Goal: Task Accomplishment & Management: Manage account settings

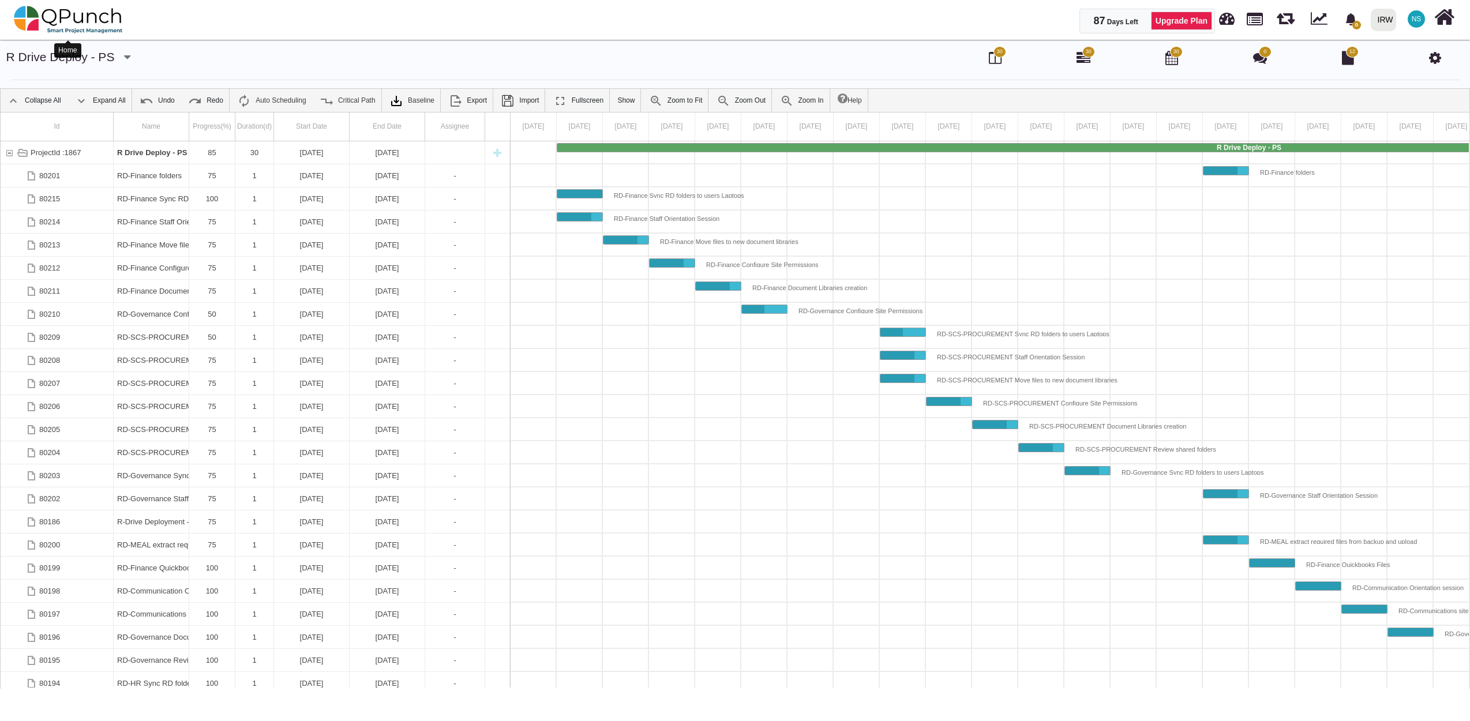
click at [70, 20] on img at bounding box center [68, 19] width 109 height 35
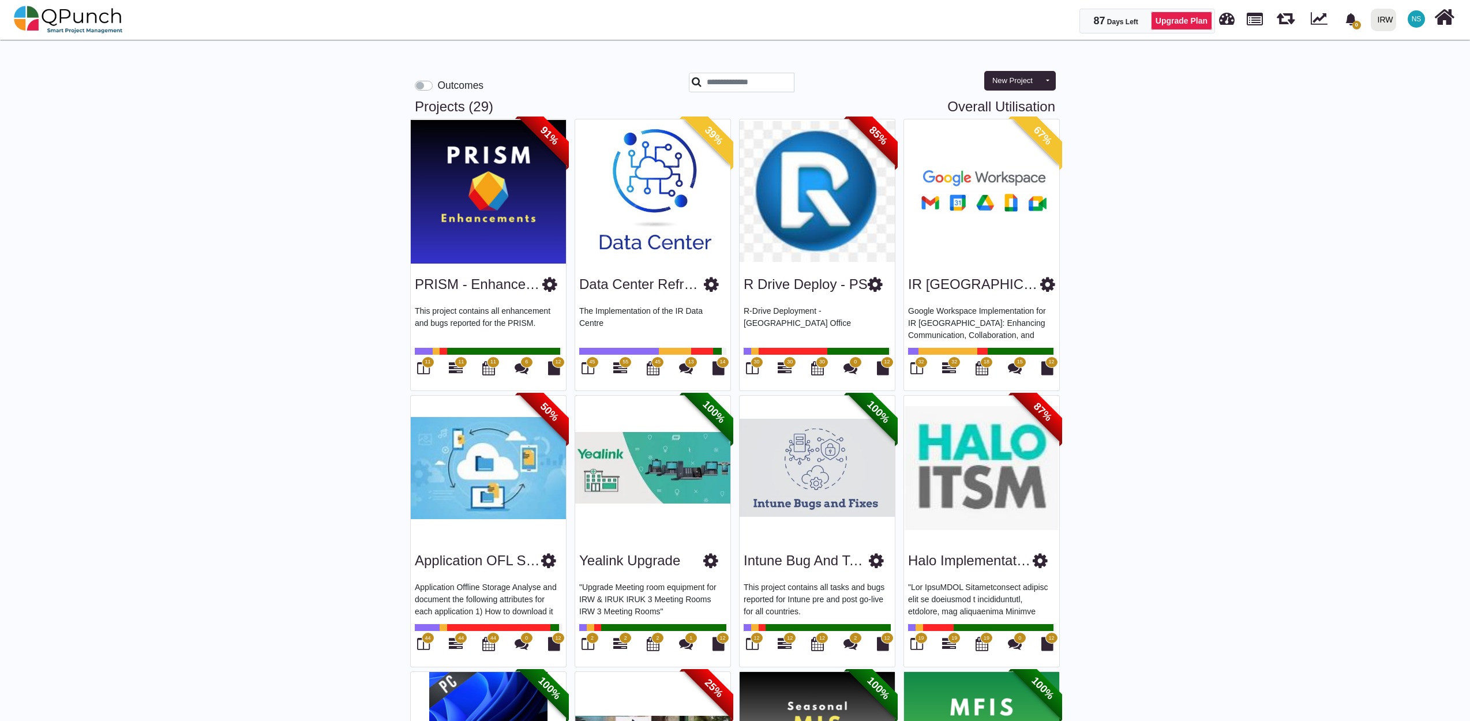
click at [821, 214] on img at bounding box center [817, 191] width 155 height 144
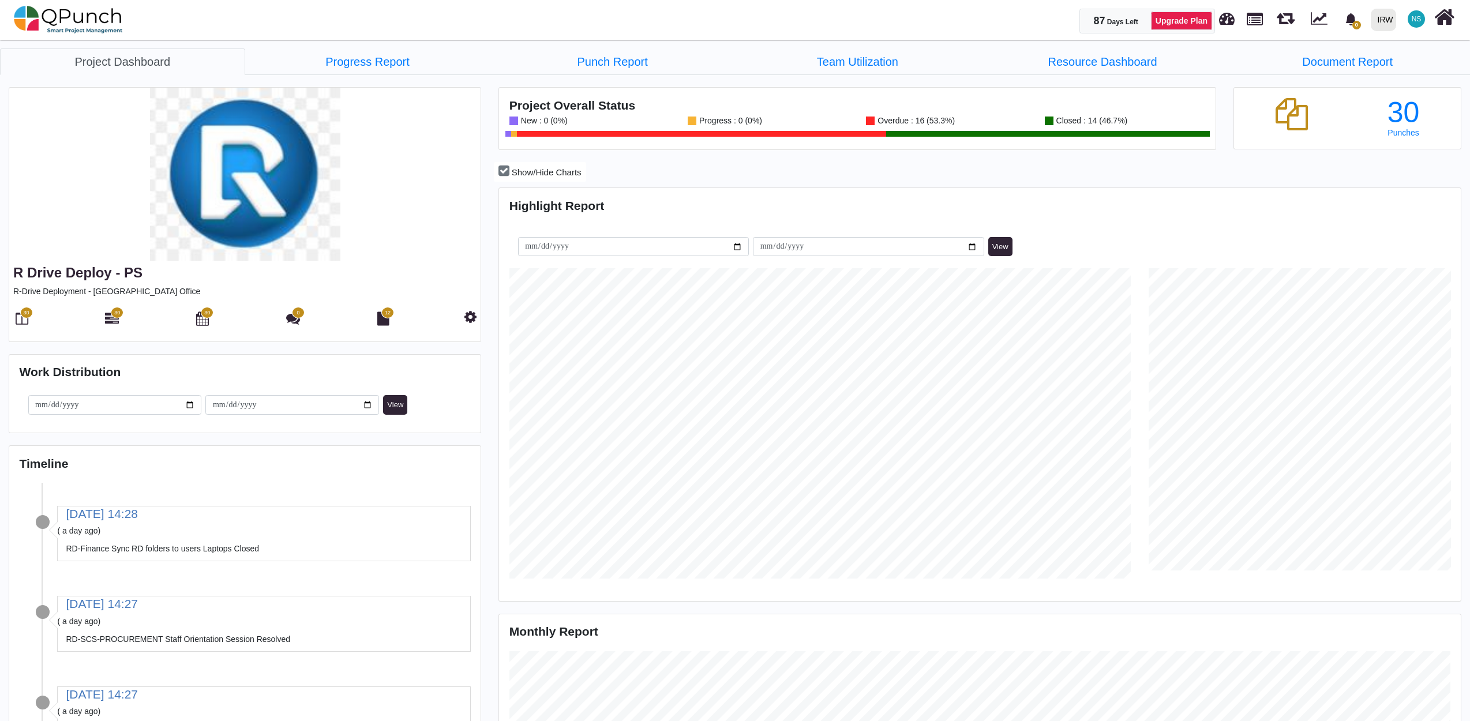
scroll to position [310, 319]
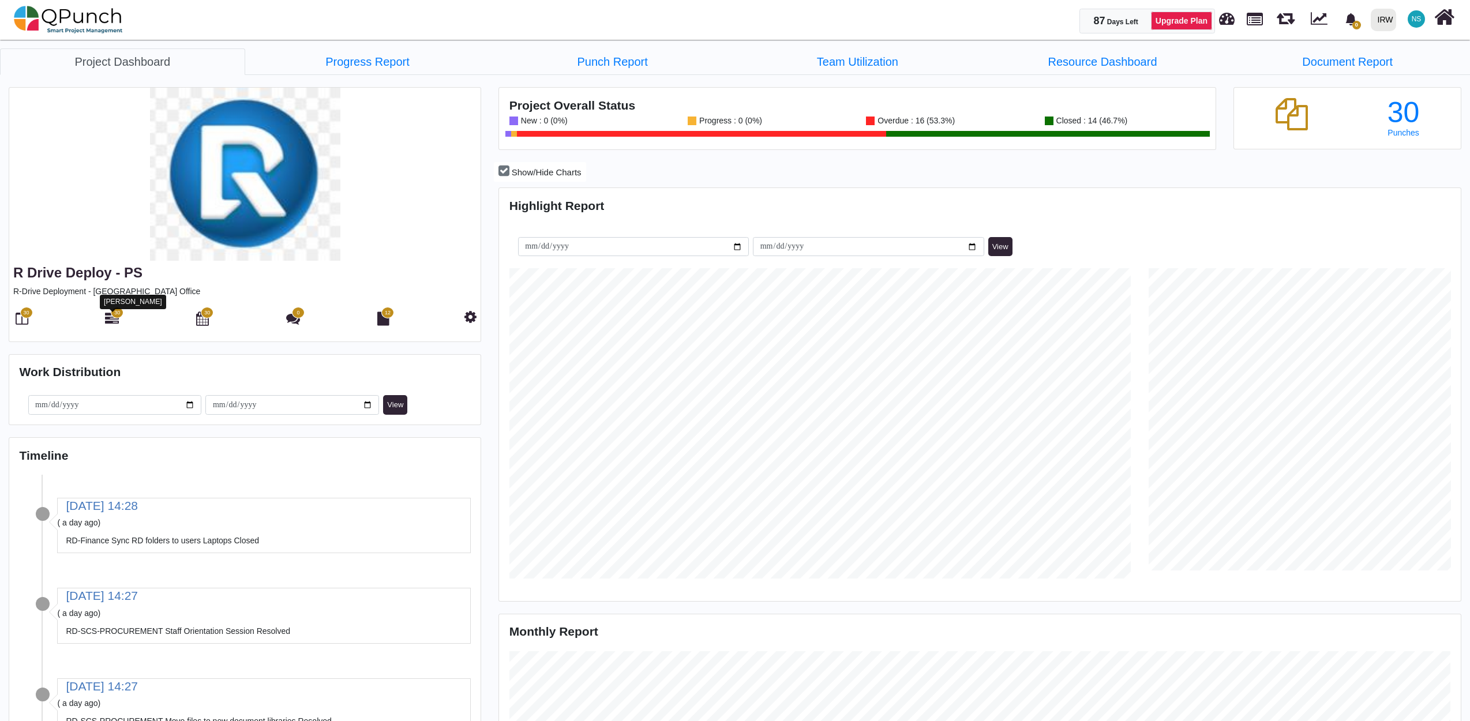
click at [113, 317] on span "30" at bounding box center [117, 313] width 13 height 12
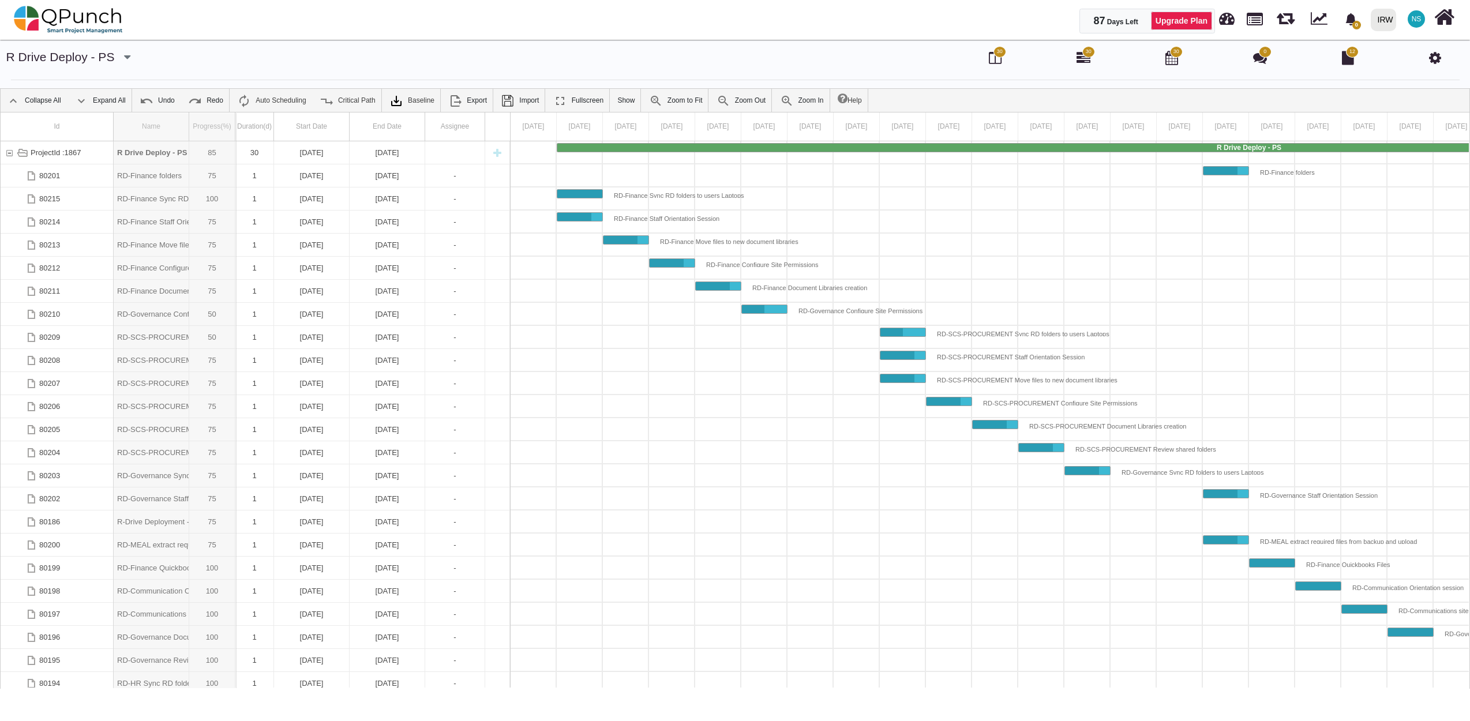
drag, startPoint x: 192, startPoint y: 123, endPoint x: 238, endPoint y: 123, distance: 45.6
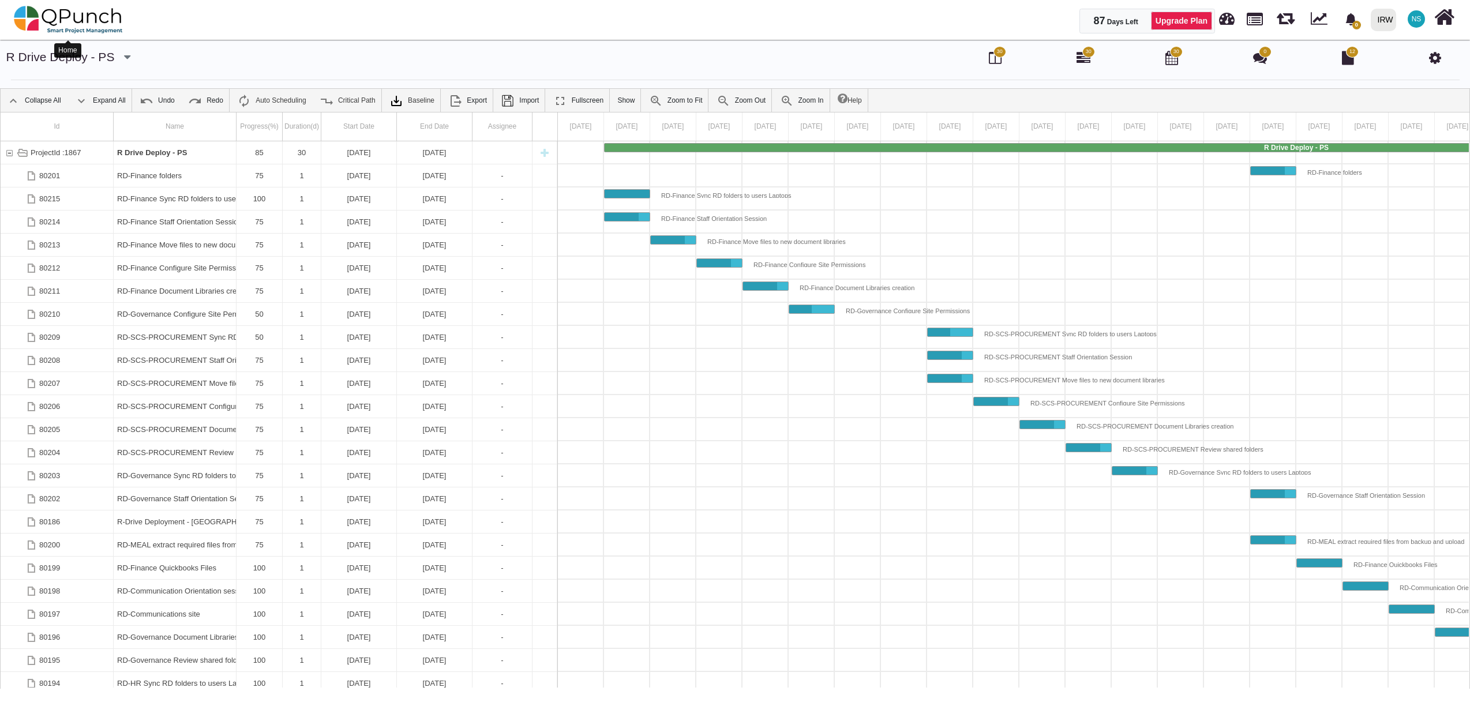
click at [109, 21] on img at bounding box center [68, 19] width 109 height 35
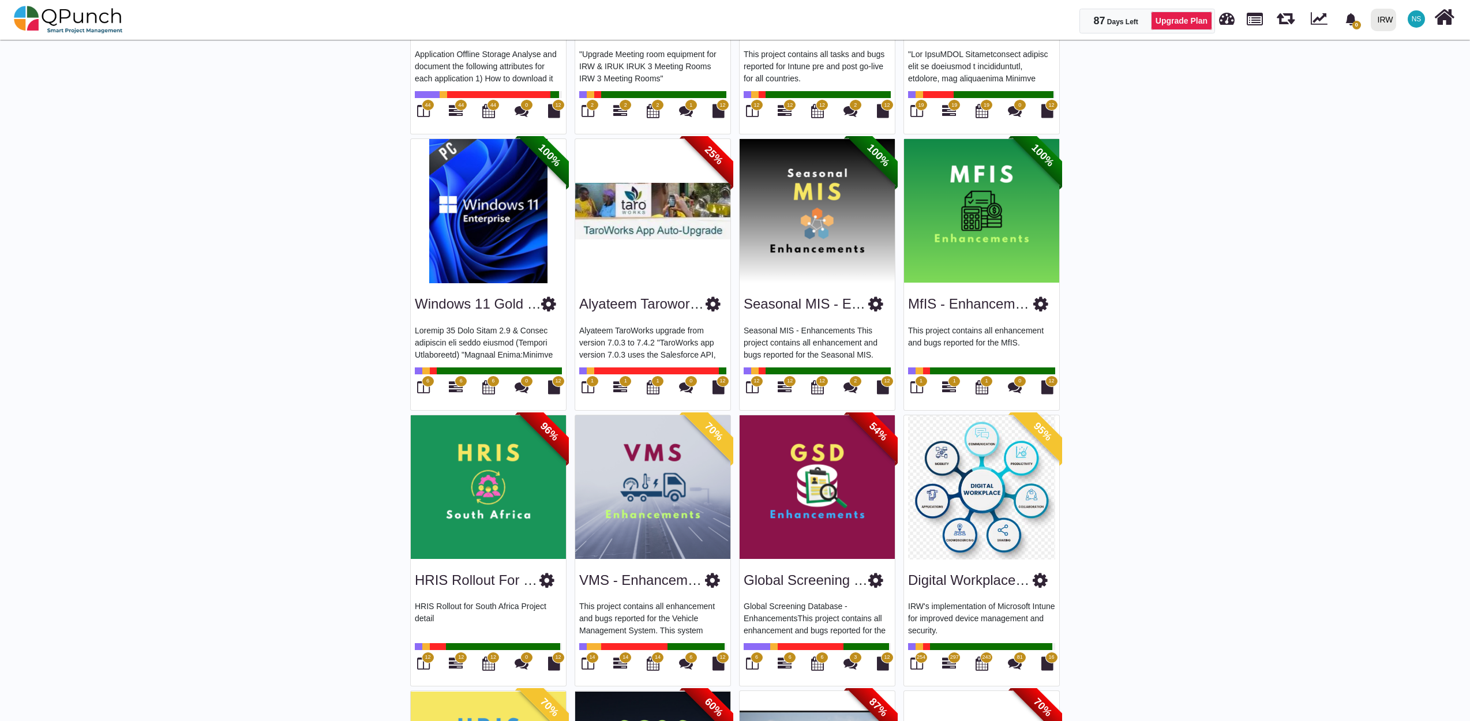
scroll to position [641, 0]
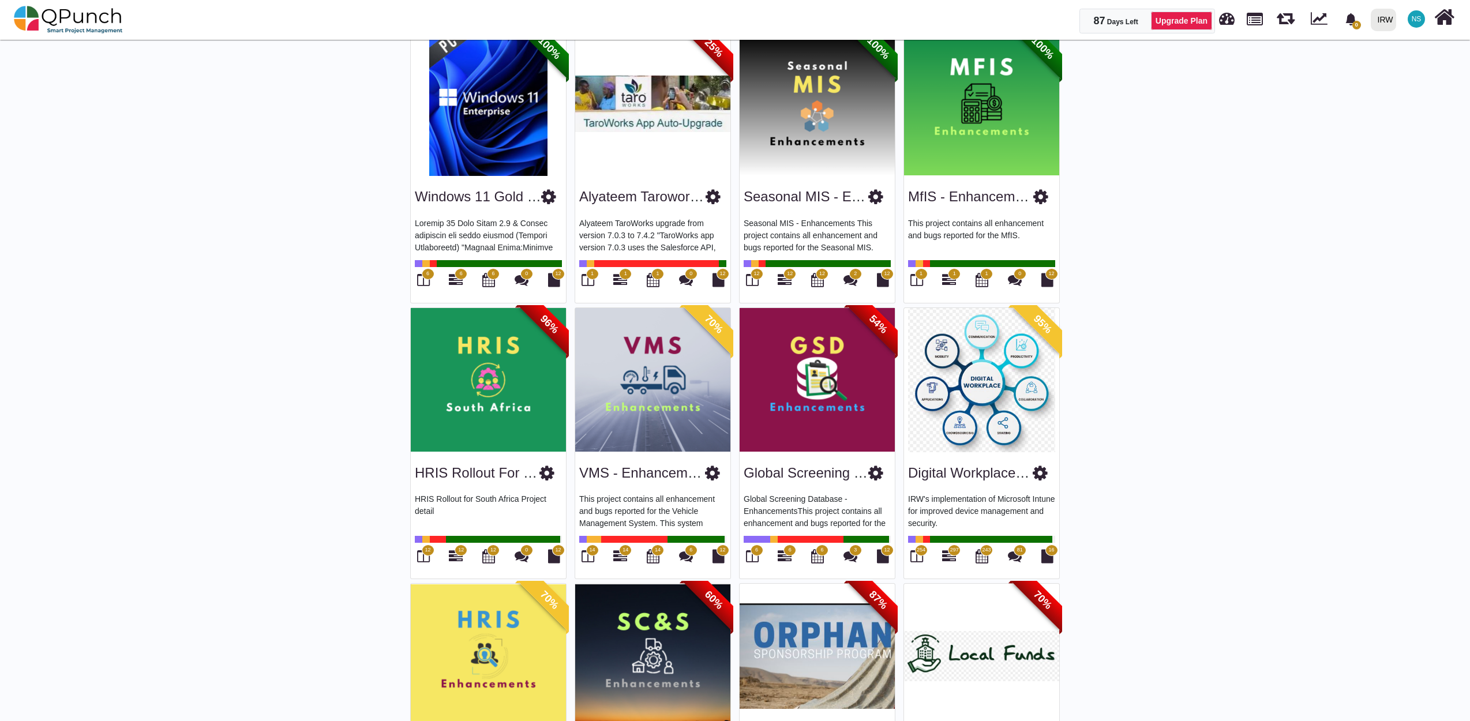
click at [978, 387] on img at bounding box center [981, 380] width 155 height 144
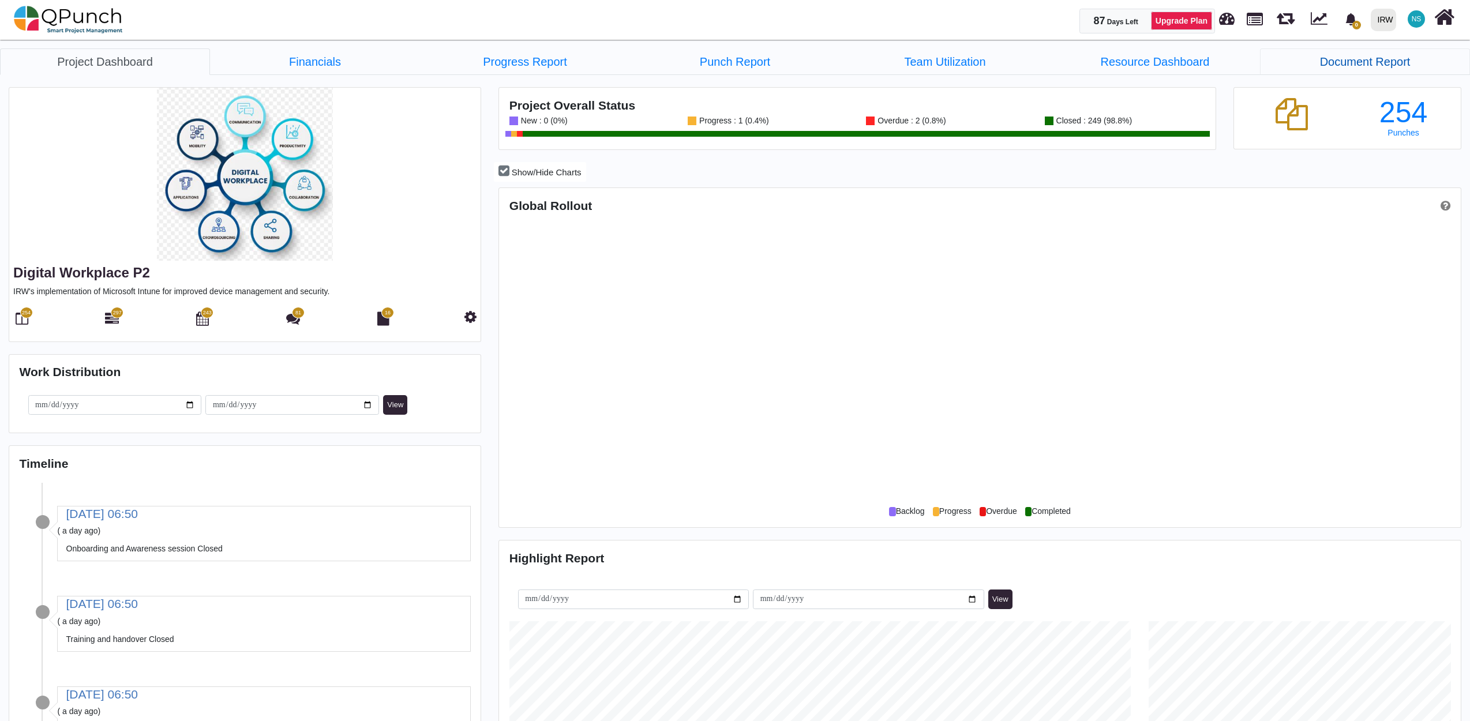
scroll to position [310, 319]
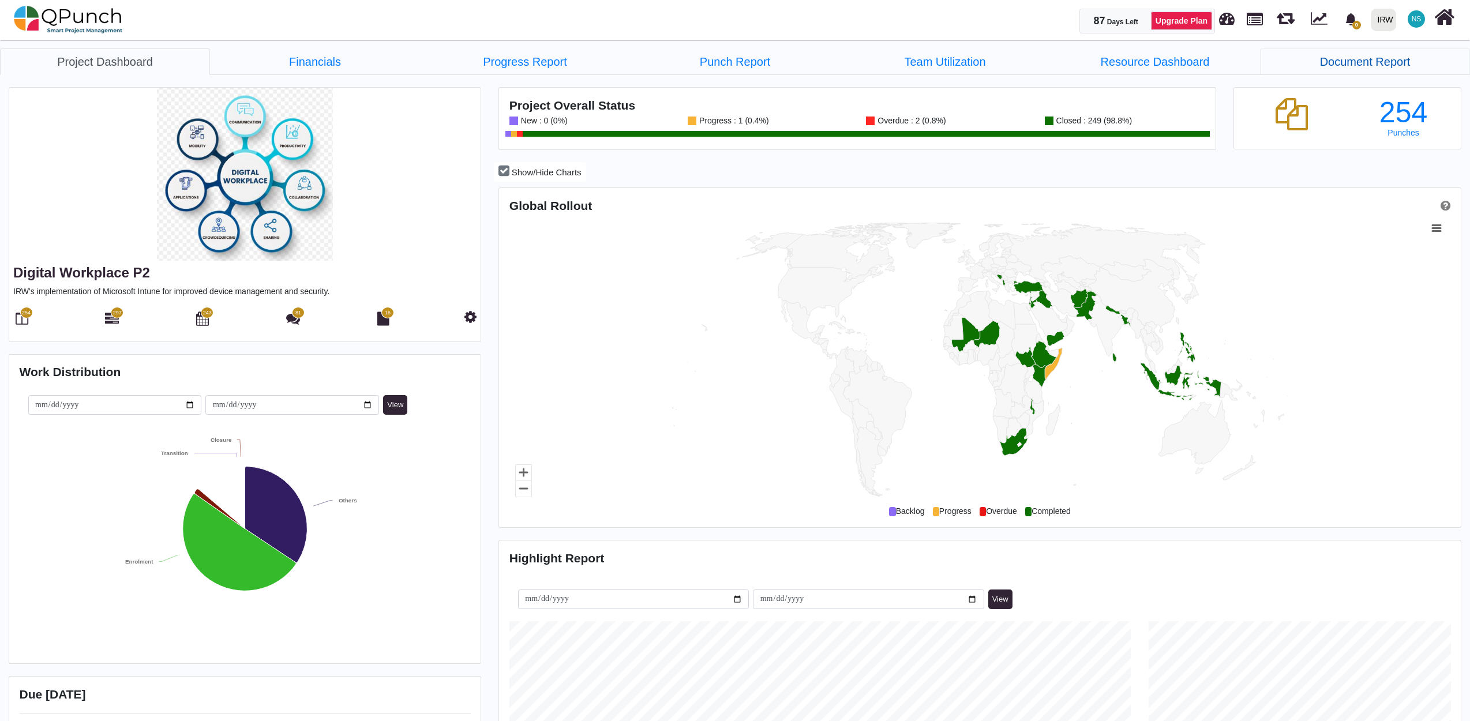
click at [1386, 65] on link "Document Report" at bounding box center [1365, 61] width 210 height 27
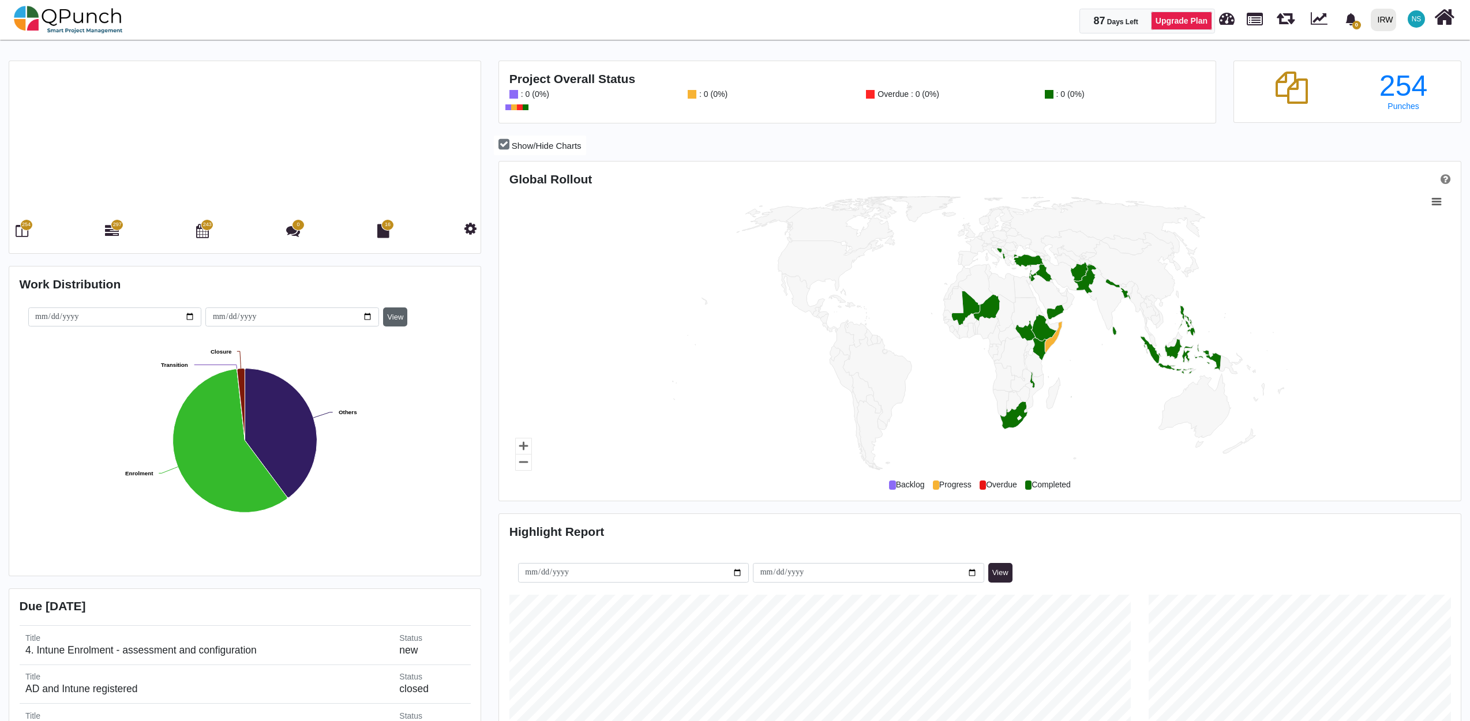
scroll to position [0, 0]
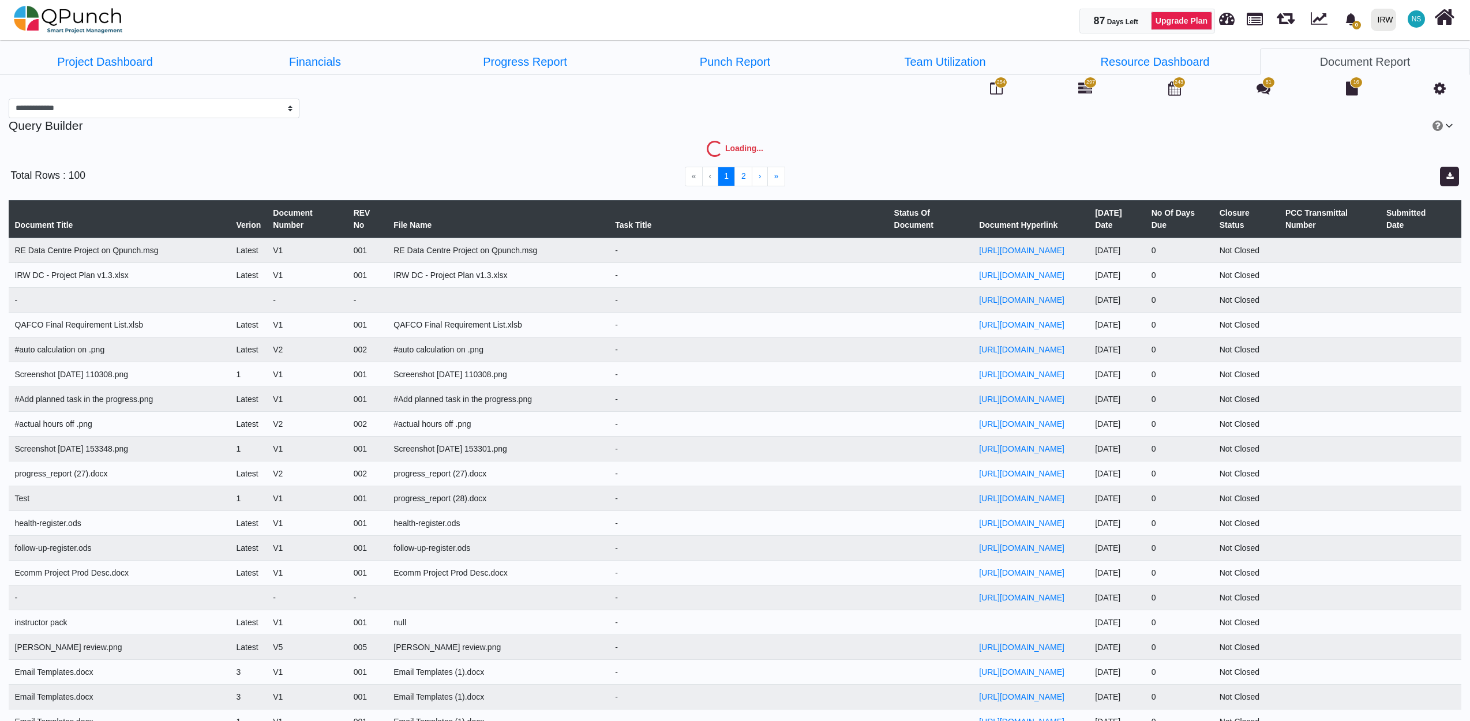
select select "***"
select select
select select "****"
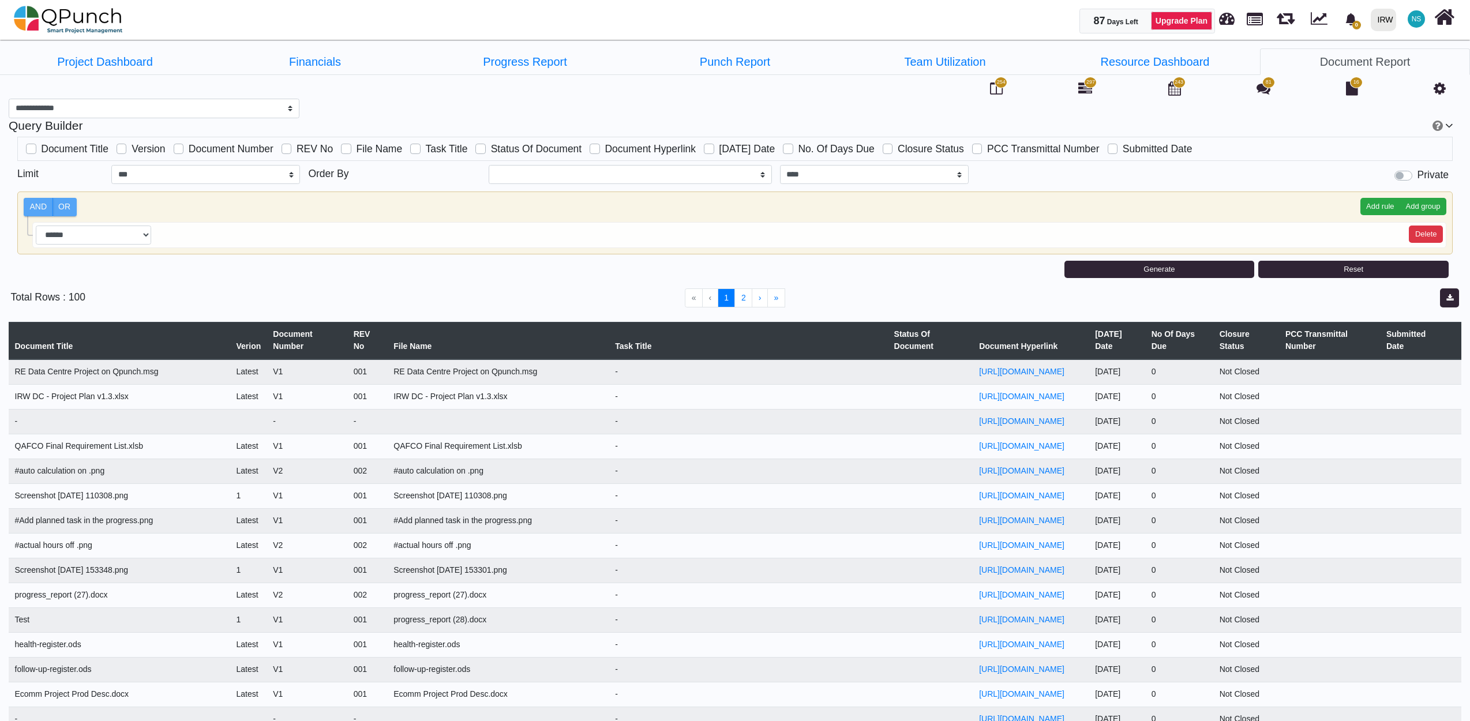
click at [1356, 87] on span "16" at bounding box center [1356, 83] width 13 height 12
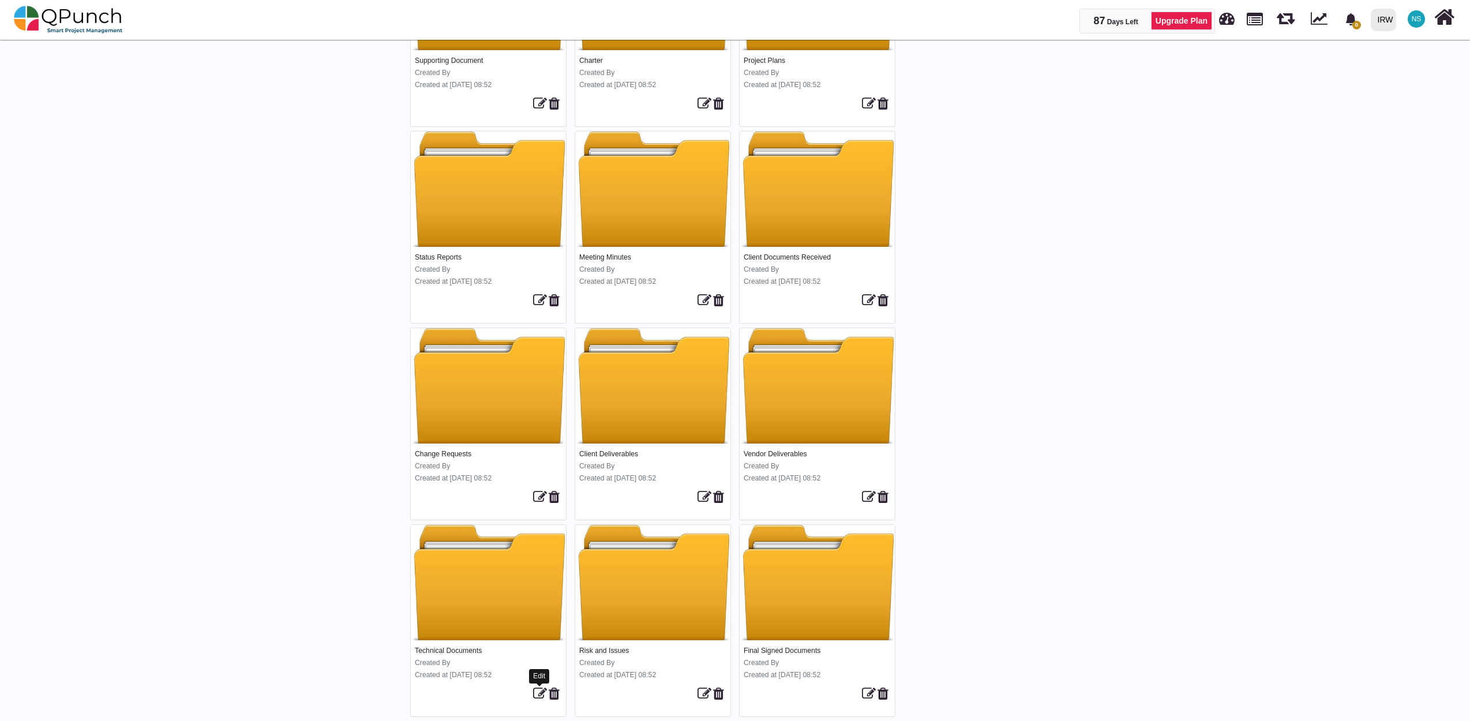
click at [534, 691] on icon at bounding box center [540, 694] width 14 height 14
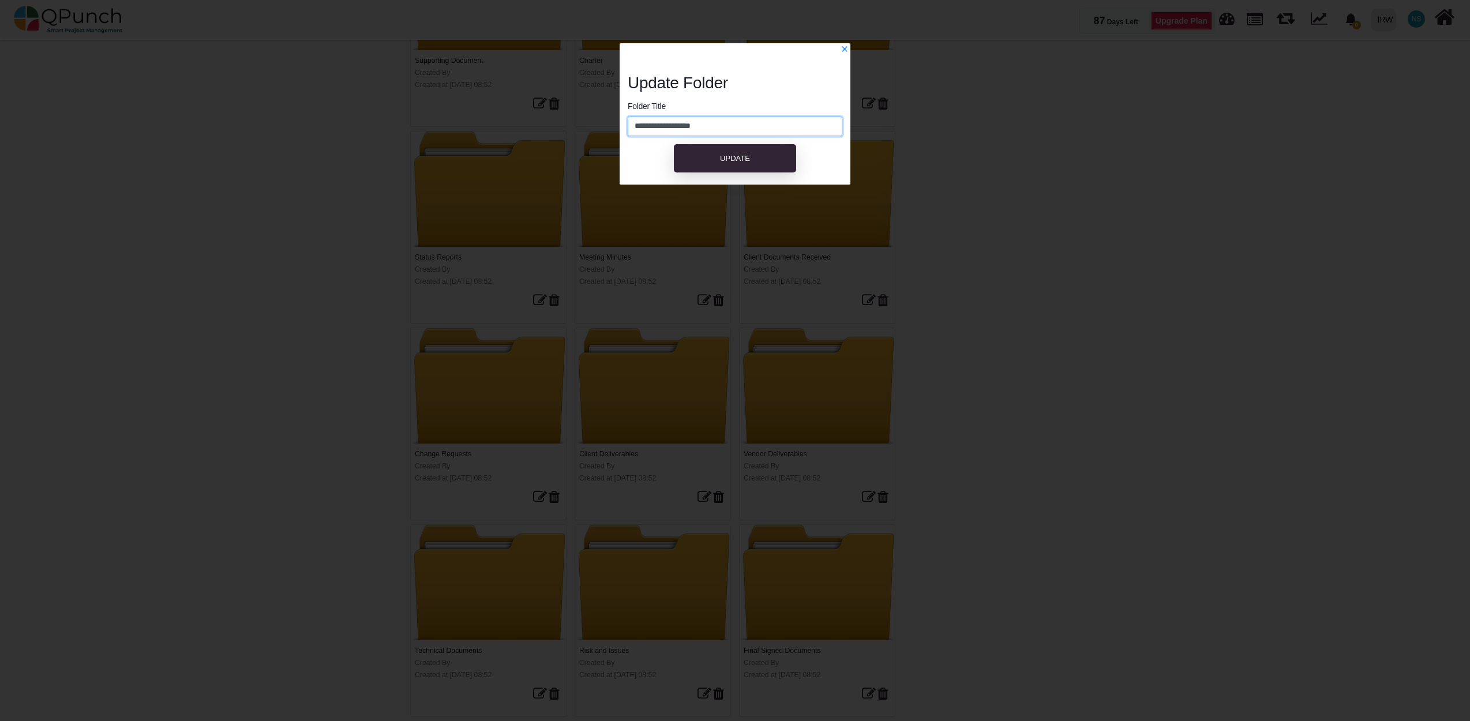
click at [725, 125] on input "**********" at bounding box center [735, 127] width 215 height 20
click at [744, 156] on span "Update" at bounding box center [735, 158] width 30 height 9
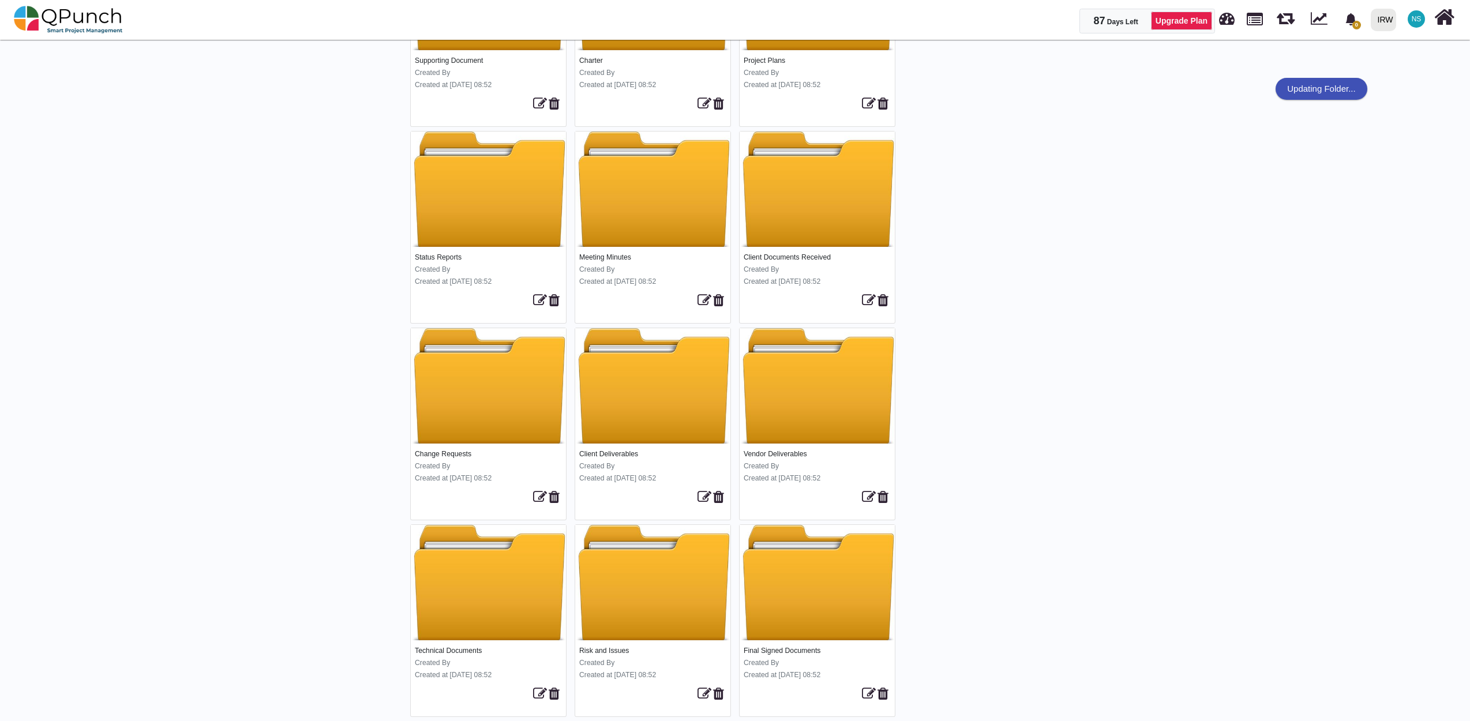
click at [531, 630] on div at bounding box center [488, 582] width 155 height 115
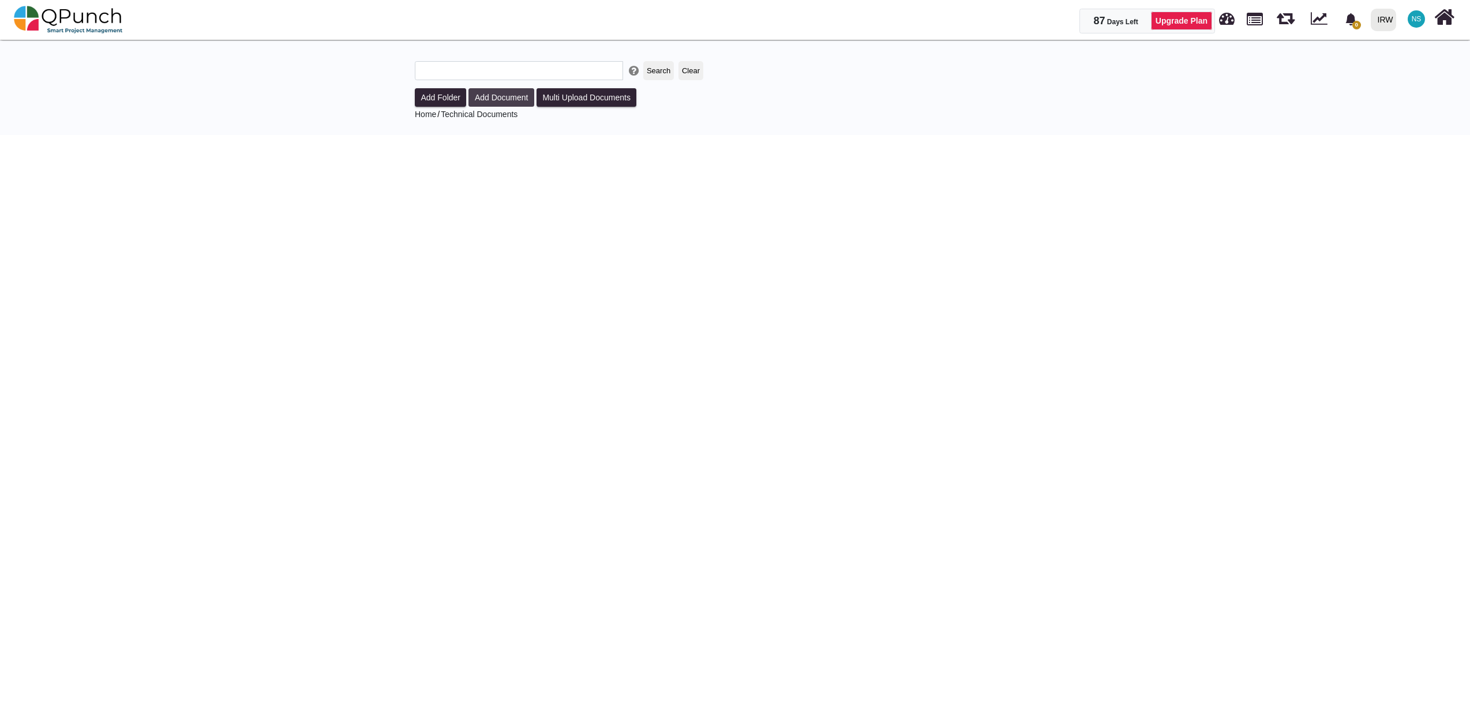
click at [515, 92] on button "Add Document" at bounding box center [502, 97] width 66 height 18
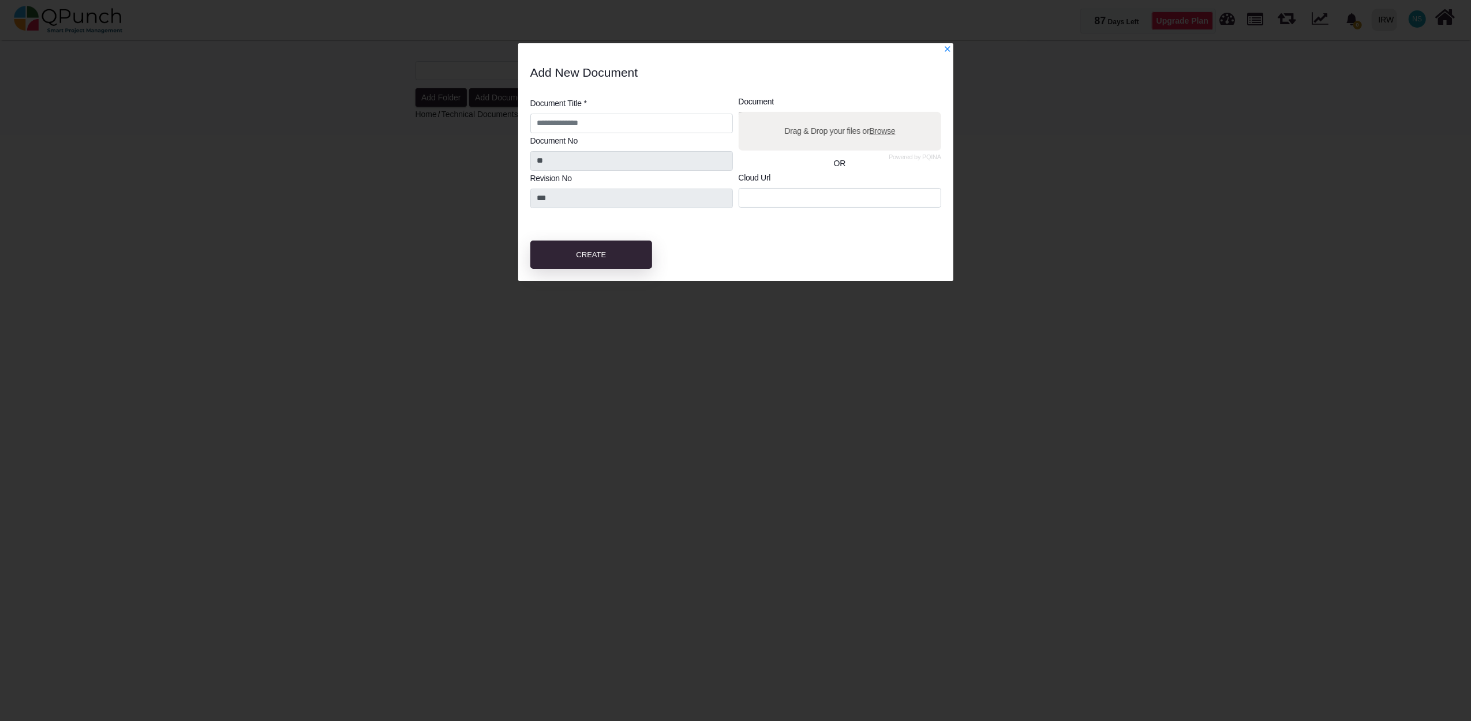
click at [889, 132] on span "Browse" at bounding box center [882, 130] width 26 height 9
click at [889, 115] on input "Drag & Drop your files or Browse" at bounding box center [840, 113] width 203 height 3
type input "**********"
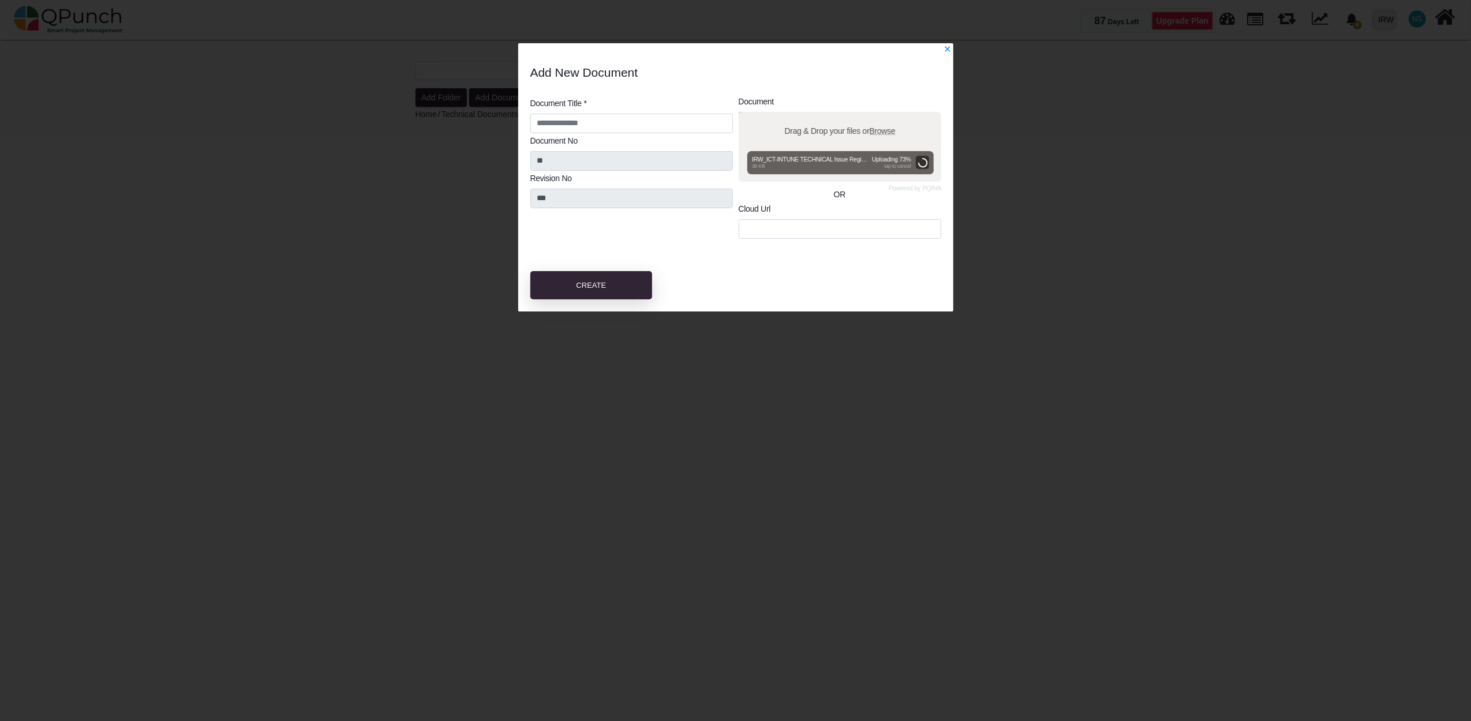
type input "**********"
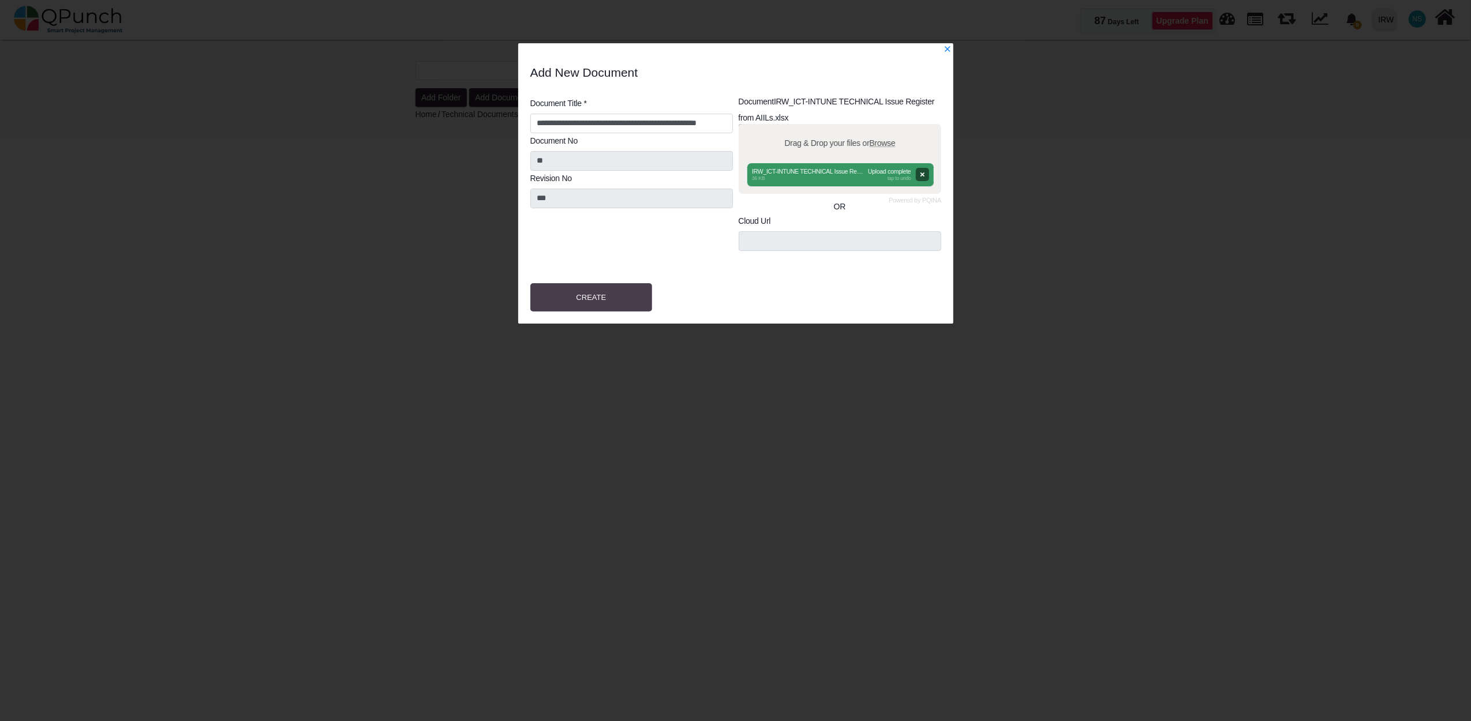
click at [586, 301] on span "Create" at bounding box center [592, 297] width 30 height 9
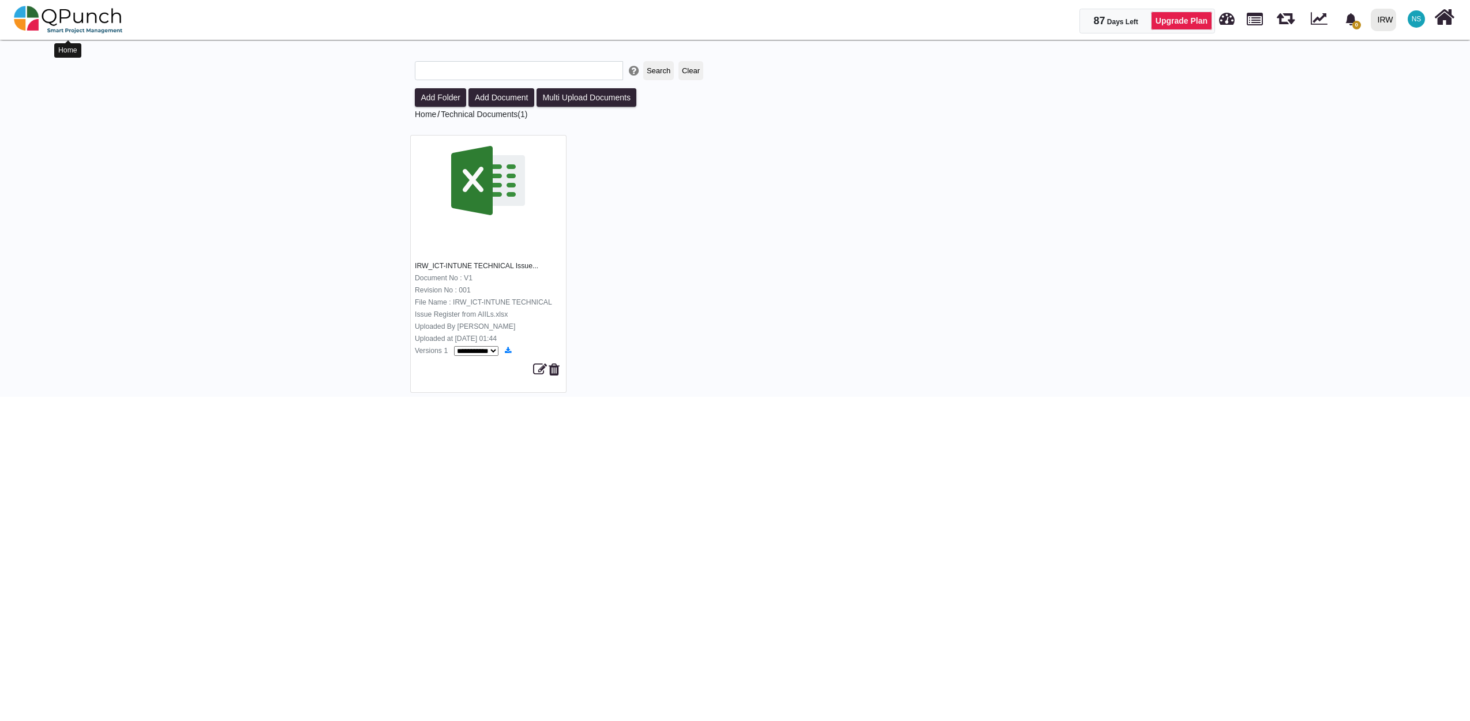
click at [84, 17] on img at bounding box center [68, 19] width 109 height 35
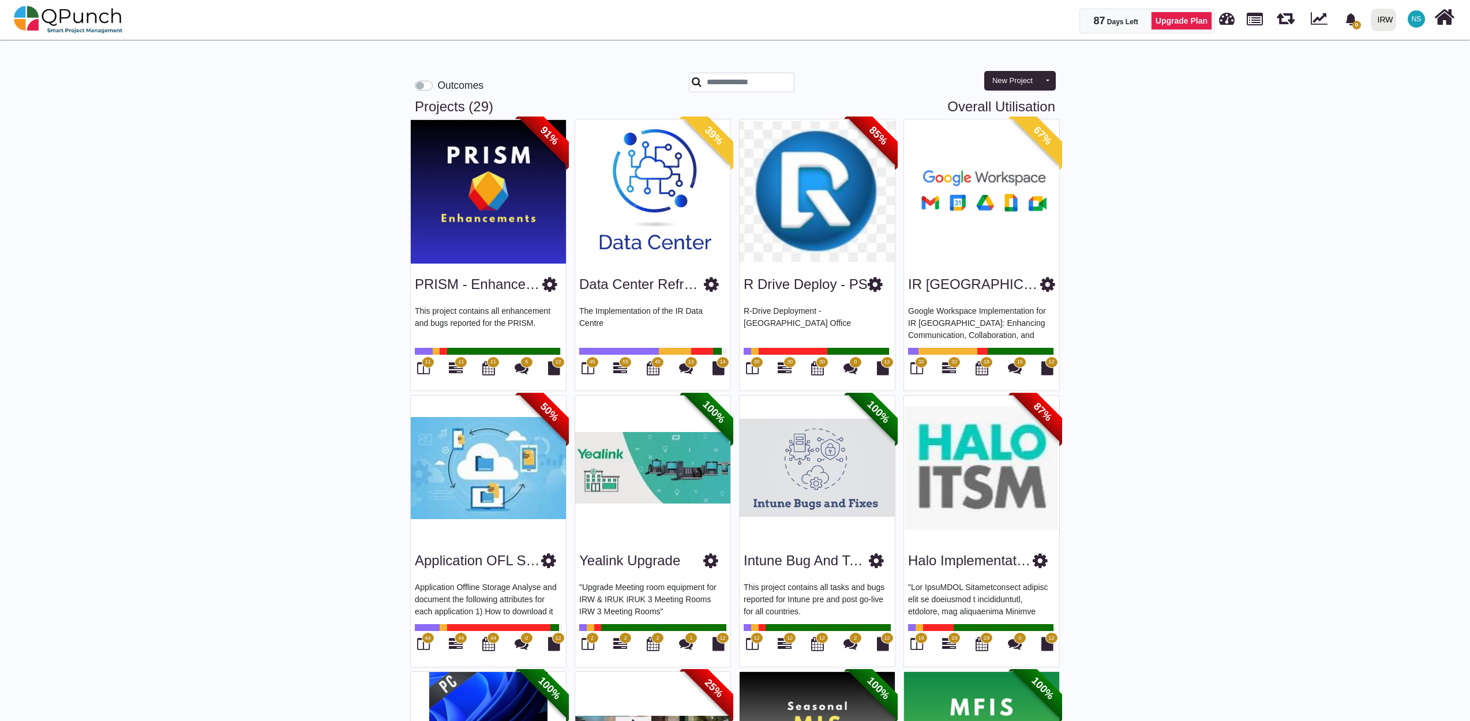
click at [1002, 241] on img at bounding box center [981, 191] width 155 height 144
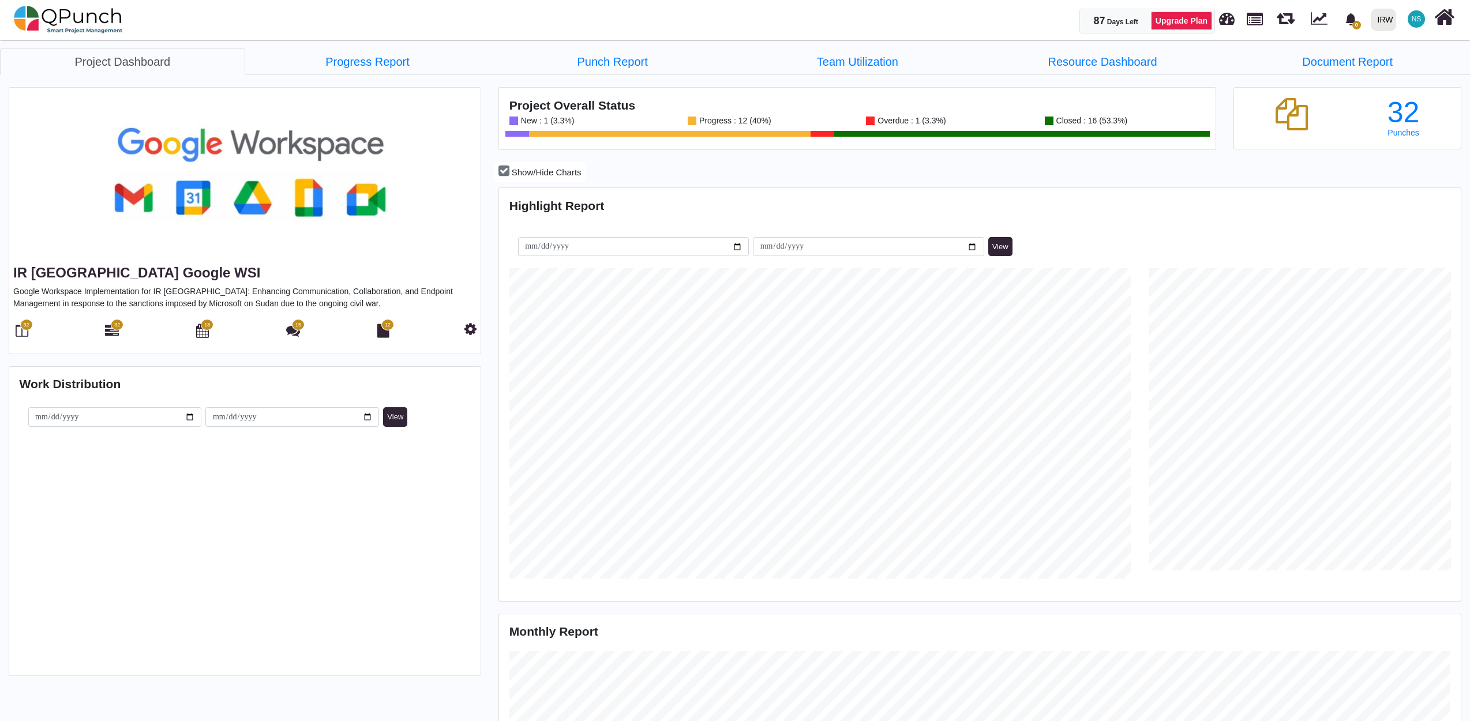
scroll to position [310, 319]
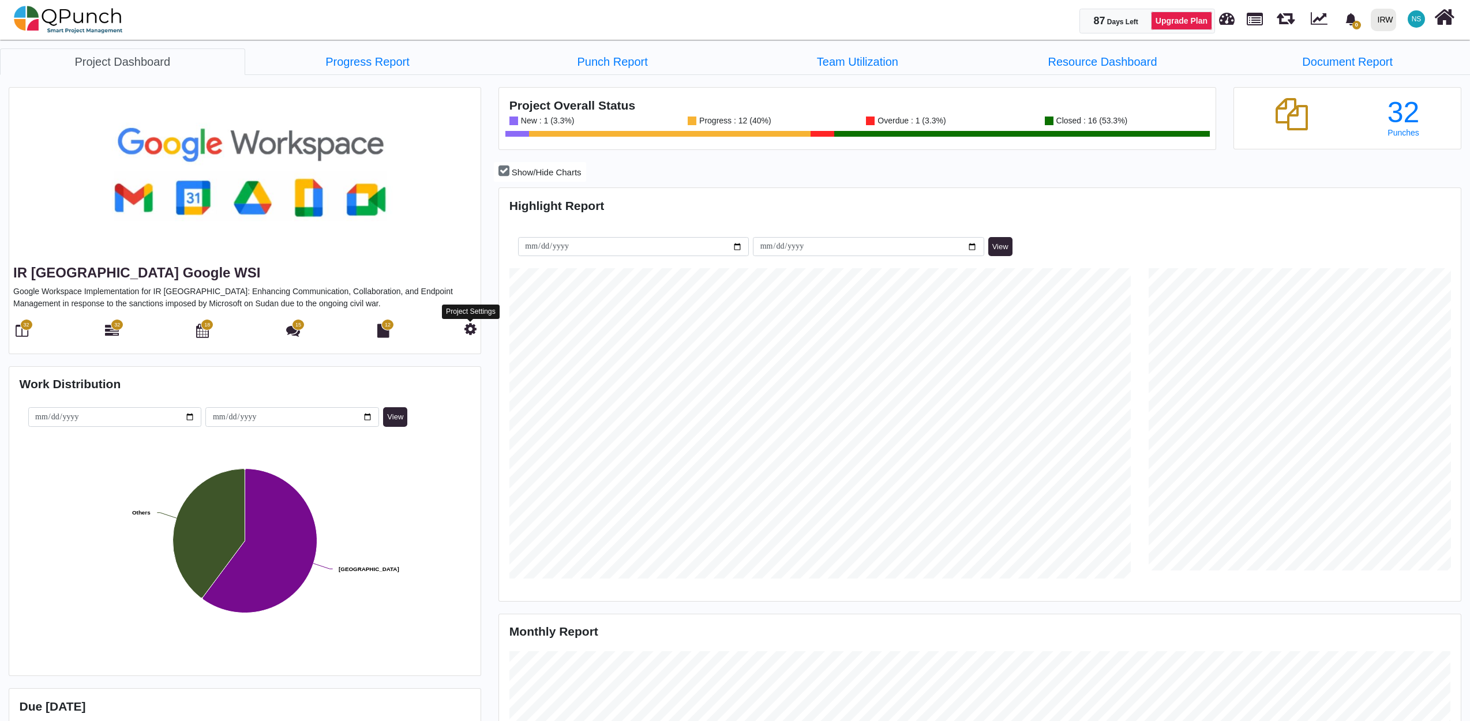
click at [470, 331] on icon at bounding box center [471, 329] width 12 height 14
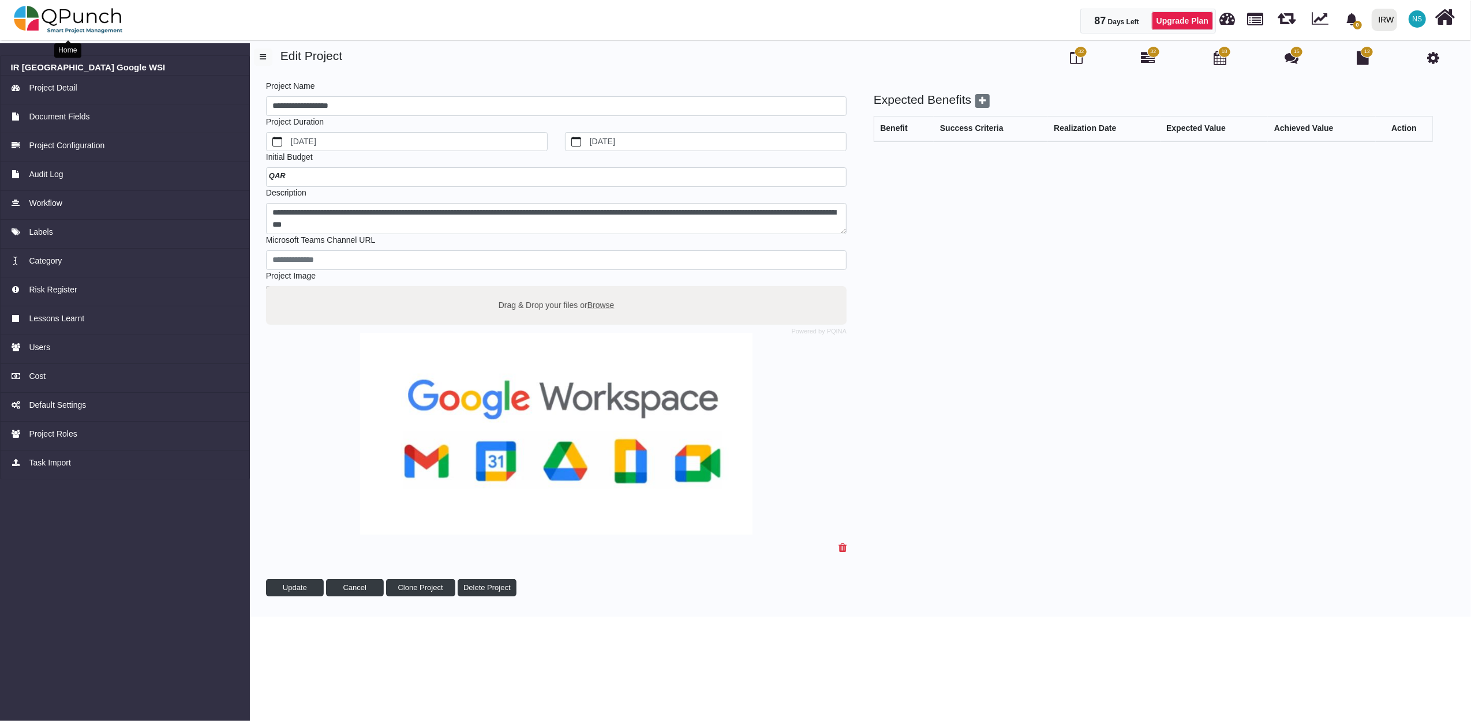
click at [57, 15] on img at bounding box center [68, 19] width 109 height 35
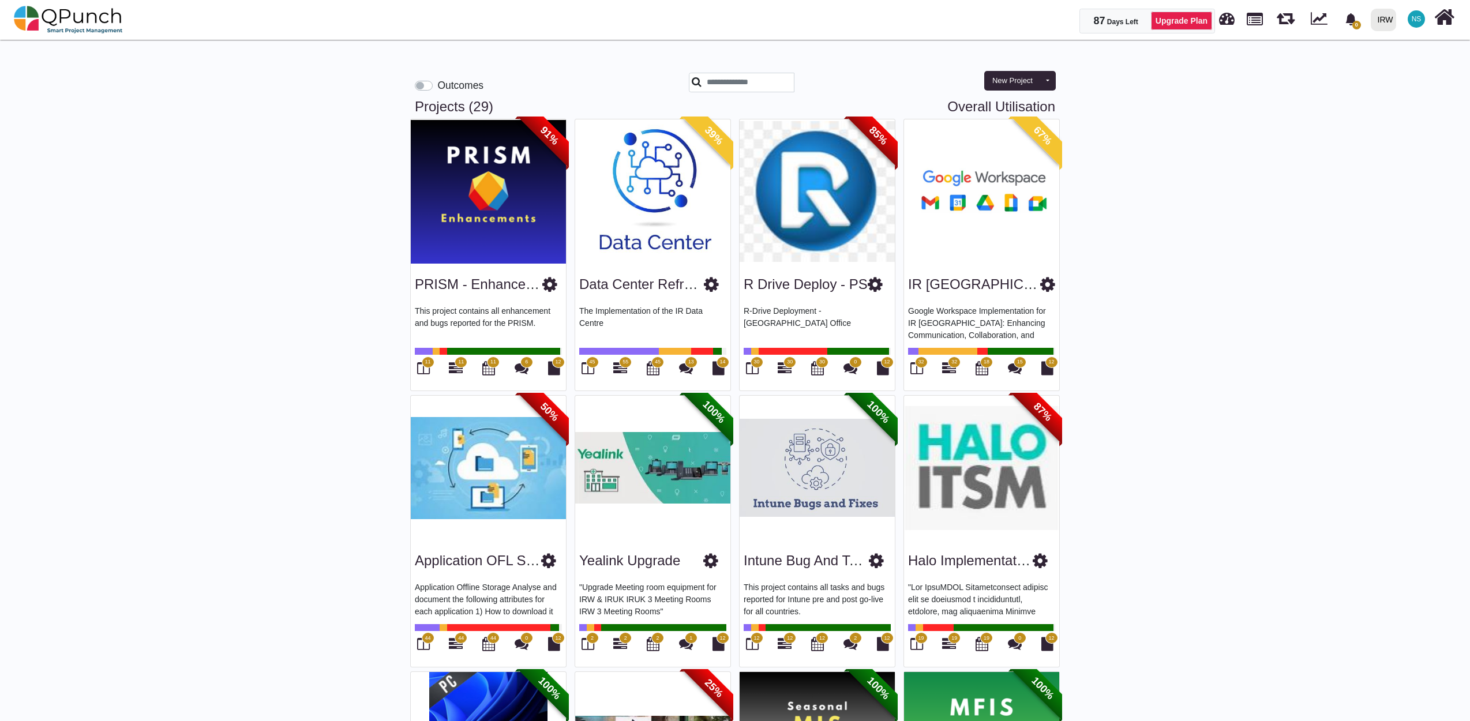
click at [1006, 238] on img at bounding box center [981, 191] width 155 height 144
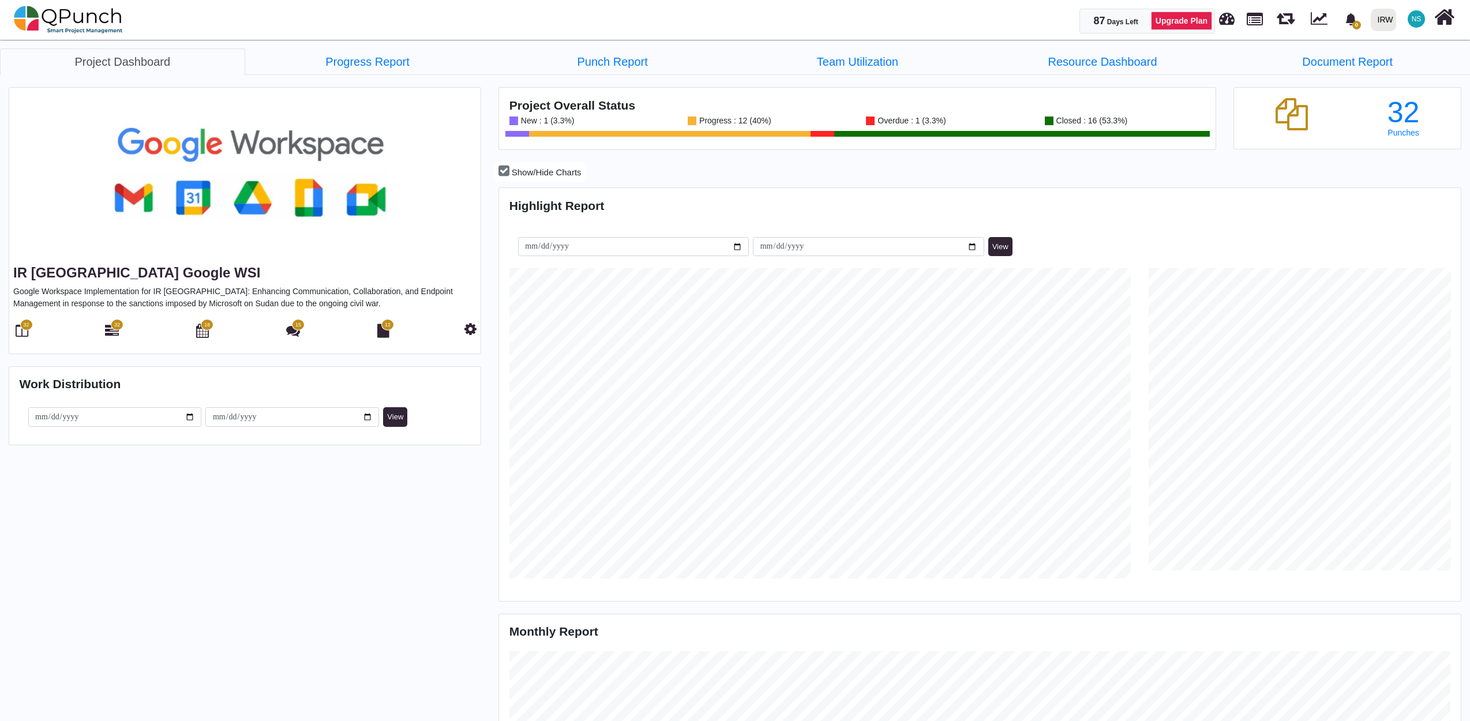
scroll to position [428, 958]
click at [466, 330] on icon at bounding box center [471, 329] width 12 height 14
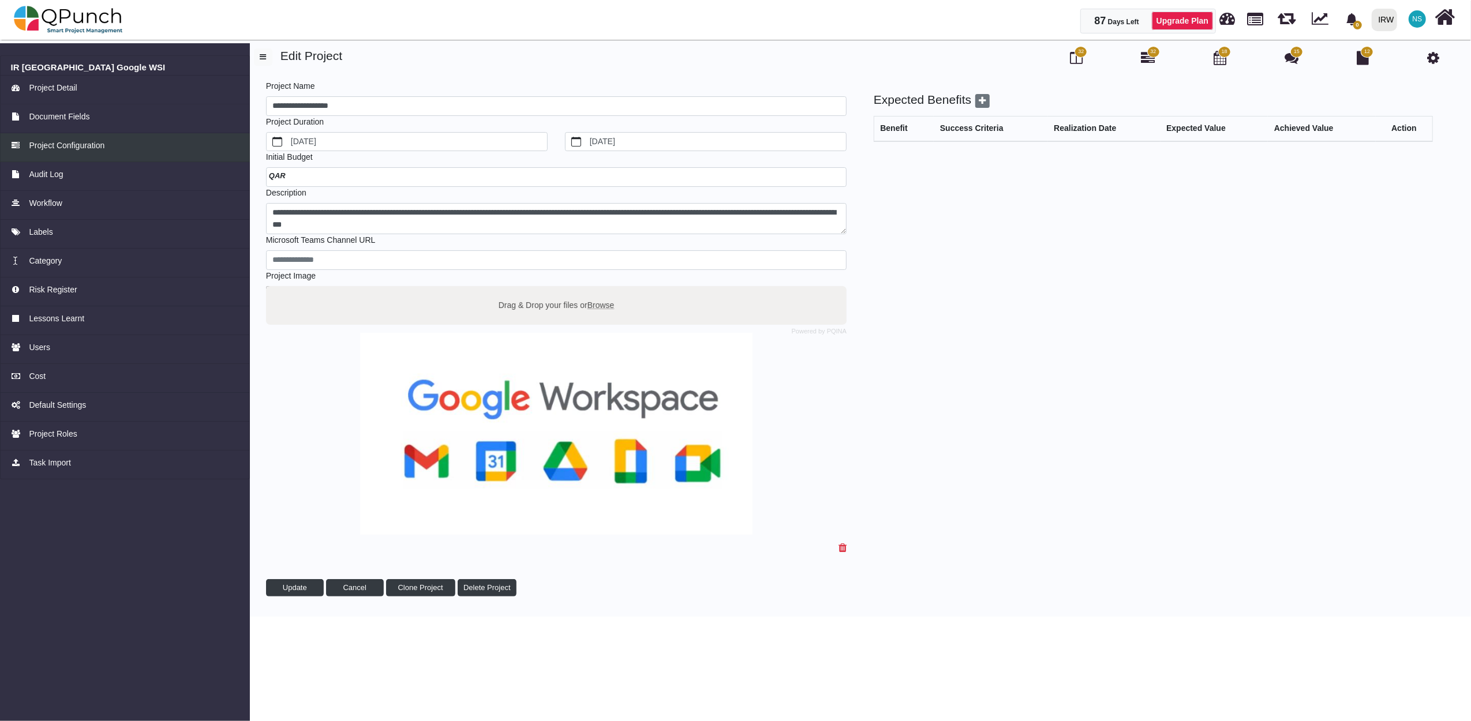
click at [87, 144] on span "Project Configuration" at bounding box center [67, 146] width 76 height 12
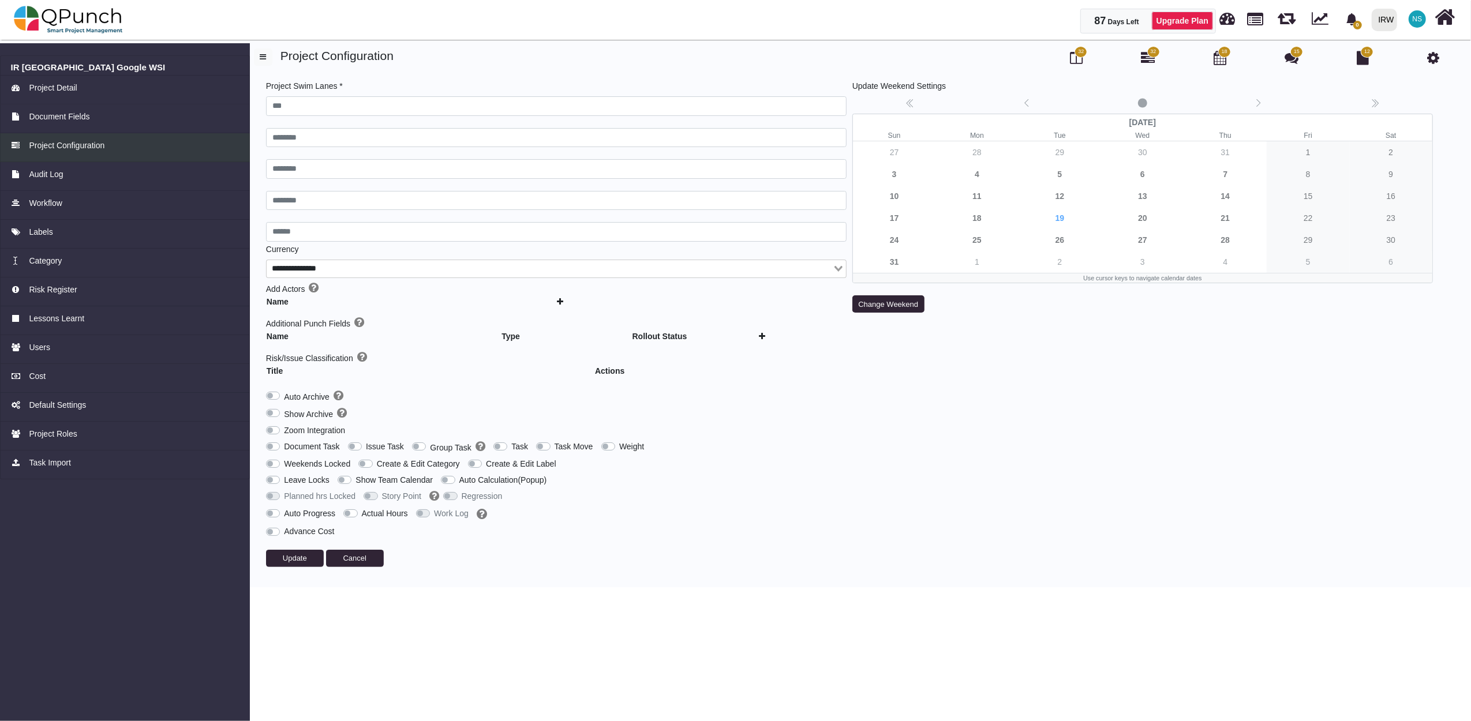
type input "***"
type input "********"
type input "******"
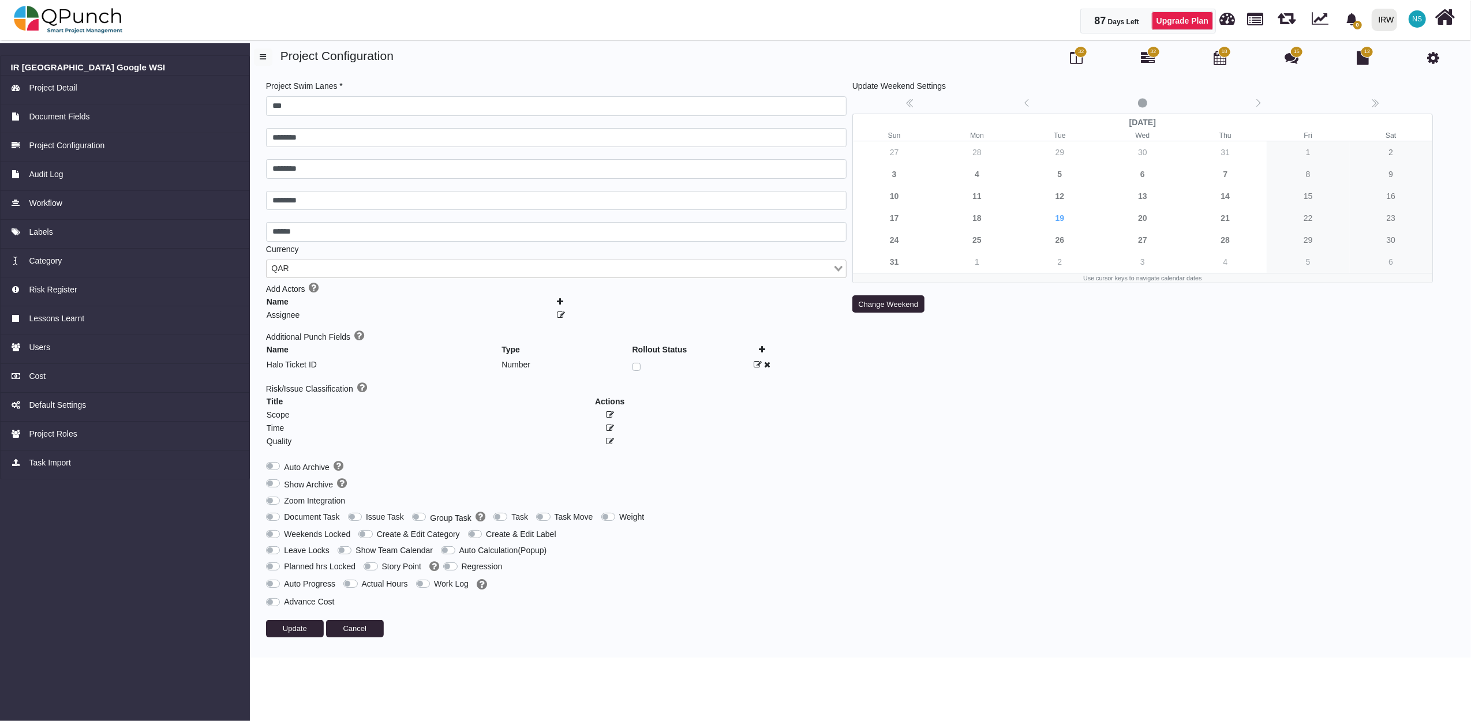
click at [430, 520] on label "Group Task" at bounding box center [457, 517] width 55 height 13
click at [366, 522] on label "Issue Task" at bounding box center [385, 517] width 38 height 12
click at [298, 633] on span "Update" at bounding box center [295, 628] width 24 height 9
click at [63, 12] on img at bounding box center [68, 19] width 109 height 35
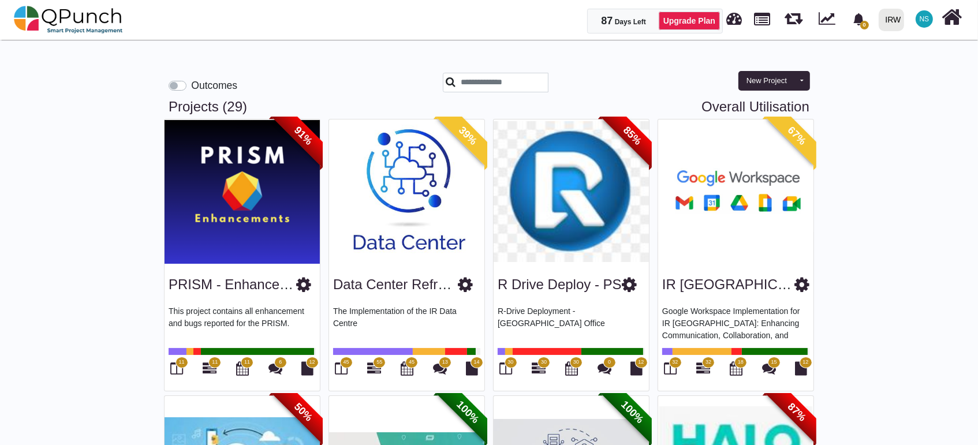
click at [923, 24] on span "NS" at bounding box center [923, 18] width 17 height 17
click at [923, 55] on link "Subscription Settings" at bounding box center [889, 52] width 100 height 16
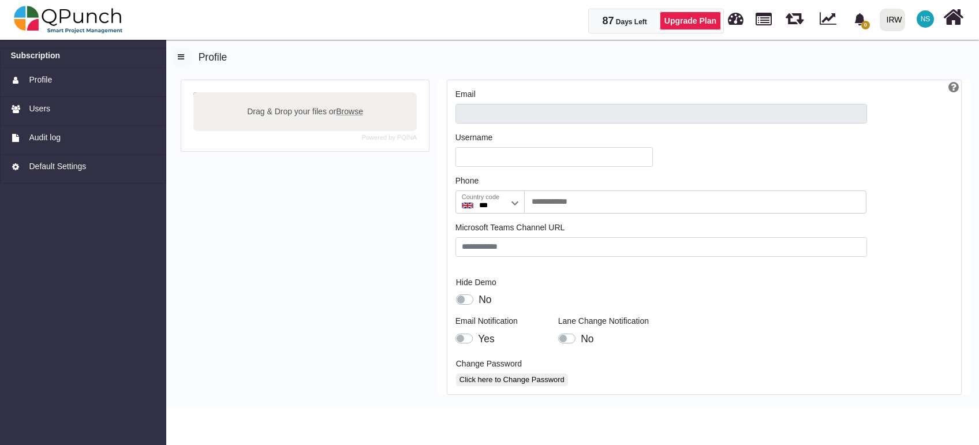
type input "**********"
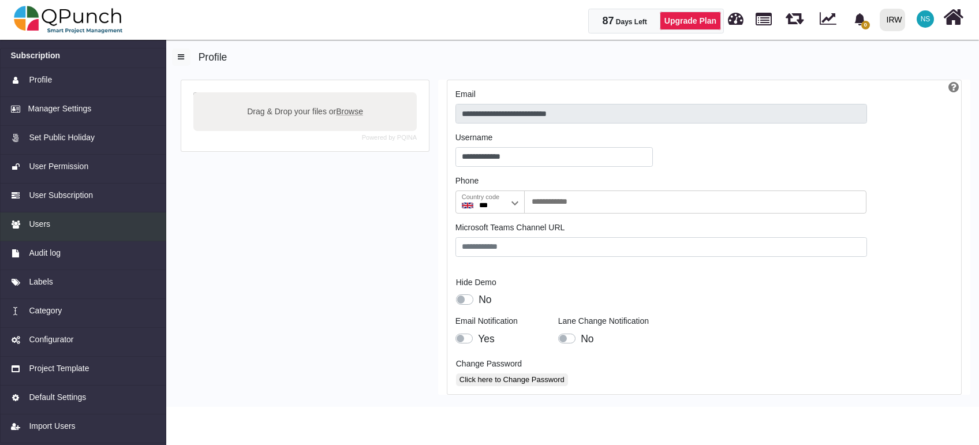
click at [39, 225] on span "Users" at bounding box center [39, 224] width 21 height 12
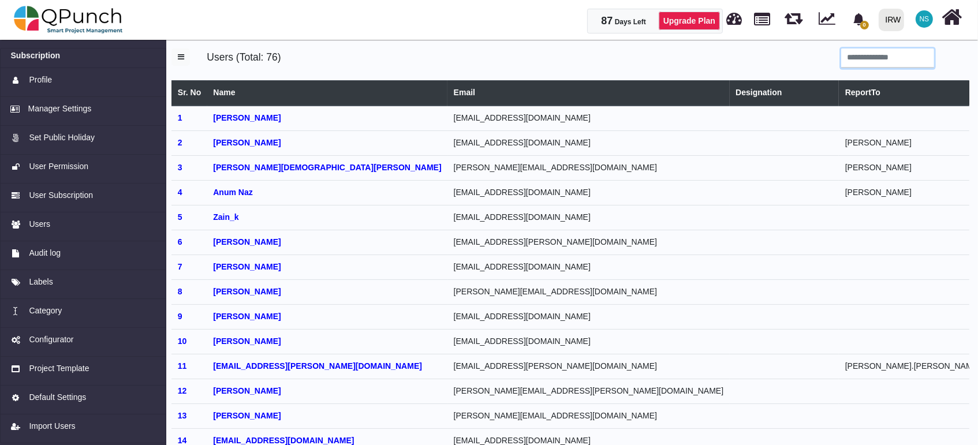
click at [860, 65] on input "search" at bounding box center [887, 58] width 93 height 20
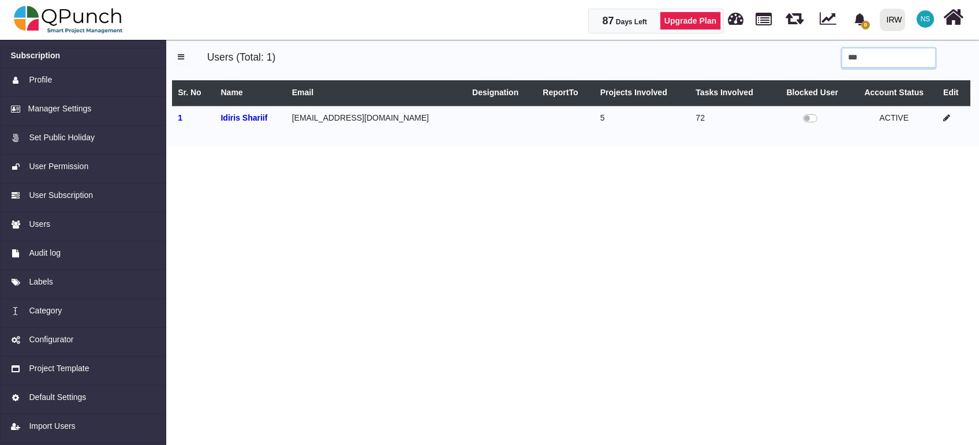
type input "***"
click at [944, 119] on icon at bounding box center [946, 118] width 7 height 8
select select
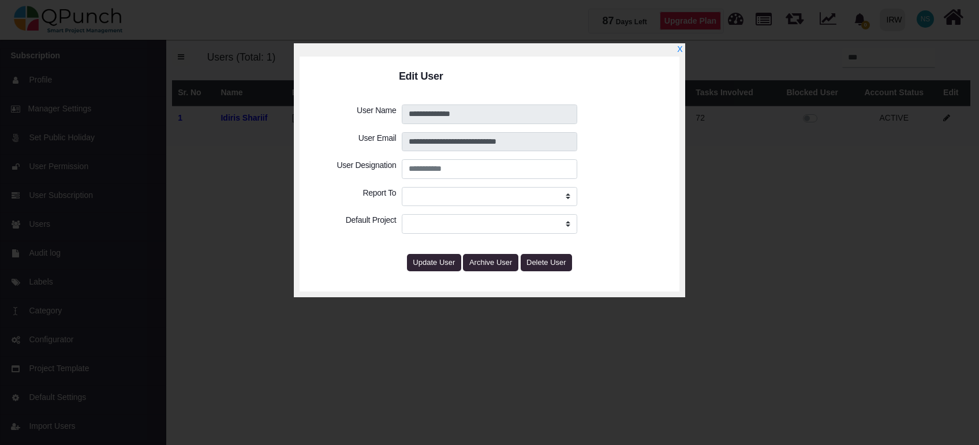
select select "****"
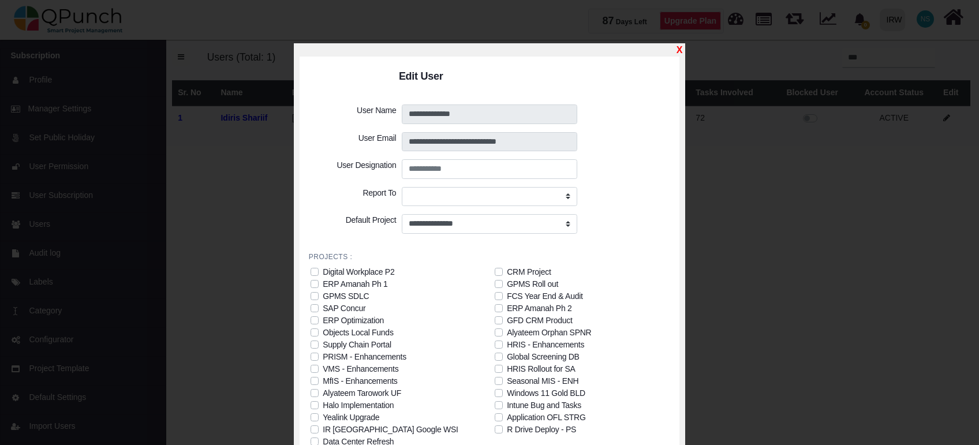
click at [680, 46] on link "X" at bounding box center [679, 50] width 6 height 10
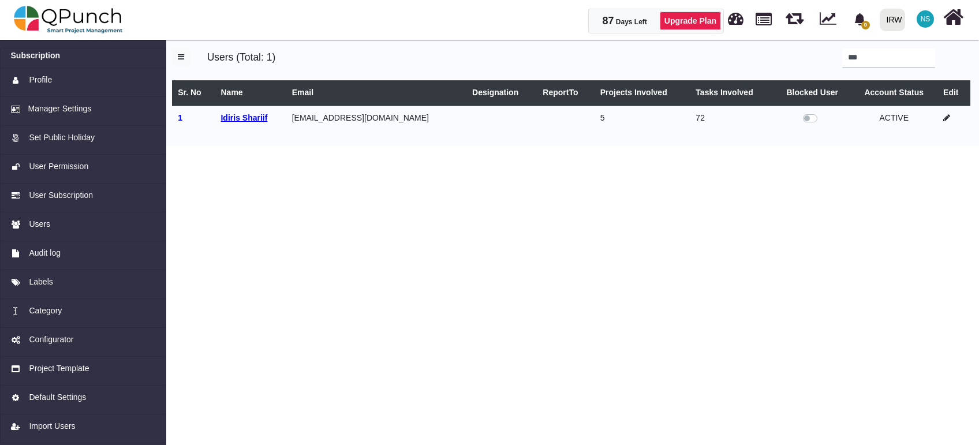
click at [239, 119] on b "Idiris Shariif" at bounding box center [243, 117] width 47 height 9
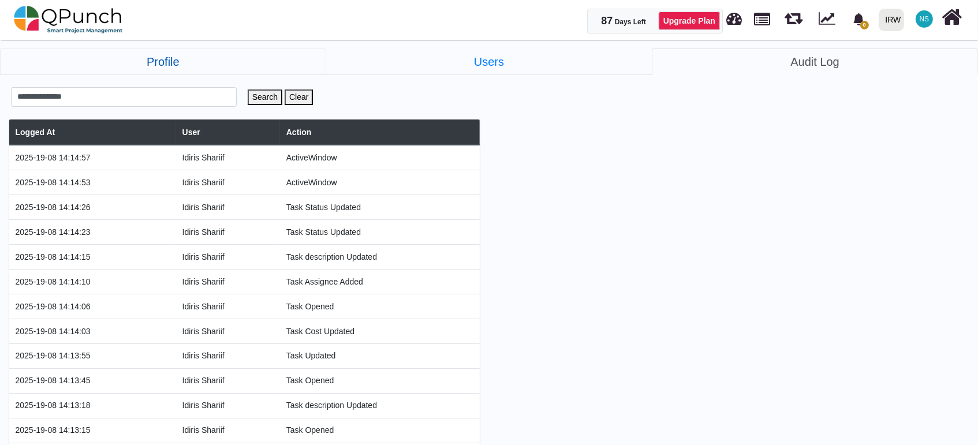
click at [167, 58] on link "Profile" at bounding box center [163, 61] width 326 height 27
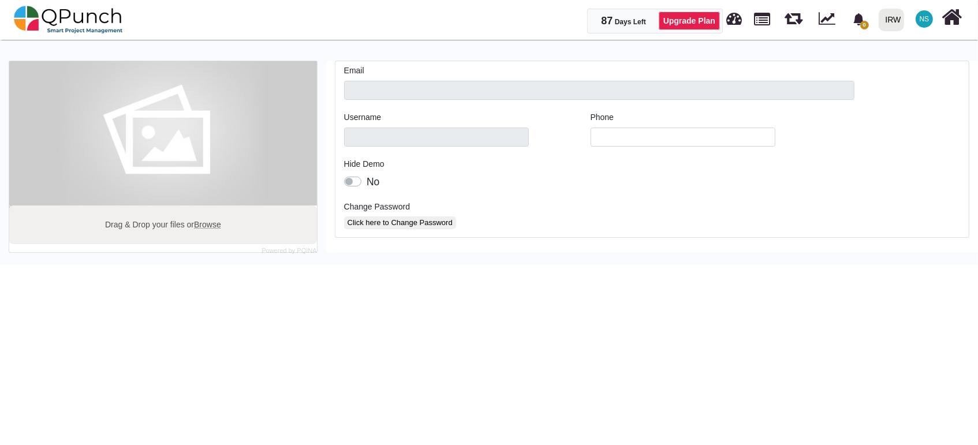
type input "**********"
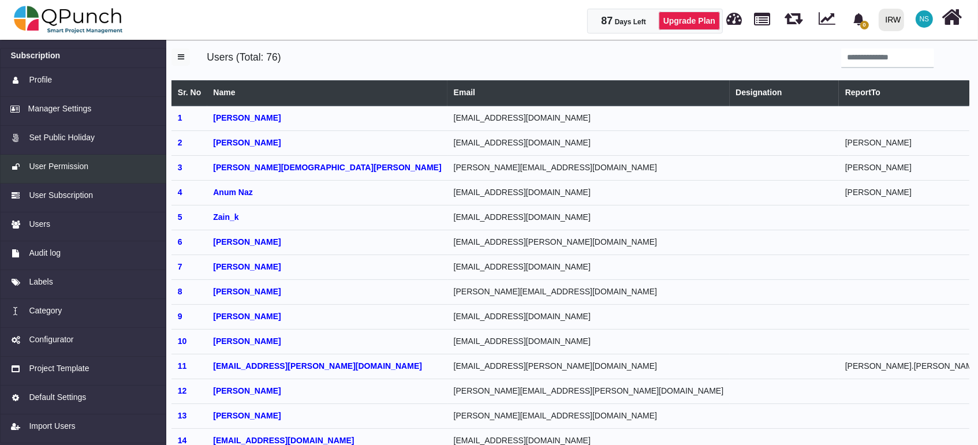
click at [65, 162] on span "User Permission" at bounding box center [58, 166] width 59 height 12
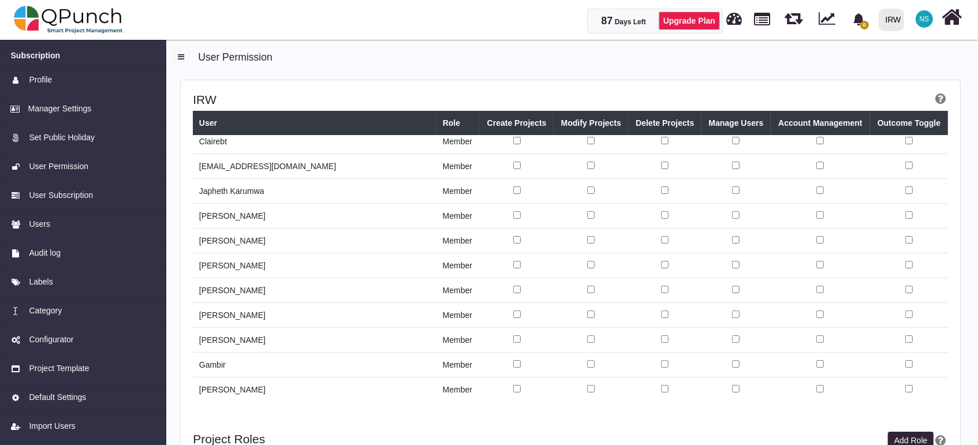
scroll to position [128, 0]
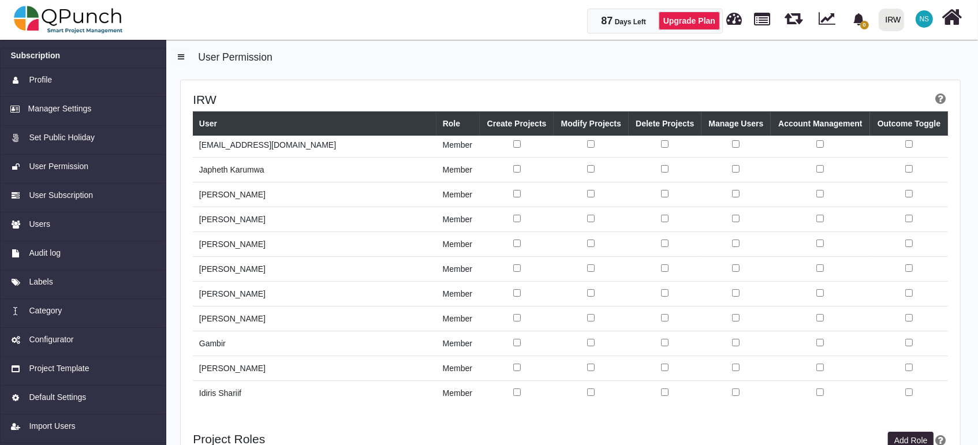
click at [243, 396] on td "Idiris Shariif" at bounding box center [315, 393] width 244 height 25
click at [230, 396] on td "Idiris Shariif" at bounding box center [315, 393] width 244 height 25
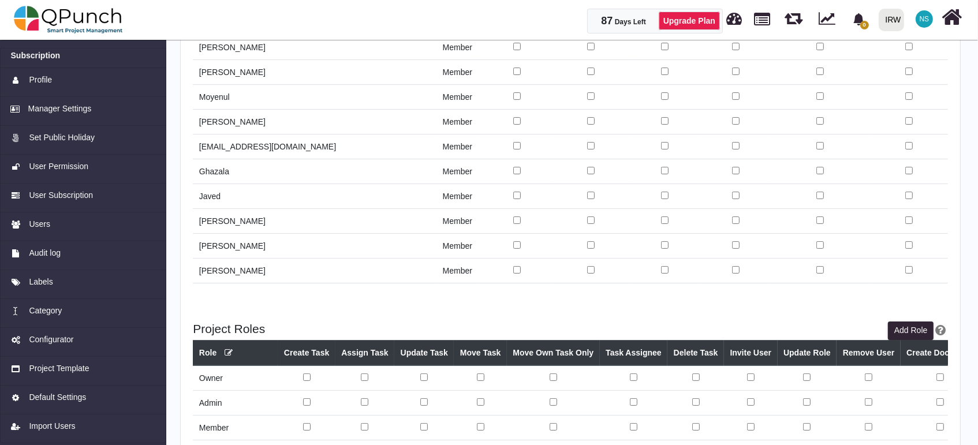
scroll to position [166, 0]
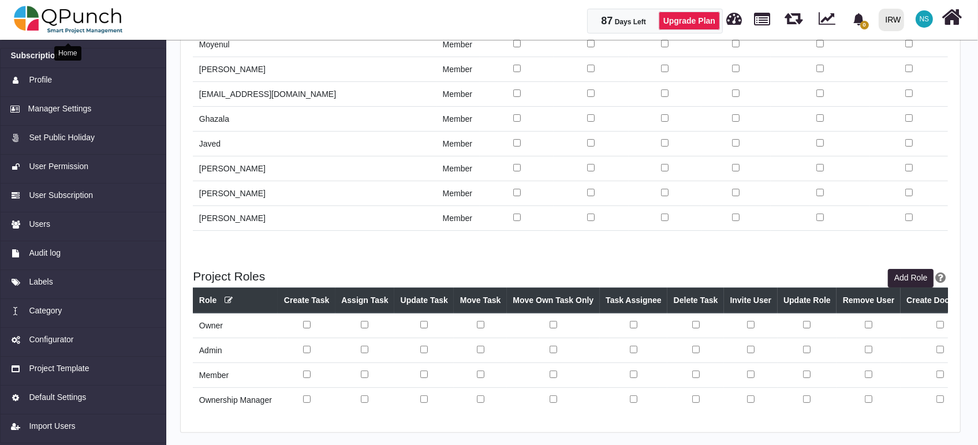
click at [95, 17] on img at bounding box center [68, 19] width 109 height 35
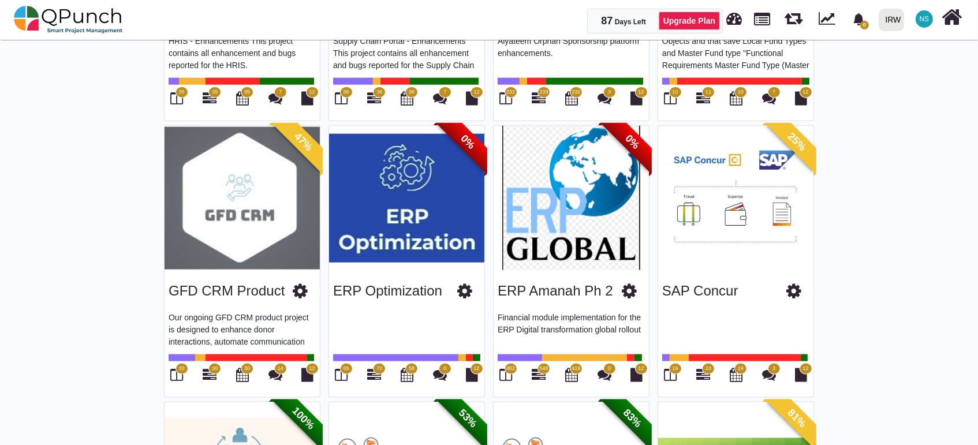
scroll to position [1410, 0]
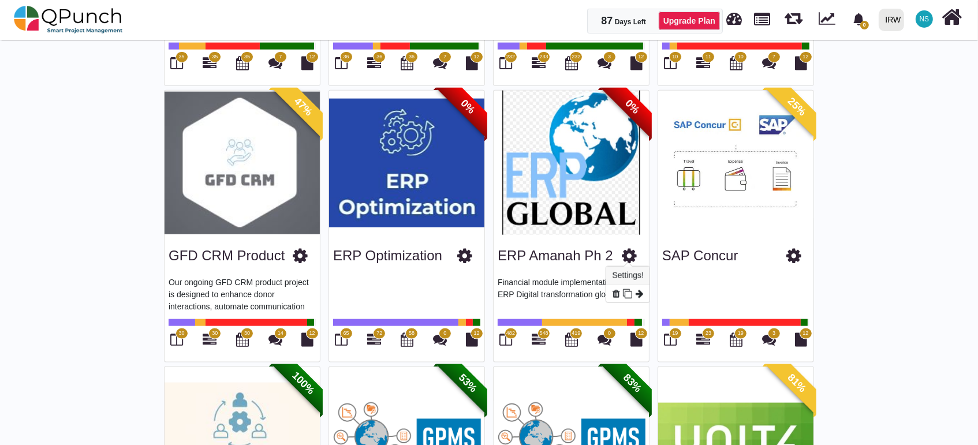
click at [631, 251] on icon at bounding box center [629, 255] width 15 height 17
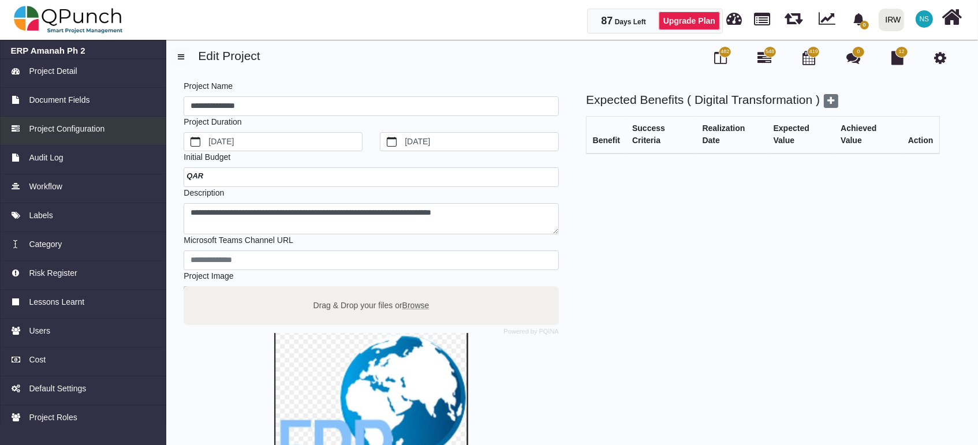
click at [81, 133] on span "Project Configuration" at bounding box center [67, 129] width 76 height 12
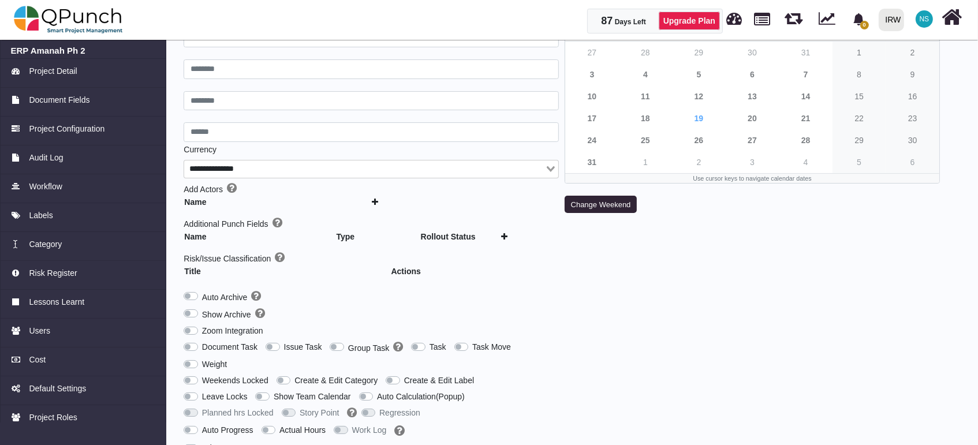
scroll to position [137, 0]
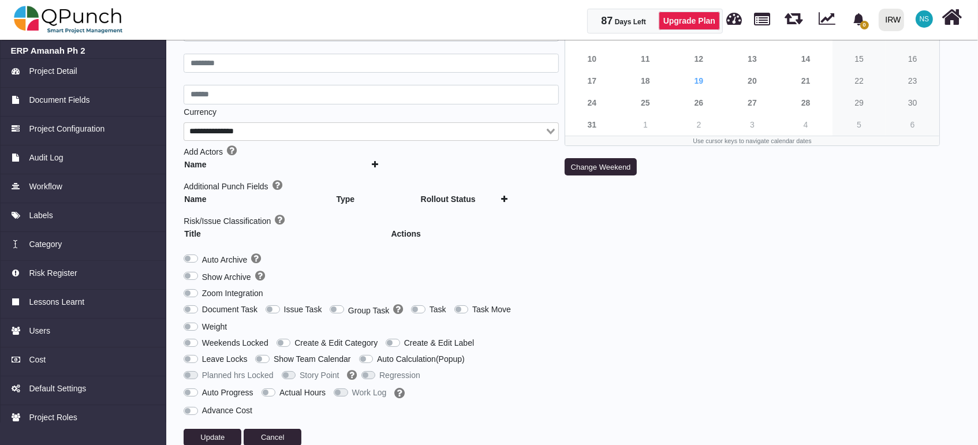
type input "***"
type input "********"
type input "******"
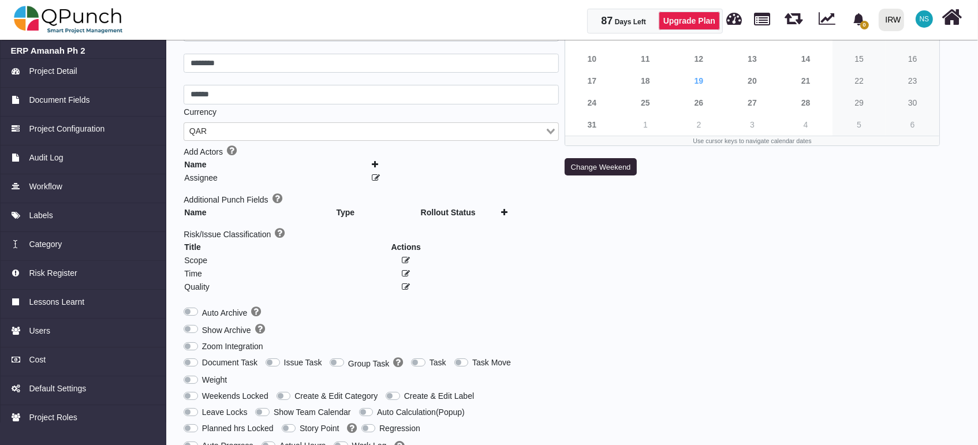
click at [302, 319] on div "Show Archive" at bounding box center [371, 327] width 375 height 17
click at [294, 357] on label "Issue Task" at bounding box center [303, 363] width 38 height 12
click at [348, 357] on label "Group Task" at bounding box center [375, 363] width 55 height 13
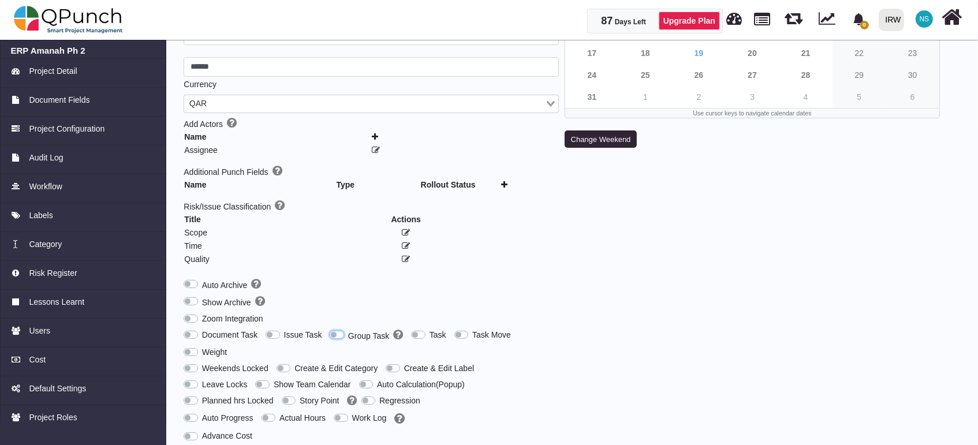
scroll to position [190, 0]
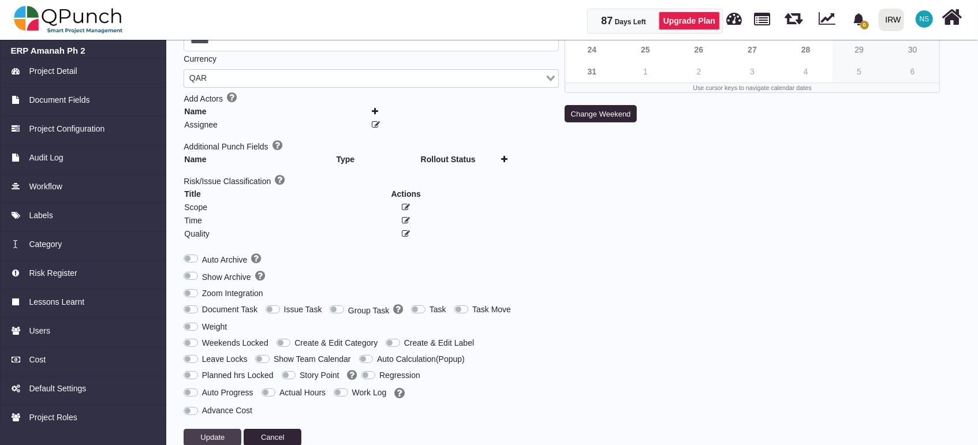
click at [217, 433] on span "Update" at bounding box center [212, 437] width 24 height 9
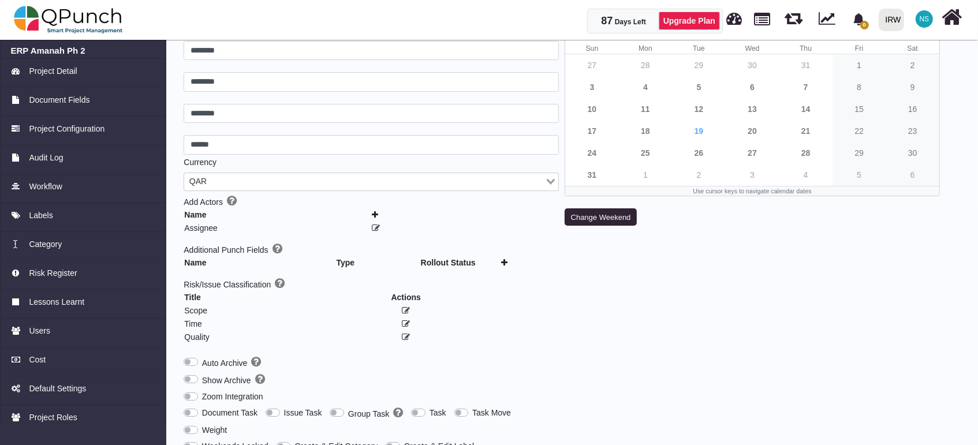
scroll to position [0, 0]
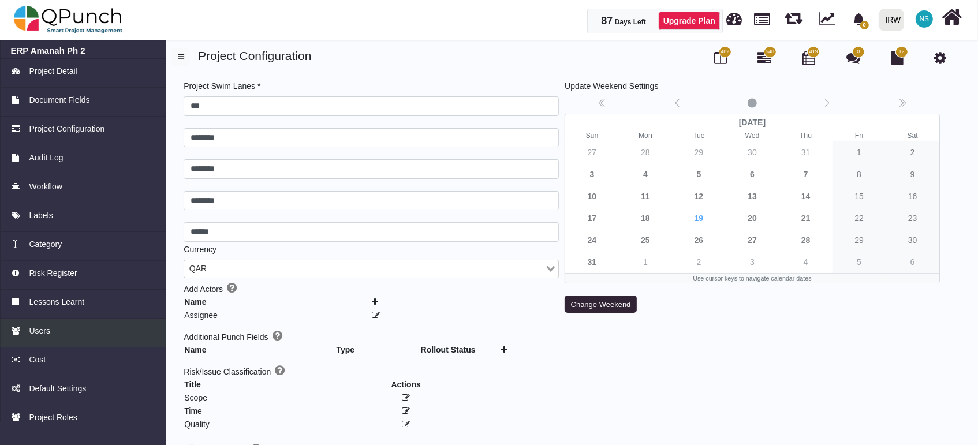
click at [42, 340] on link "Users" at bounding box center [83, 333] width 166 height 29
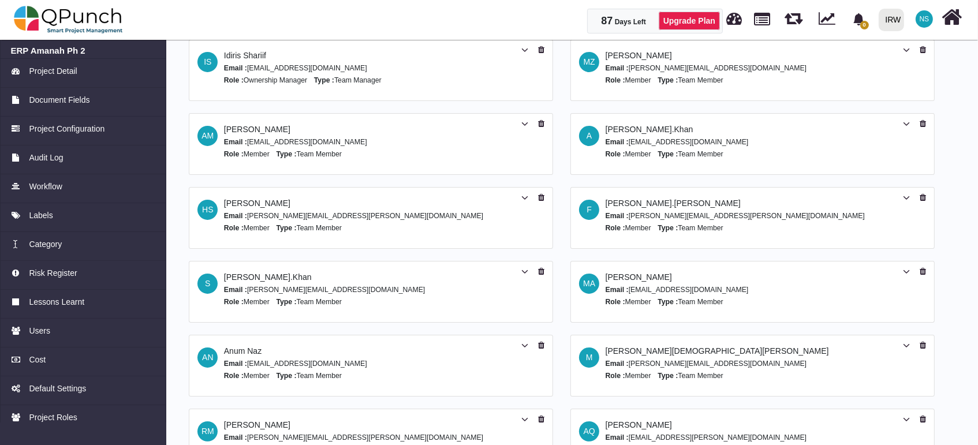
scroll to position [185, 0]
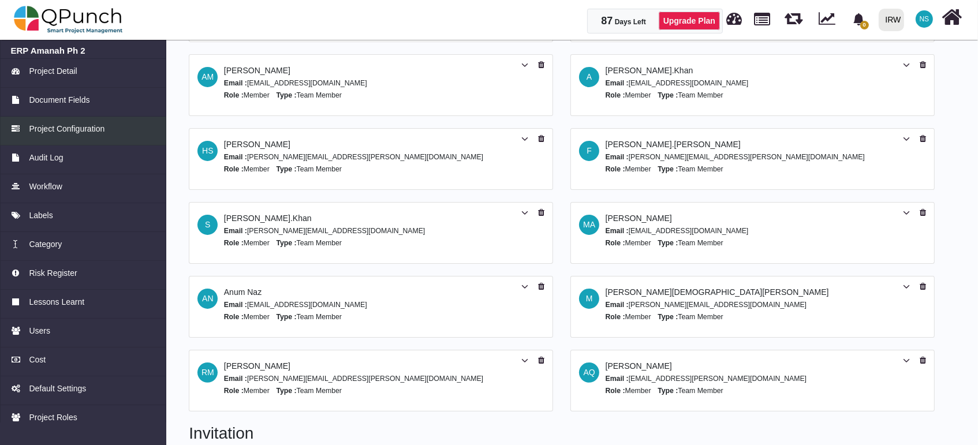
click at [98, 134] on span "Project Configuration" at bounding box center [67, 129] width 76 height 12
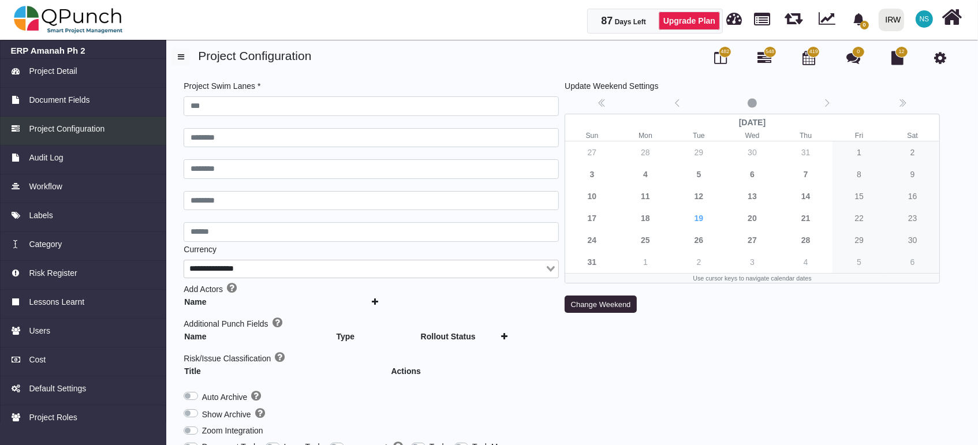
type input "***"
type input "********"
type input "******"
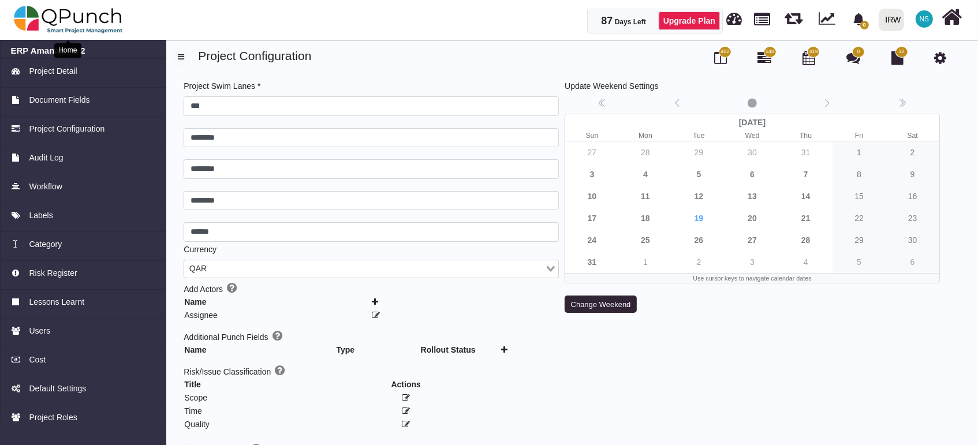
click at [89, 8] on img at bounding box center [68, 19] width 109 height 35
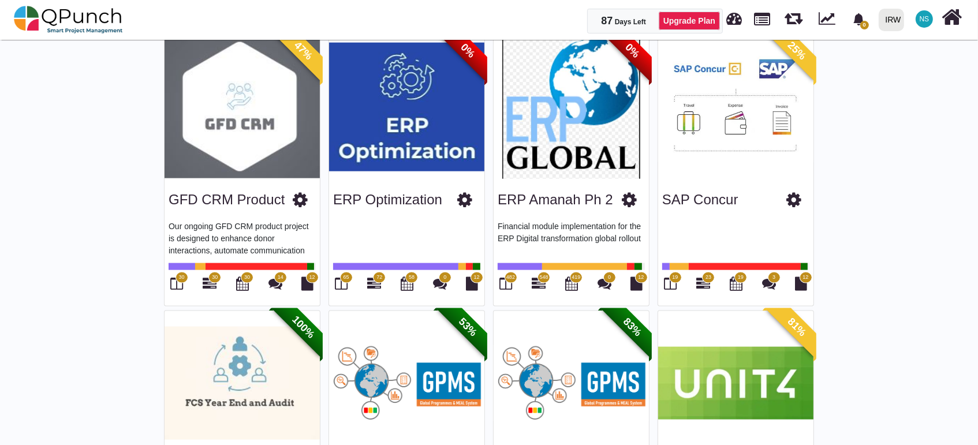
scroll to position [1410, 0]
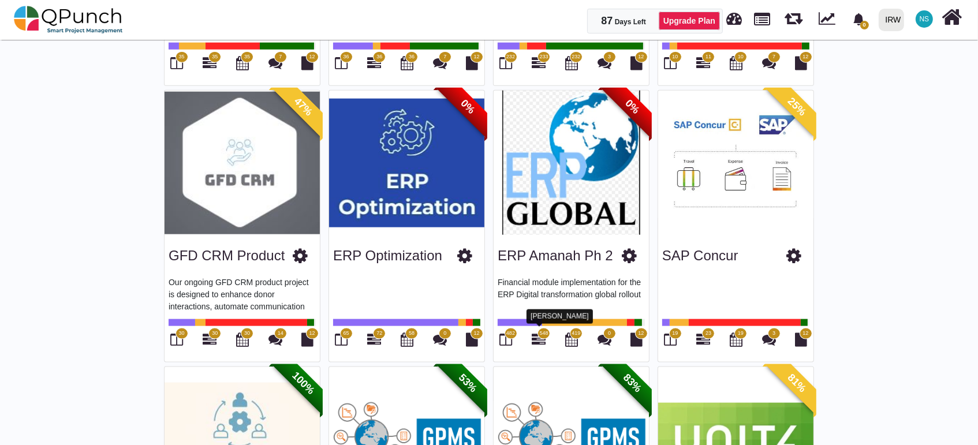
click at [538, 335] on icon at bounding box center [538, 339] width 14 height 14
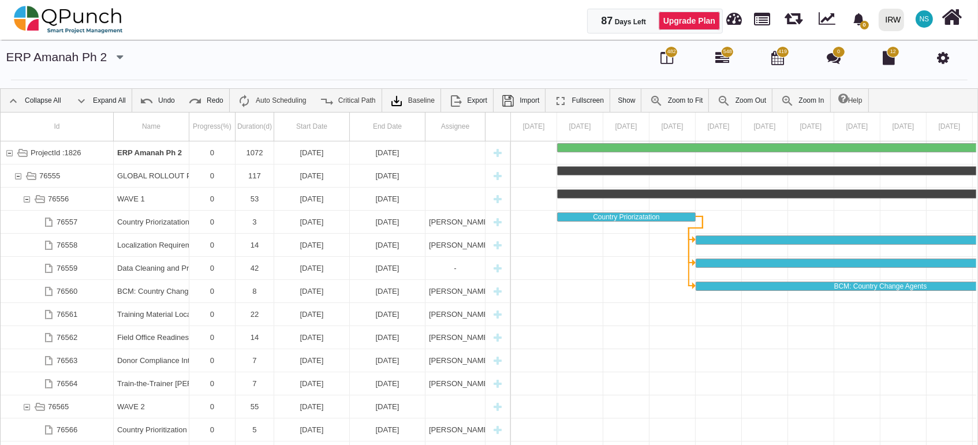
click at [924, 21] on span "NS" at bounding box center [924, 19] width 10 height 7
click at [942, 57] on icon at bounding box center [943, 58] width 12 height 14
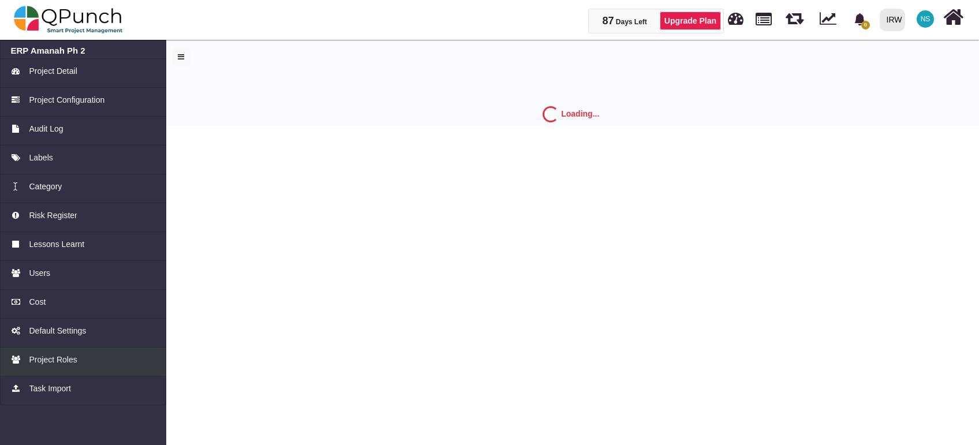
click at [55, 364] on span "Project Roles" at bounding box center [53, 360] width 48 height 12
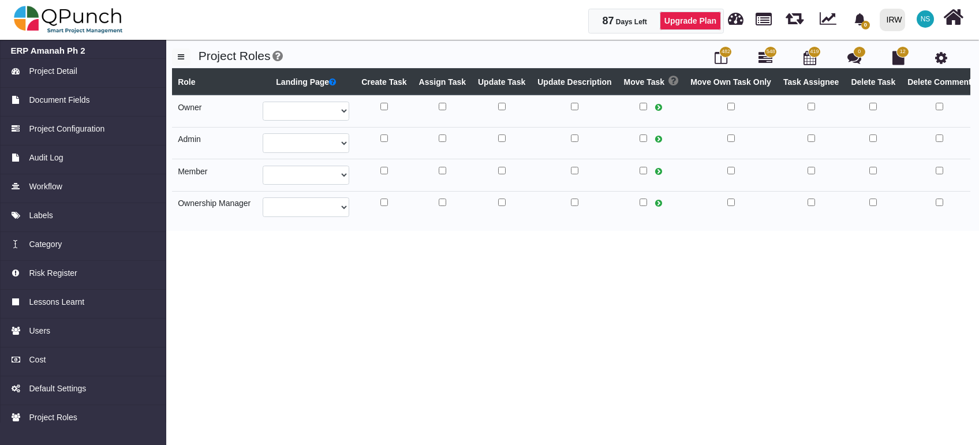
select select
click at [342, 121] on select "**********" at bounding box center [306, 112] width 87 height 20
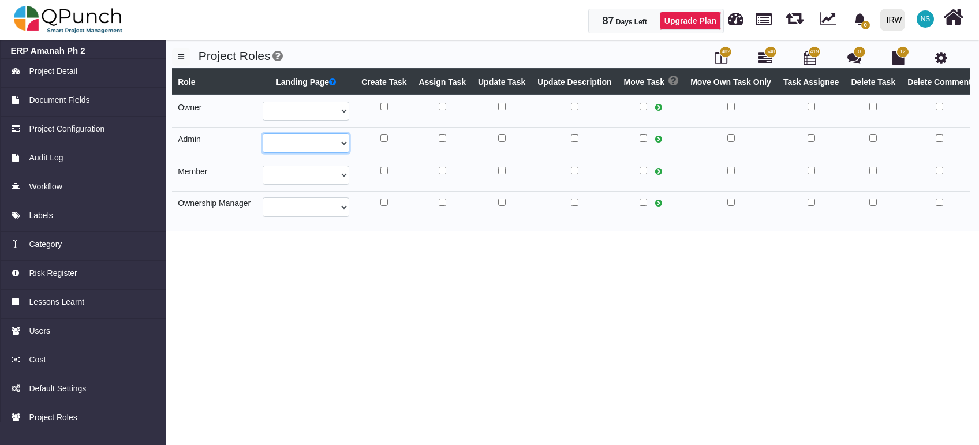
click at [342, 121] on select "**********" at bounding box center [306, 112] width 87 height 20
click at [340, 105] on select "**********" at bounding box center [306, 112] width 87 height 20
click at [397, 285] on body "87 Days Left Upgrade Plan 0 Notification Clear IRW IRW PMOBytes ccc SCRUM 0 Tes…" at bounding box center [489, 222] width 979 height 445
click at [99, 16] on img at bounding box center [68, 19] width 109 height 35
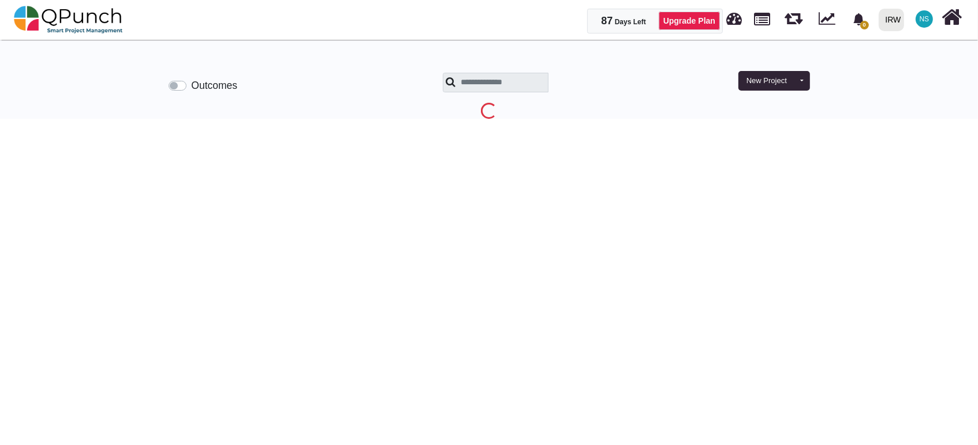
click at [922, 17] on span "NS" at bounding box center [924, 19] width 10 height 7
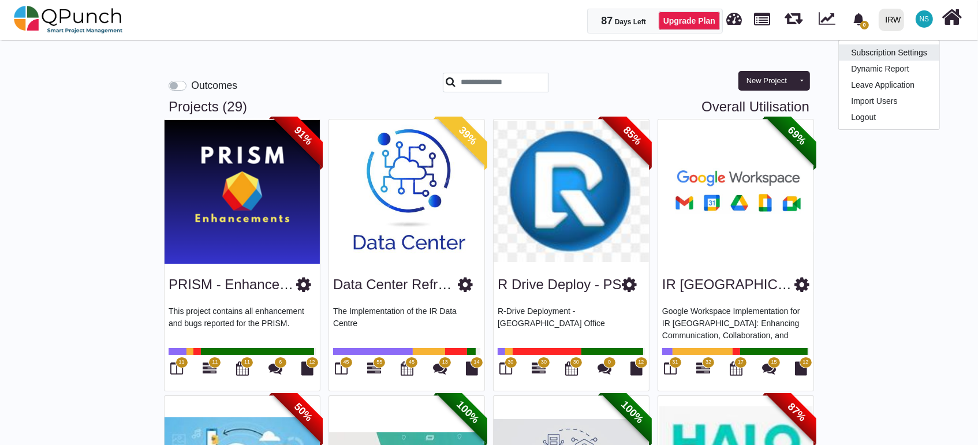
click at [877, 57] on link "Subscription Settings" at bounding box center [889, 52] width 100 height 16
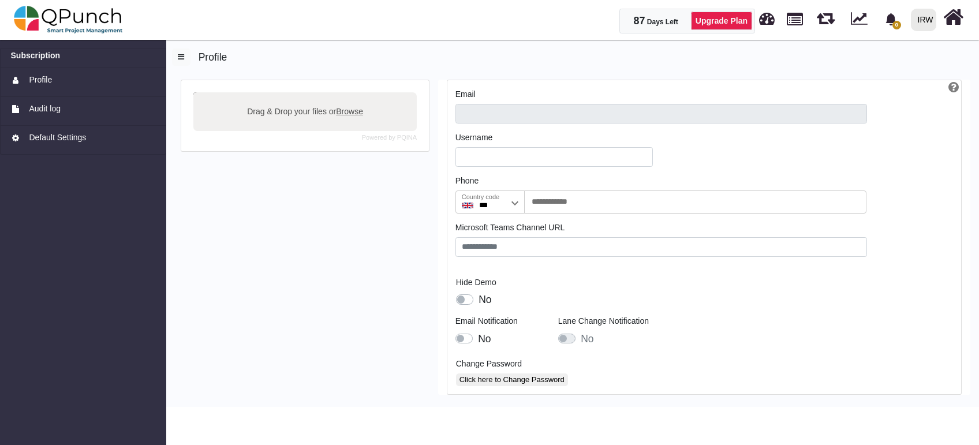
type input "**********"
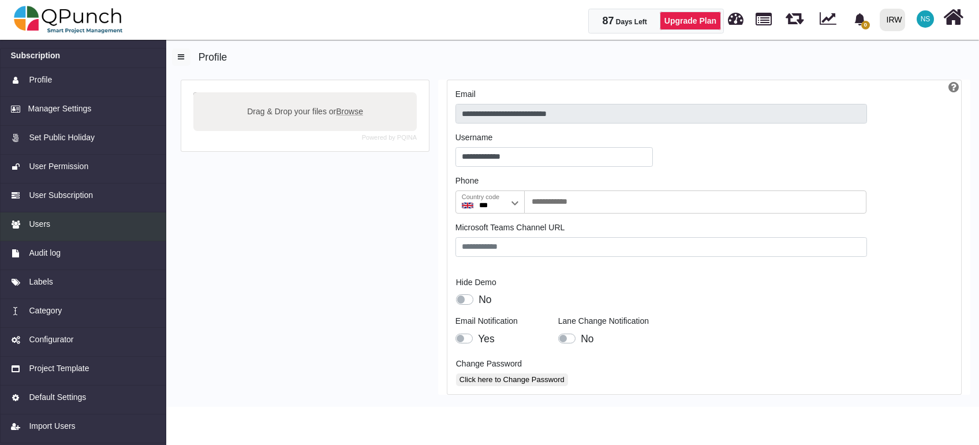
click at [50, 222] on div "Users" at bounding box center [83, 224] width 145 height 12
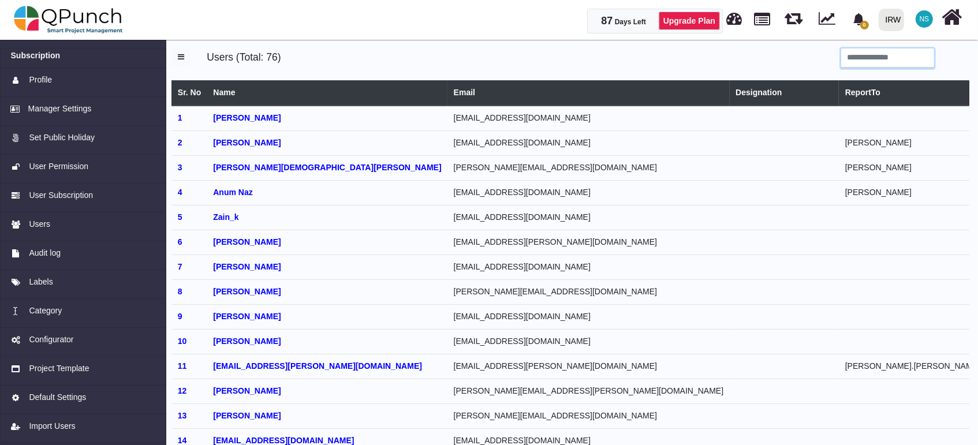
click at [875, 59] on input "search" at bounding box center [887, 58] width 93 height 20
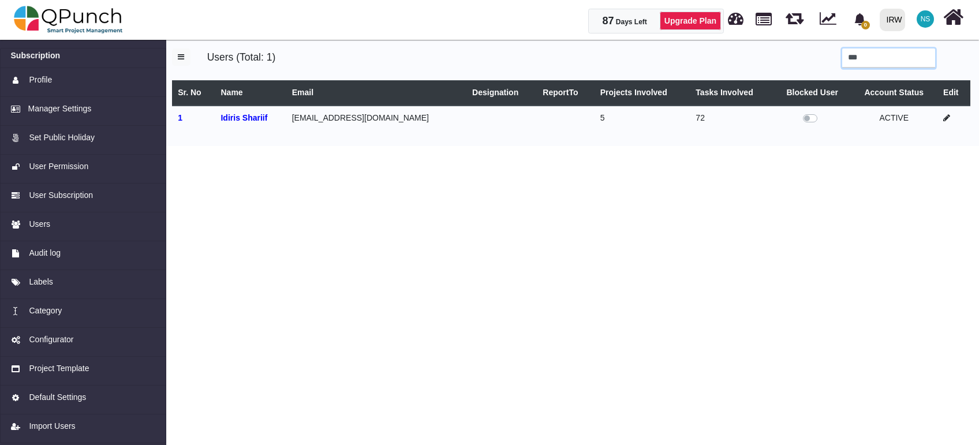
type input "***"
click at [945, 119] on icon at bounding box center [946, 118] width 7 height 8
select select
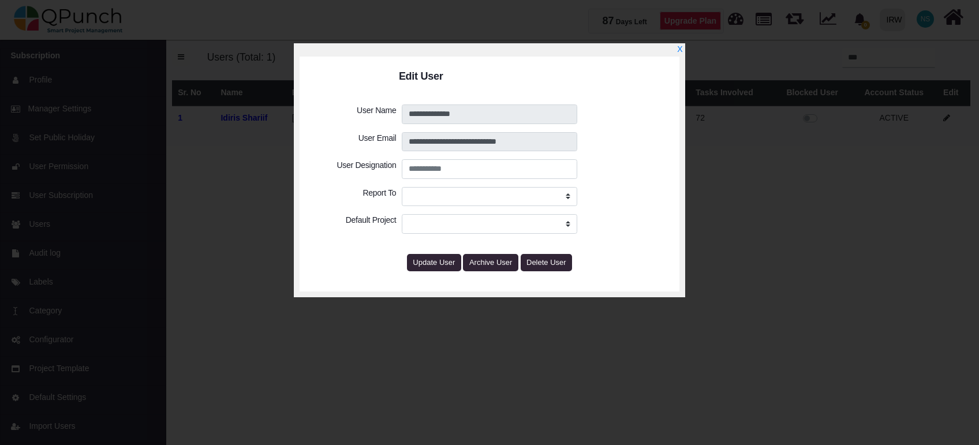
select select "****"
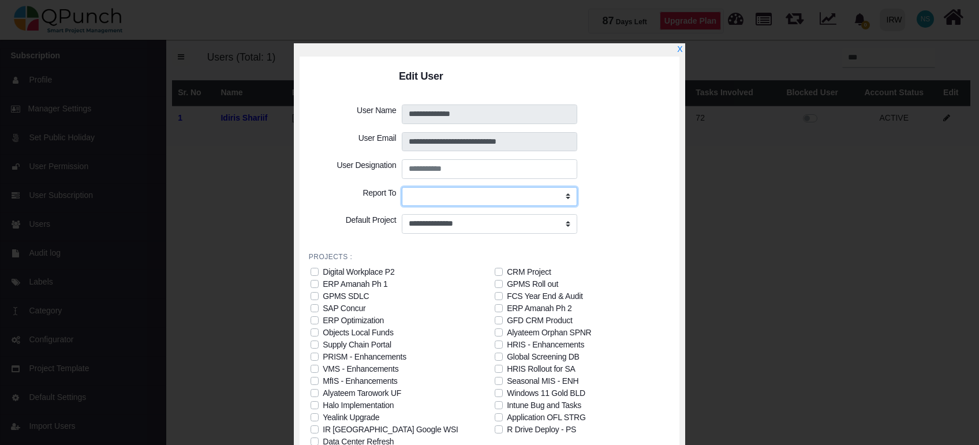
click at [568, 194] on select "**********" at bounding box center [489, 197] width 175 height 20
click at [627, 203] on div at bounding box center [625, 197] width 91 height 20
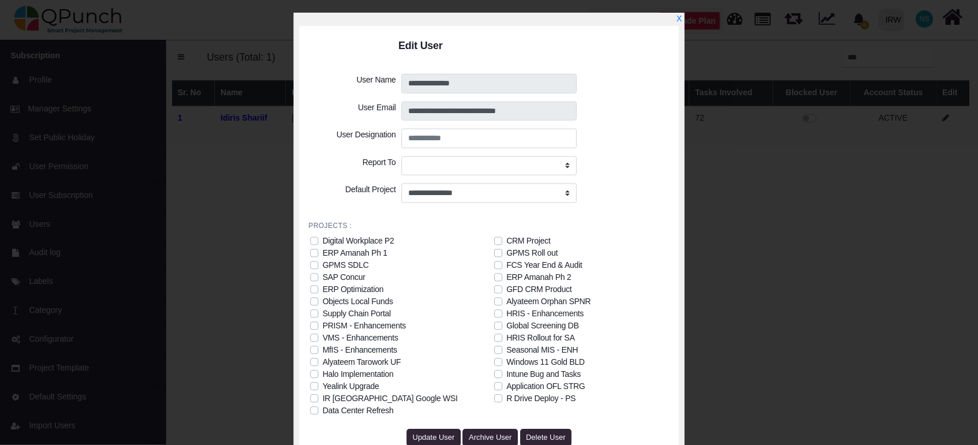
scroll to position [58, 0]
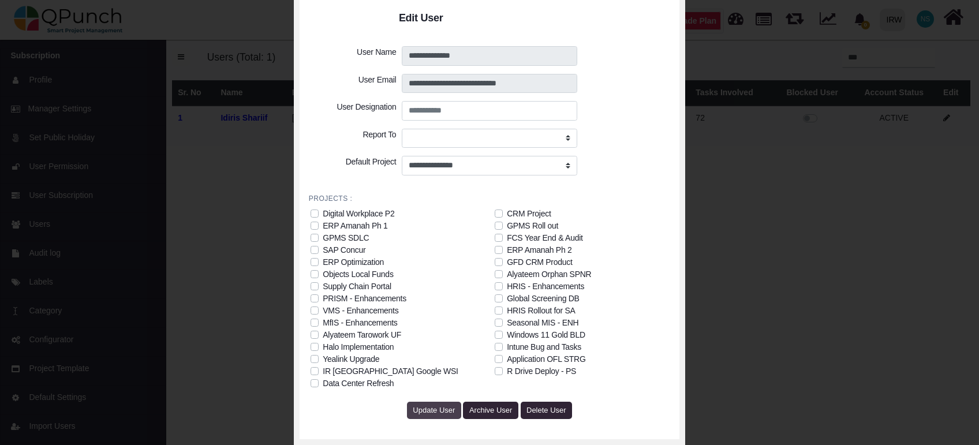
click at [434, 410] on span "Update User" at bounding box center [434, 410] width 42 height 9
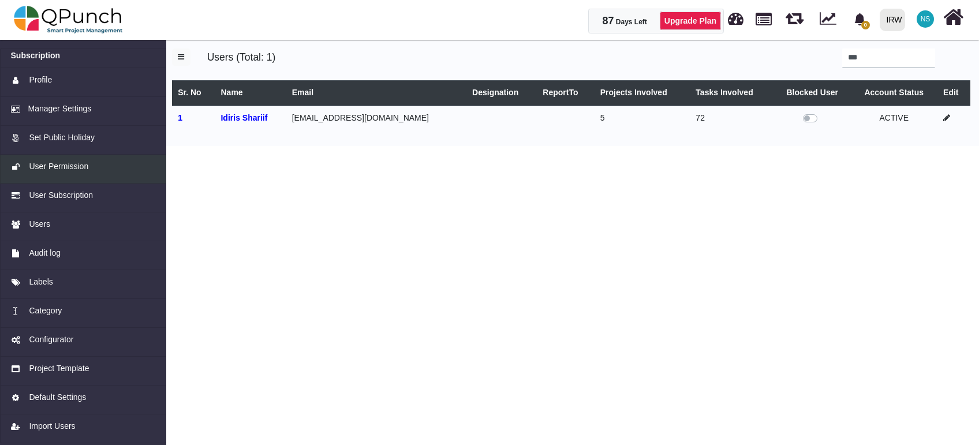
click at [70, 166] on span "User Permission" at bounding box center [58, 166] width 59 height 12
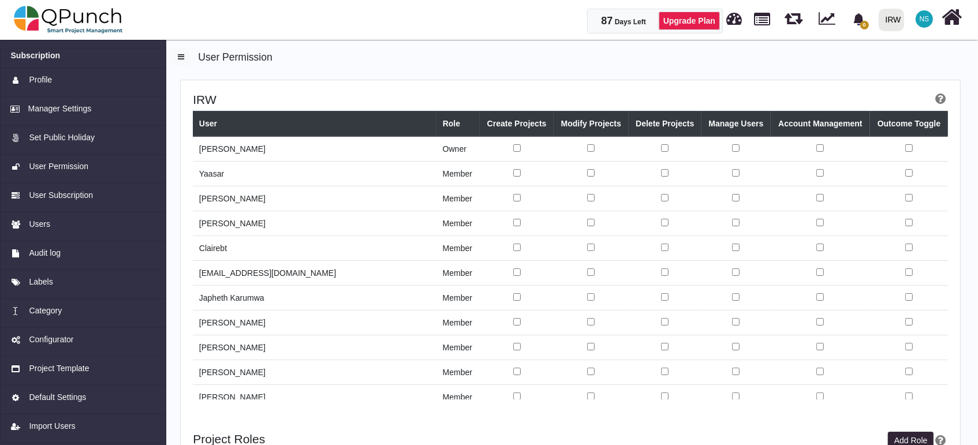
scroll to position [128, 0]
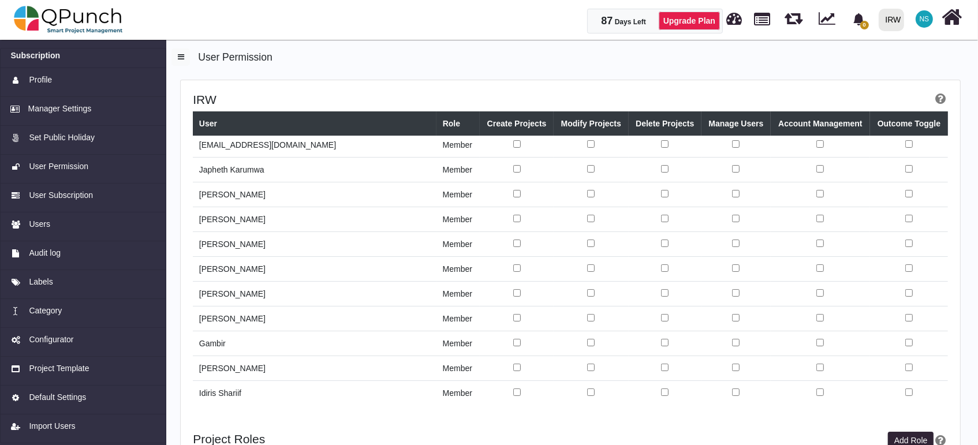
click at [225, 395] on td "Idiris Shariif" at bounding box center [315, 393] width 244 height 25
click at [226, 394] on td "Idiris Shariif" at bounding box center [315, 393] width 244 height 25
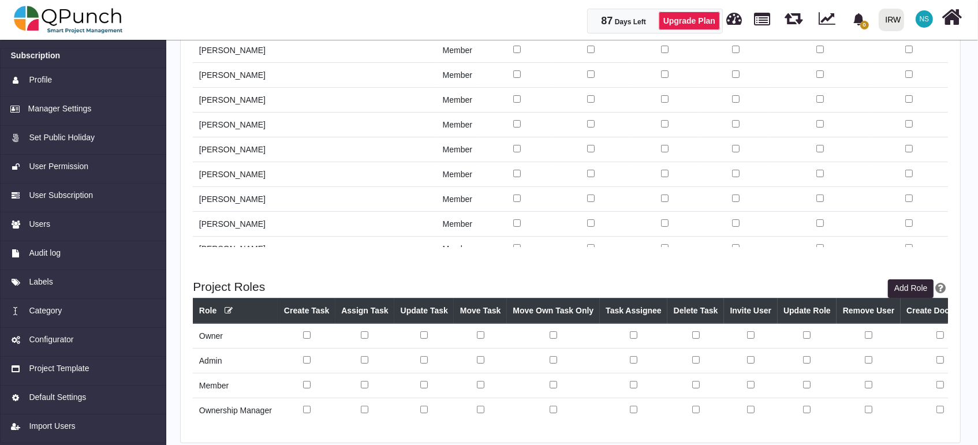
scroll to position [166, 0]
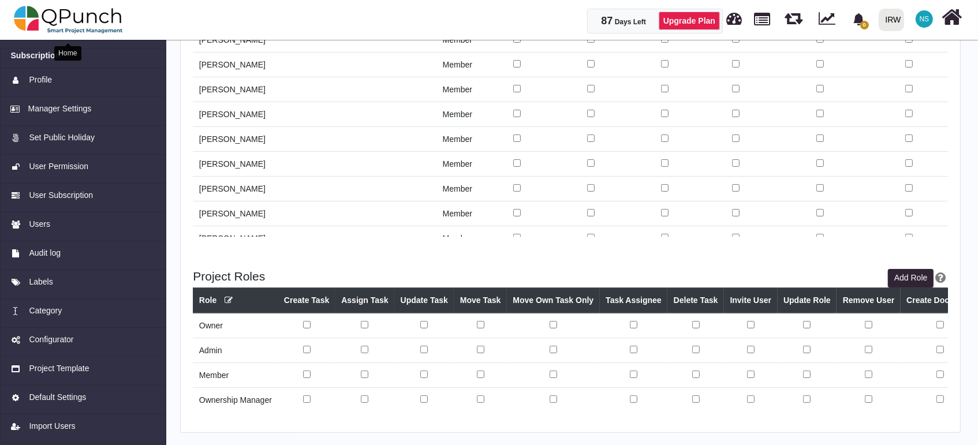
click at [107, 12] on img at bounding box center [68, 19] width 109 height 35
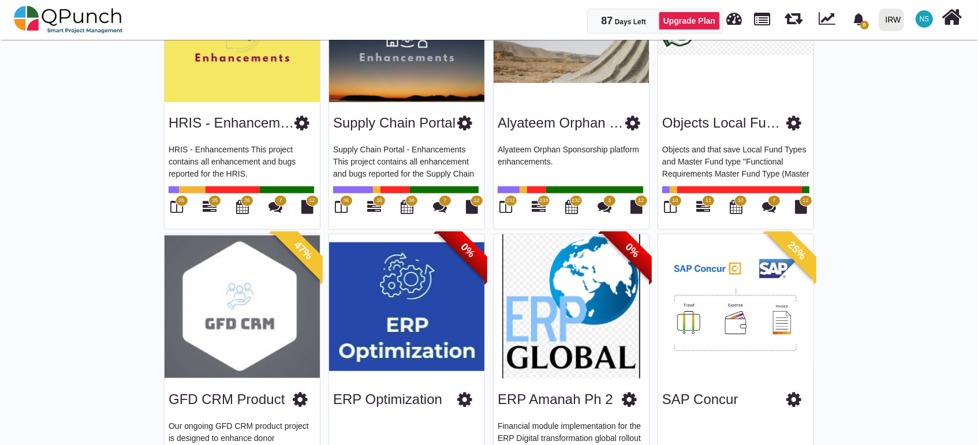
scroll to position [1282, 0]
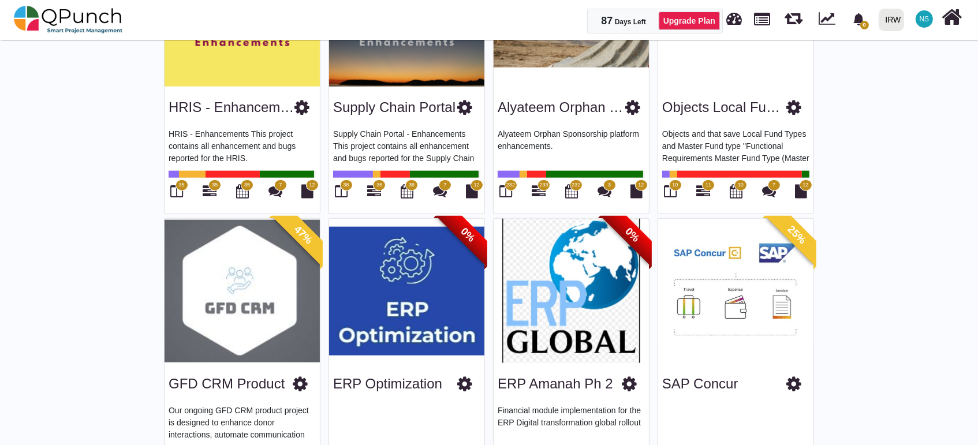
click at [923, 24] on span "NS" at bounding box center [923, 18] width 17 height 17
click at [908, 58] on link "Subscription Settings" at bounding box center [889, 52] width 100 height 16
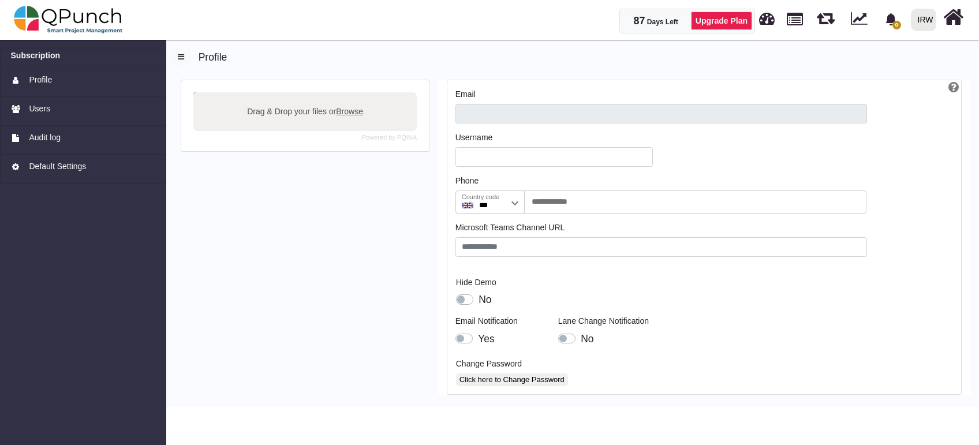
type input "**********"
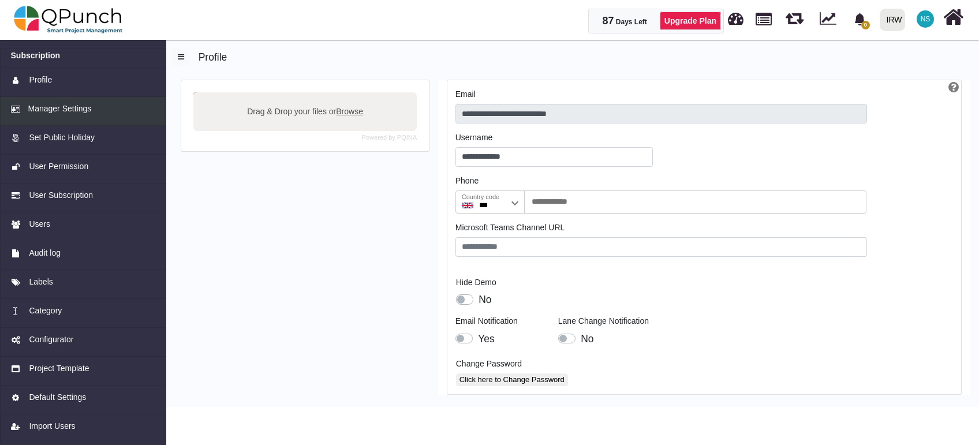
click at [73, 110] on span "Manager Settings" at bounding box center [59, 109] width 63 height 12
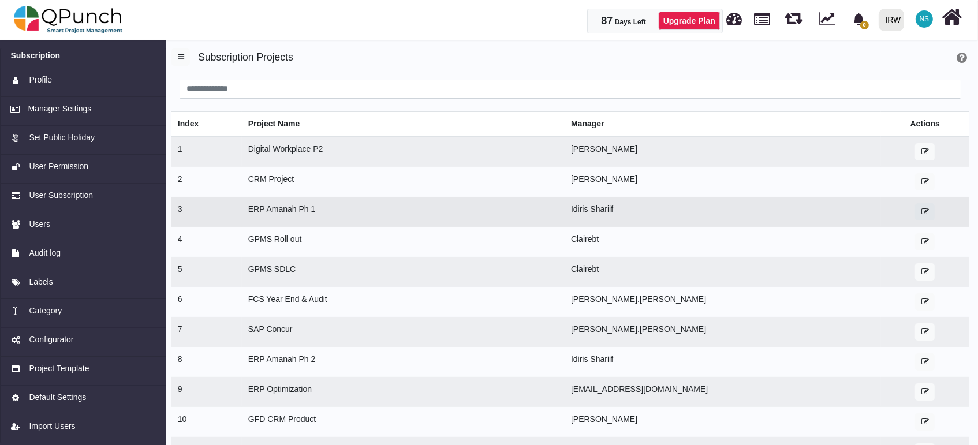
click at [918, 211] on button "button" at bounding box center [925, 211] width 20 height 17
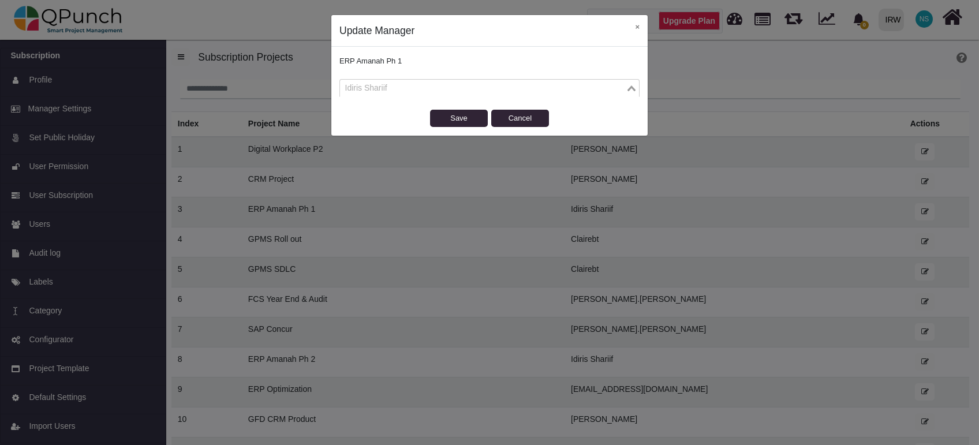
click at [634, 90] on icon "Search for option" at bounding box center [631, 88] width 8 height 6
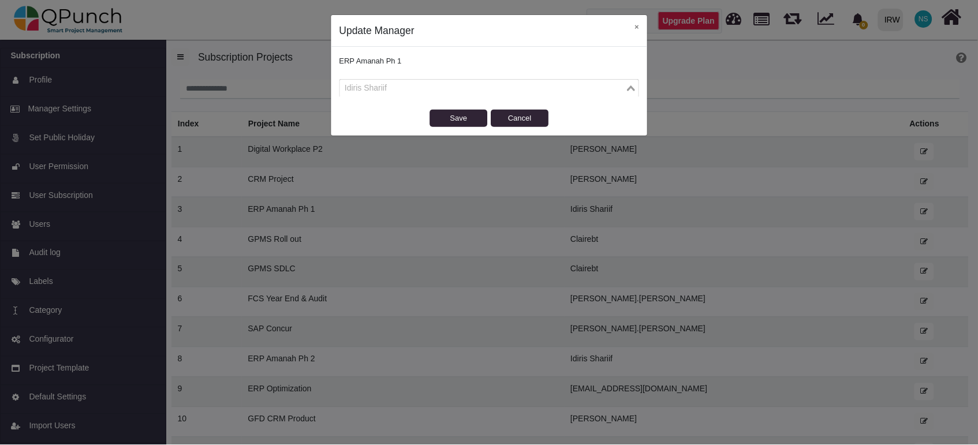
scroll to position [281, 0]
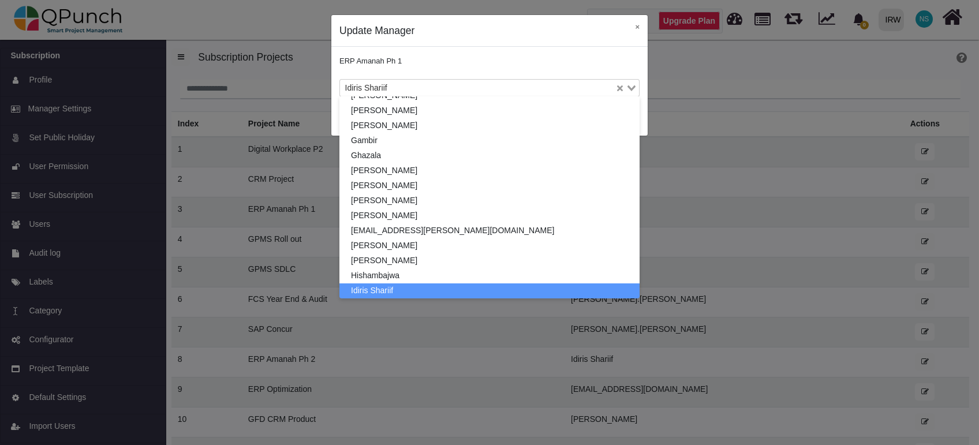
click at [634, 90] on div "Loading..." at bounding box center [627, 87] width 24 height 15
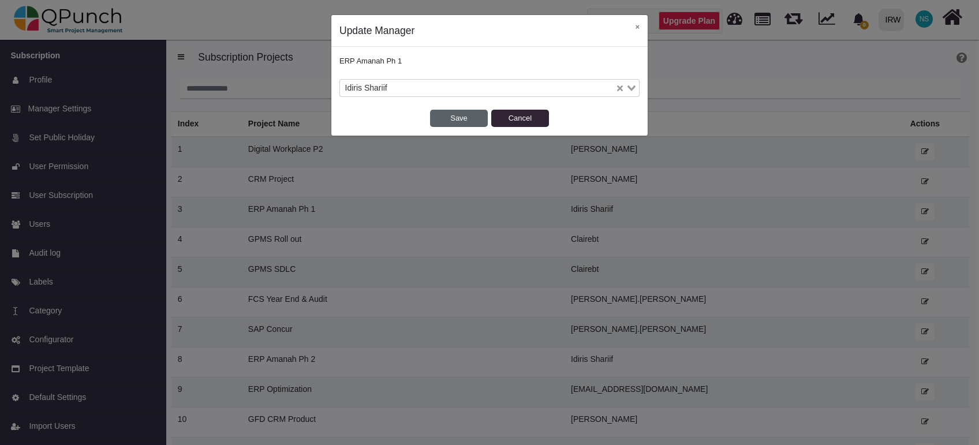
click at [458, 118] on button "Save" at bounding box center [459, 118] width 58 height 17
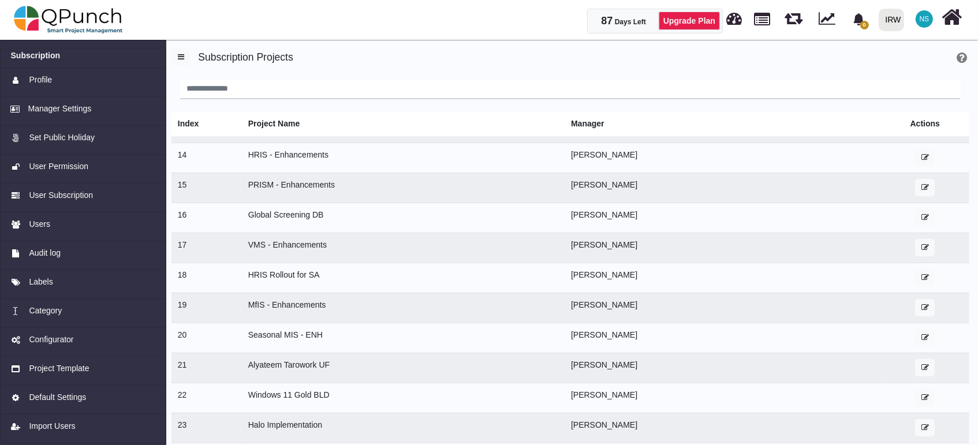
scroll to position [547, 0]
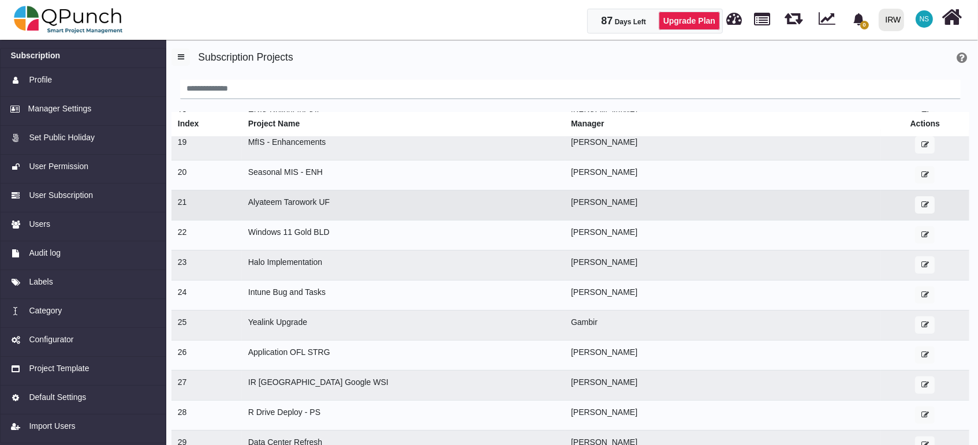
click at [295, 204] on td "Alyateem Tarowork UF" at bounding box center [403, 205] width 323 height 30
click at [180, 208] on td "21" at bounding box center [206, 205] width 70 height 30
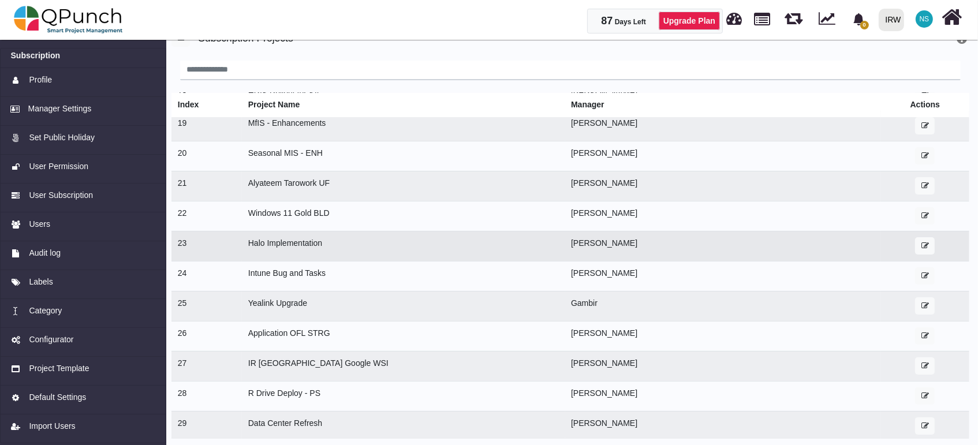
scroll to position [28, 0]
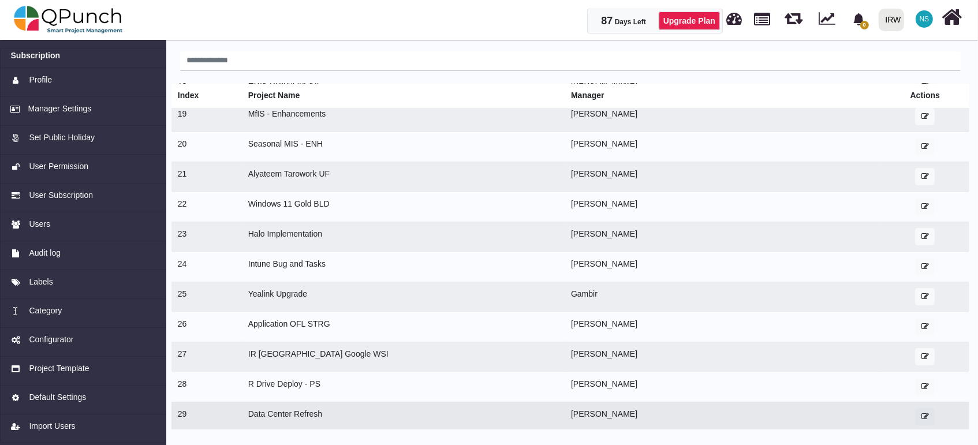
click at [921, 416] on icon "button" at bounding box center [925, 417] width 8 height 8
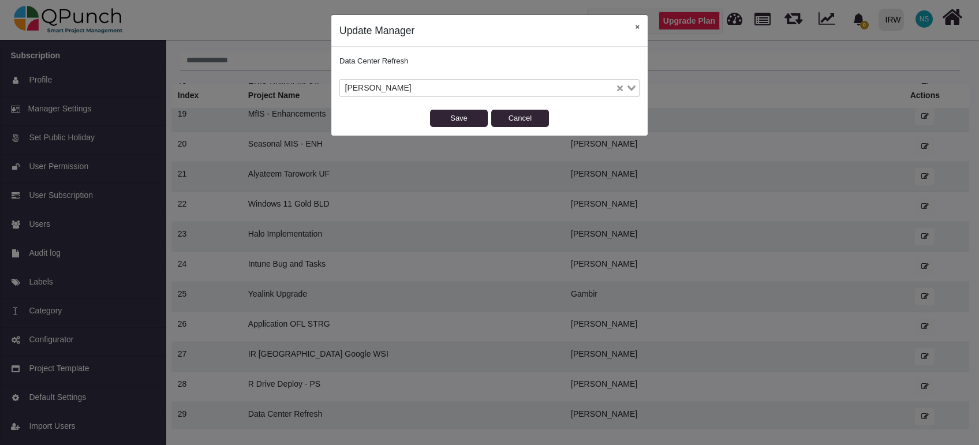
click at [637, 31] on button "×" at bounding box center [637, 27] width 21 height 24
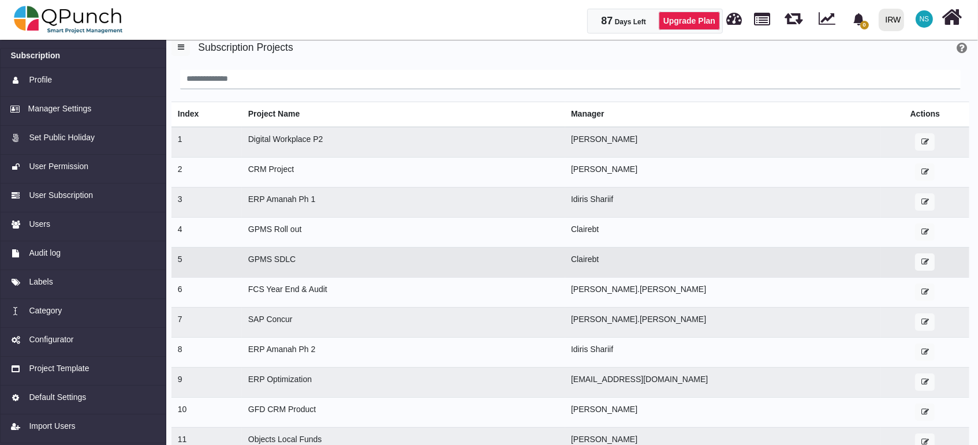
scroll to position [0, 0]
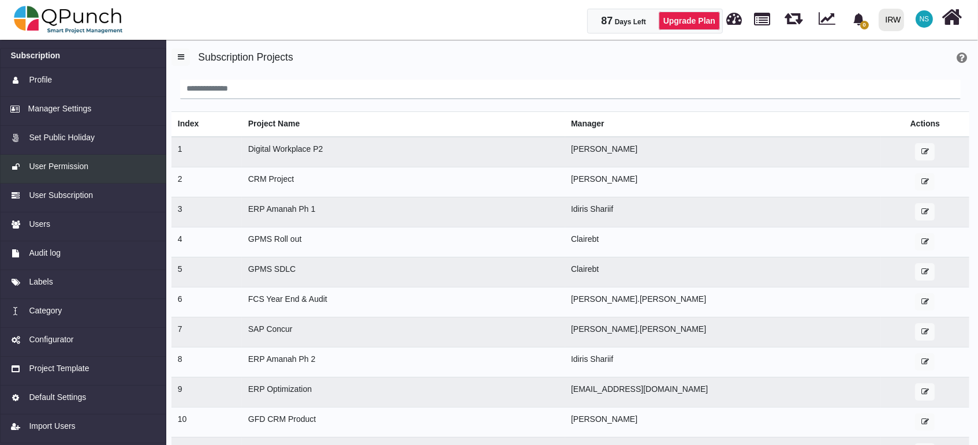
click at [79, 171] on span "User Permission" at bounding box center [58, 166] width 59 height 12
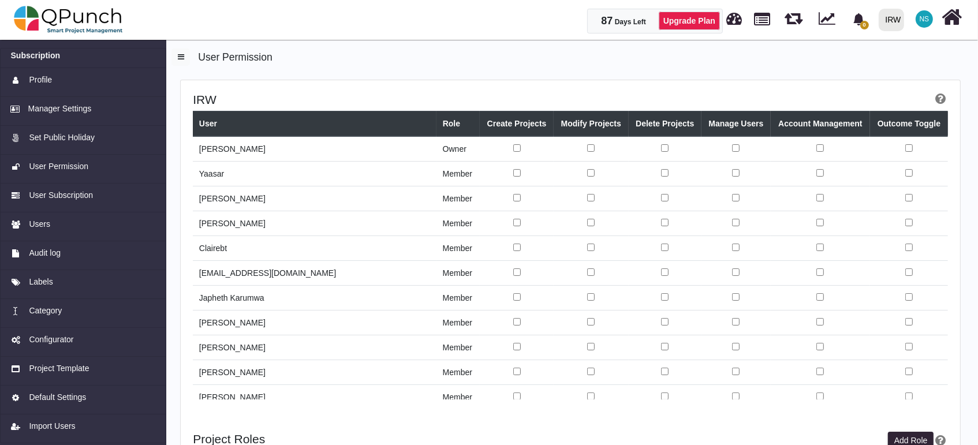
click at [245, 151] on td "[PERSON_NAME]" at bounding box center [315, 148] width 244 height 25
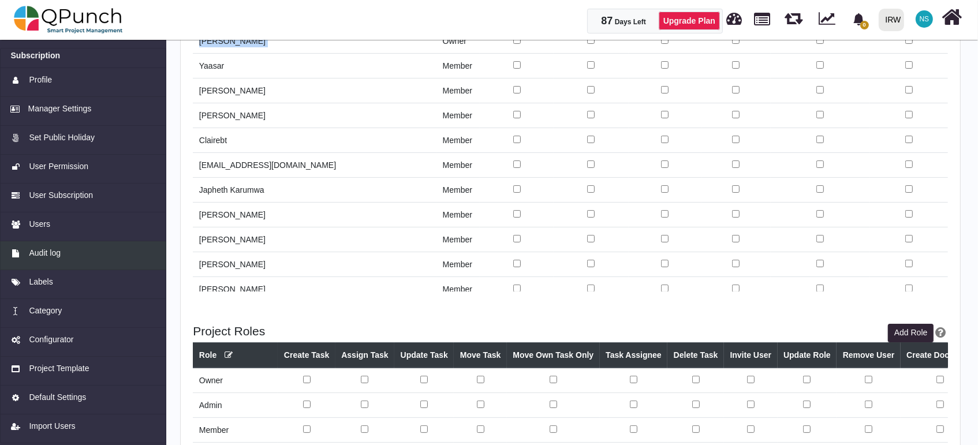
scroll to position [128, 0]
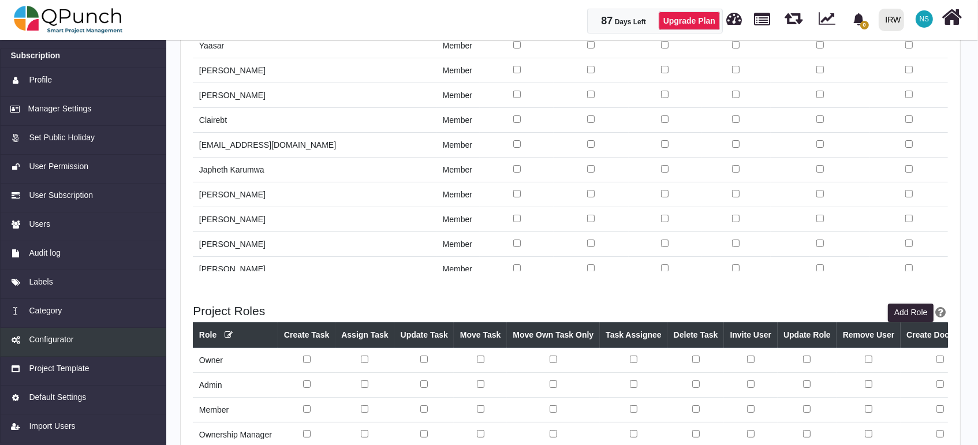
click at [59, 337] on span "Configurator" at bounding box center [51, 340] width 44 height 12
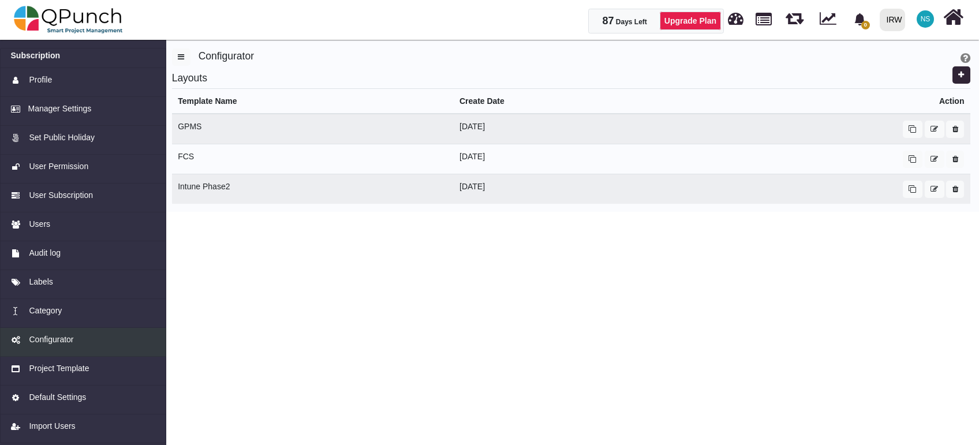
click at [59, 348] on link "Configurator" at bounding box center [83, 342] width 166 height 29
click at [59, 347] on link "Configurator" at bounding box center [83, 342] width 166 height 29
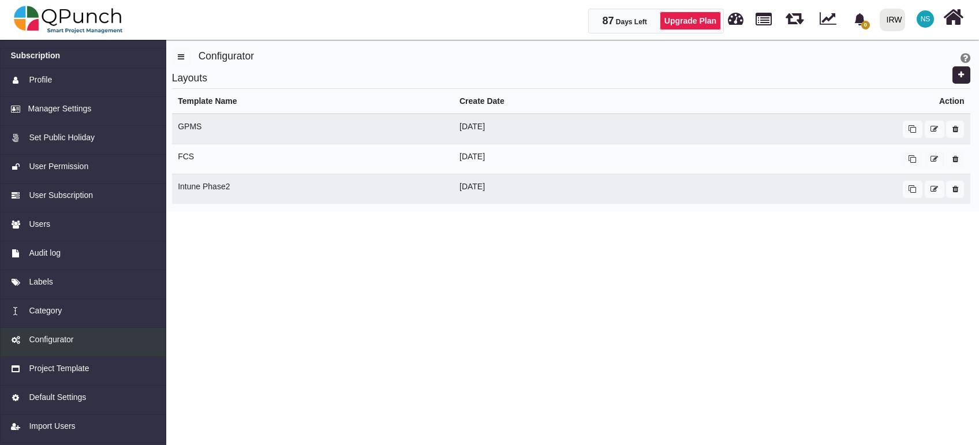
click at [59, 342] on span "Configurator" at bounding box center [51, 340] width 44 height 12
click at [78, 397] on span "Default Settings" at bounding box center [57, 397] width 57 height 12
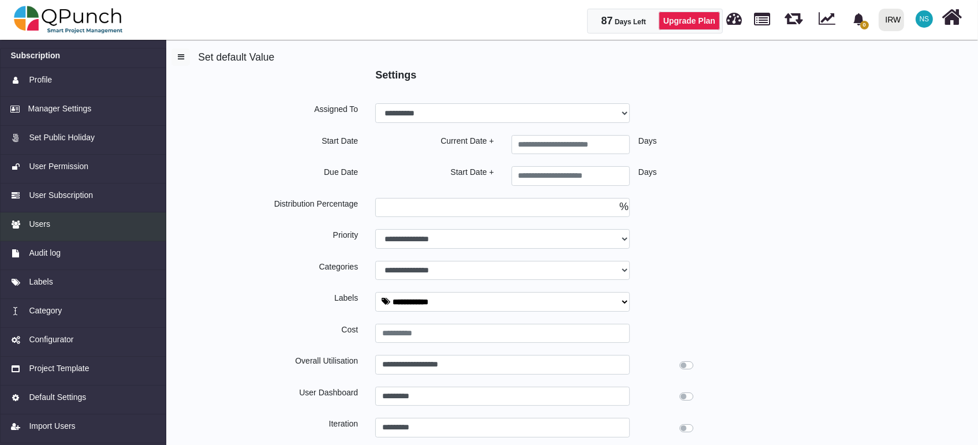
type input "********"
type input "*"
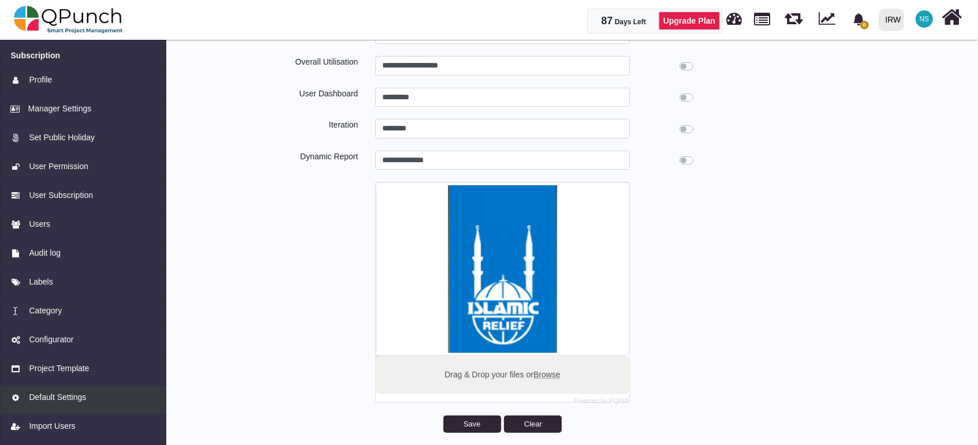
click at [76, 403] on link "Default Settings" at bounding box center [83, 399] width 166 height 29
click at [78, 394] on span "Default Settings" at bounding box center [57, 397] width 57 height 12
click at [83, 392] on span "Default Settings" at bounding box center [57, 397] width 57 height 12
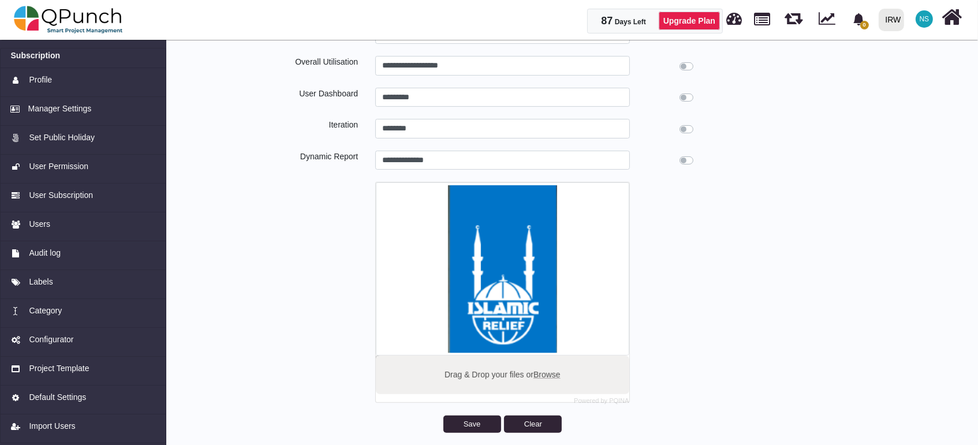
click at [301, 282] on div at bounding box center [265, 292] width 204 height 221
click at [68, 369] on span "Project Template" at bounding box center [59, 368] width 60 height 12
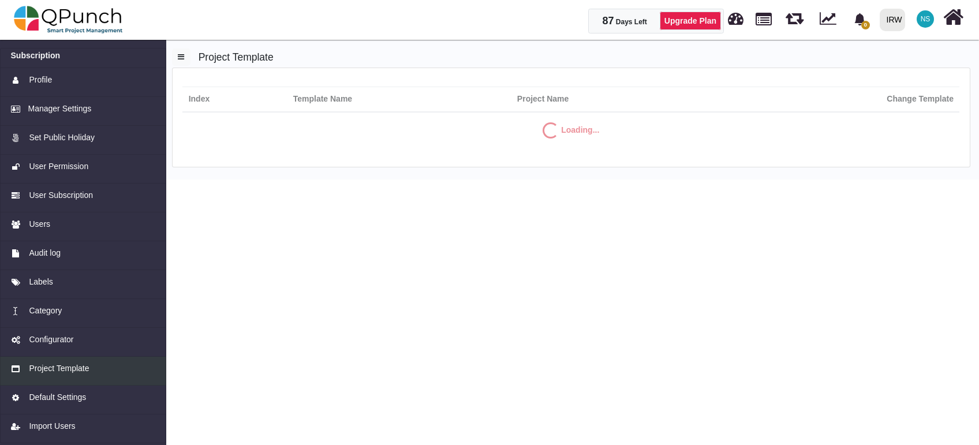
select select "**"
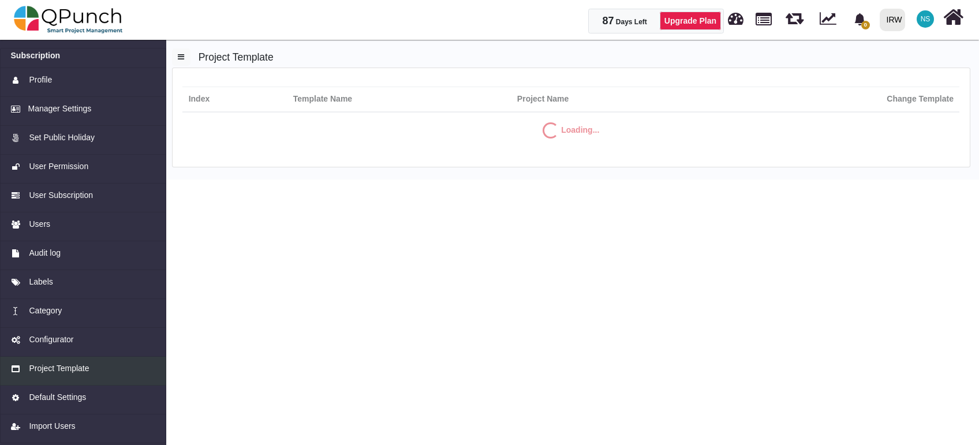
select select "**"
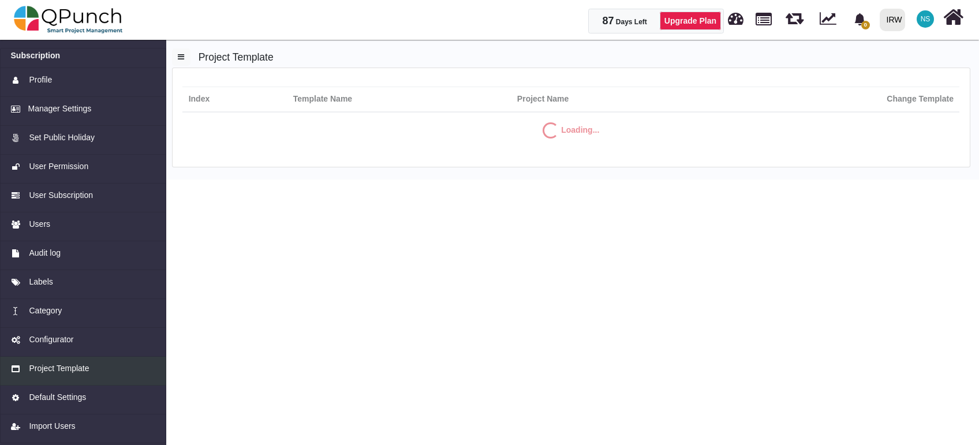
select select "**"
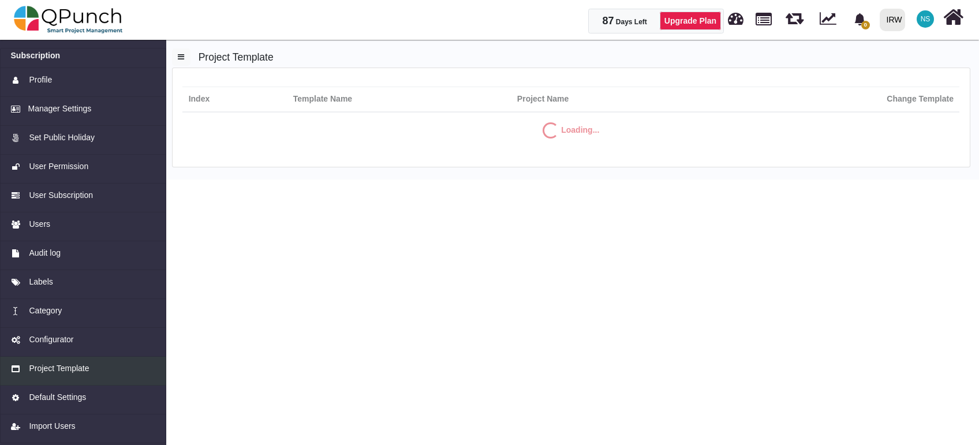
select select "**"
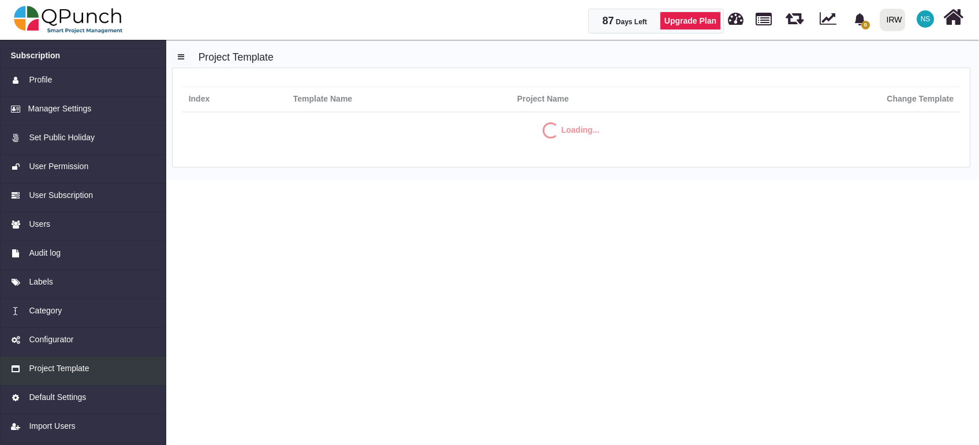
select select "**"
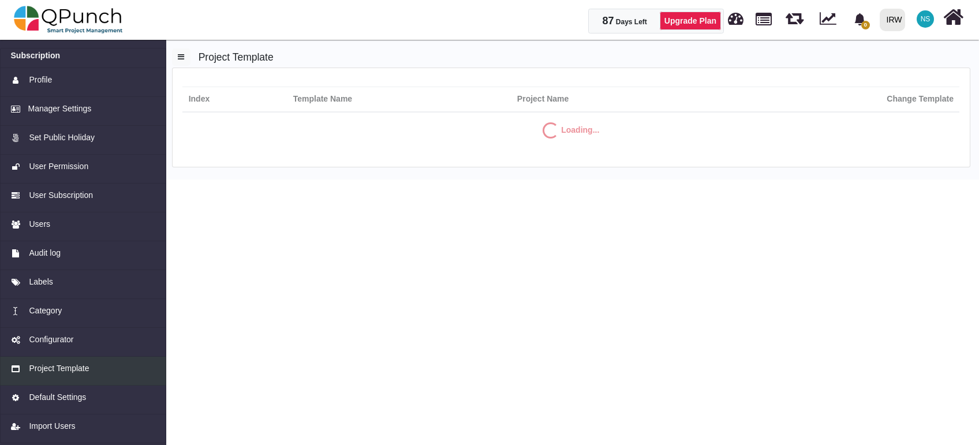
select select "**"
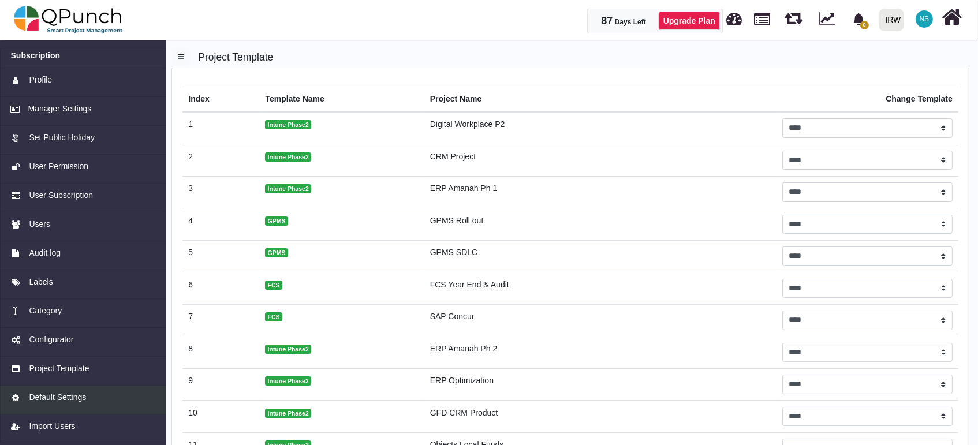
click at [68, 397] on span "Default Settings" at bounding box center [57, 397] width 57 height 12
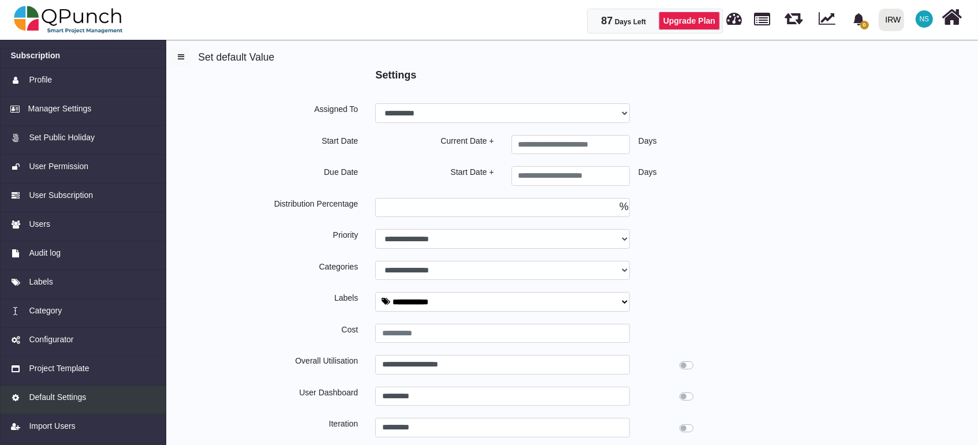
type input "*"
type input "********"
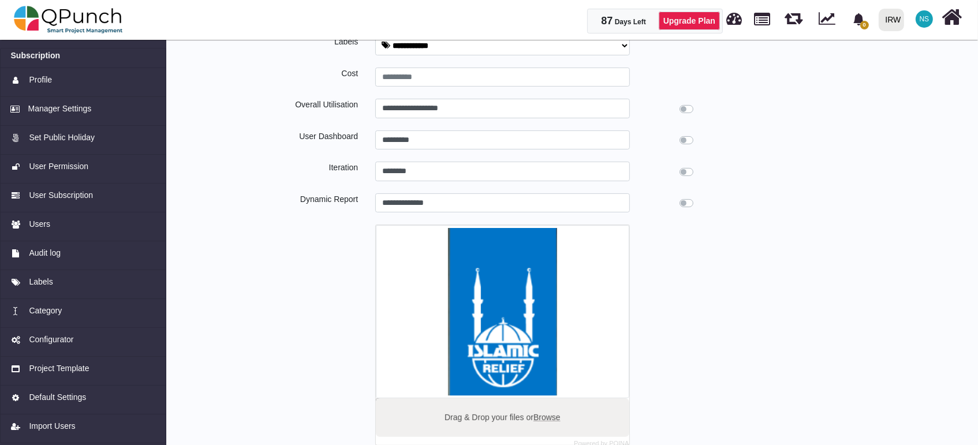
scroll to position [299, 0]
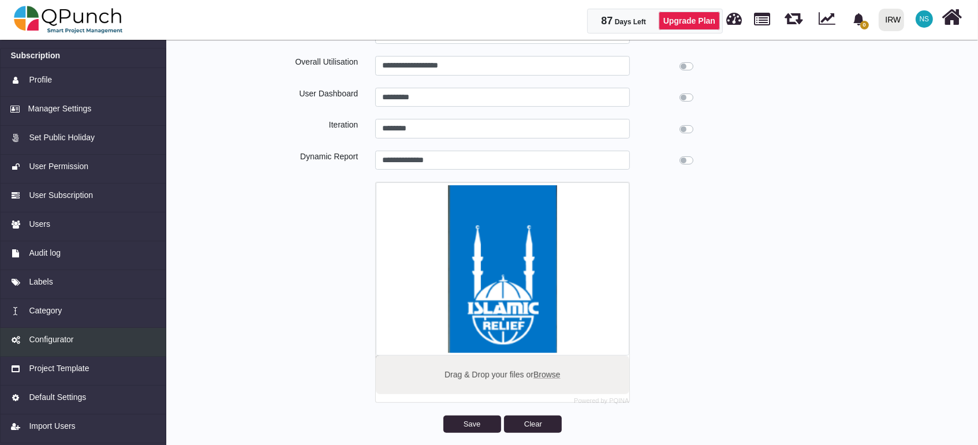
click at [62, 341] on span "Configurator" at bounding box center [51, 340] width 44 height 12
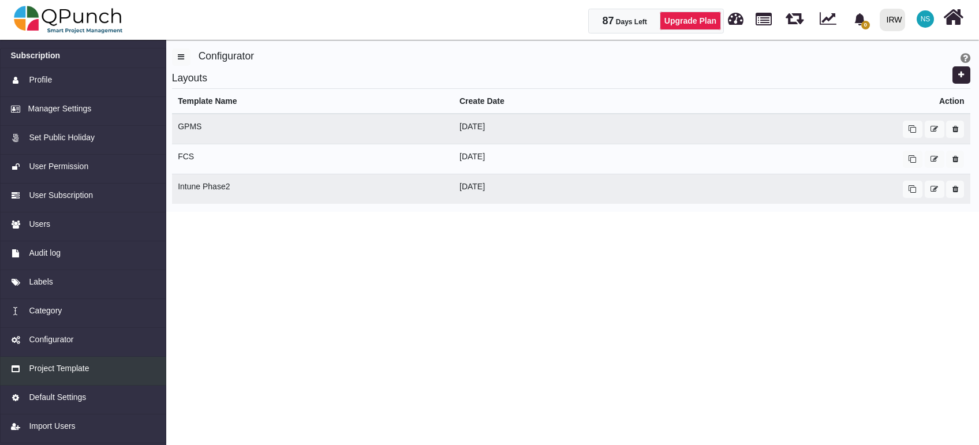
click at [63, 370] on span "Project Template" at bounding box center [59, 368] width 60 height 12
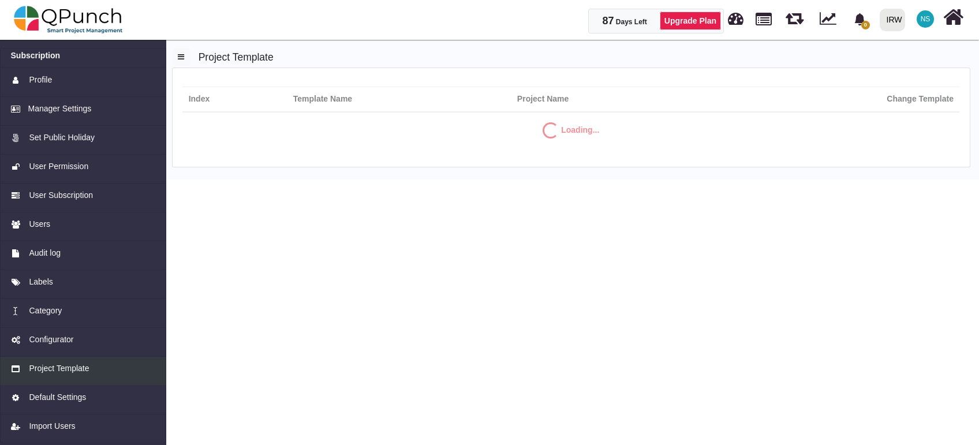
select select "**"
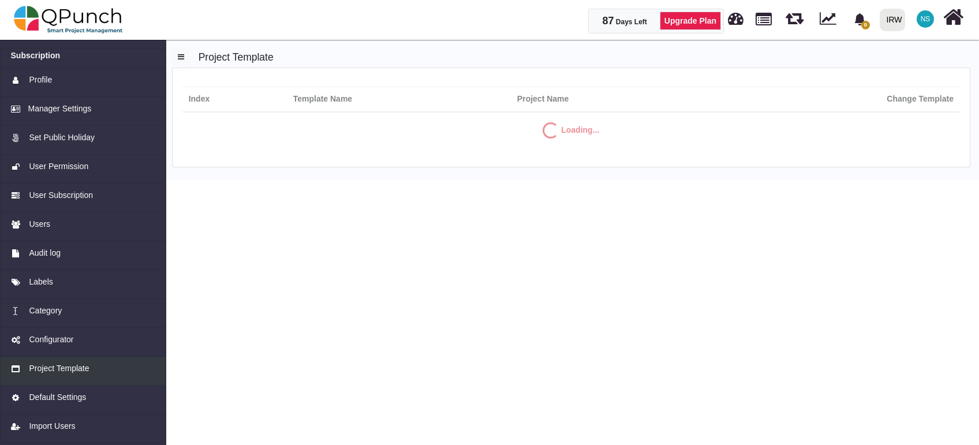
select select "**"
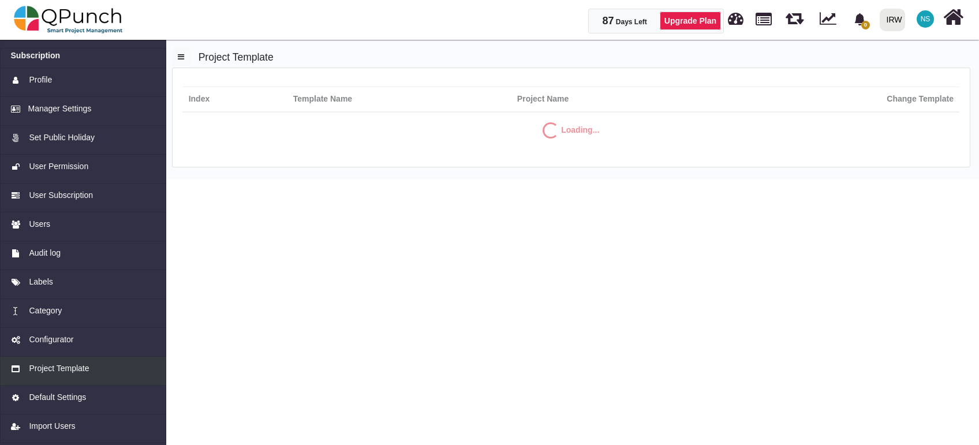
select select "**"
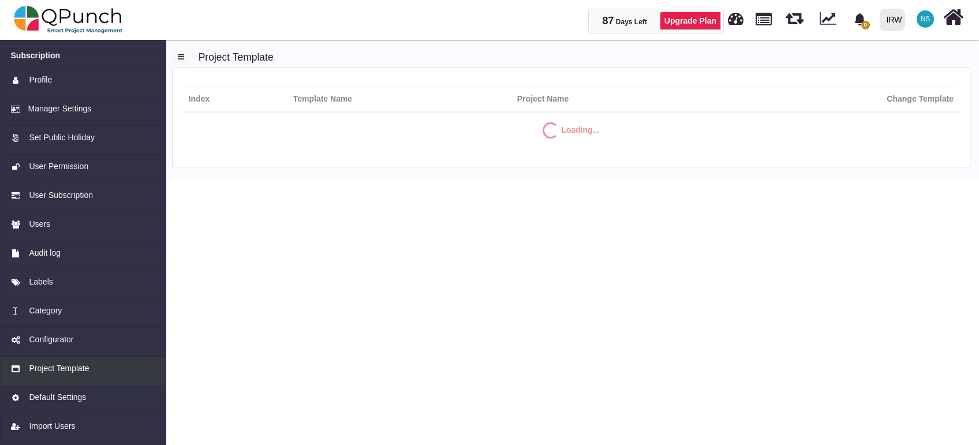
select select "**"
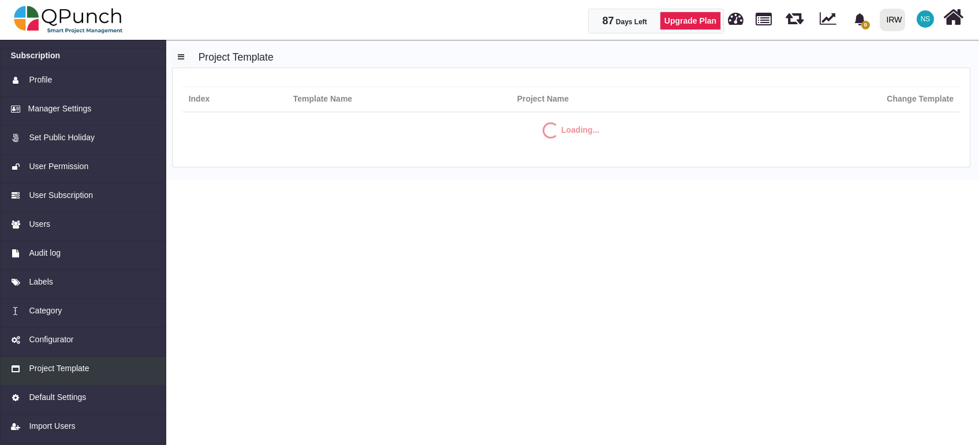
select select "**"
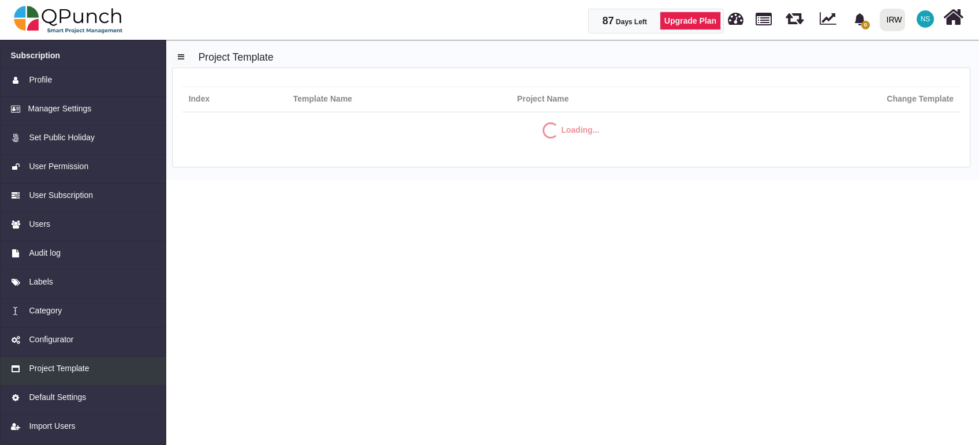
select select "**"
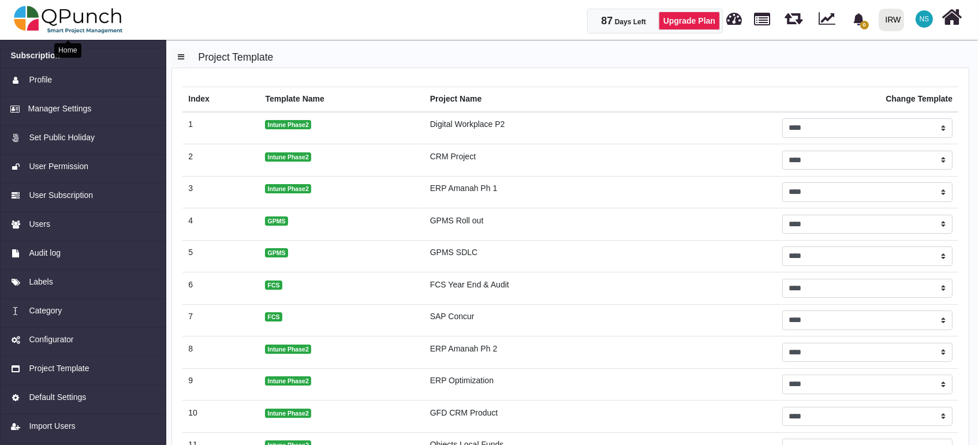
click at [111, 20] on img at bounding box center [68, 19] width 109 height 35
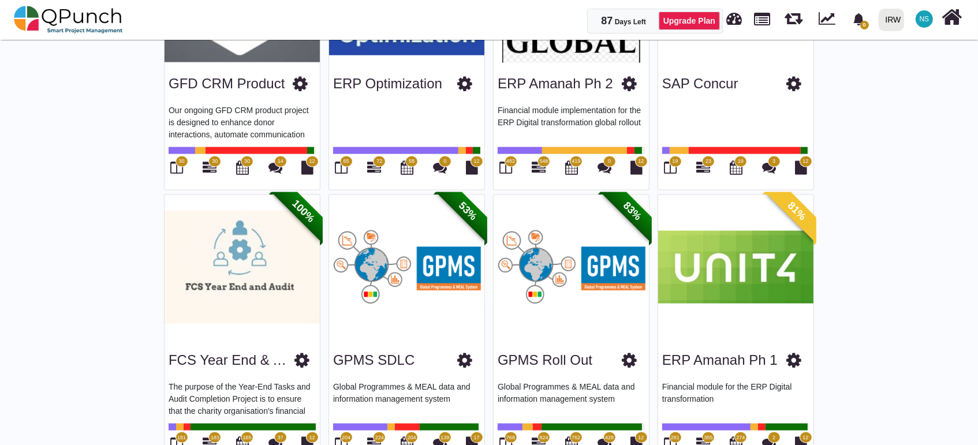
scroll to position [1539, 0]
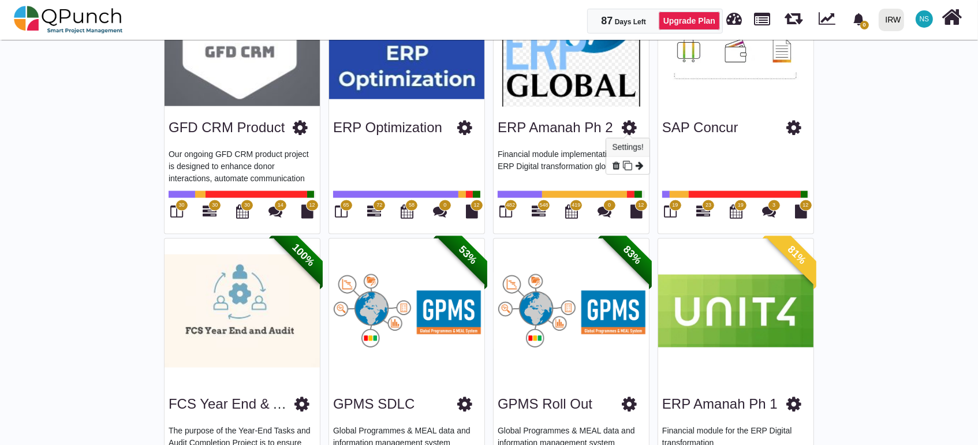
click at [632, 119] on icon at bounding box center [629, 127] width 15 height 17
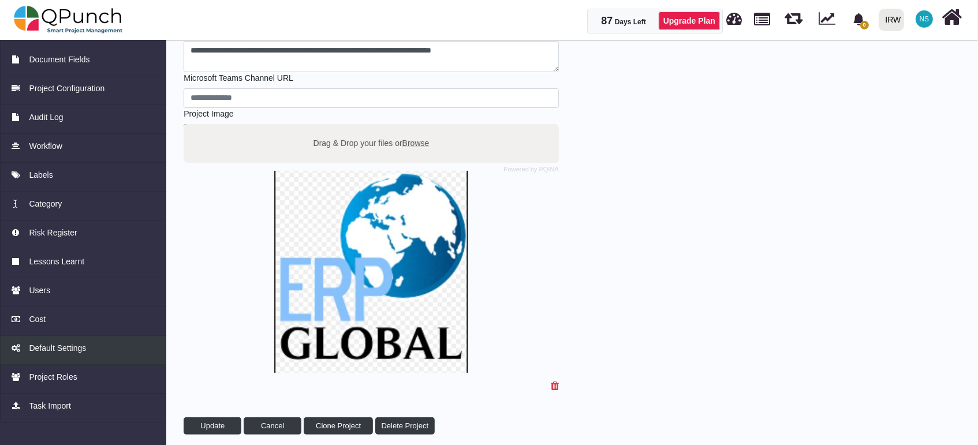
scroll to position [170, 0]
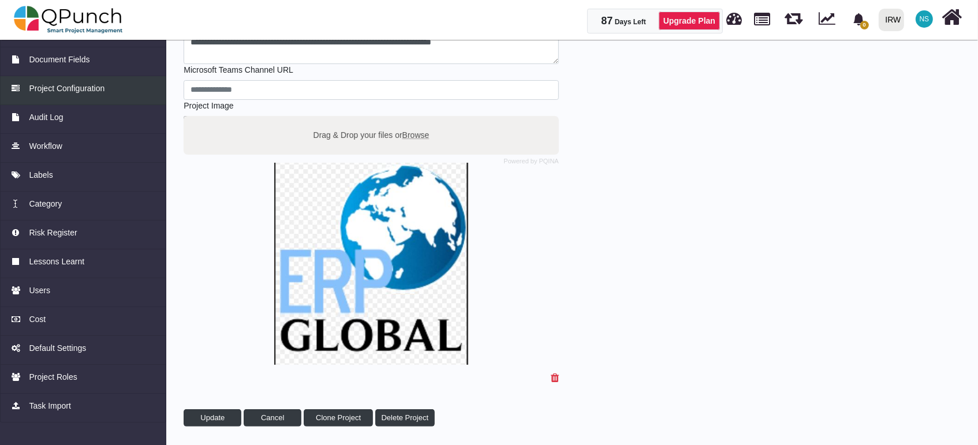
click at [98, 85] on span "Project Configuration" at bounding box center [67, 89] width 76 height 12
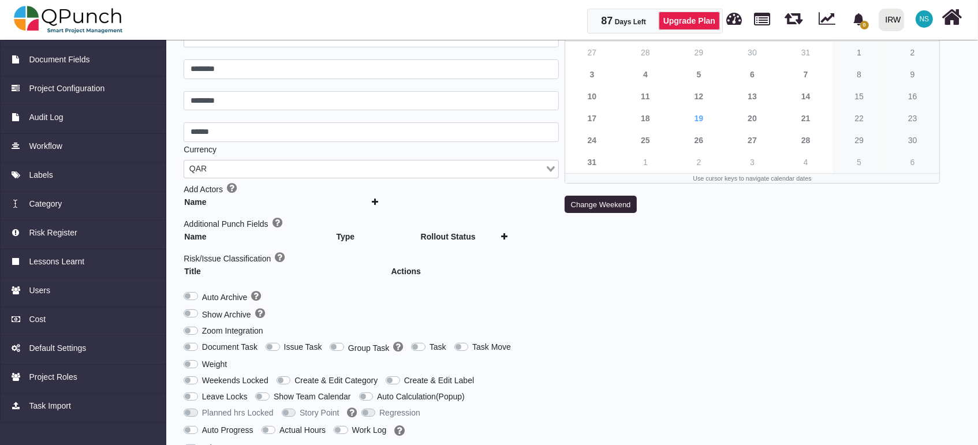
scroll to position [137, 0]
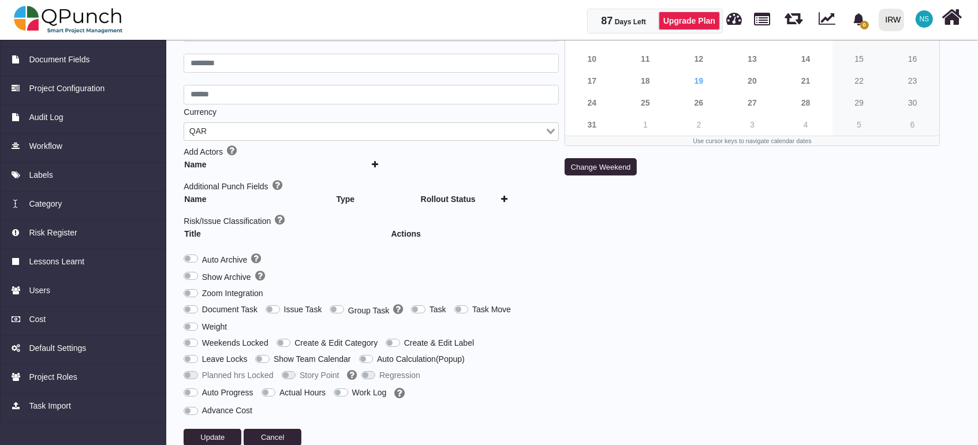
type input "***"
type input "********"
type input "******"
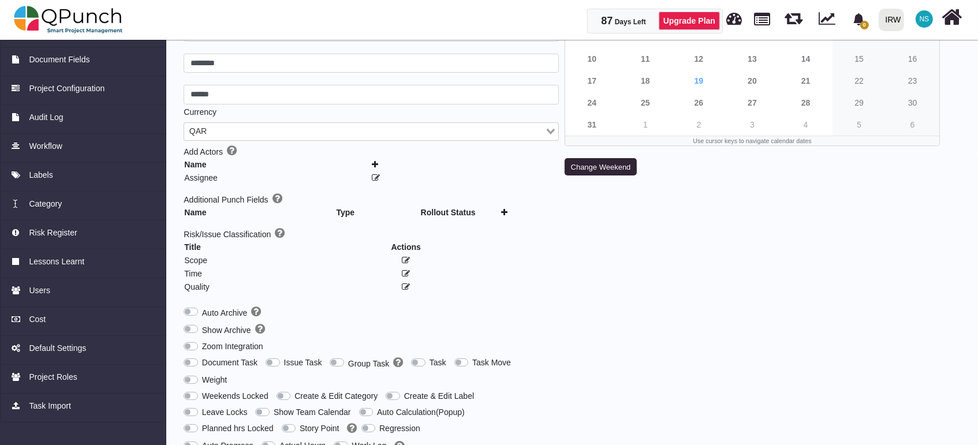
click at [272, 319] on div "Show Archive" at bounding box center [371, 327] width 375 height 17
click at [284, 357] on label "Issue Task" at bounding box center [303, 363] width 38 height 12
click at [348, 359] on label "Group Task" at bounding box center [375, 363] width 55 height 13
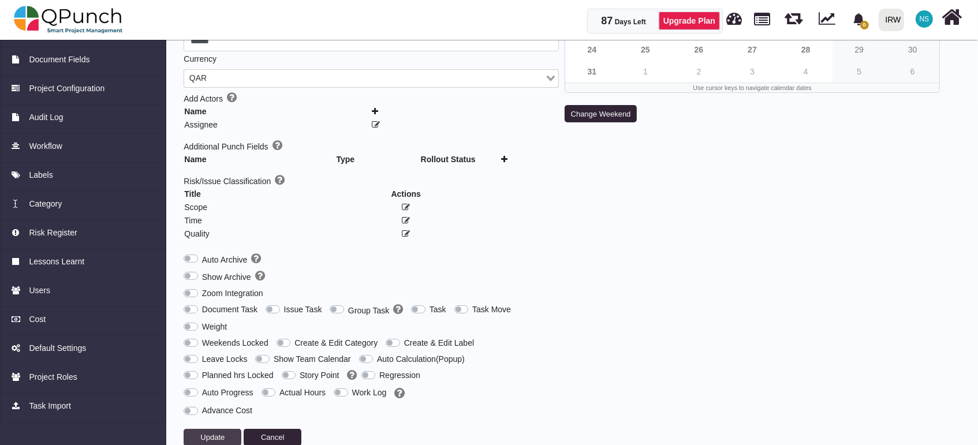
click at [214, 433] on span "Update" at bounding box center [212, 437] width 24 height 9
click at [348, 305] on label "Group Task" at bounding box center [375, 310] width 55 height 13
click at [213, 433] on span "Update" at bounding box center [212, 437] width 24 height 9
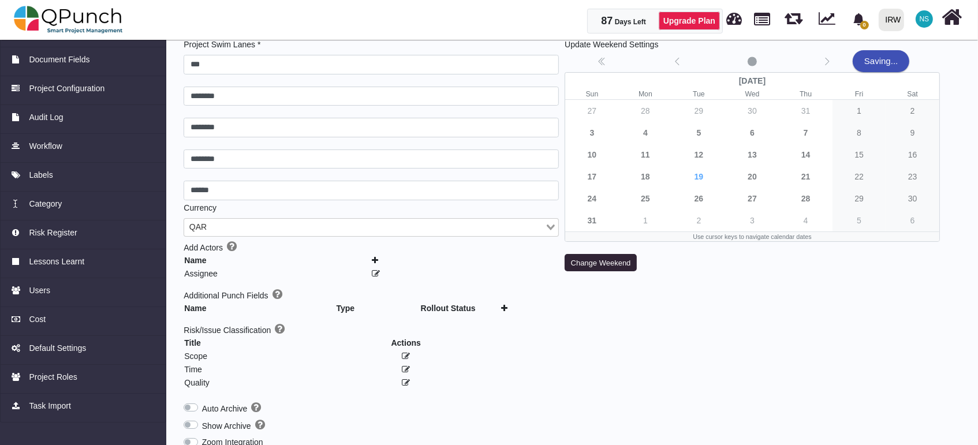
scroll to position [0, 0]
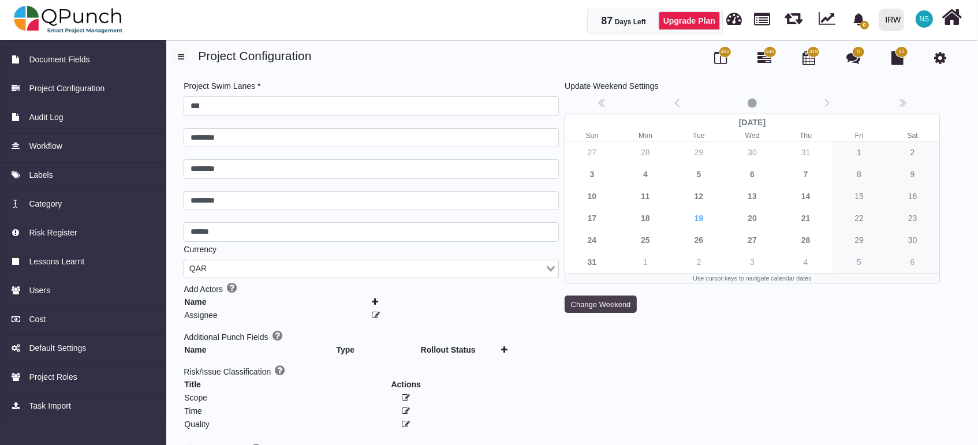
click at [582, 304] on button "Change Weekend" at bounding box center [600, 303] width 72 height 17
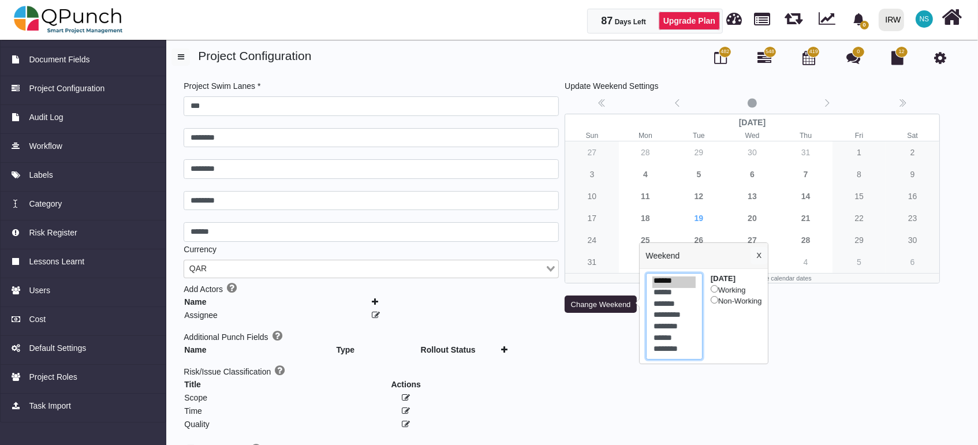
click at [674, 342] on option "******" at bounding box center [673, 340] width 43 height 12
click at [739, 287] on span "Working Non-Working" at bounding box center [735, 296] width 51 height 20
select select "*"
click at [679, 350] on option "********" at bounding box center [673, 351] width 43 height 12
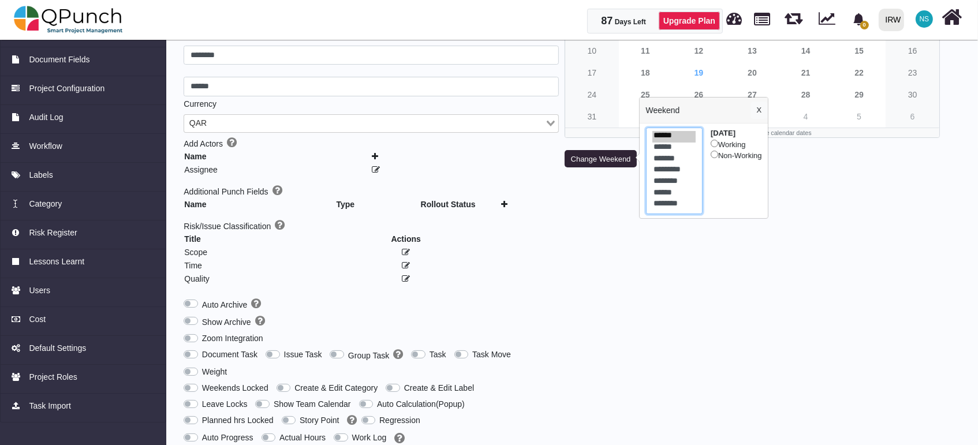
scroll to position [190, 0]
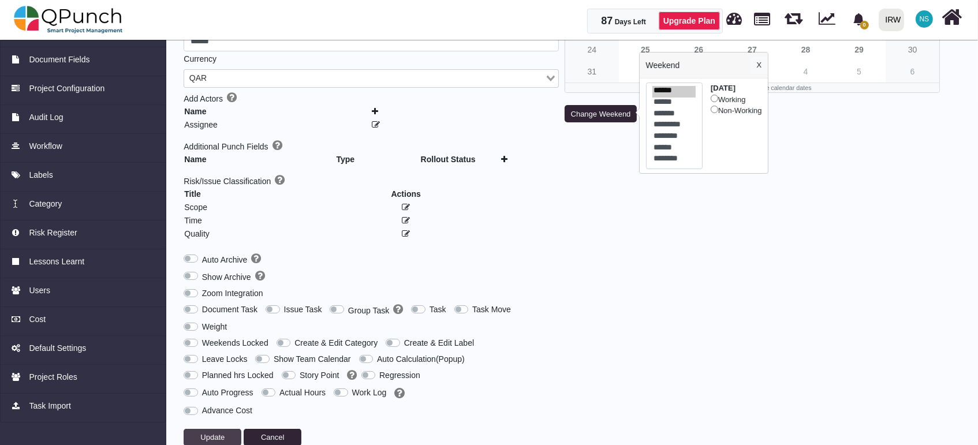
click at [207, 429] on button "Update" at bounding box center [213, 437] width 58 height 17
click at [121, 12] on img at bounding box center [68, 19] width 109 height 35
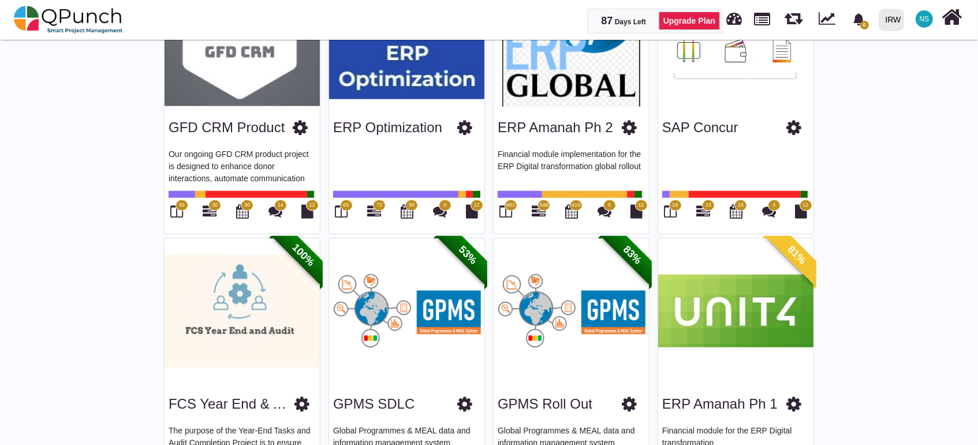
scroll to position [1410, 0]
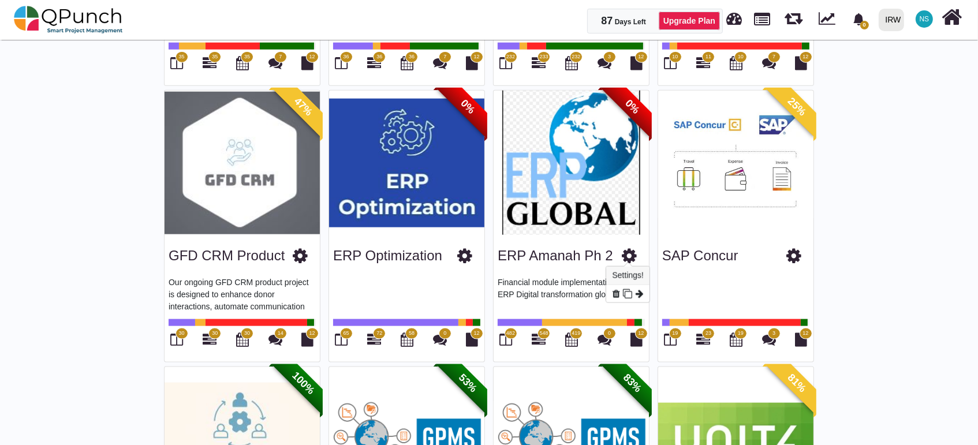
click at [632, 254] on icon at bounding box center [629, 255] width 15 height 17
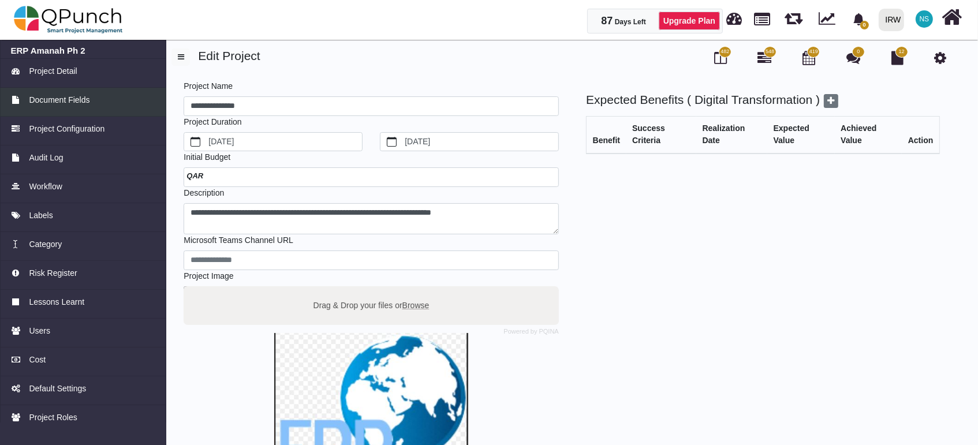
click at [74, 106] on span "Document Fields" at bounding box center [59, 100] width 61 height 12
click at [65, 68] on span "Project Detail" at bounding box center [53, 71] width 48 height 12
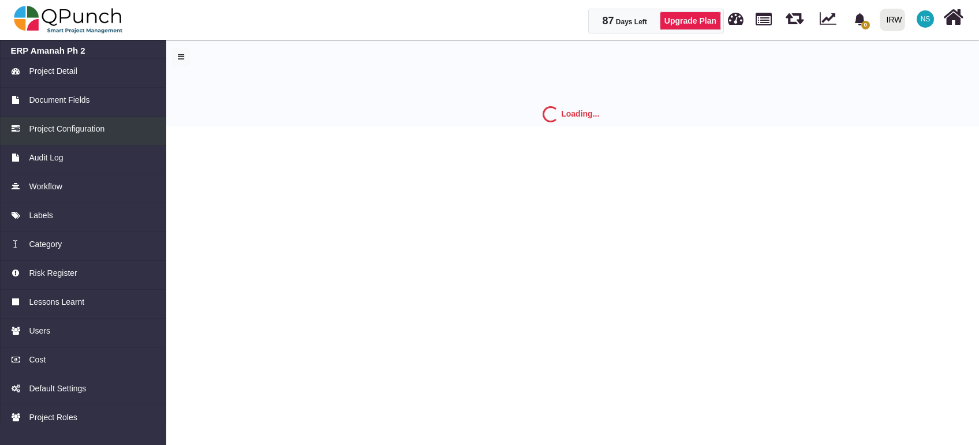
click at [81, 128] on span "Project Configuration" at bounding box center [67, 129] width 76 height 12
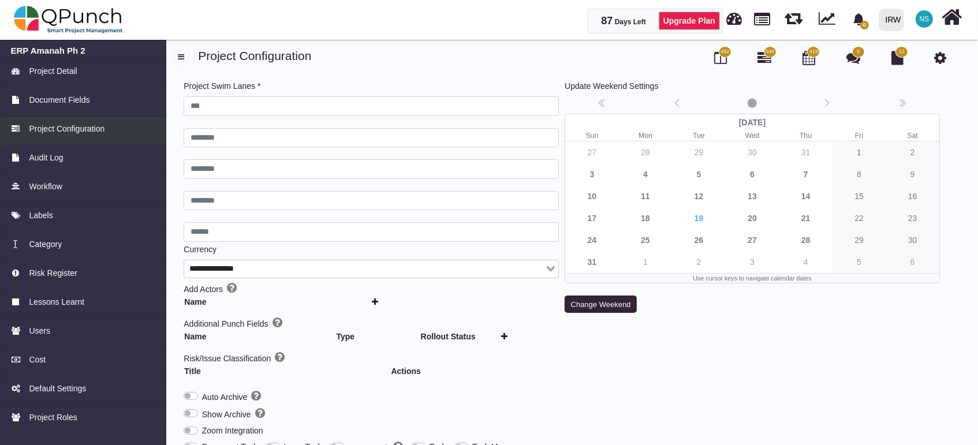
type input "***"
type input "********"
type input "******"
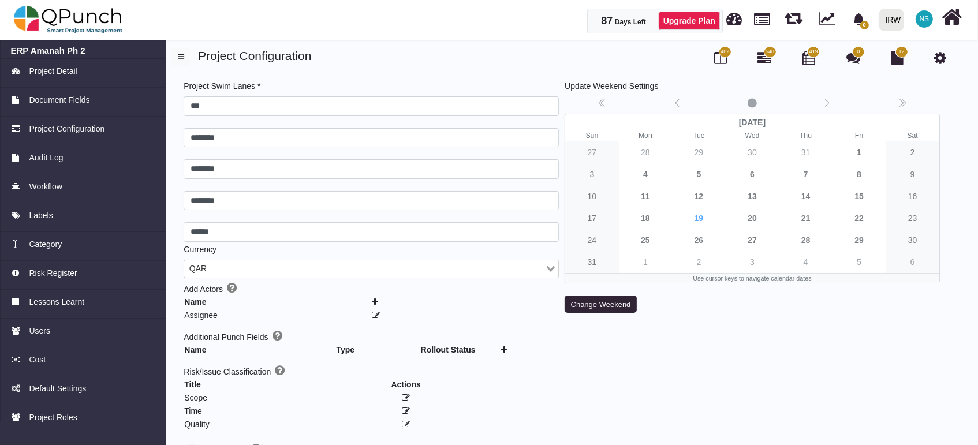
scroll to position [190, 0]
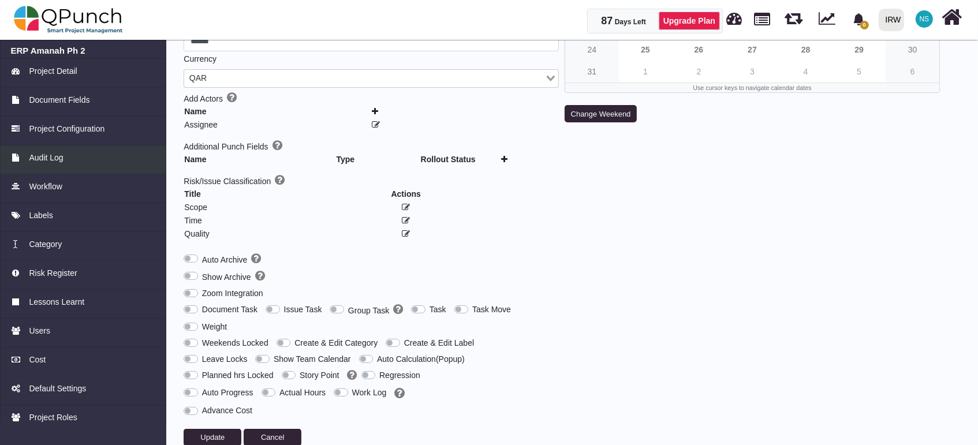
click at [63, 164] on link "Audit Log" at bounding box center [83, 159] width 166 height 29
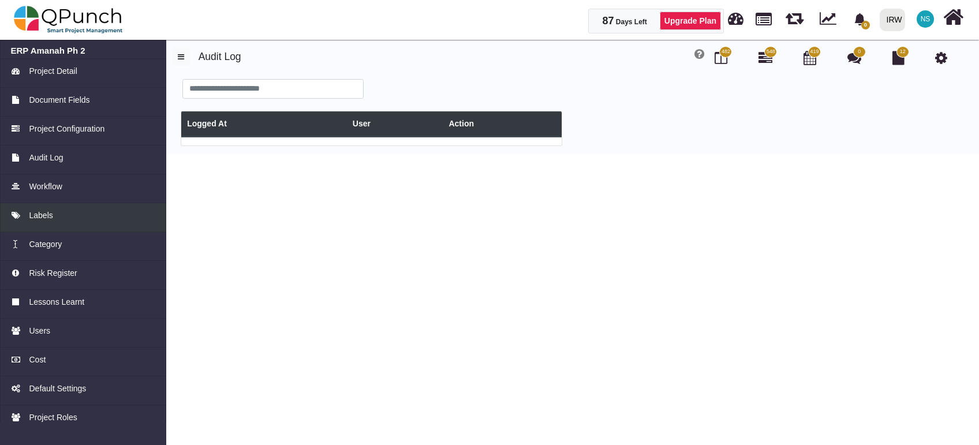
click at [44, 213] on span "Labels" at bounding box center [41, 215] width 24 height 12
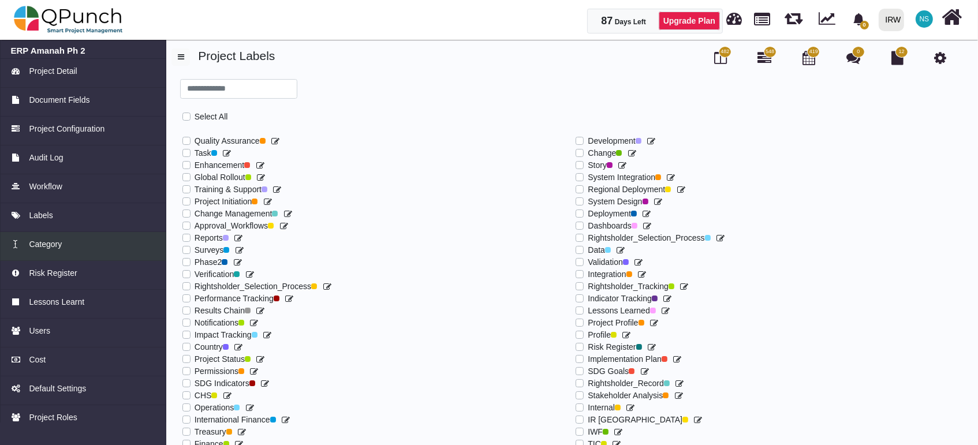
click at [43, 245] on span "Category" at bounding box center [45, 244] width 33 height 12
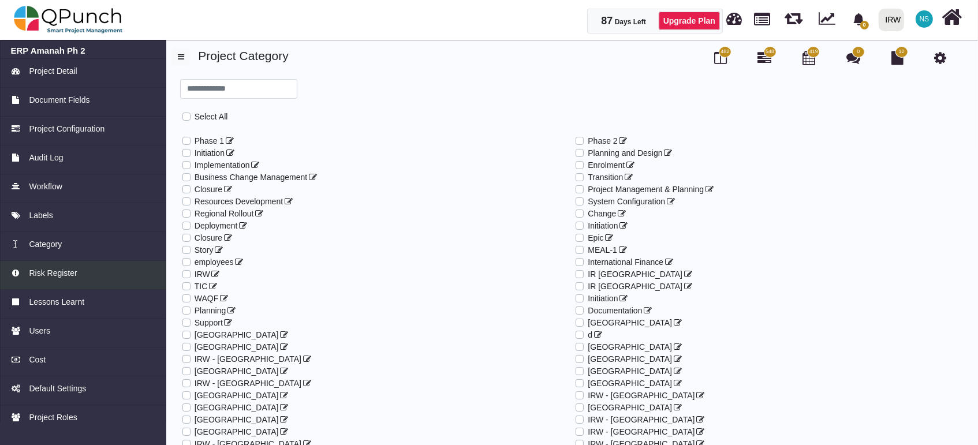
click at [43, 268] on span "Risk Register" at bounding box center [53, 273] width 48 height 12
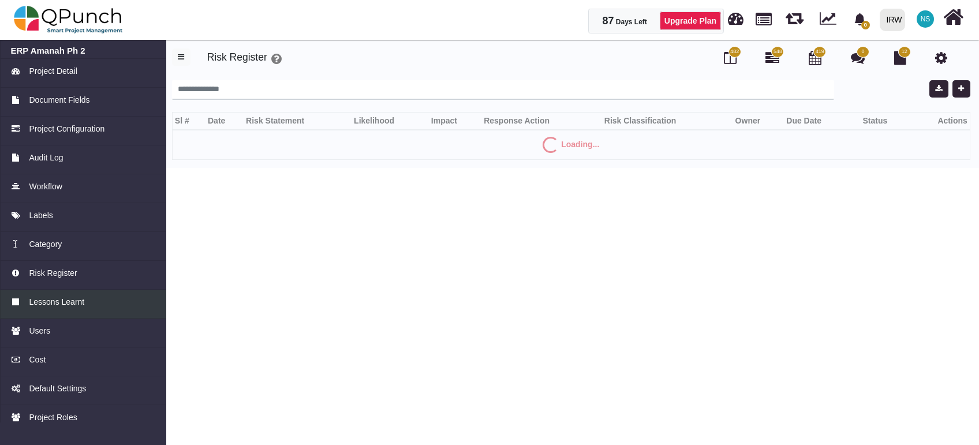
click at [64, 298] on span "Lessons Learnt" at bounding box center [56, 302] width 55 height 12
click at [48, 331] on span "Users" at bounding box center [39, 331] width 21 height 12
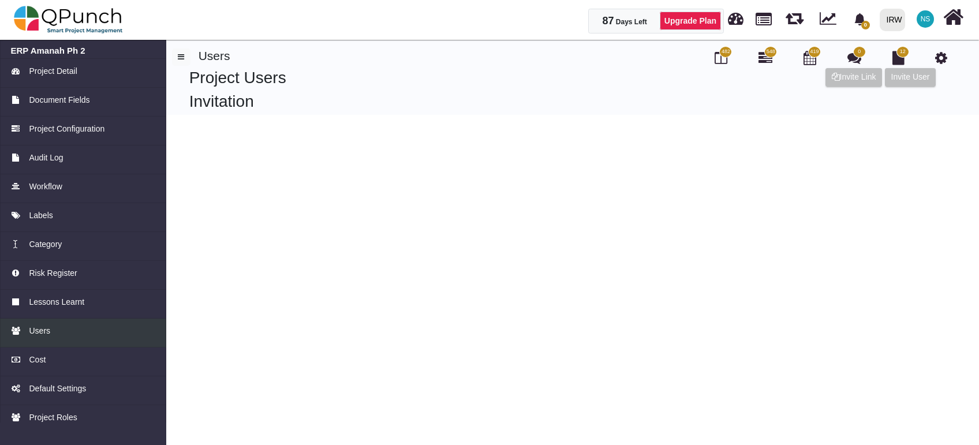
click at [48, 331] on span "Users" at bounding box center [39, 331] width 21 height 12
click at [32, 331] on span "Users" at bounding box center [39, 331] width 21 height 12
click at [33, 330] on span "Users" at bounding box center [39, 331] width 21 height 12
click at [27, 359] on div "Cost" at bounding box center [83, 360] width 145 height 12
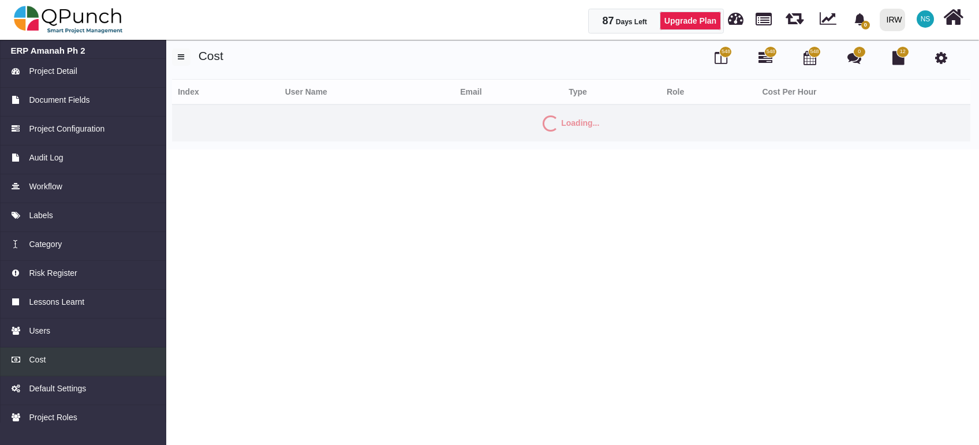
scroll to position [40, 0]
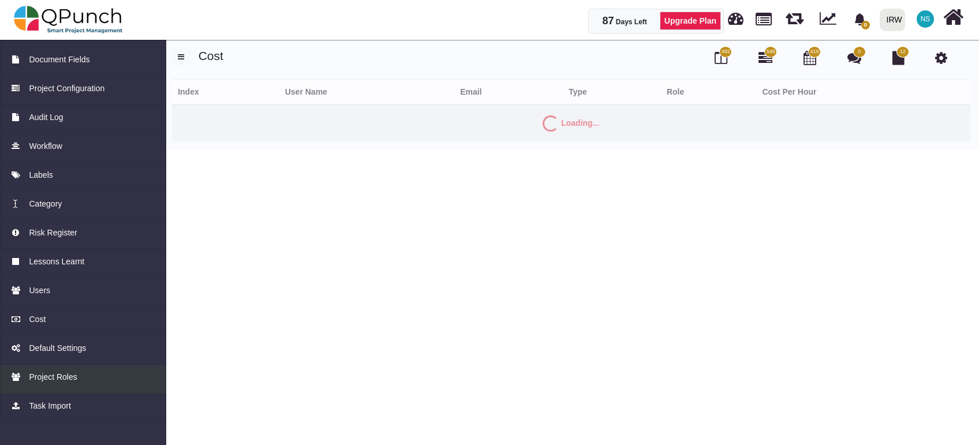
click at [68, 378] on span "Project Roles" at bounding box center [53, 377] width 48 height 12
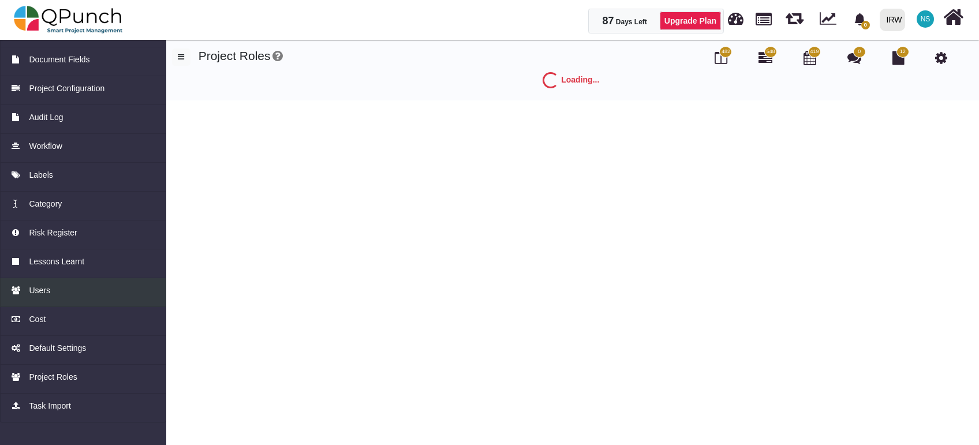
click at [40, 283] on link "Users" at bounding box center [83, 292] width 166 height 29
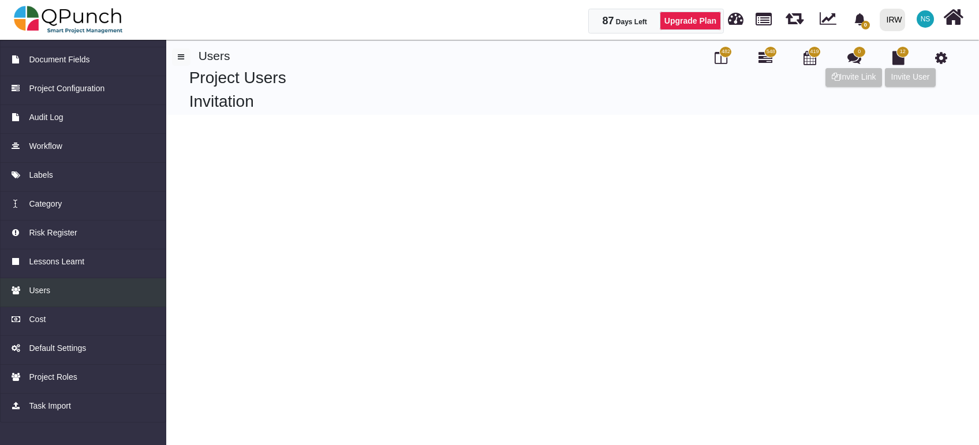
click at [46, 292] on span "Users" at bounding box center [39, 291] width 21 height 12
click at [81, 22] on img at bounding box center [68, 19] width 109 height 35
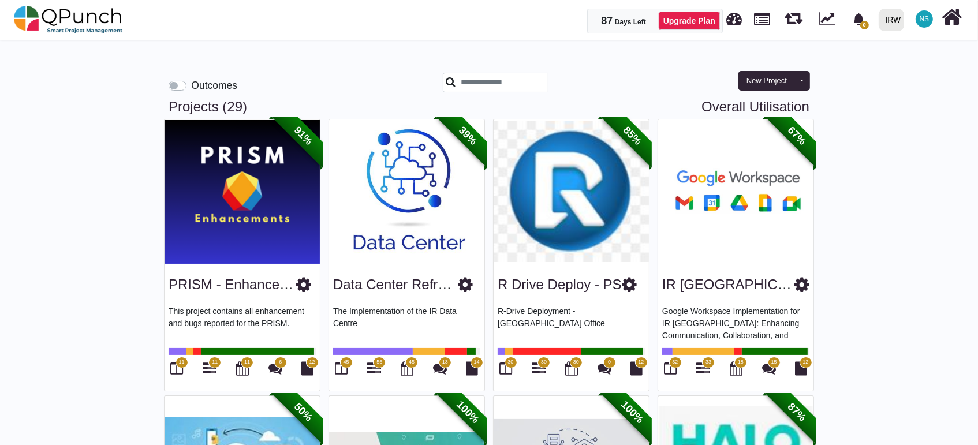
click at [923, 18] on span "NS" at bounding box center [924, 19] width 10 height 7
click at [901, 50] on link "Subscription Settings" at bounding box center [889, 52] width 100 height 16
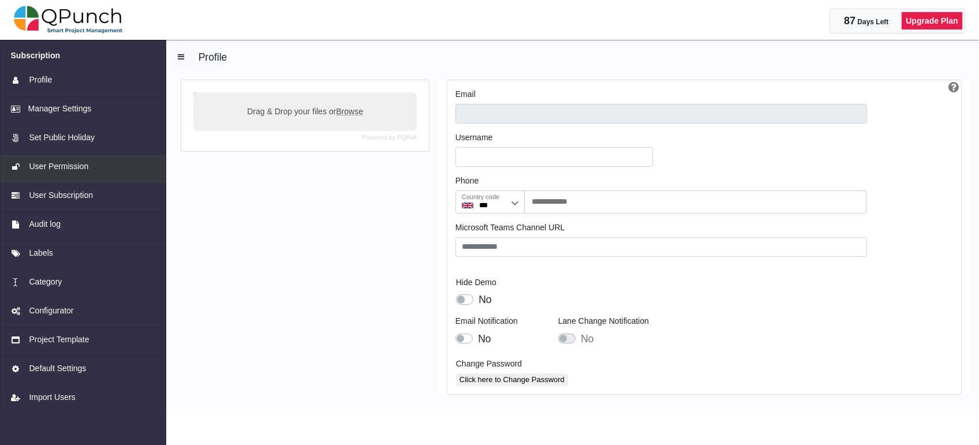
click at [60, 169] on span "User Permission" at bounding box center [58, 166] width 59 height 12
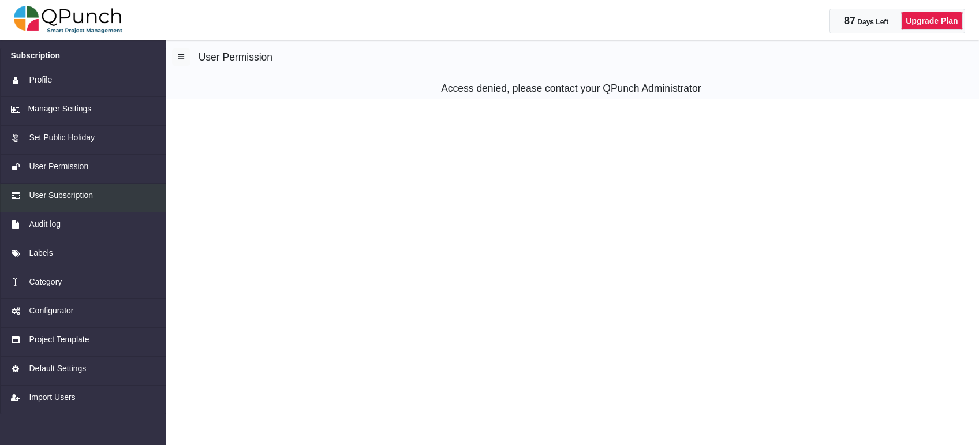
click at [61, 195] on span "User Subscription" at bounding box center [61, 195] width 64 height 12
click at [99, 13] on img at bounding box center [68, 19] width 109 height 35
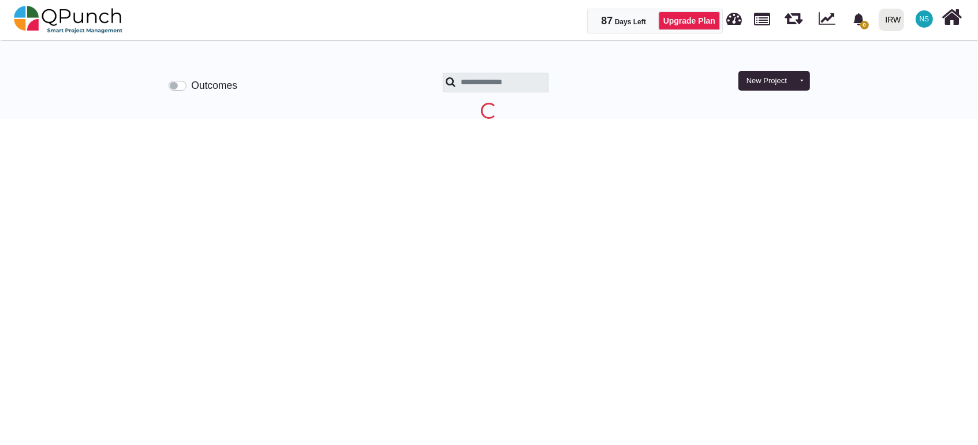
click at [921, 20] on span "NS" at bounding box center [924, 19] width 10 height 7
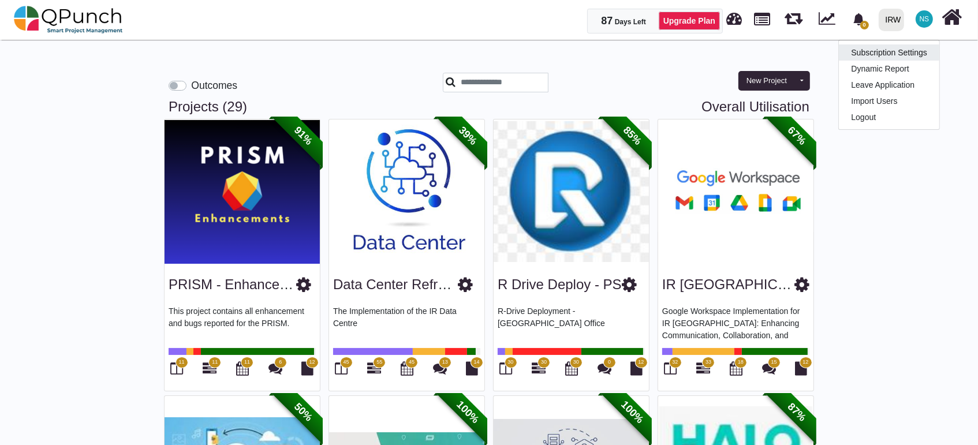
click at [907, 57] on link "Subscription Settings" at bounding box center [889, 52] width 100 height 16
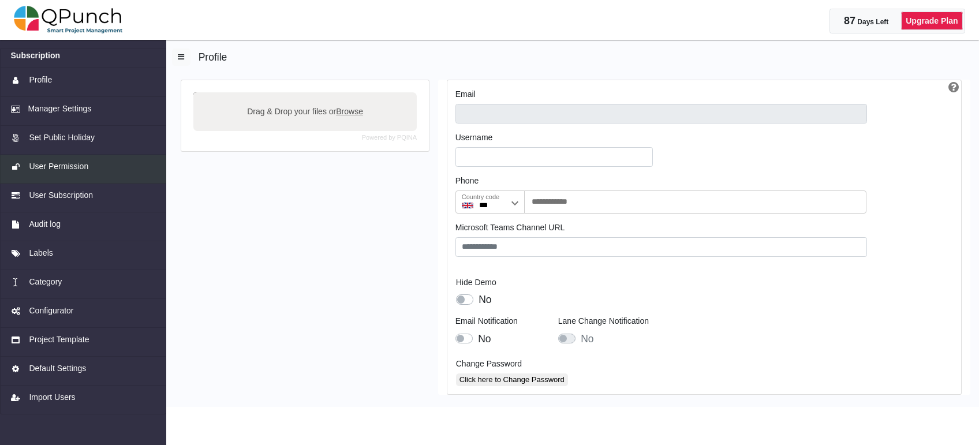
click at [65, 168] on span "User Permission" at bounding box center [58, 166] width 59 height 12
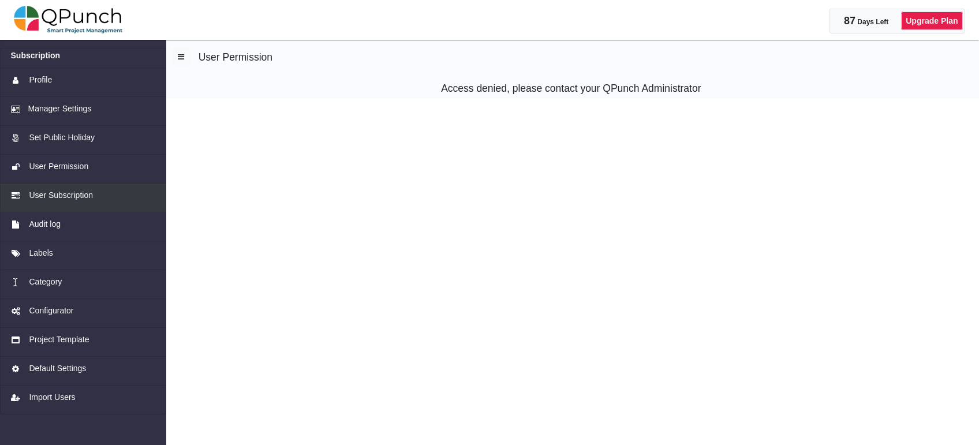
click at [62, 199] on span "User Subscription" at bounding box center [61, 195] width 64 height 12
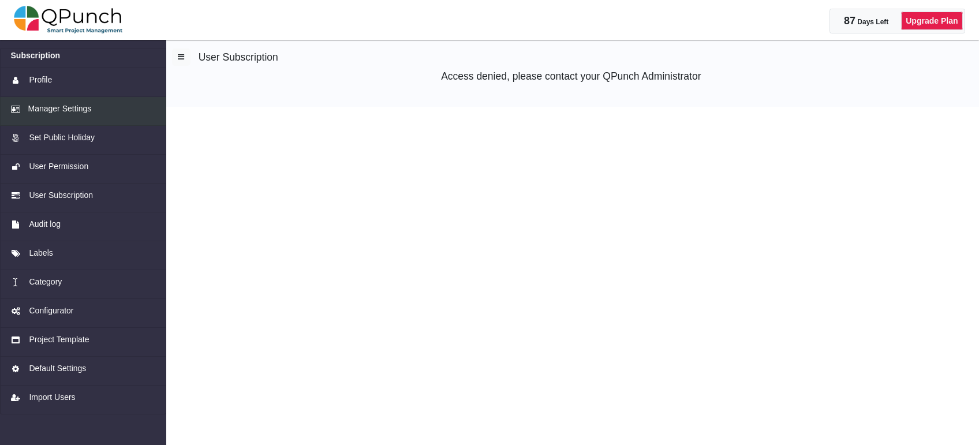
click at [56, 110] on span "Manager Settings" at bounding box center [59, 109] width 63 height 12
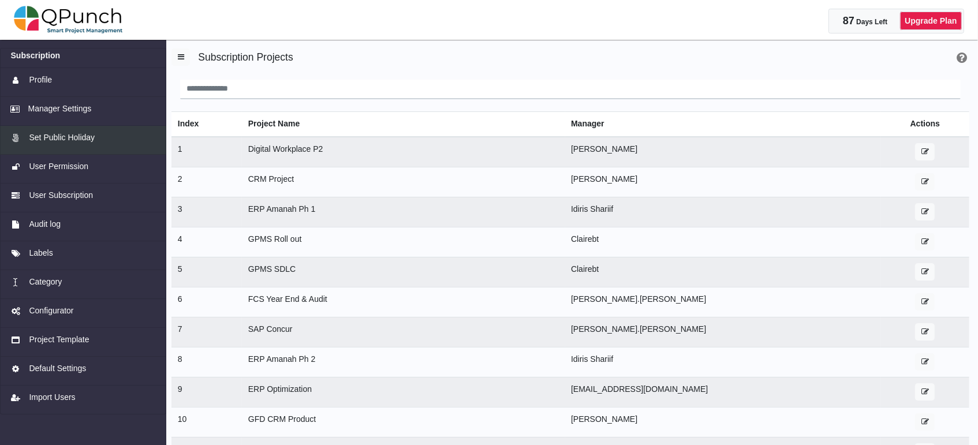
click at [74, 139] on span "Set Public Holiday" at bounding box center [62, 138] width 66 height 12
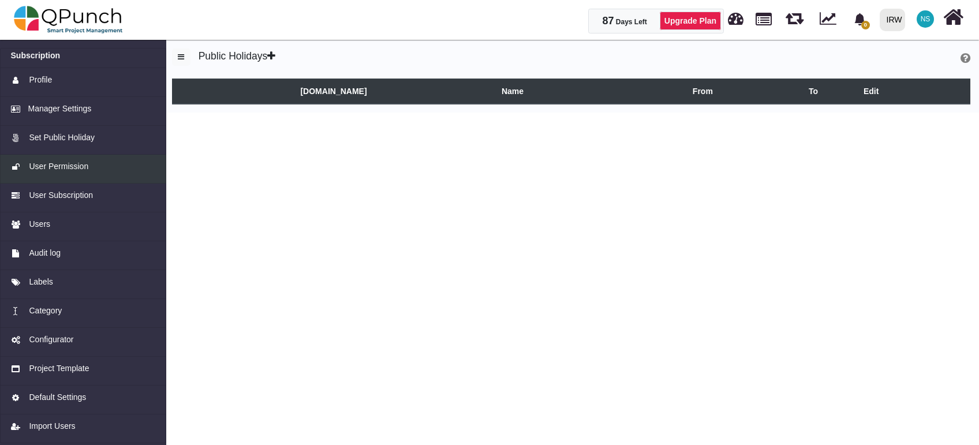
click at [74, 168] on span "User Permission" at bounding box center [58, 166] width 59 height 12
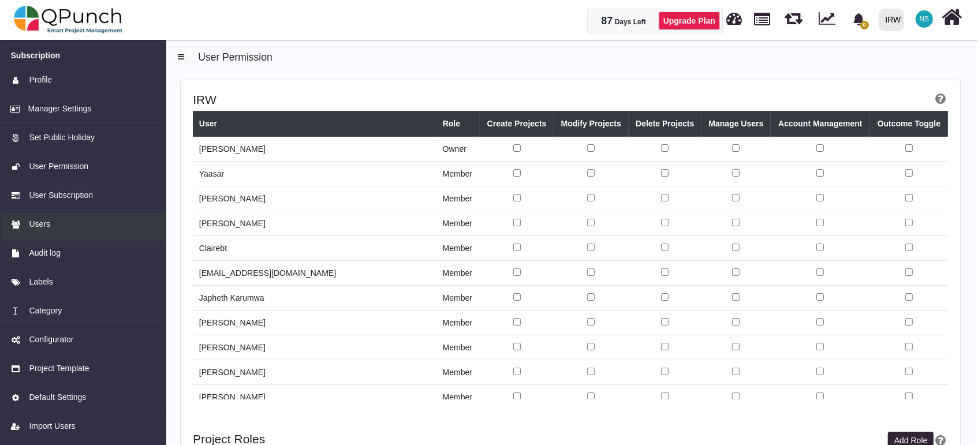
click at [40, 229] on span "Users" at bounding box center [39, 224] width 21 height 12
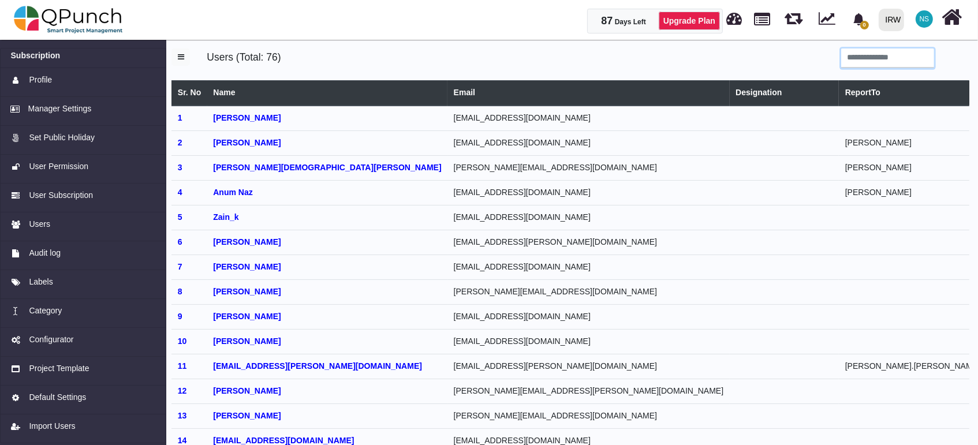
click at [871, 57] on input "search" at bounding box center [887, 58] width 93 height 20
click at [870, 57] on input "search" at bounding box center [887, 58] width 93 height 20
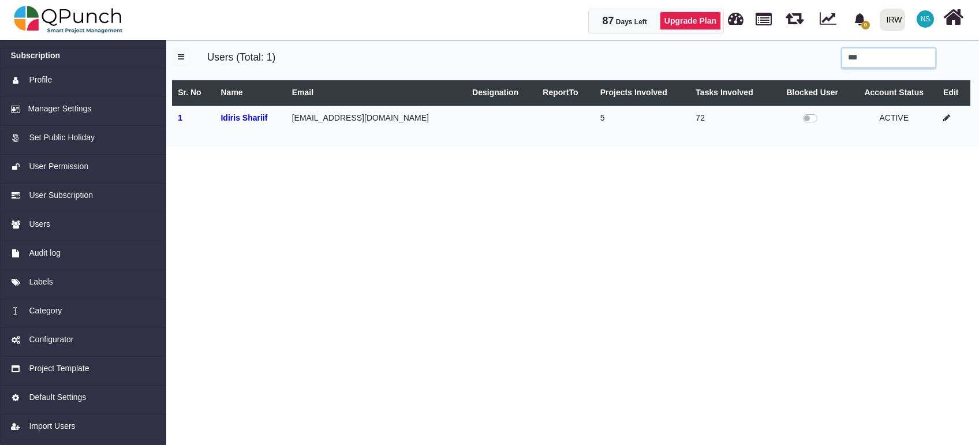
type input "***"
click at [945, 118] on icon at bounding box center [946, 118] width 7 height 8
select select
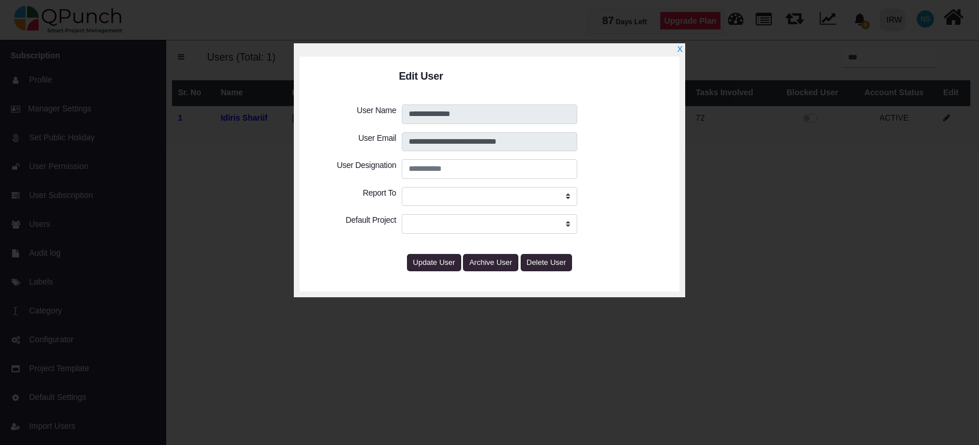
select select "****"
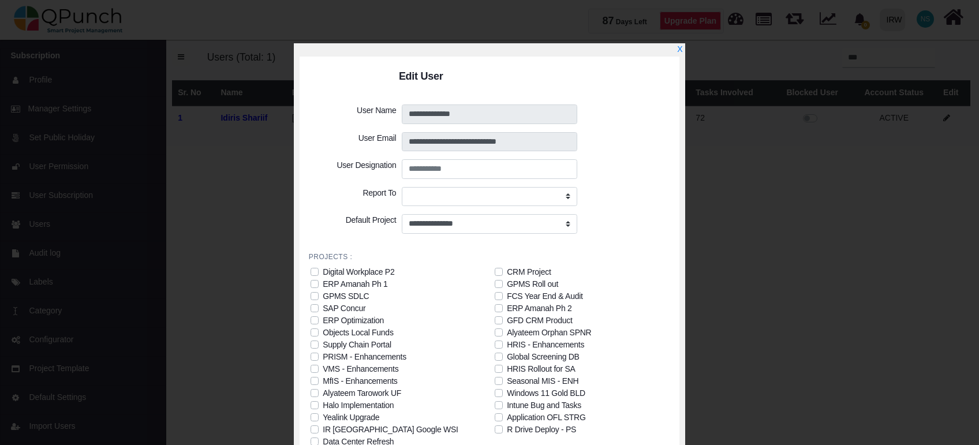
scroll to position [58, 0]
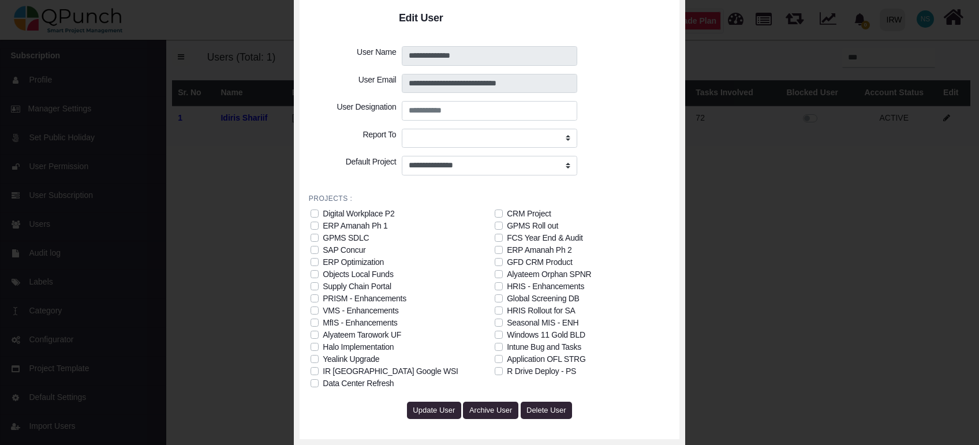
click at [507, 249] on label "ERP Amanah Ph 2" at bounding box center [539, 250] width 65 height 12
click at [443, 411] on span "Update User" at bounding box center [434, 410] width 42 height 9
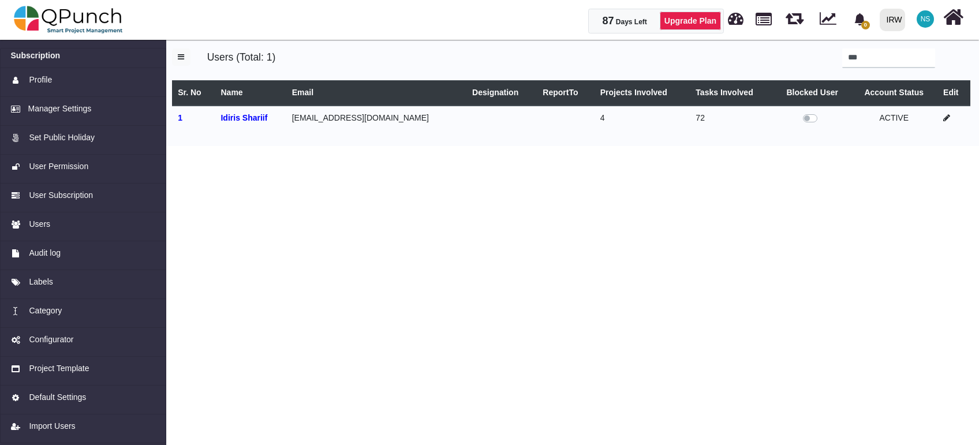
click at [943, 116] on icon at bounding box center [946, 118] width 7 height 8
select select
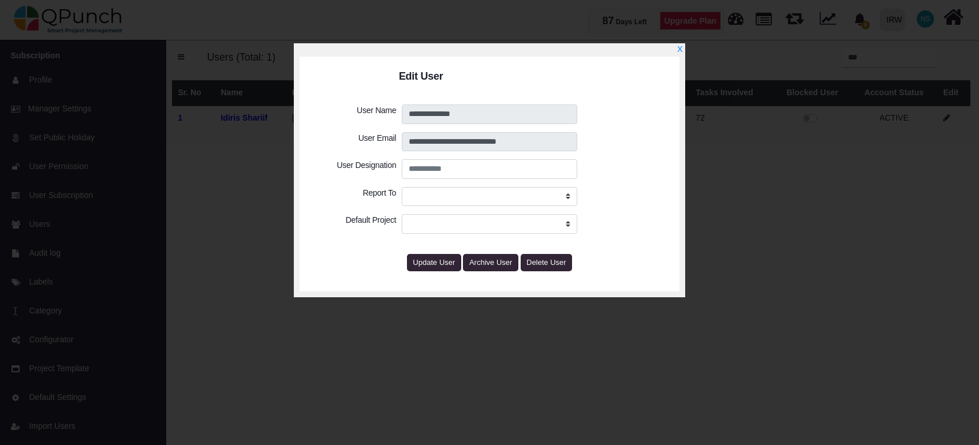
select select
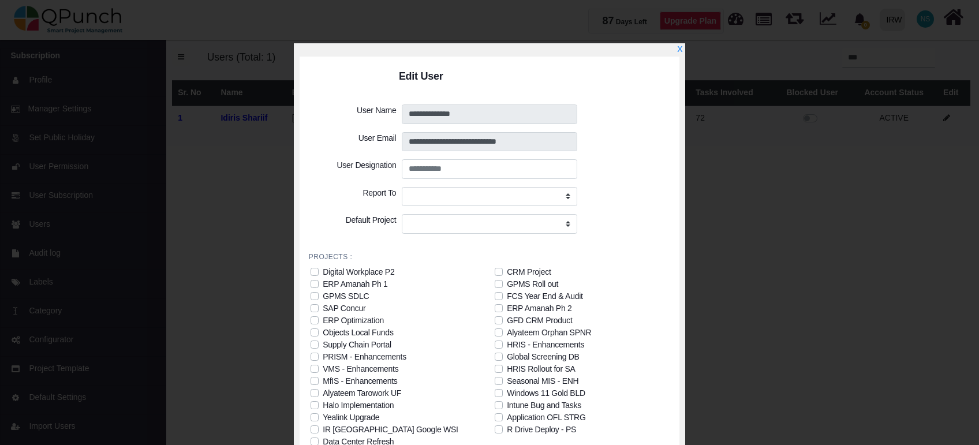
click at [530, 308] on div "ERP Amanah Ph 2" at bounding box center [539, 308] width 65 height 12
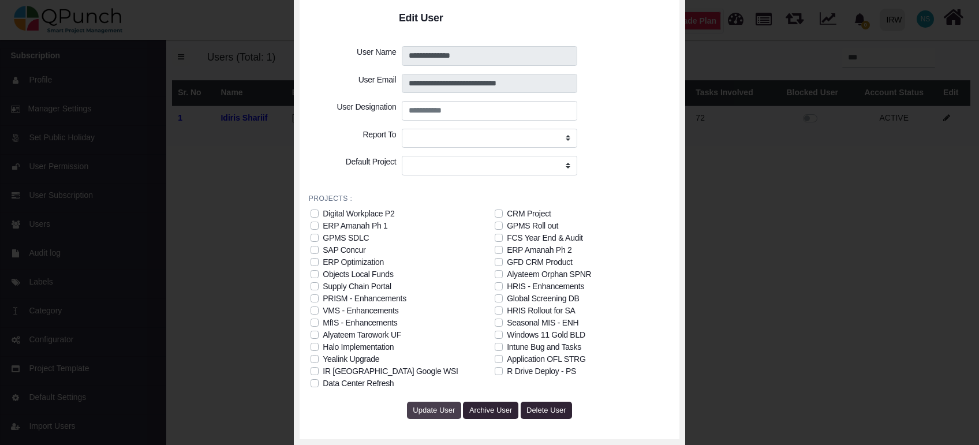
click at [426, 413] on span "Update User" at bounding box center [434, 410] width 42 height 9
click at [427, 411] on span "Update User" at bounding box center [434, 410] width 42 height 9
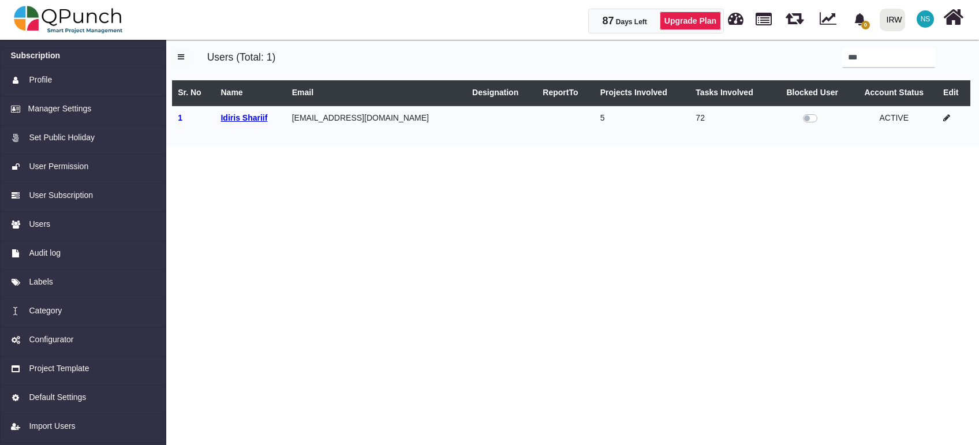
click at [252, 120] on b "Idiris Shariif" at bounding box center [243, 117] width 47 height 9
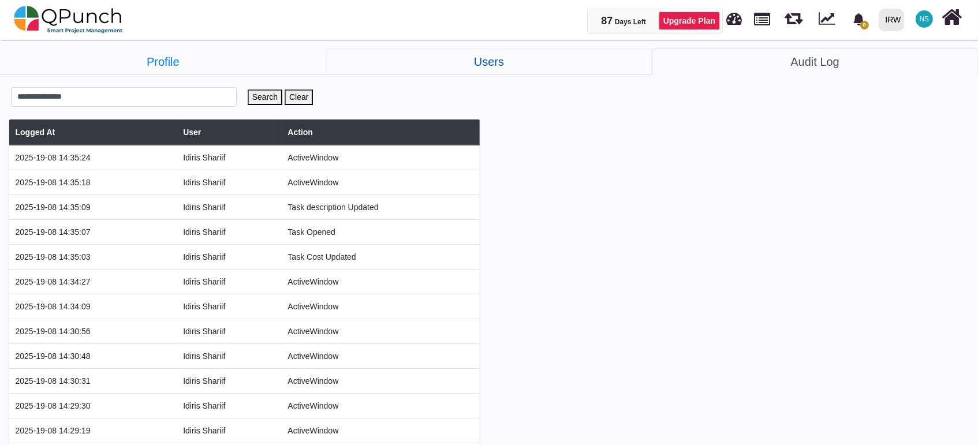
click at [489, 57] on link "Users" at bounding box center [489, 61] width 326 height 27
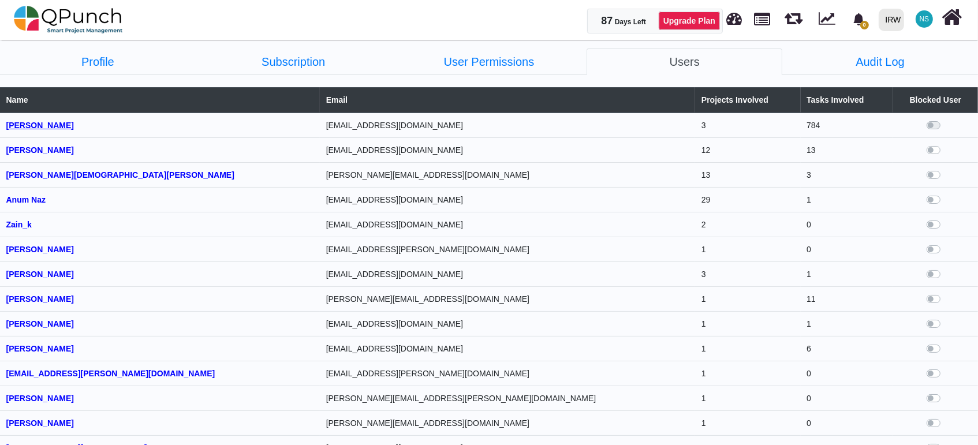
click at [44, 129] on b "[PERSON_NAME]" at bounding box center [40, 125] width 68 height 9
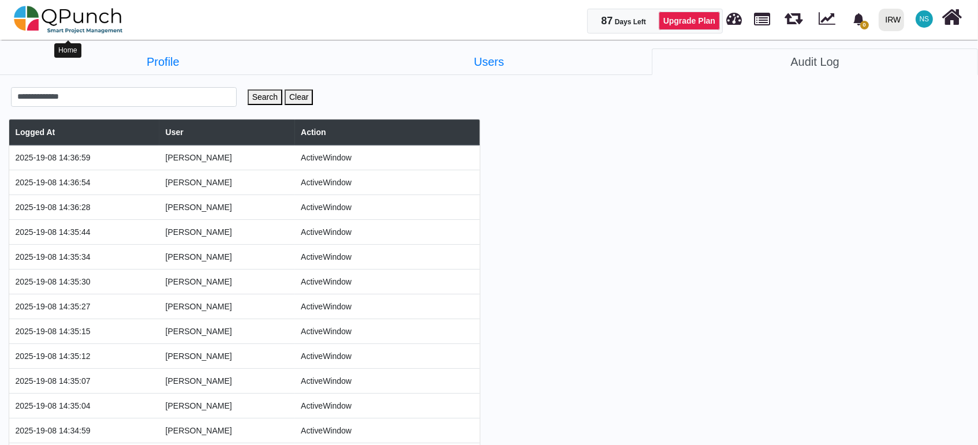
click at [115, 23] on img at bounding box center [68, 19] width 109 height 35
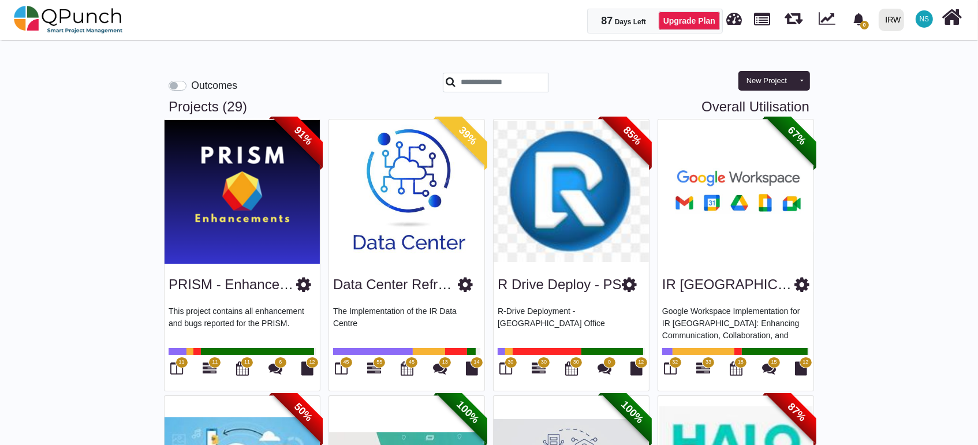
click at [924, 20] on span "NS" at bounding box center [924, 19] width 10 height 7
click at [921, 54] on link "Subscription Settings" at bounding box center [889, 52] width 100 height 16
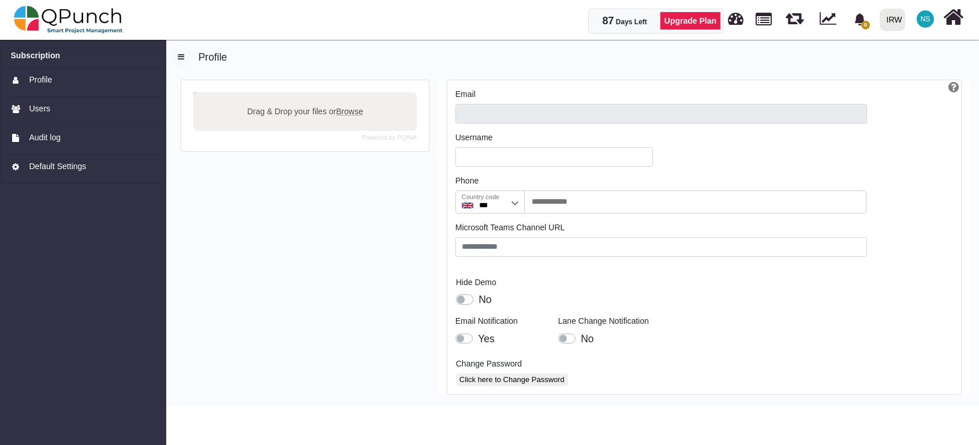
type input "**********"
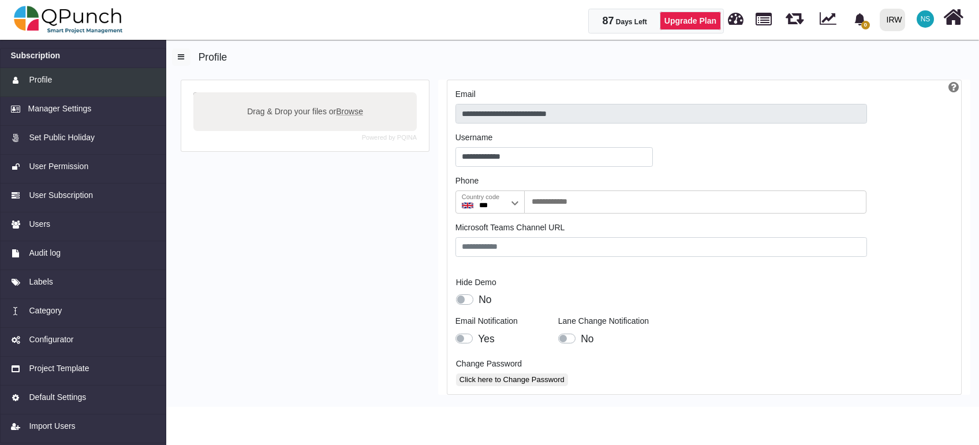
click at [51, 83] on span "Profile" at bounding box center [40, 80] width 23 height 12
click at [84, 400] on span "Default Settings" at bounding box center [57, 397] width 57 height 12
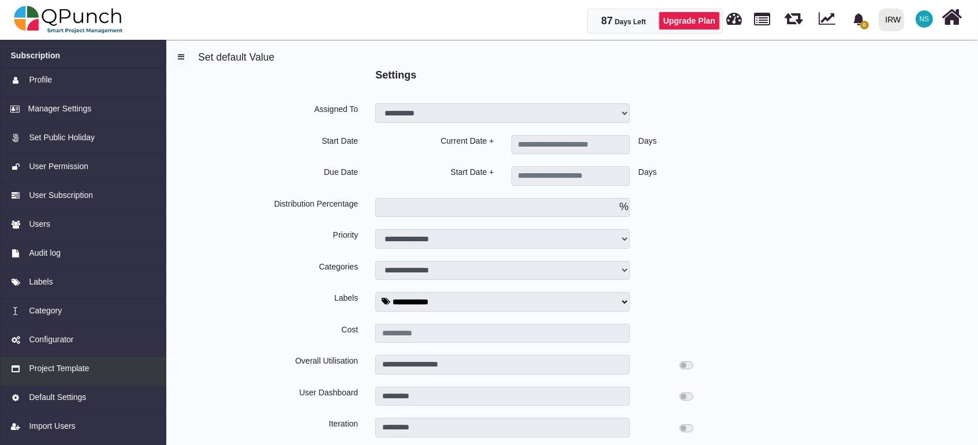
click at [71, 370] on span "Project Template" at bounding box center [59, 368] width 60 height 12
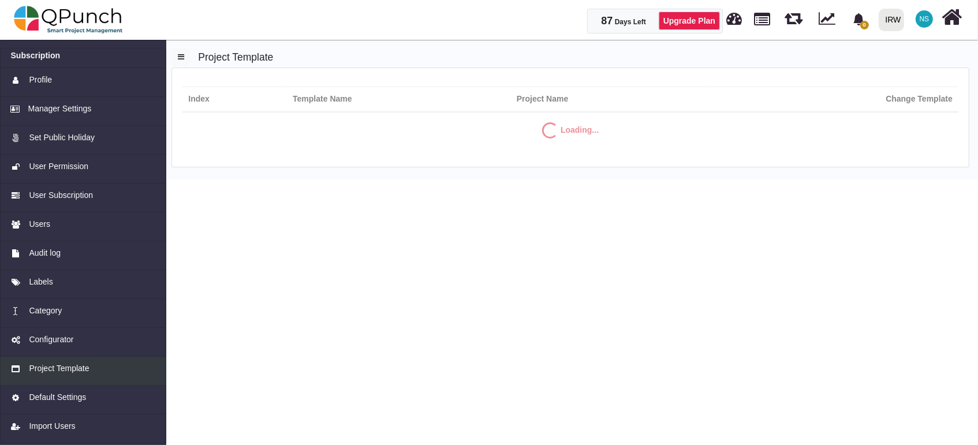
select select "**"
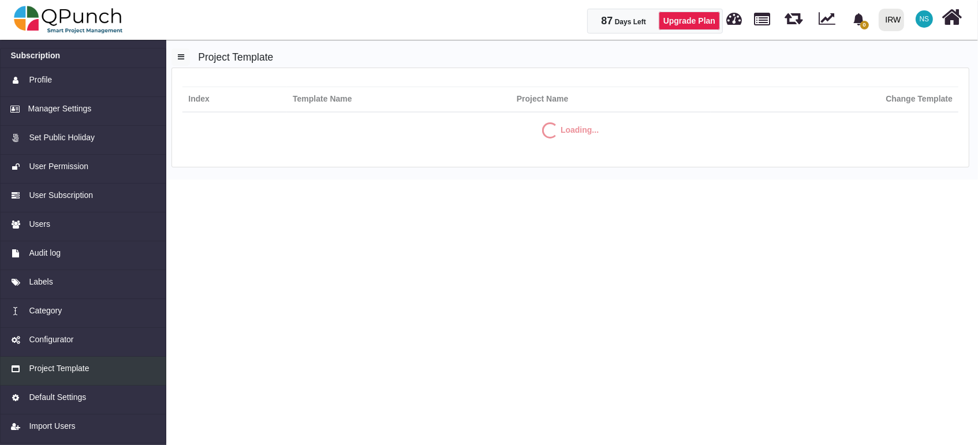
select select "**"
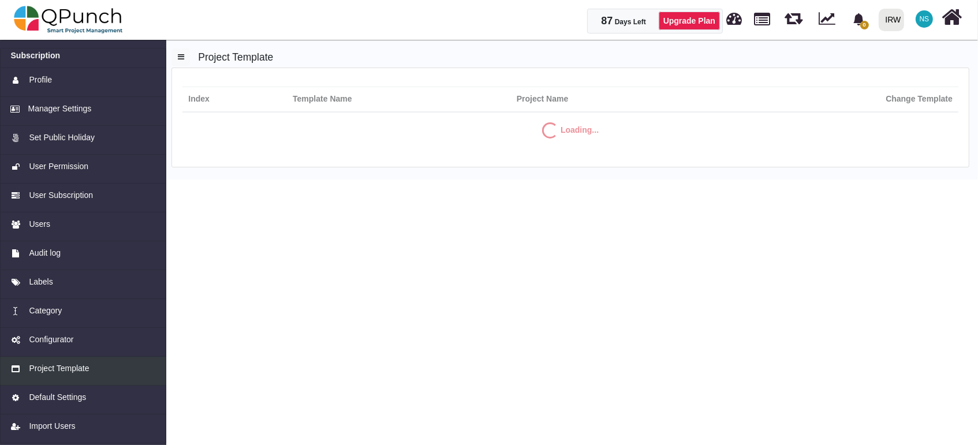
select select "**"
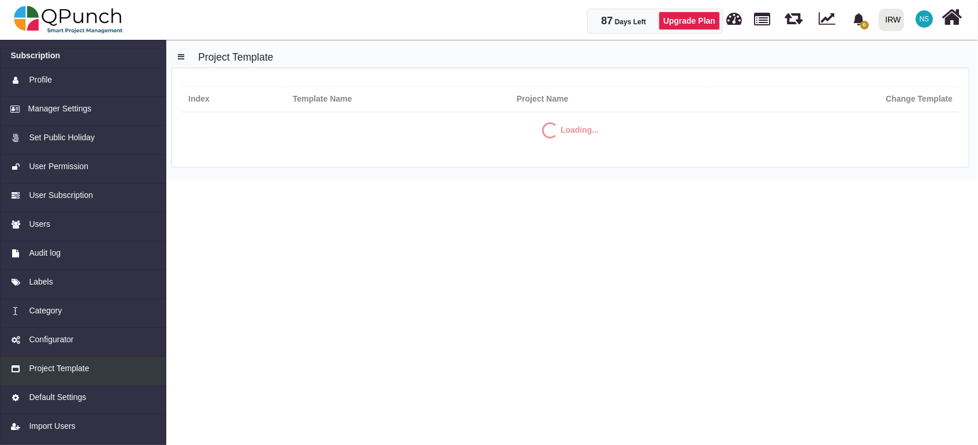
select select "**"
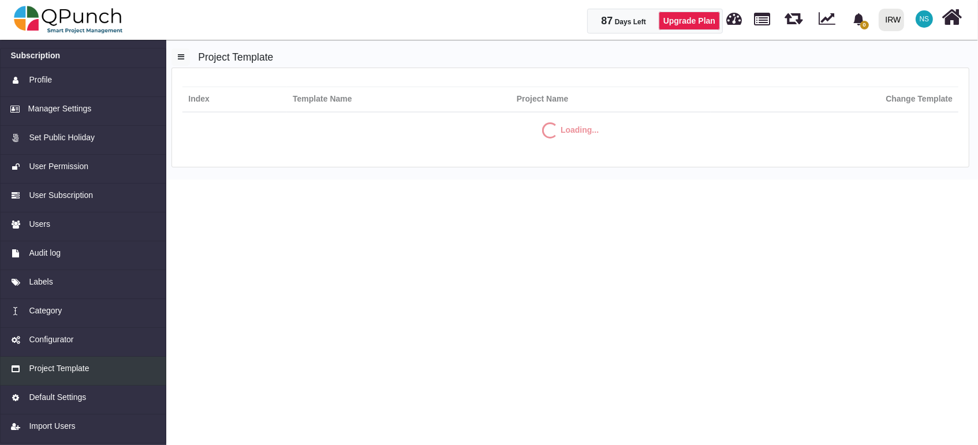
select select "**"
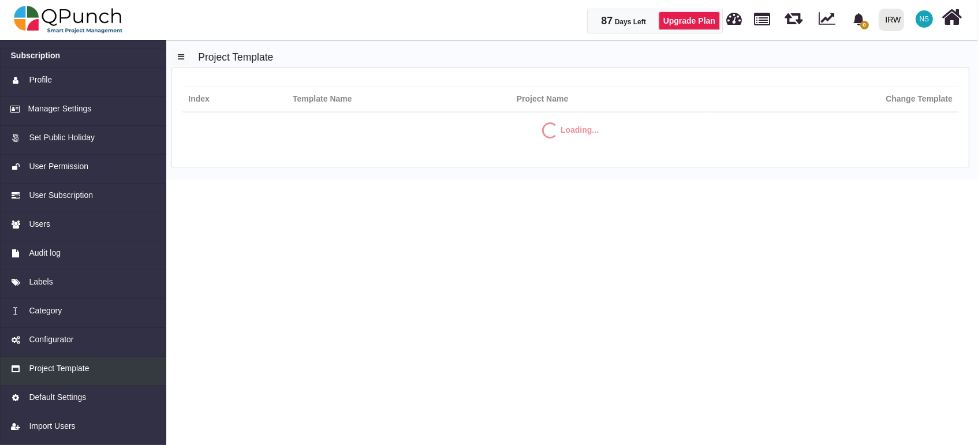
select select "**"
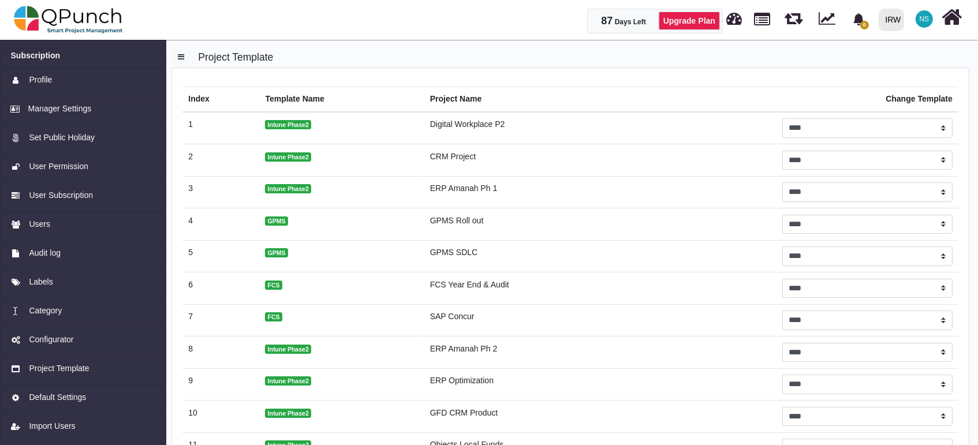
click at [506, 125] on td "Digital Workplace P2" at bounding box center [600, 128] width 352 height 32
click at [784, 122] on select "**********" at bounding box center [867, 128] width 170 height 20
click at [73, 373] on span "Project Template" at bounding box center [59, 368] width 60 height 12
click at [65, 340] on span "Configurator" at bounding box center [51, 340] width 44 height 12
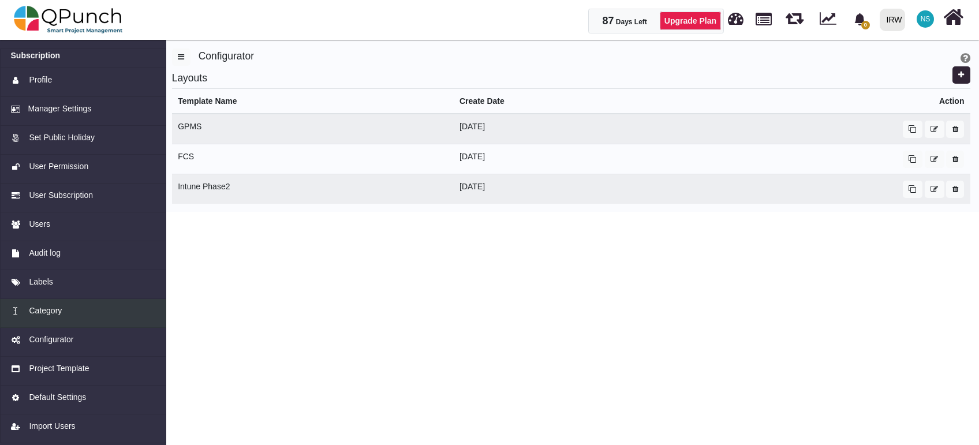
click at [55, 314] on span "Category" at bounding box center [45, 311] width 33 height 12
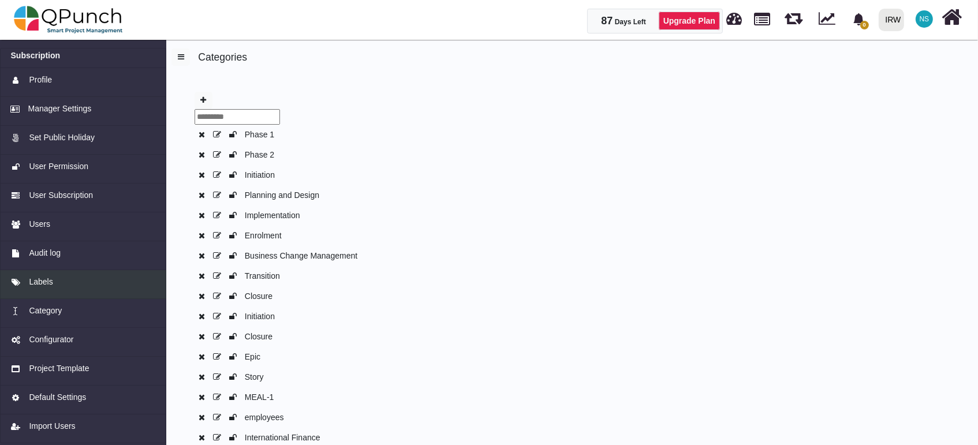
click at [41, 276] on span "Labels" at bounding box center [41, 282] width 24 height 12
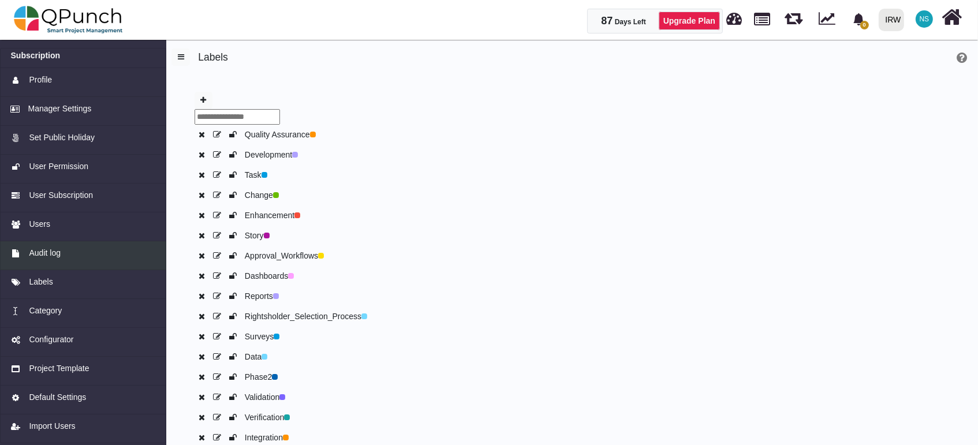
click at [51, 257] on span "Audit log" at bounding box center [44, 253] width 31 height 12
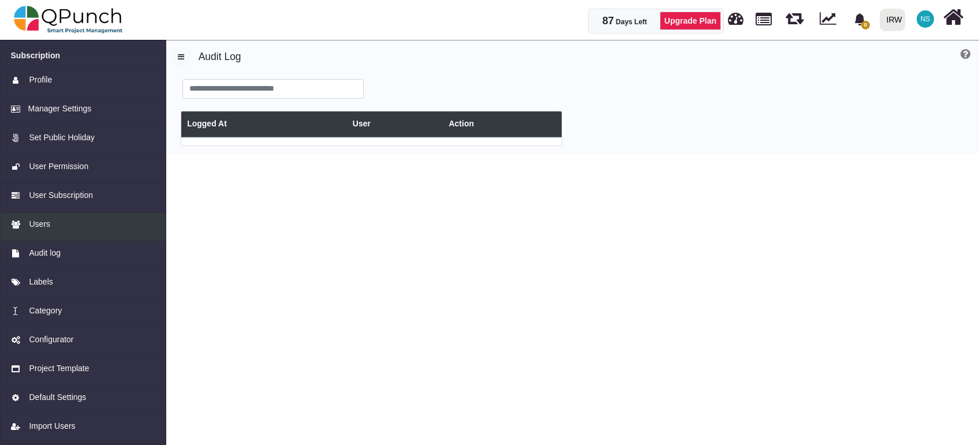
click at [33, 223] on span "Users" at bounding box center [39, 224] width 21 height 12
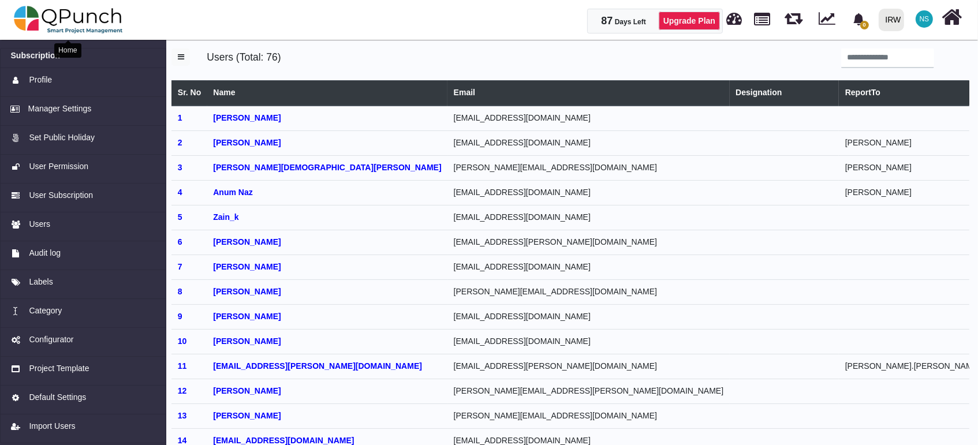
click at [103, 20] on img at bounding box center [68, 19] width 109 height 35
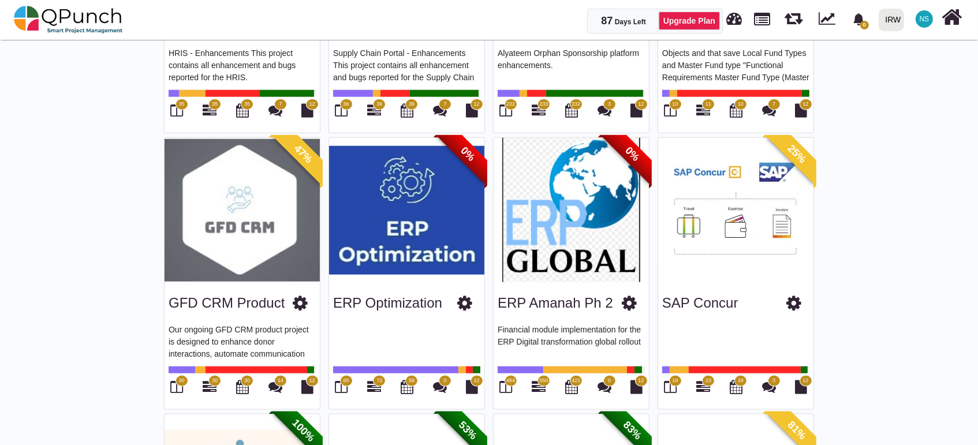
scroll to position [1282, 0]
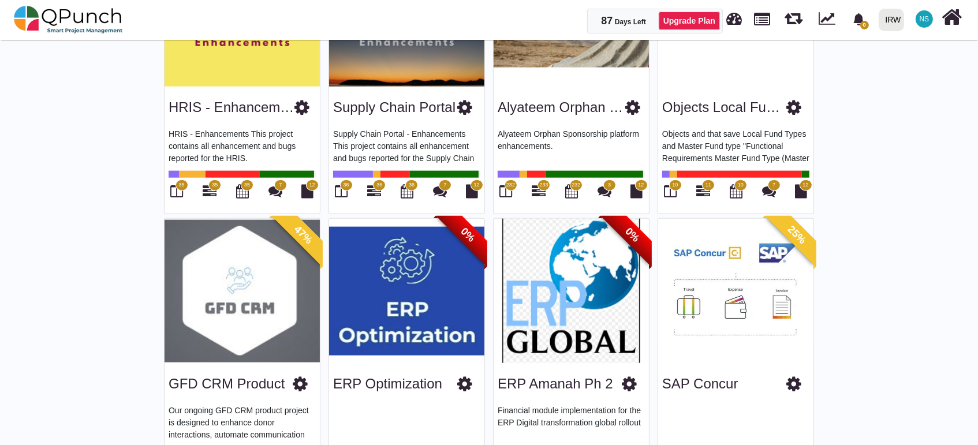
click at [574, 256] on img at bounding box center [570, 291] width 155 height 144
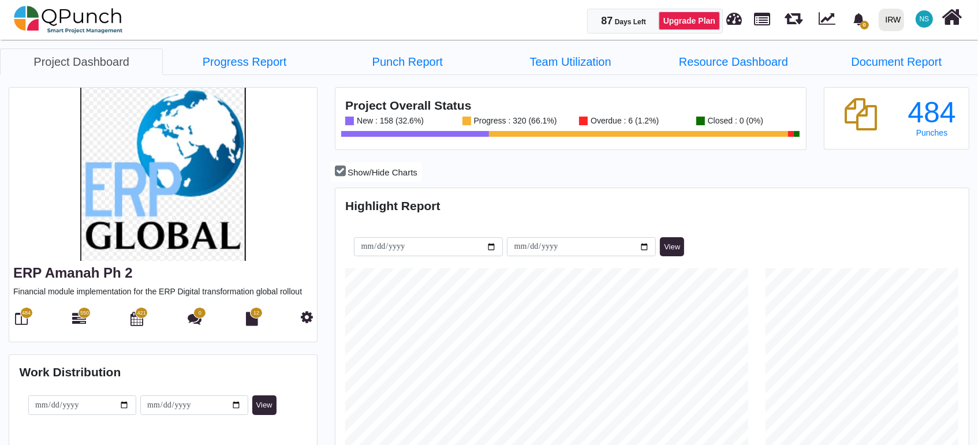
scroll to position [201, 210]
click at [75, 321] on icon at bounding box center [79, 319] width 14 height 14
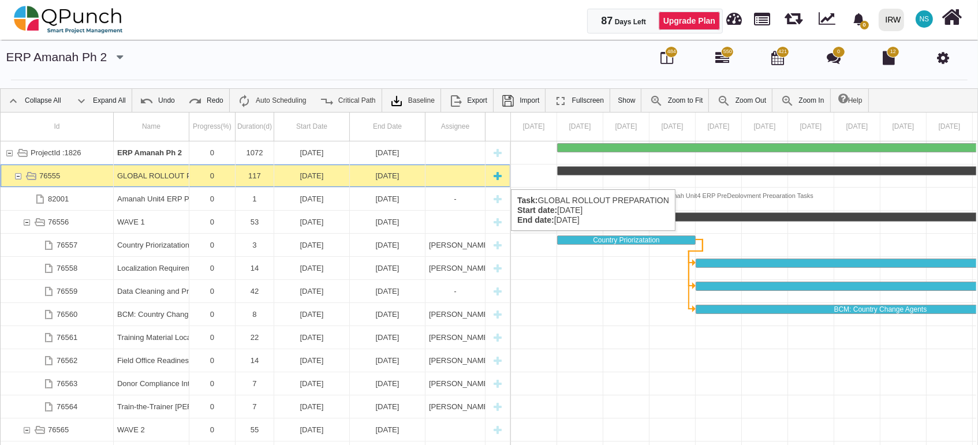
click at [15, 175] on div "76555" at bounding box center [18, 175] width 10 height 23
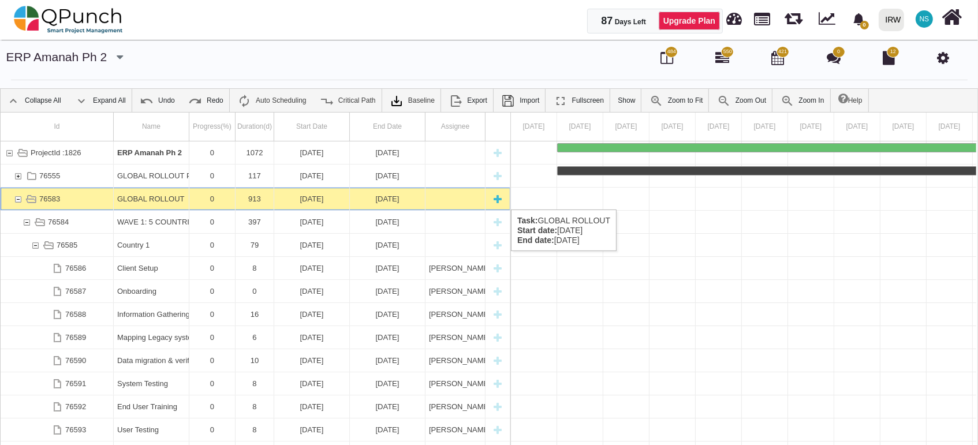
click at [17, 199] on div "76583" at bounding box center [18, 199] width 10 height 23
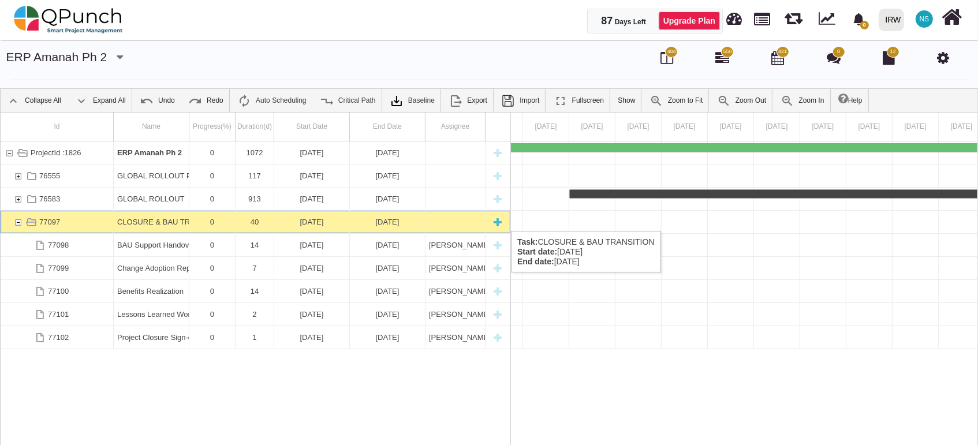
click at [18, 219] on div "77097" at bounding box center [18, 222] width 10 height 23
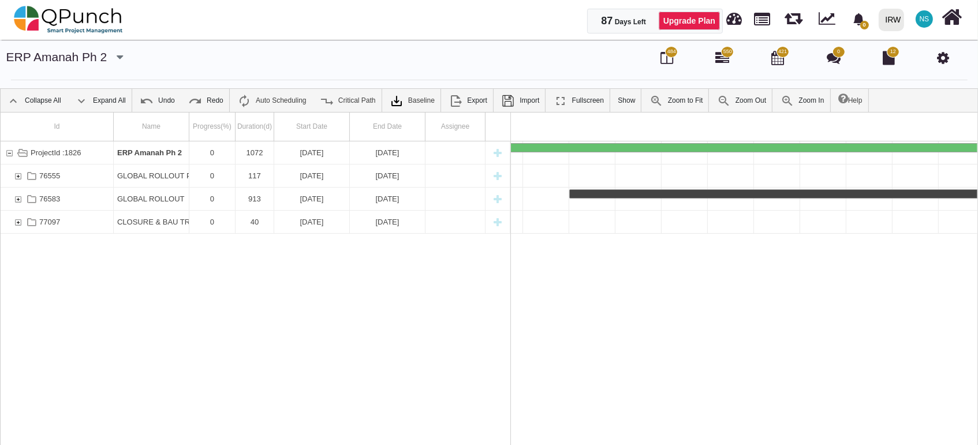
scroll to position [0, 47631]
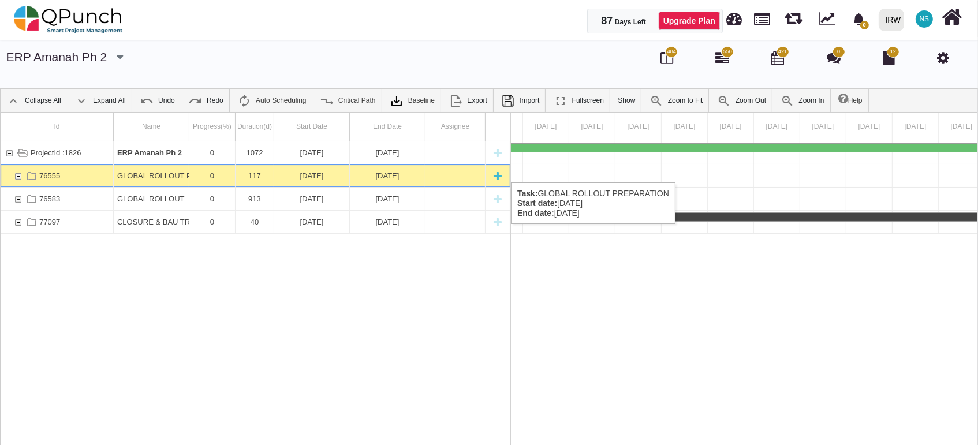
click at [21, 171] on div "76555" at bounding box center [18, 175] width 10 height 23
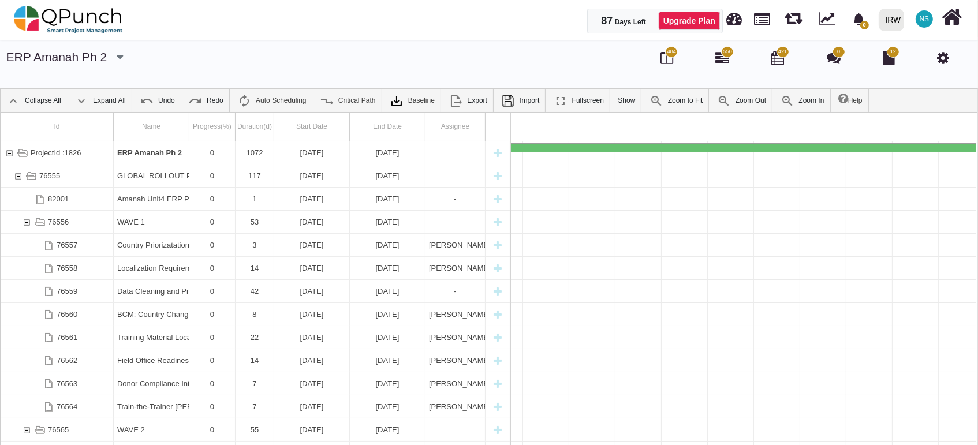
scroll to position [0, 5389]
click at [26, 225] on div "76556" at bounding box center [26, 222] width 10 height 23
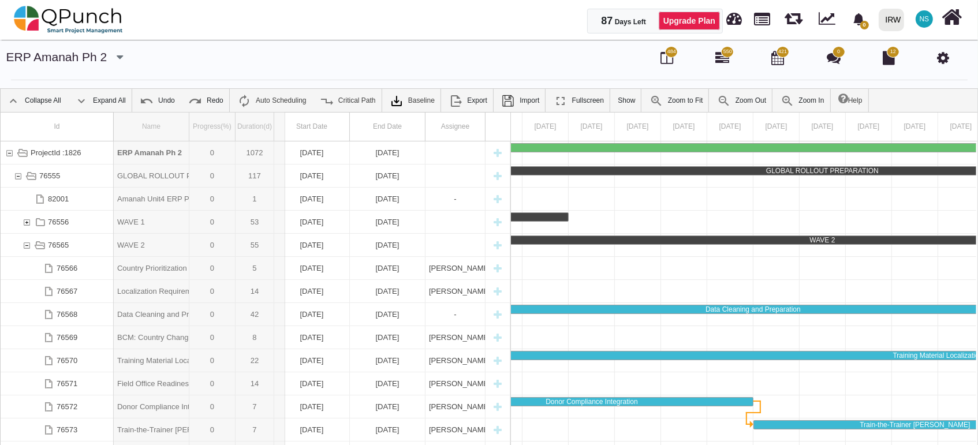
drag, startPoint x: 192, startPoint y: 134, endPoint x: 291, endPoint y: 128, distance: 99.4
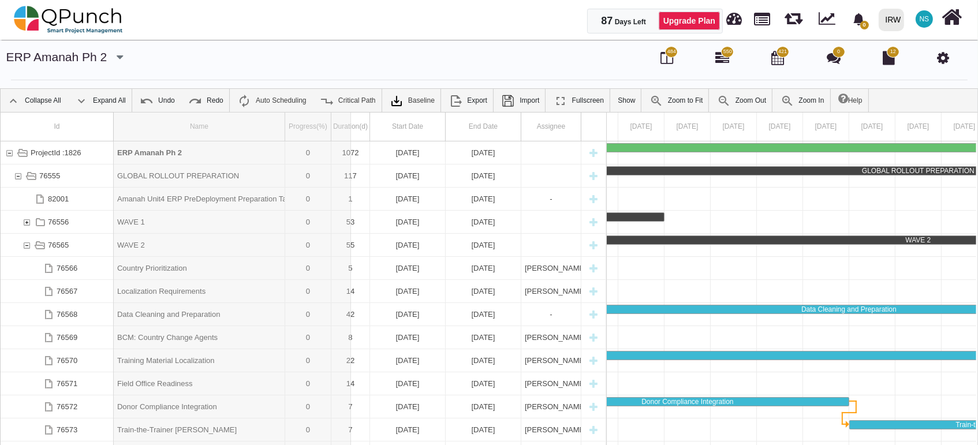
drag, startPoint x: 283, startPoint y: 129, endPoint x: 360, endPoint y: 123, distance: 77.0
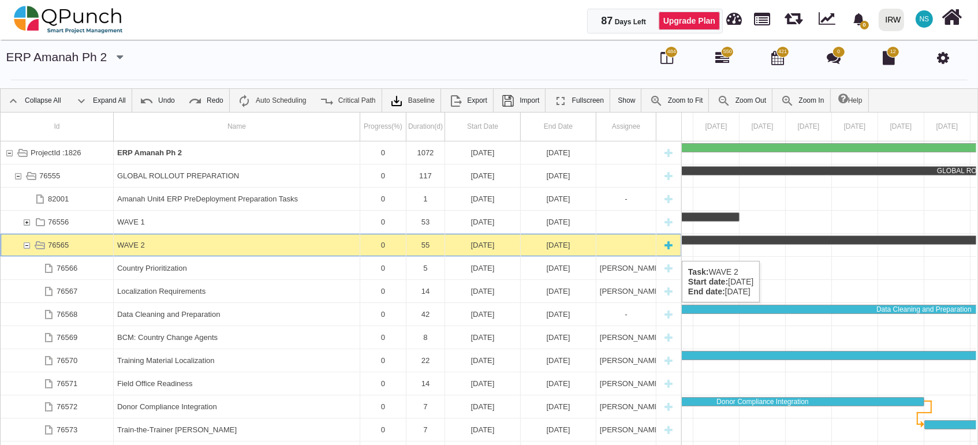
click at [26, 249] on div "76565" at bounding box center [26, 245] width 10 height 23
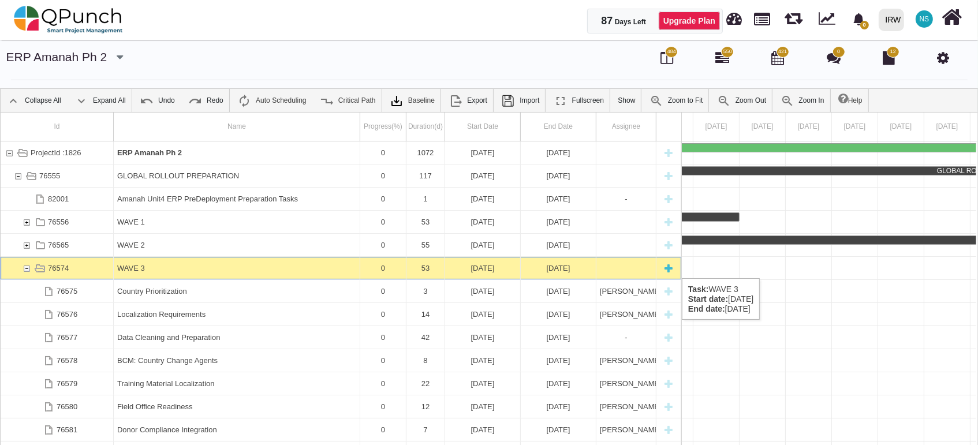
click at [28, 267] on div "76574" at bounding box center [26, 268] width 10 height 23
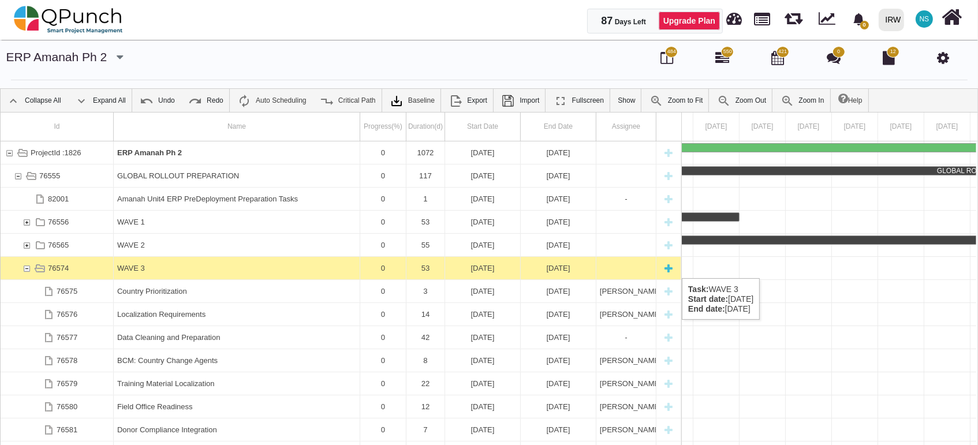
scroll to position [0, 2943]
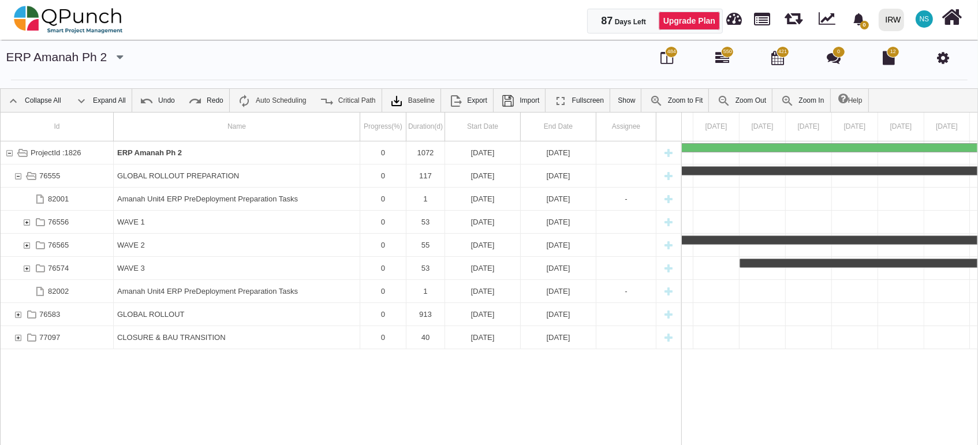
click at [945, 57] on icon at bounding box center [943, 58] width 12 height 14
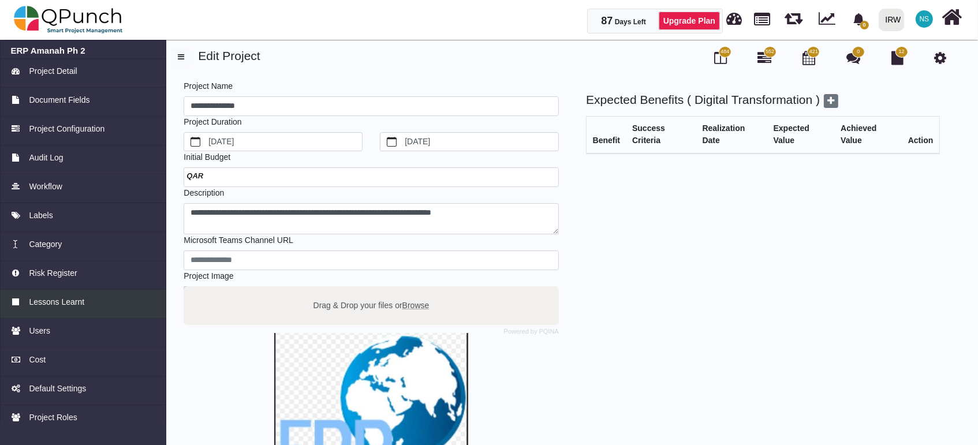
scroll to position [40, 0]
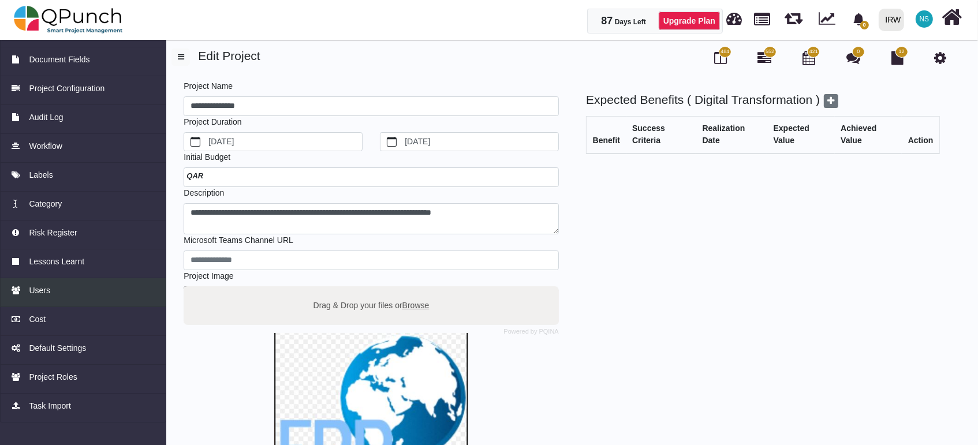
click at [104, 295] on div "Users" at bounding box center [83, 291] width 145 height 12
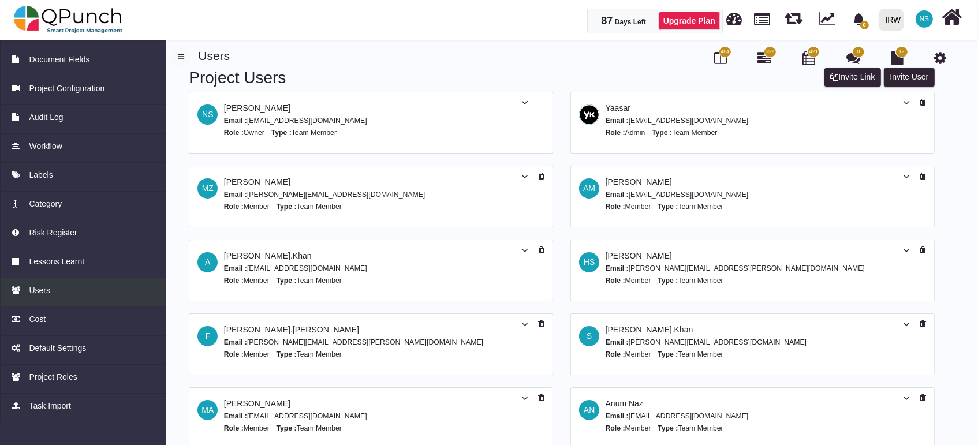
click at [36, 291] on span "Users" at bounding box center [39, 291] width 21 height 12
click at [636, 264] on small "Email : [PERSON_NAME][EMAIL_ADDRESS][PERSON_NAME][DOMAIN_NAME]" at bounding box center [734, 268] width 259 height 8
click at [905, 251] on icon at bounding box center [906, 250] width 7 height 8
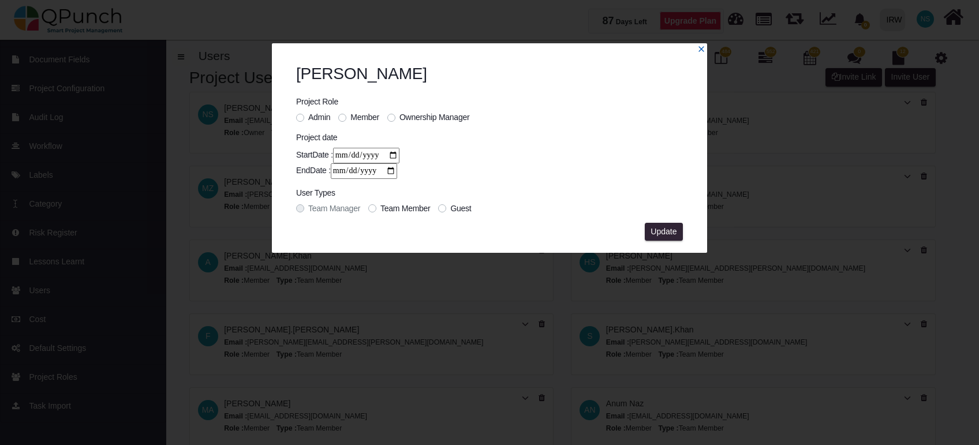
click at [702, 47] on icon "x" at bounding box center [700, 48] width 5 height 5
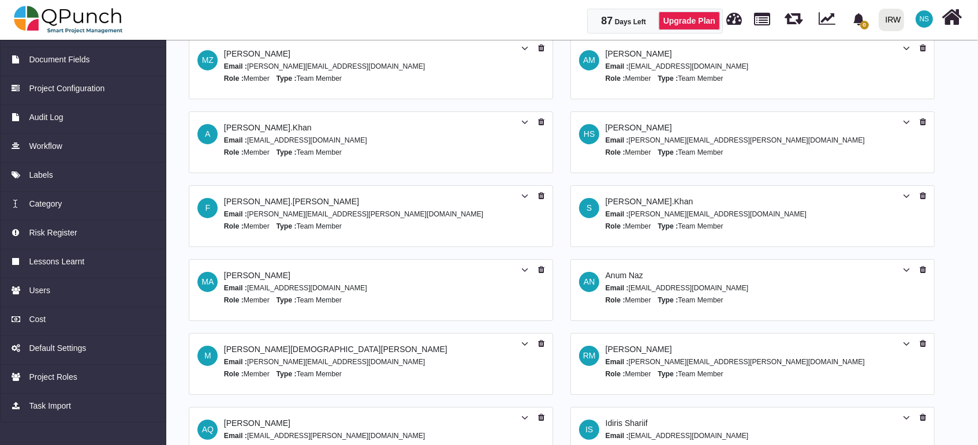
scroll to position [185, 0]
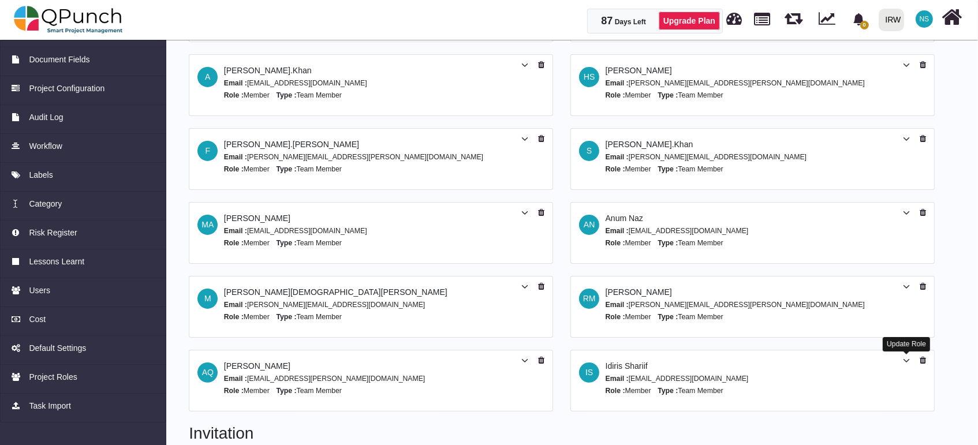
click at [905, 357] on icon at bounding box center [906, 361] width 7 height 8
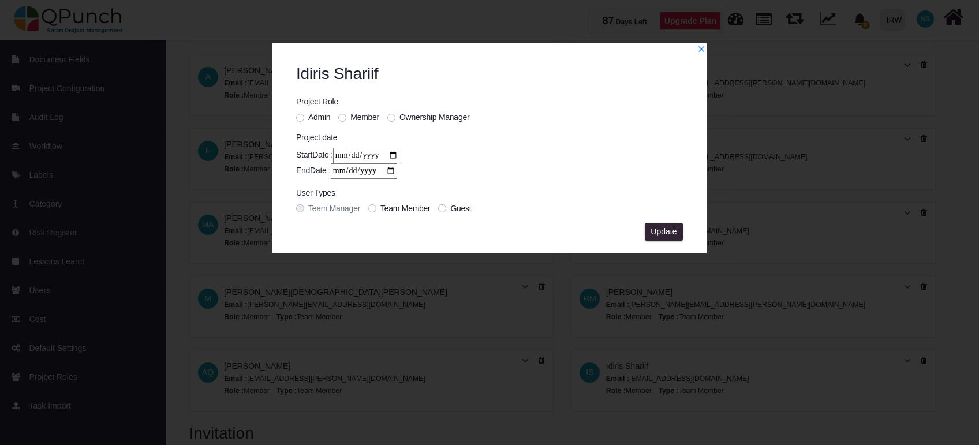
click at [308, 118] on label "Admin" at bounding box center [319, 117] width 22 height 12
click at [665, 235] on span "Update" at bounding box center [663, 231] width 26 height 9
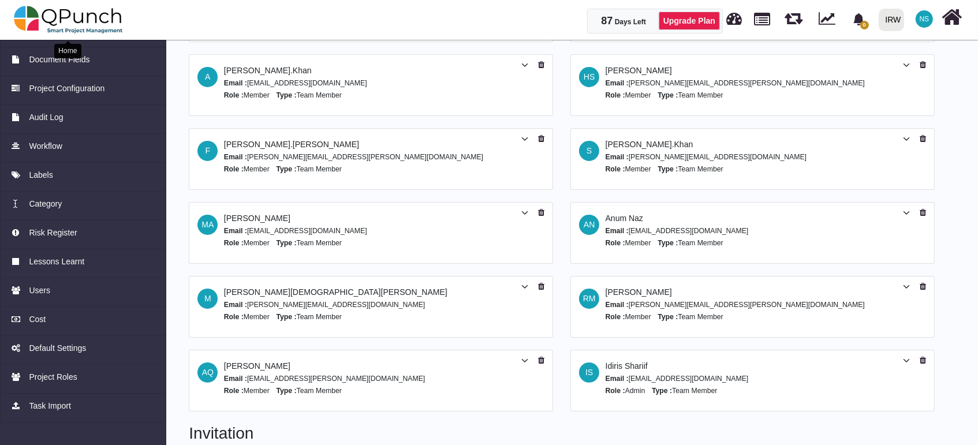
click at [97, 18] on img at bounding box center [68, 19] width 109 height 35
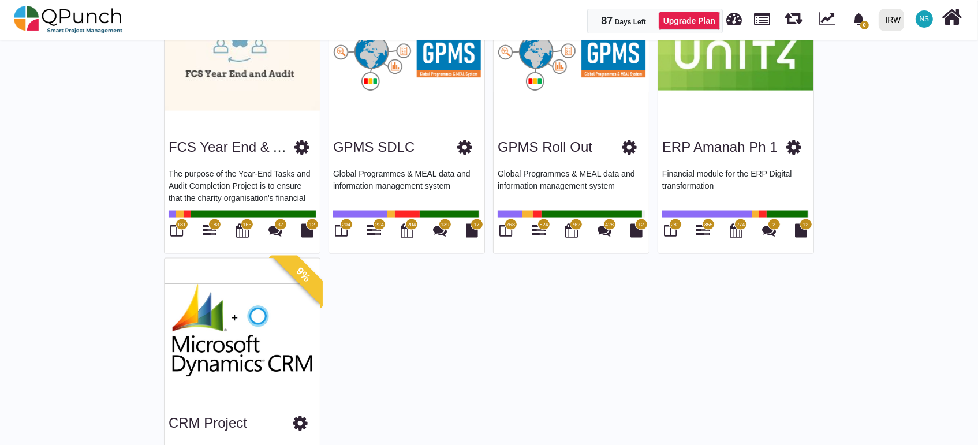
scroll to position [1667, 0]
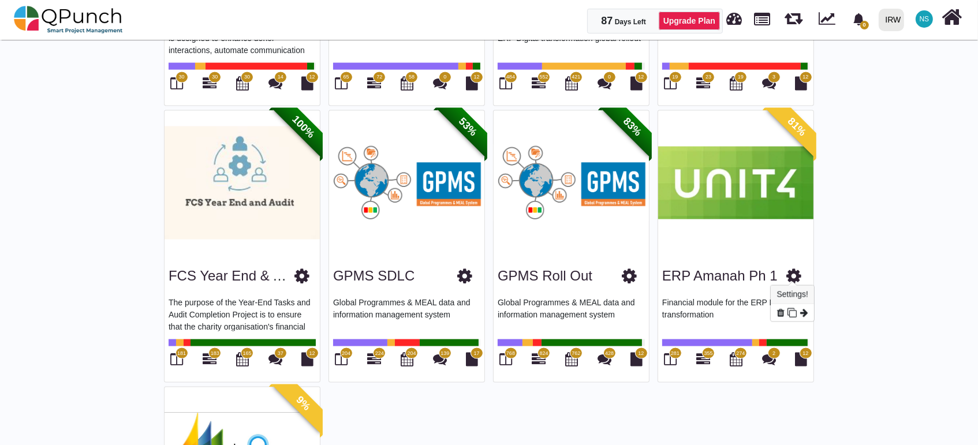
click at [793, 271] on icon at bounding box center [793, 275] width 15 height 17
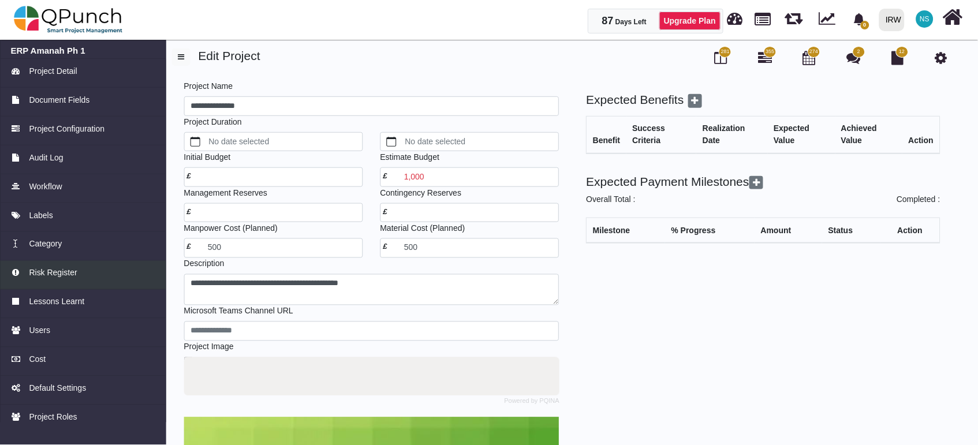
scroll to position [40, 0]
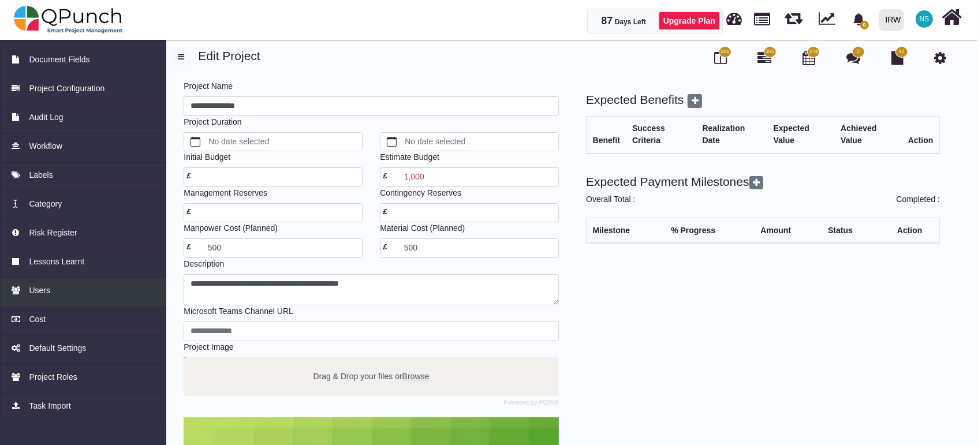
click at [41, 292] on span "Users" at bounding box center [39, 291] width 21 height 12
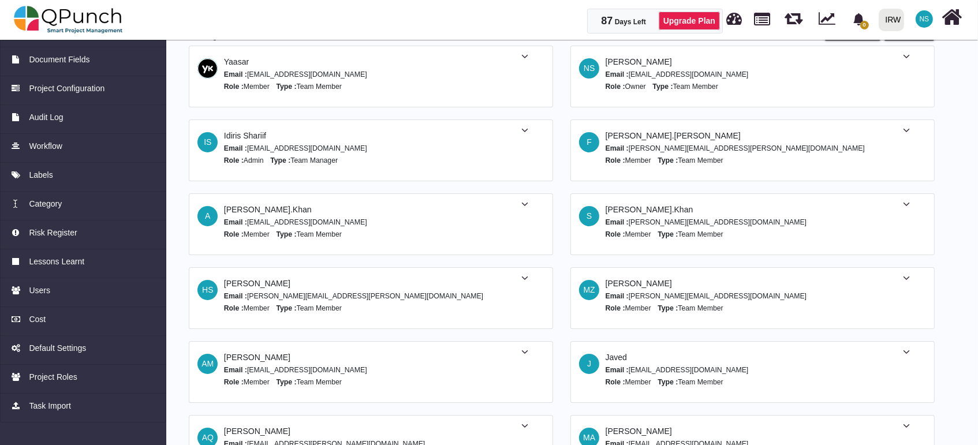
scroll to position [31, 0]
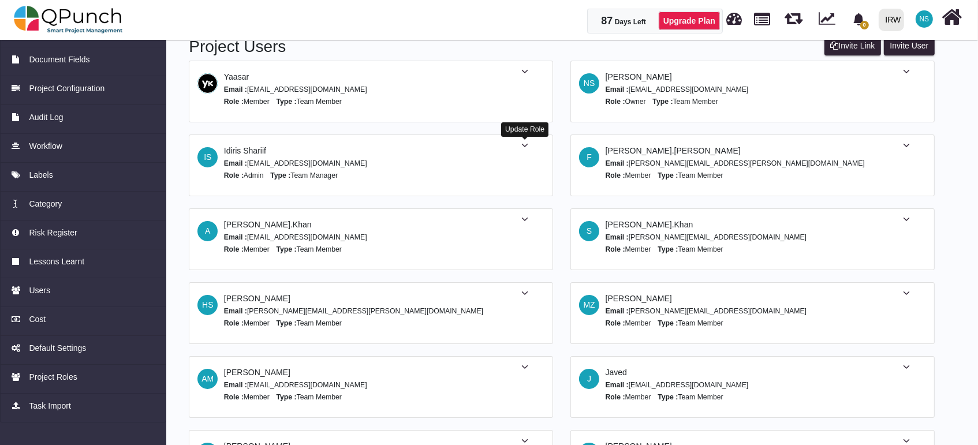
click at [525, 142] on icon at bounding box center [524, 145] width 7 height 8
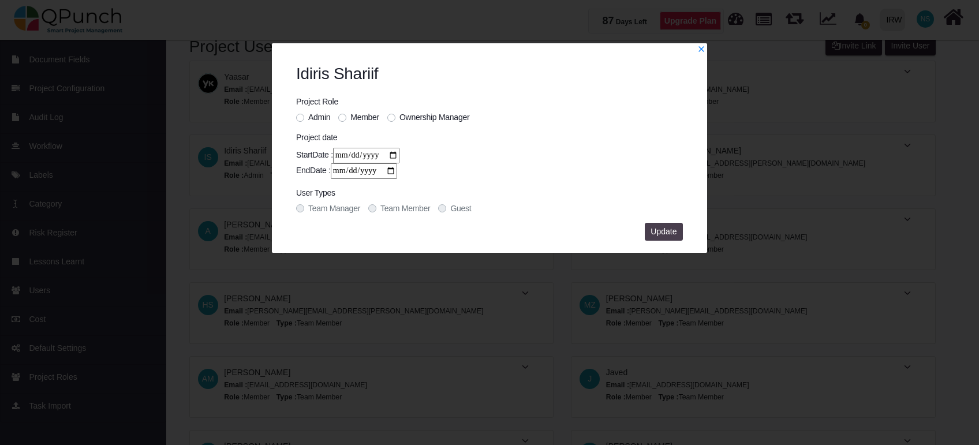
click at [665, 224] on button "Update" at bounding box center [664, 232] width 38 height 18
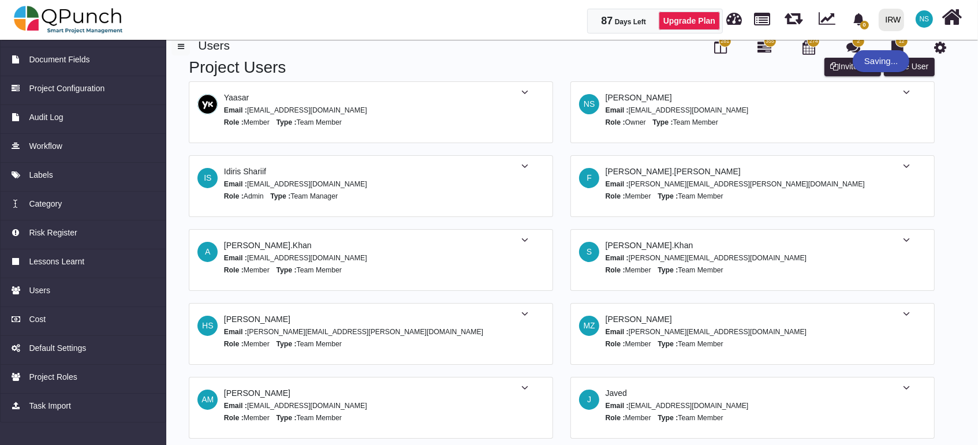
scroll to position [0, 0]
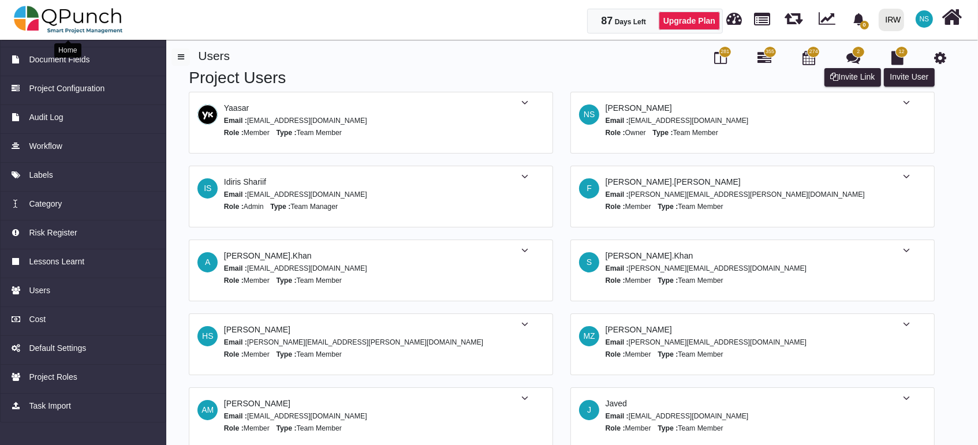
click at [108, 25] on img at bounding box center [68, 19] width 109 height 35
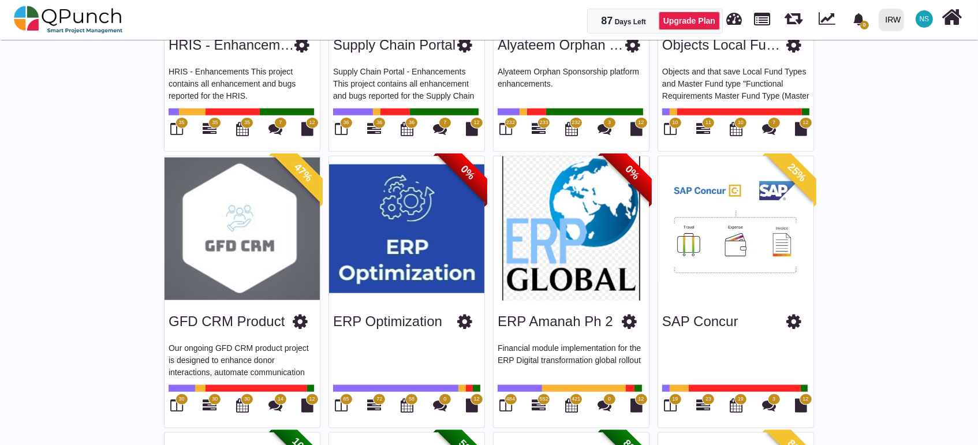
scroll to position [1282, 0]
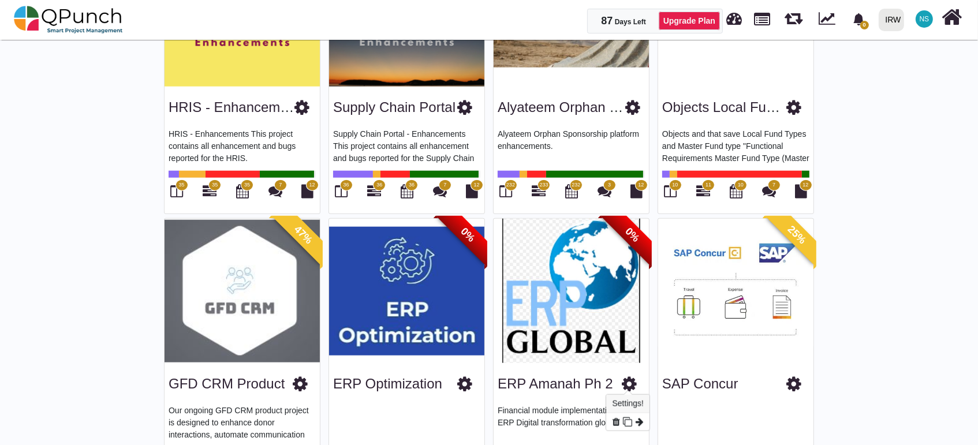
click at [630, 383] on icon at bounding box center [629, 383] width 15 height 17
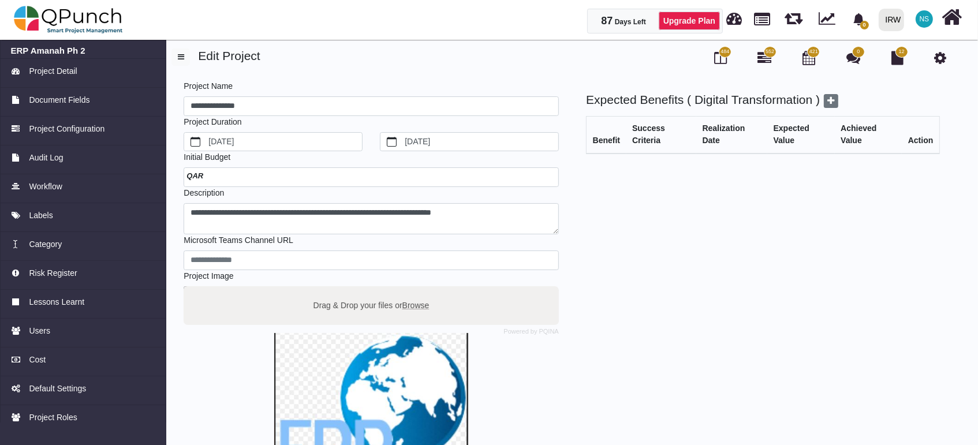
click at [764, 51] on span "552" at bounding box center [769, 52] width 13 height 12
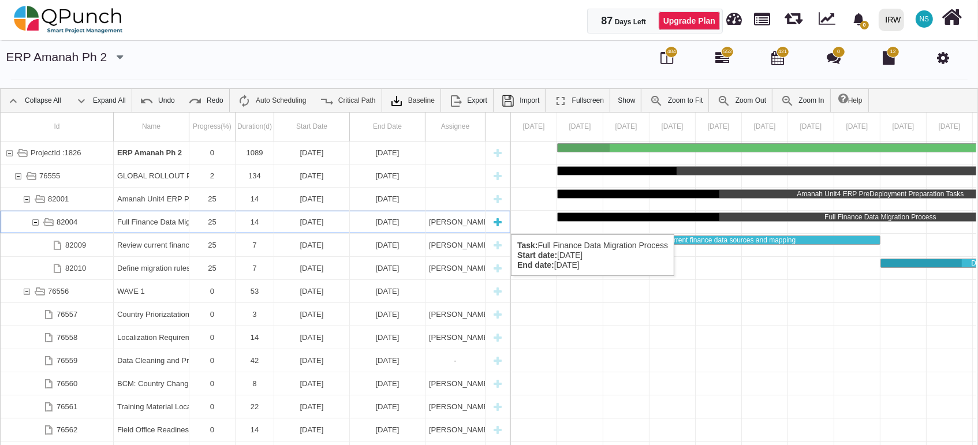
click at [33, 223] on div "82004" at bounding box center [35, 222] width 10 height 23
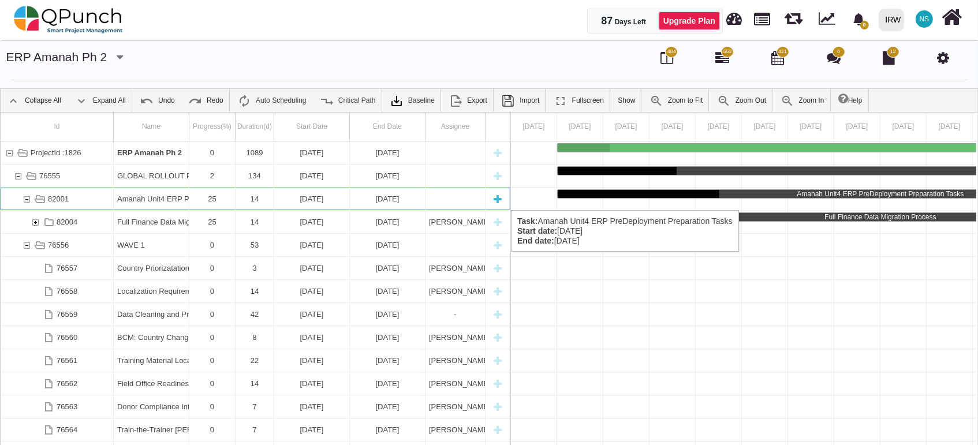
click at [26, 199] on div "82001" at bounding box center [26, 199] width 10 height 23
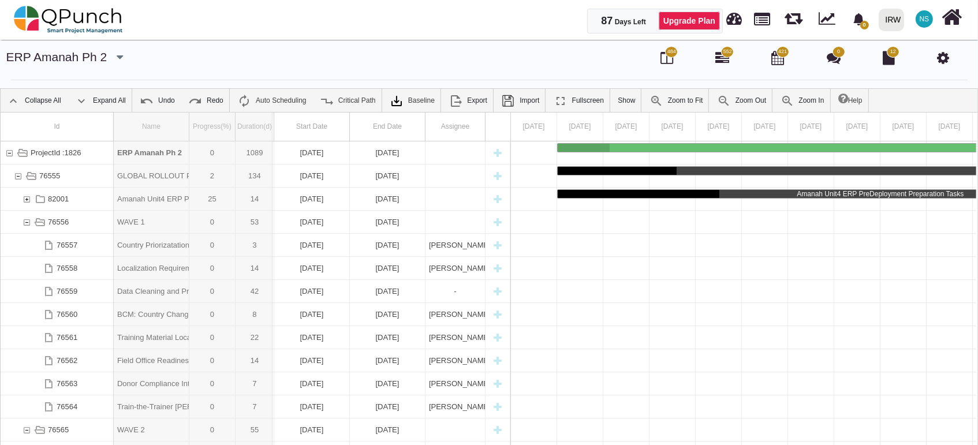
drag, startPoint x: 190, startPoint y: 130, endPoint x: 275, endPoint y: 115, distance: 86.0
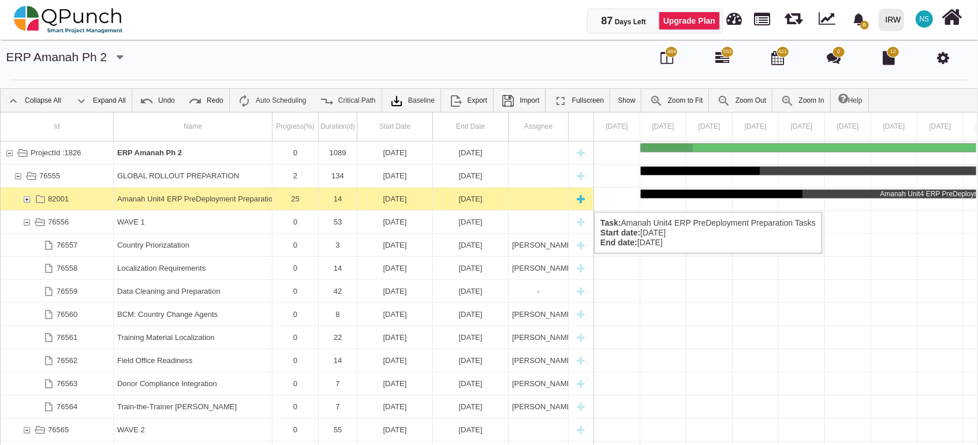
click at [27, 200] on div "82001" at bounding box center [26, 199] width 10 height 23
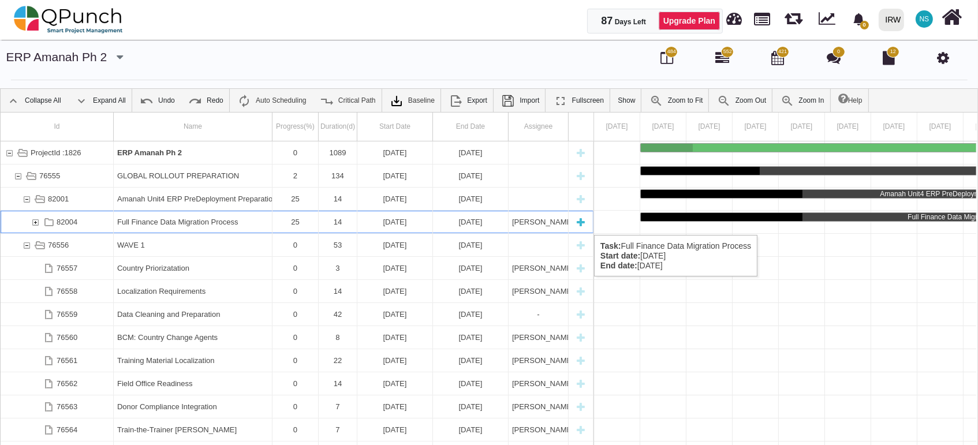
click at [168, 223] on div "Full Finance Data Migration Process" at bounding box center [192, 222] width 151 height 23
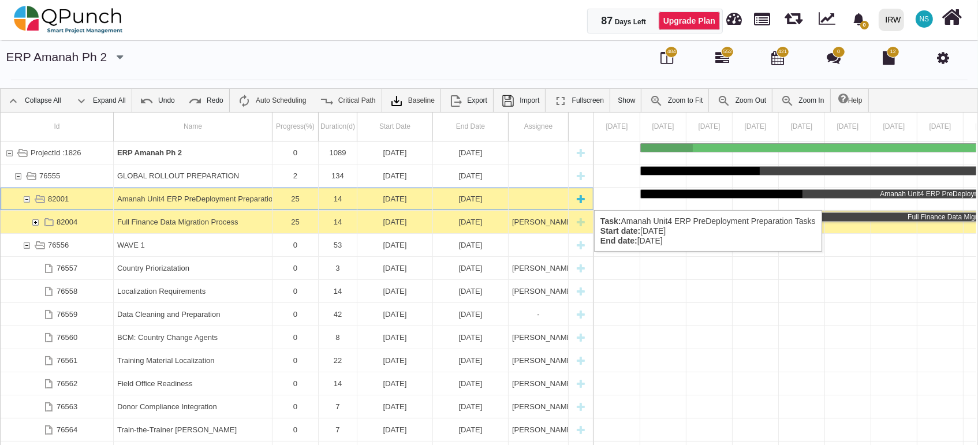
click at [512, 199] on div "Task: Amanah Unit4 ERP PreDeployment Preparation Tasks Start date: 27-06-2025 E…" at bounding box center [538, 199] width 53 height 23
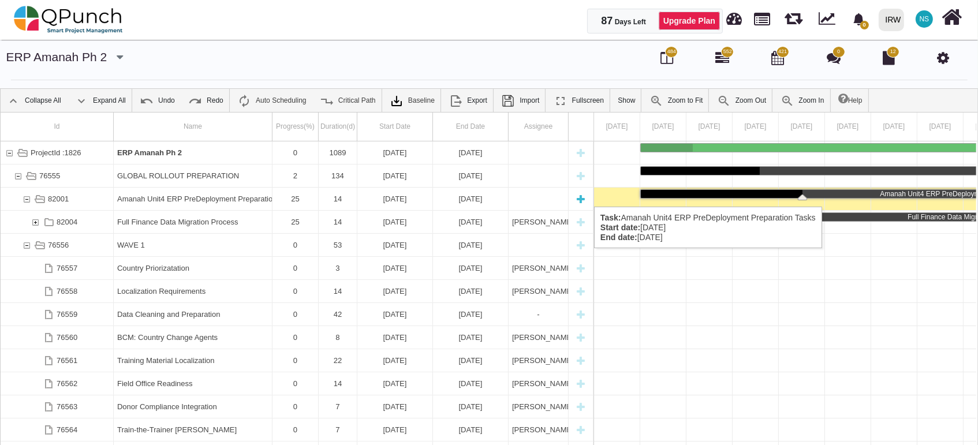
click at [582, 195] on div "New task" at bounding box center [580, 199] width 17 height 23
select select "**"
select select "*"
select select "****"
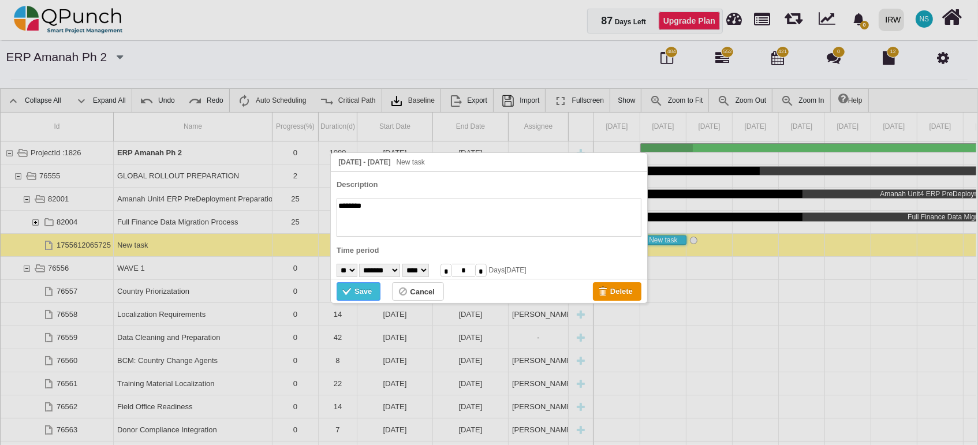
click at [363, 297] on div "Save" at bounding box center [362, 291] width 17 height 13
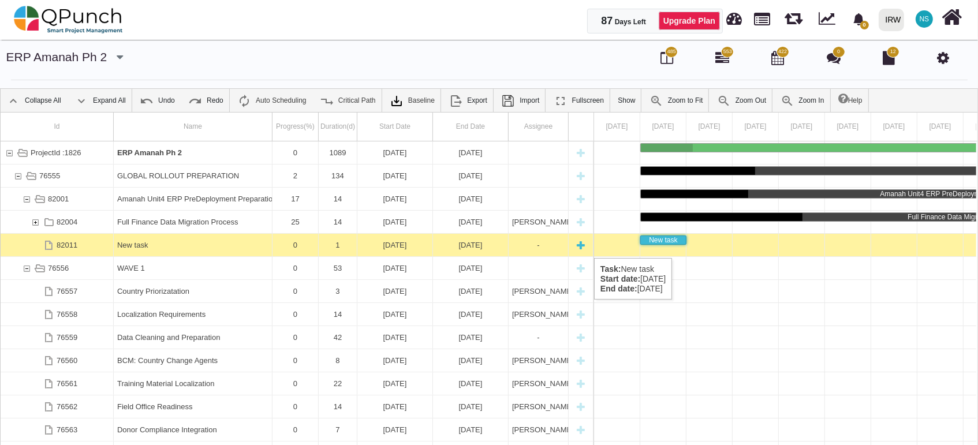
click at [134, 246] on div "New task" at bounding box center [192, 245] width 151 height 23
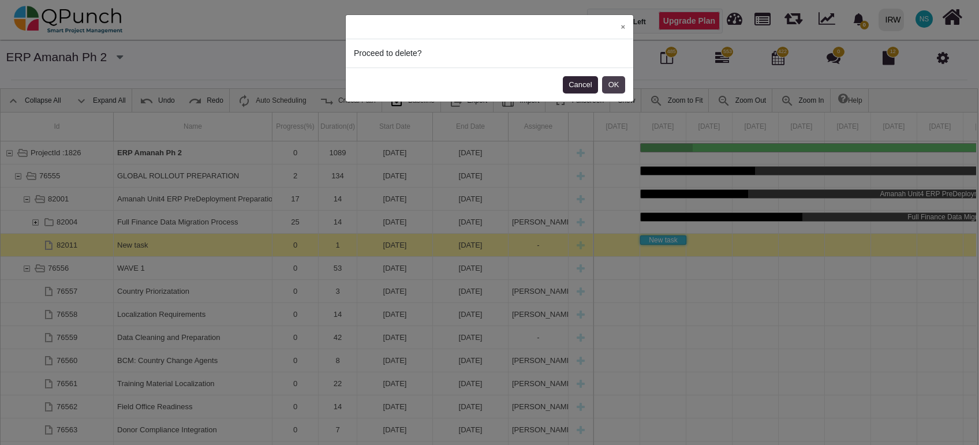
click at [613, 87] on button "OK" at bounding box center [613, 84] width 23 height 17
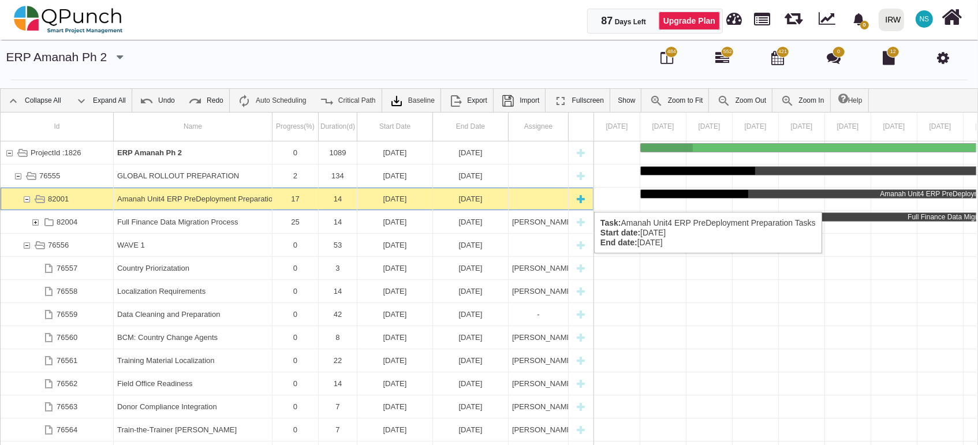
click at [181, 200] on div "Amanah Unit4 ERP PreDeployment Preparation Tasks" at bounding box center [192, 199] width 151 height 23
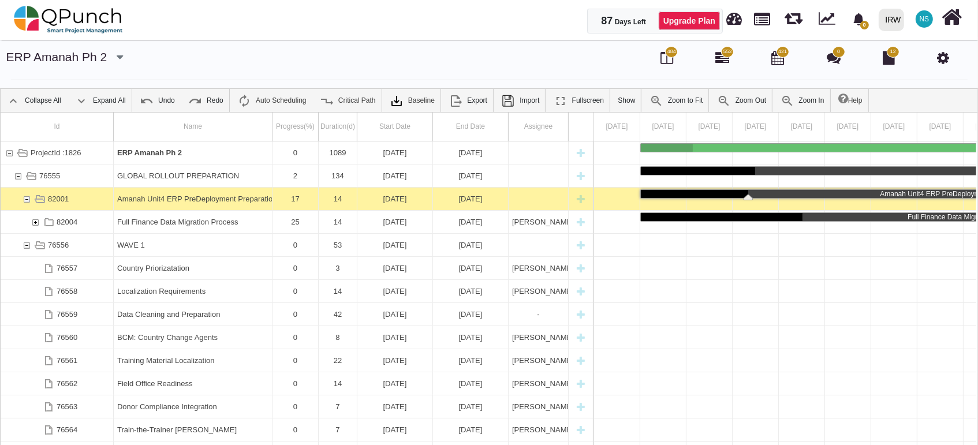
click at [181, 200] on div "Amanah Unit4 ERP PreDeployment Preparation Tasks" at bounding box center [192, 199] width 151 height 23
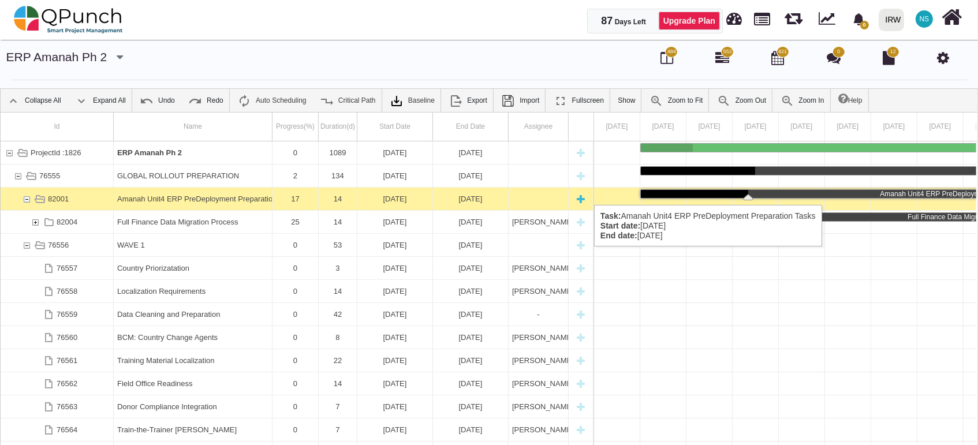
click at [582, 193] on div "New task" at bounding box center [580, 199] width 17 height 23
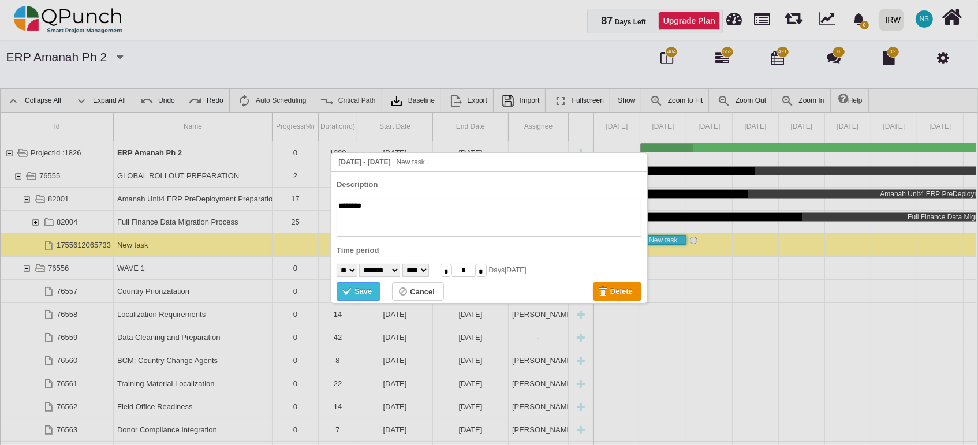
click at [363, 295] on div "Save" at bounding box center [362, 291] width 17 height 13
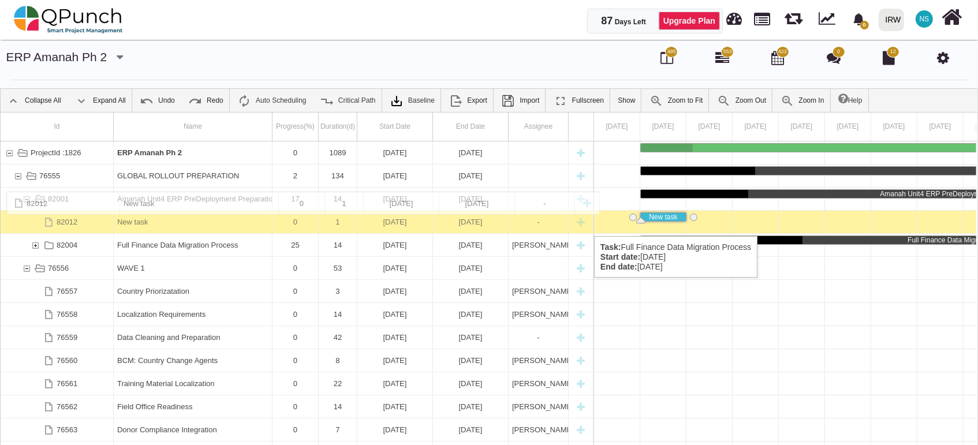
drag, startPoint x: 40, startPoint y: 239, endPoint x: 27, endPoint y: 197, distance: 44.2
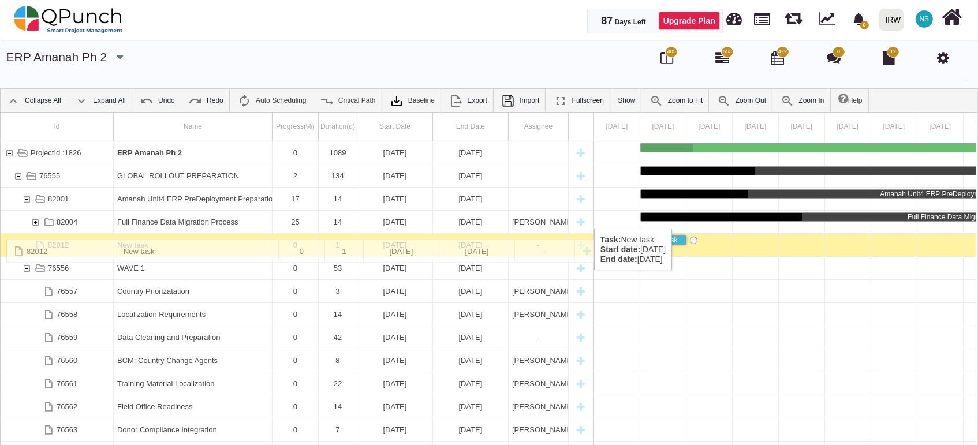
drag, startPoint x: 133, startPoint y: 216, endPoint x: 125, endPoint y: 245, distance: 30.0
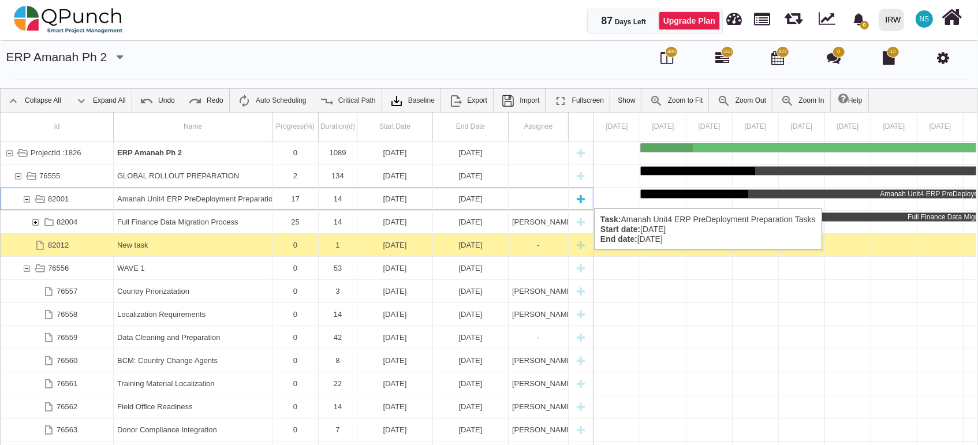
click at [586, 197] on div "New task" at bounding box center [580, 199] width 17 height 23
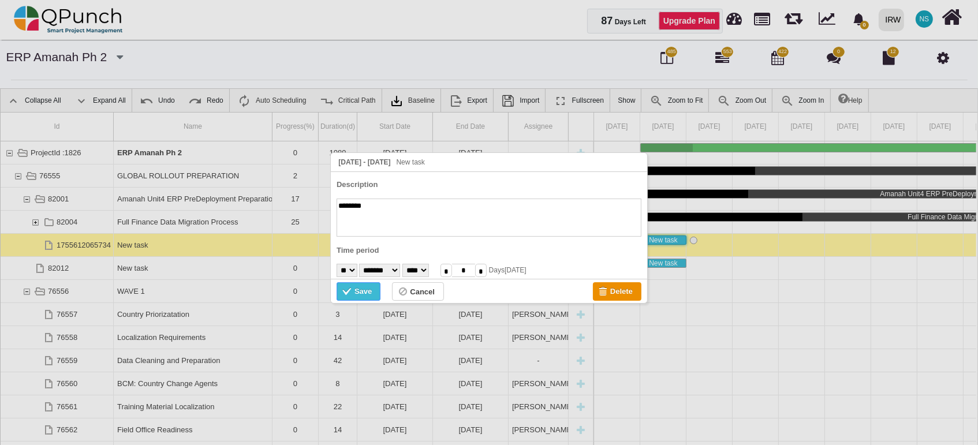
click at [361, 292] on div "Save" at bounding box center [362, 291] width 17 height 13
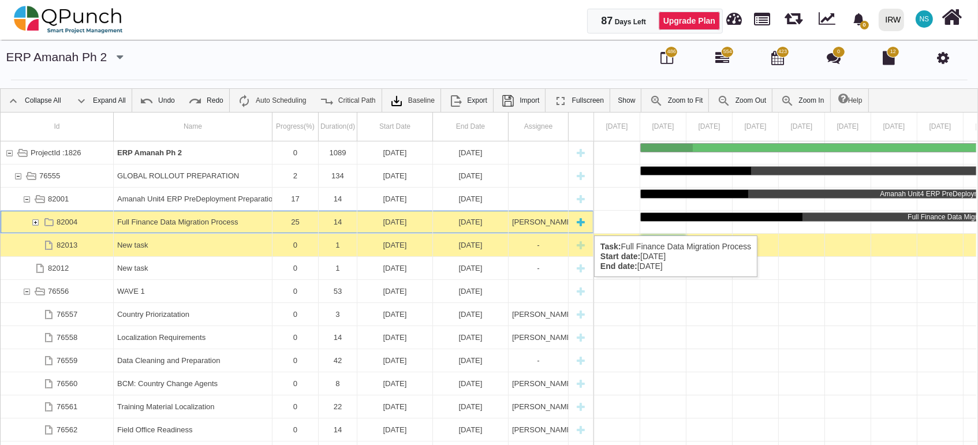
click at [33, 224] on div "82004" at bounding box center [35, 222] width 10 height 23
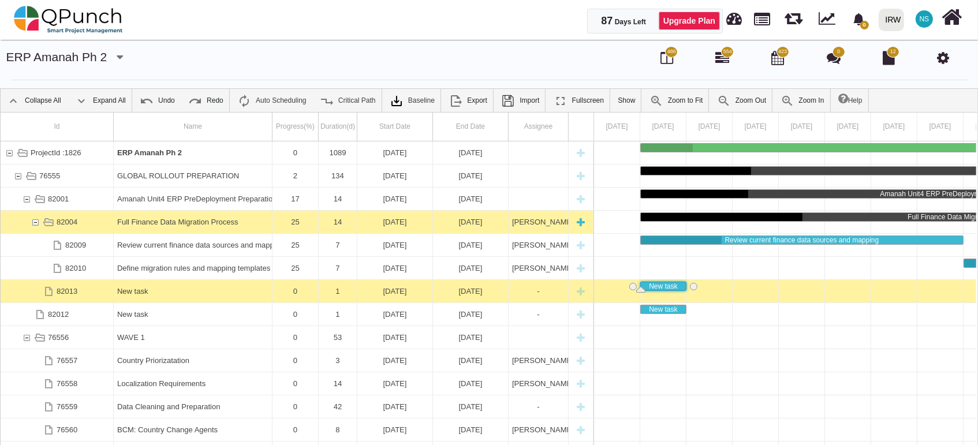
click at [33, 223] on div "82004" at bounding box center [35, 222] width 10 height 23
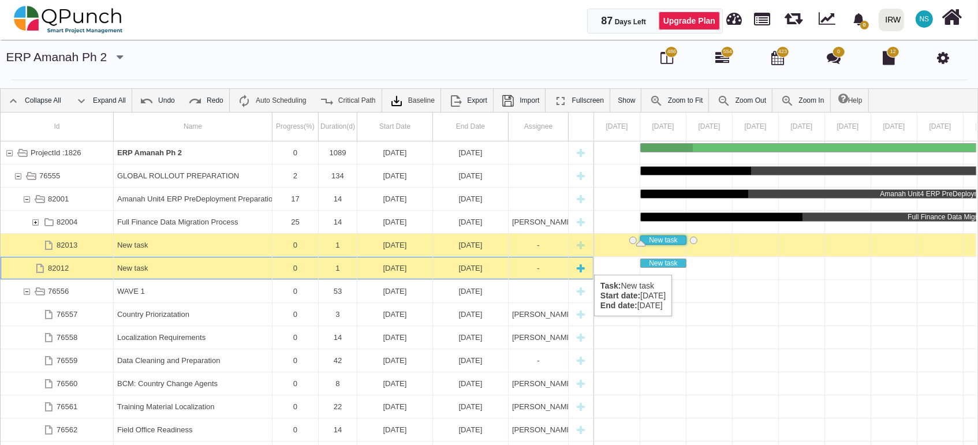
click at [209, 263] on div "New task" at bounding box center [192, 268] width 151 height 23
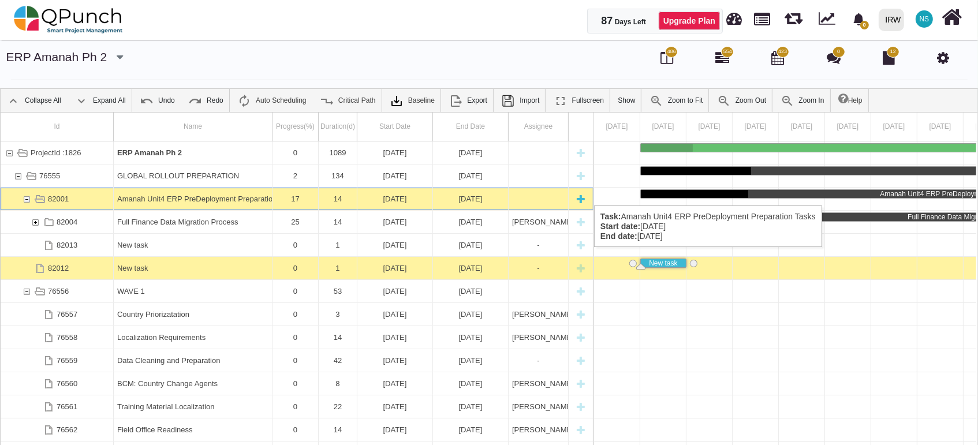
click at [25, 194] on div "82001" at bounding box center [26, 199] width 10 height 23
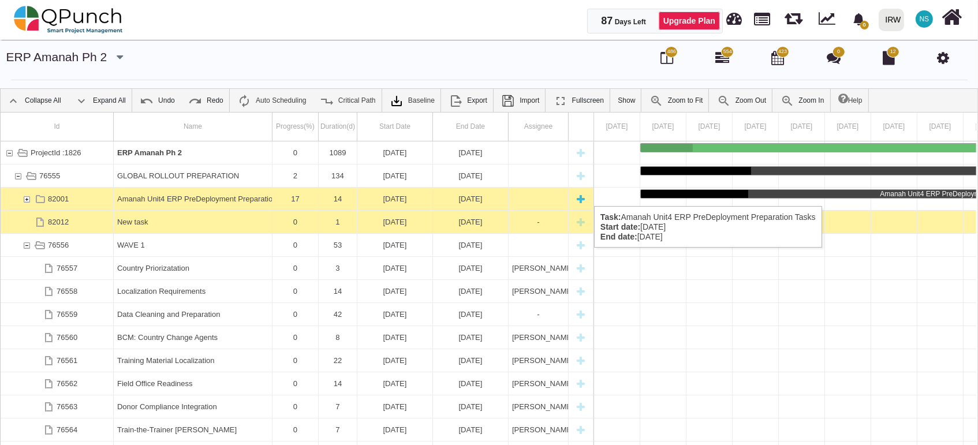
click at [25, 194] on div "82001" at bounding box center [26, 199] width 10 height 23
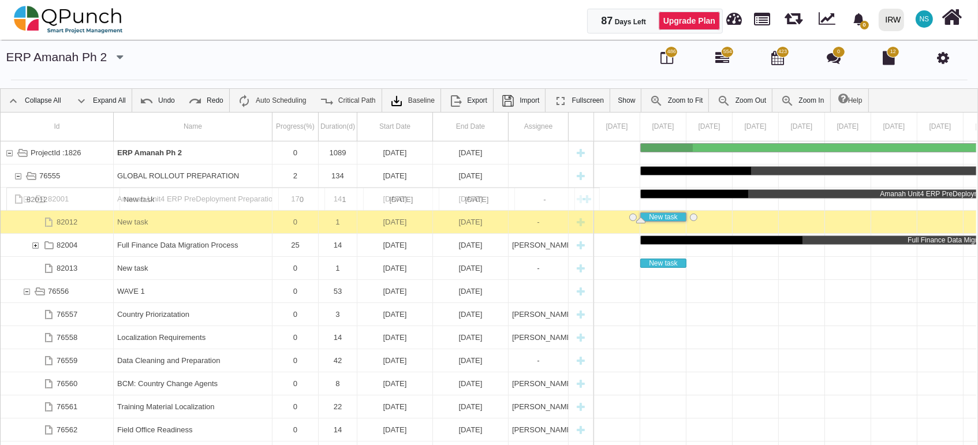
drag, startPoint x: 139, startPoint y: 265, endPoint x: 208, endPoint y: 193, distance: 99.2
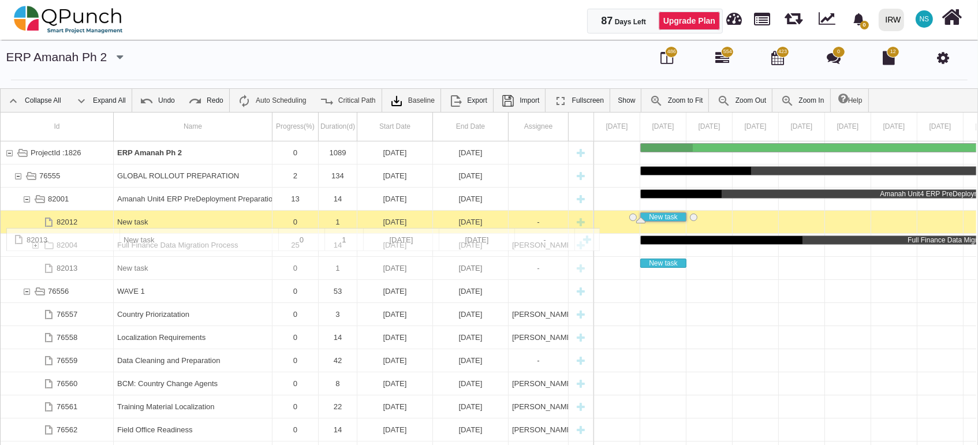
drag, startPoint x: 152, startPoint y: 265, endPoint x: 162, endPoint y: 232, distance: 34.9
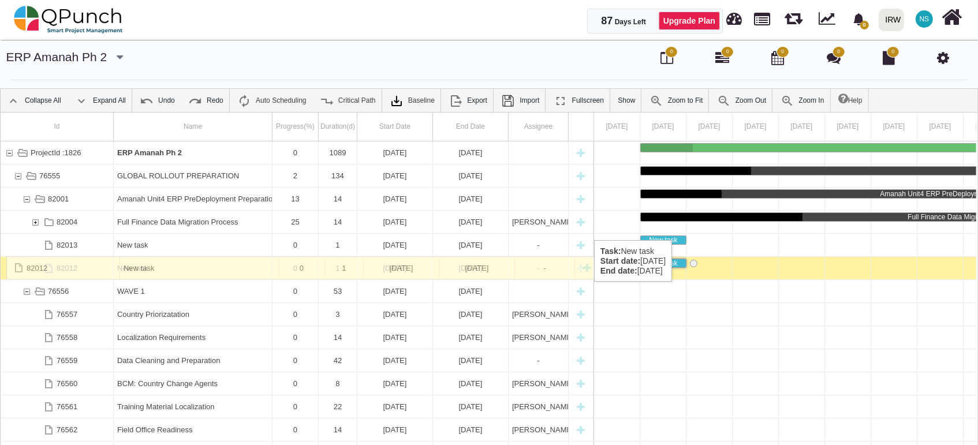
drag, startPoint x: 162, startPoint y: 222, endPoint x: 128, endPoint y: 262, distance: 52.4
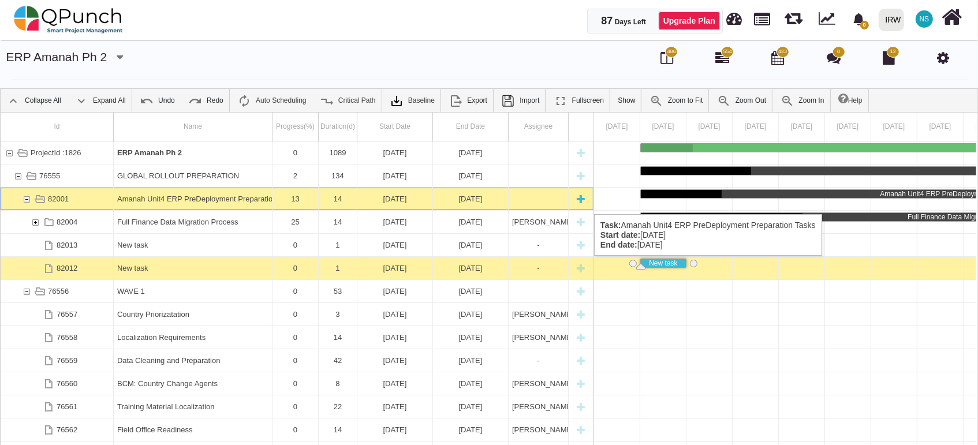
click at [583, 203] on div "New task" at bounding box center [580, 199] width 17 height 23
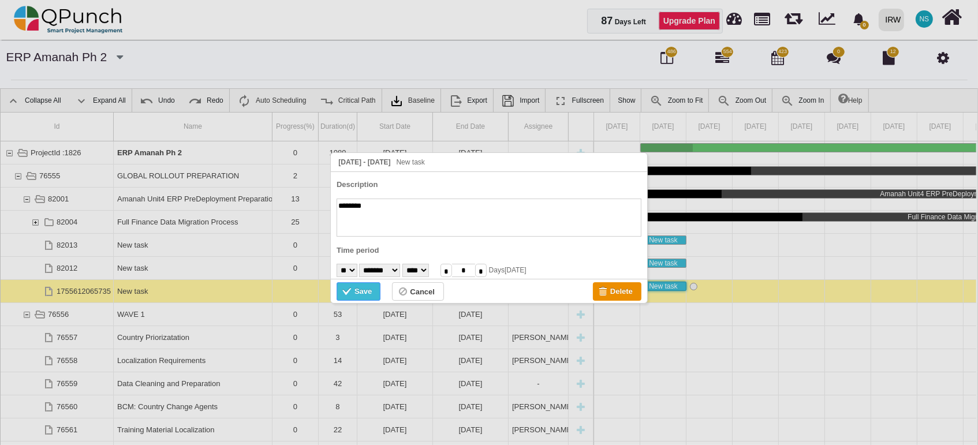
click at [352, 293] on div "Save" at bounding box center [348, 292] width 12 height 13
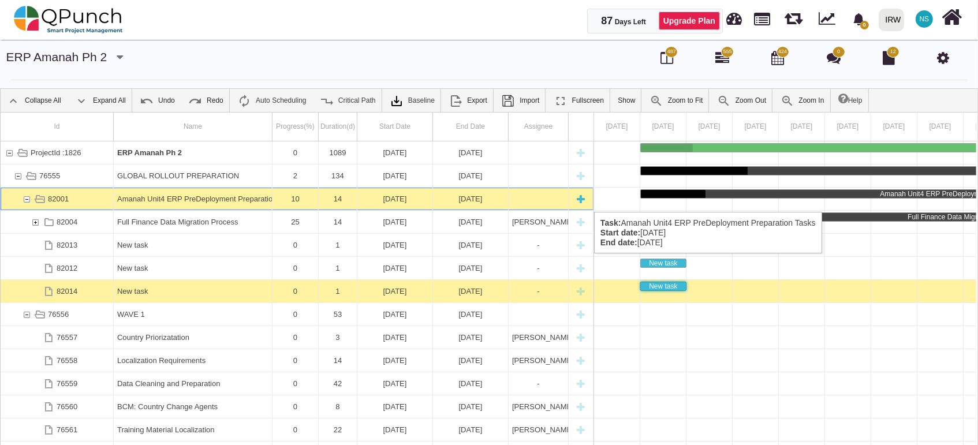
click at [575, 200] on div "New task" at bounding box center [580, 199] width 17 height 23
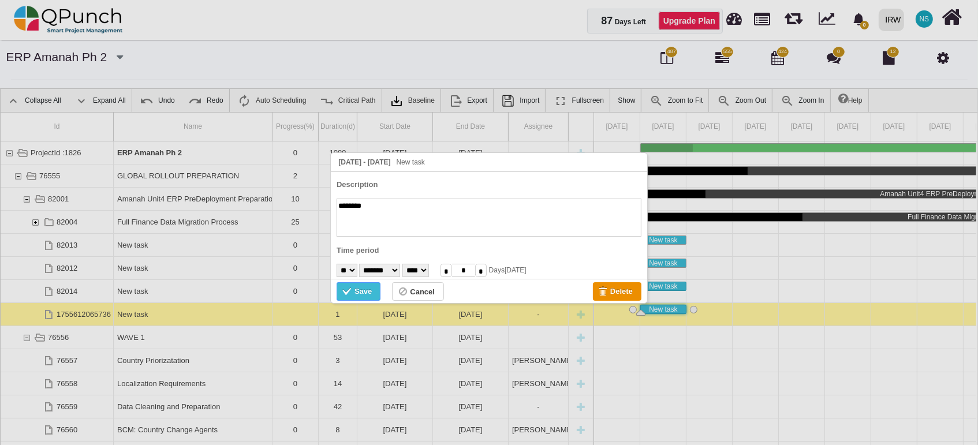
click at [373, 290] on div "Save" at bounding box center [358, 291] width 44 height 18
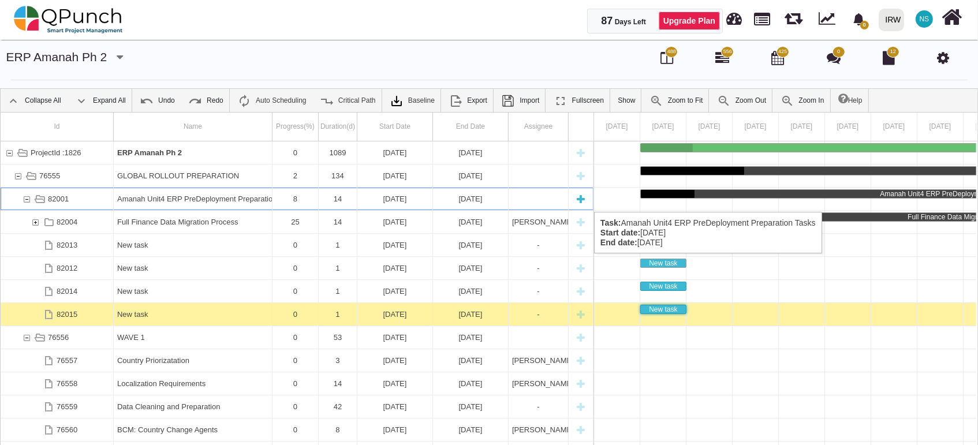
click at [585, 200] on div "New task" at bounding box center [580, 199] width 17 height 23
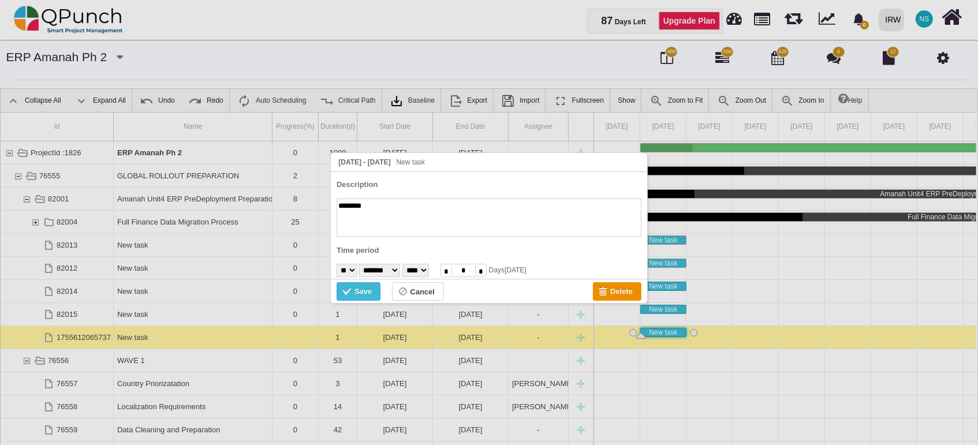
click at [358, 291] on div "Save" at bounding box center [362, 291] width 17 height 13
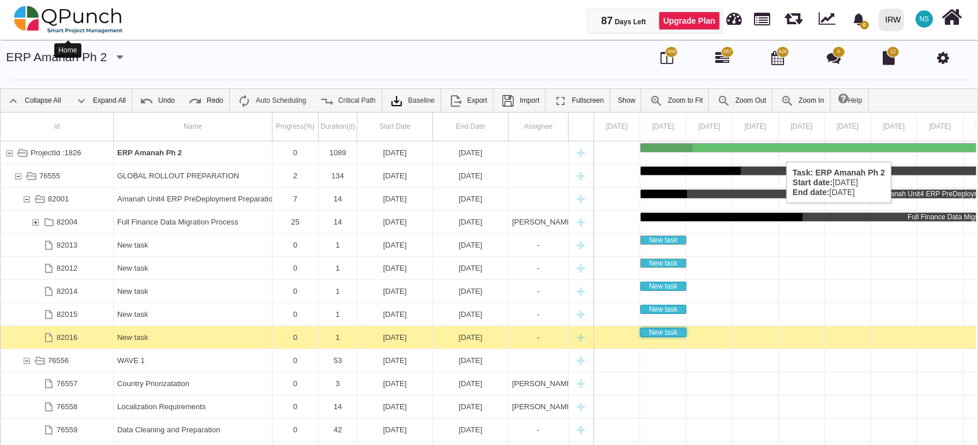
click at [92, 28] on img at bounding box center [68, 19] width 109 height 35
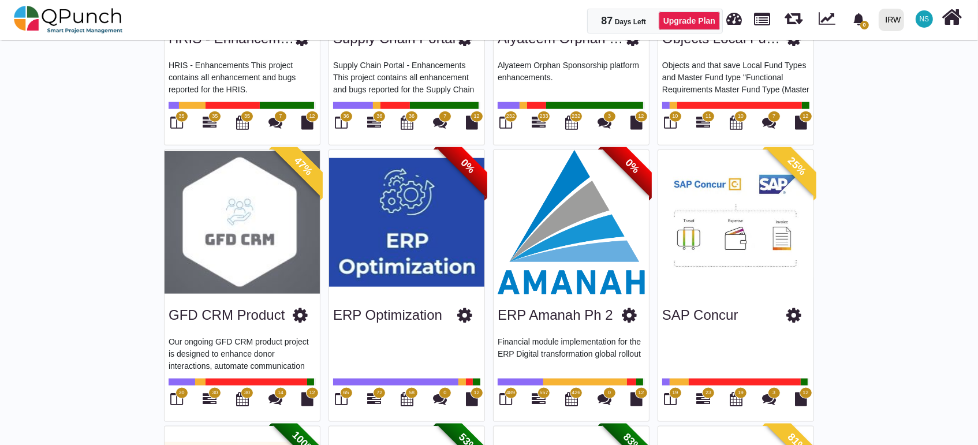
scroll to position [1282, 0]
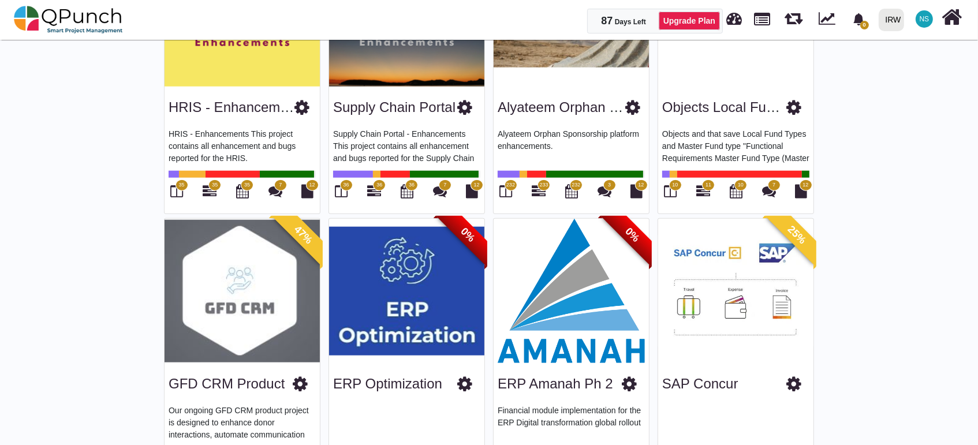
click at [626, 308] on img at bounding box center [570, 291] width 155 height 144
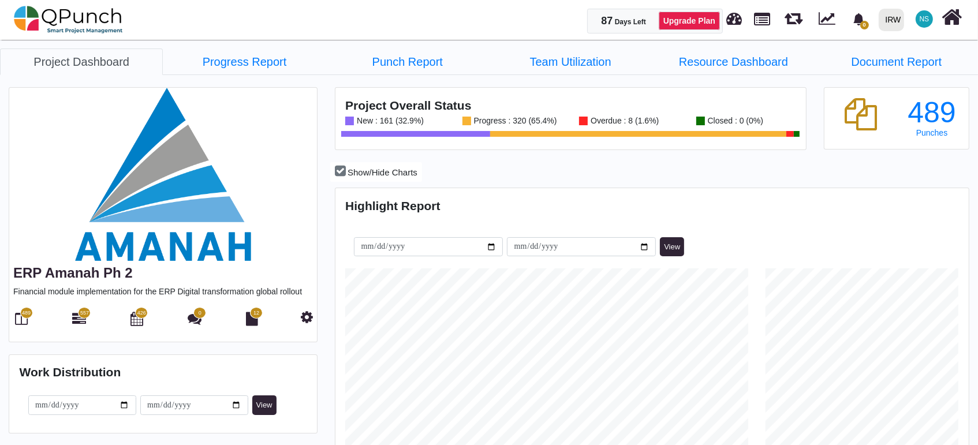
scroll to position [201, 210]
click at [18, 320] on icon at bounding box center [22, 319] width 13 height 14
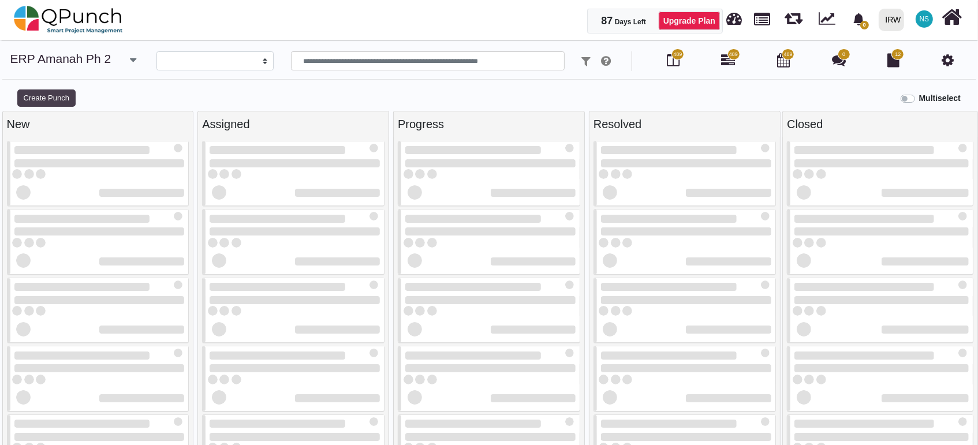
click at [50, 94] on button "Create Punch" at bounding box center [46, 97] width 58 height 17
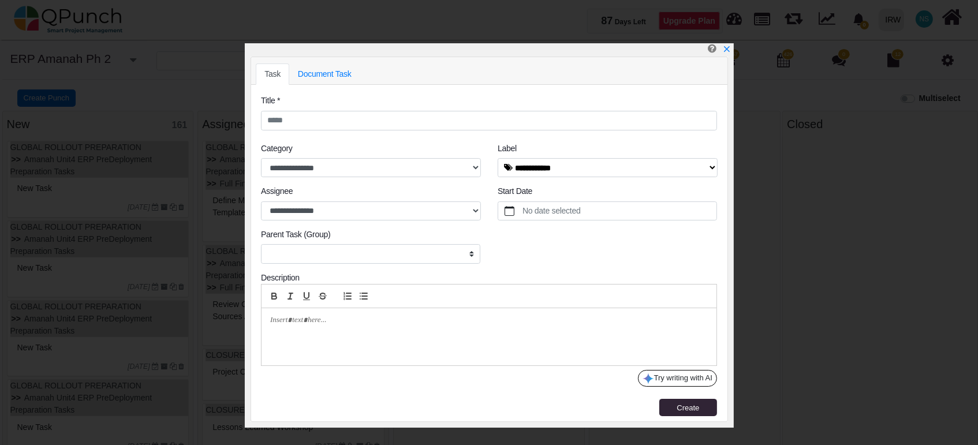
select select
click at [334, 69] on link "Document Task" at bounding box center [324, 73] width 71 height 21
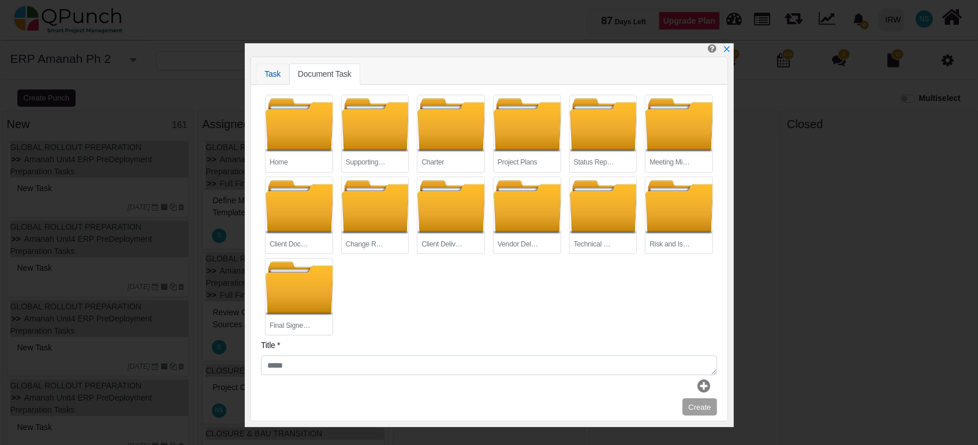
click at [275, 77] on link "Task" at bounding box center [272, 73] width 33 height 21
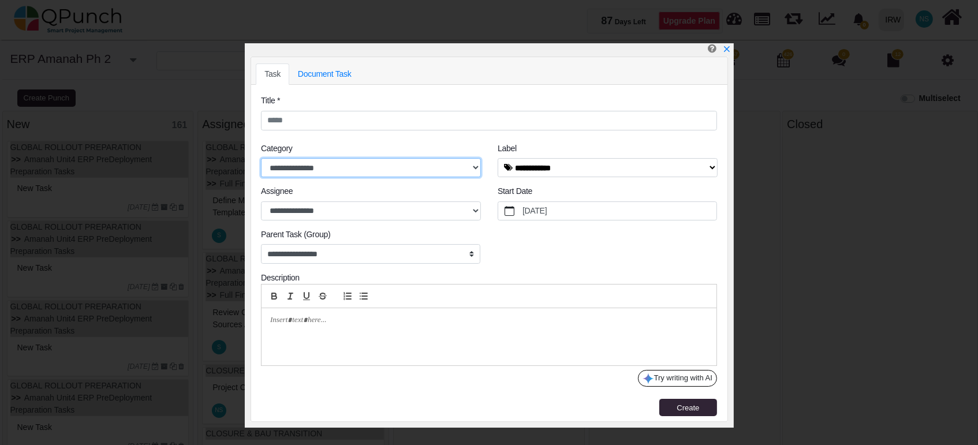
click at [476, 169] on select "**********" at bounding box center [371, 168] width 220 height 20
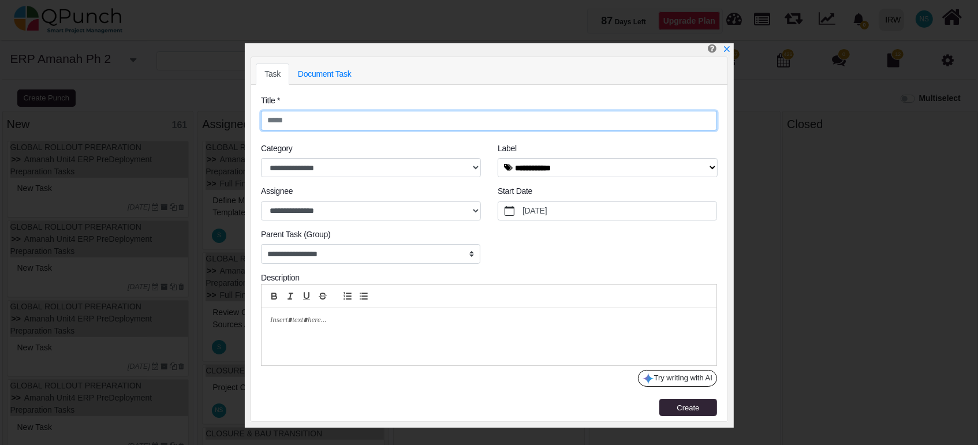
click at [355, 120] on input "text" at bounding box center [489, 121] width 456 height 20
click at [725, 50] on icon "x" at bounding box center [725, 49] width 9 height 9
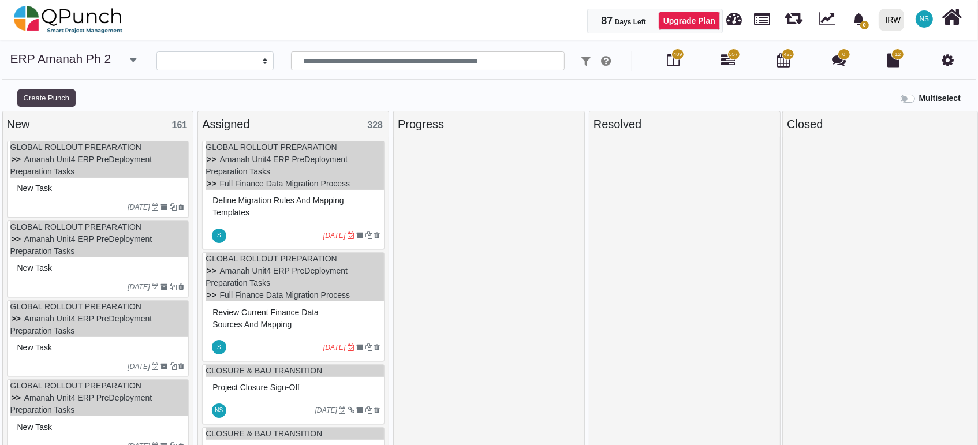
click at [32, 96] on button "Create Punch" at bounding box center [46, 97] width 58 height 17
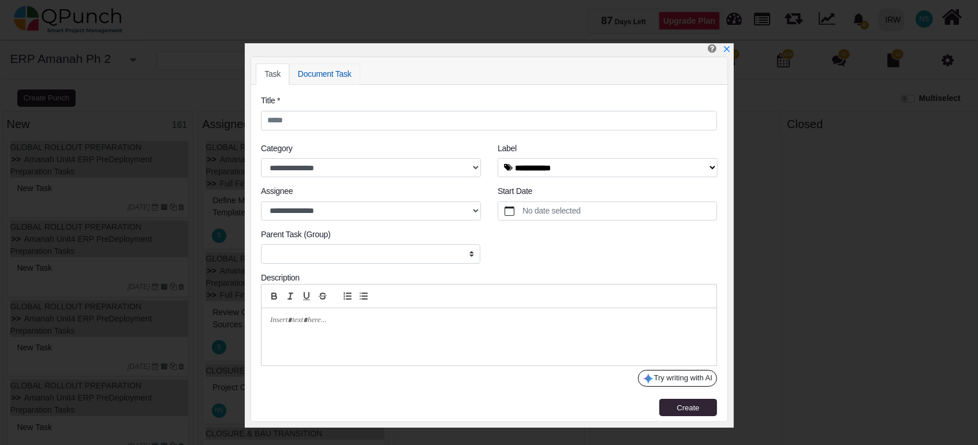
click at [314, 71] on link "Document Task" at bounding box center [324, 73] width 71 height 21
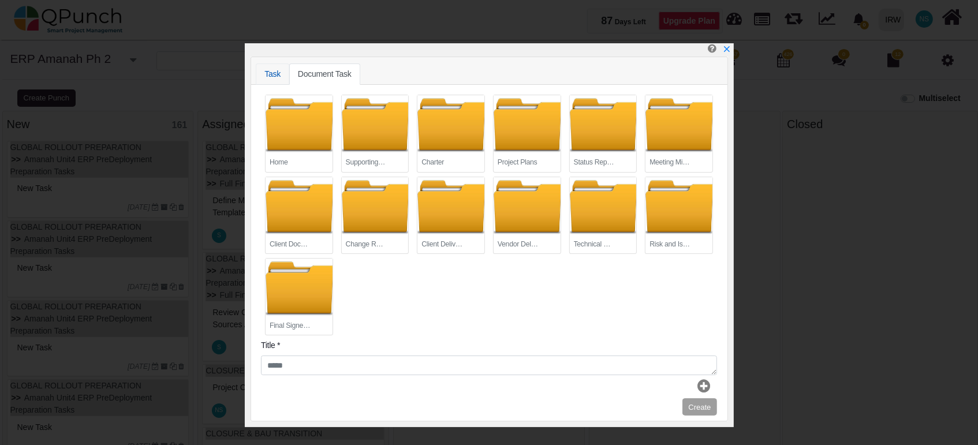
click at [272, 72] on link "Task" at bounding box center [272, 73] width 33 height 21
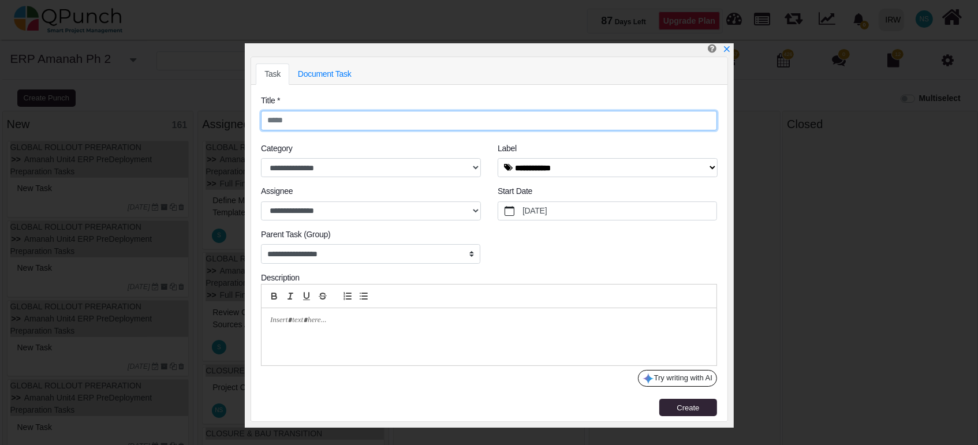
click at [275, 117] on input "text" at bounding box center [489, 121] width 456 height 20
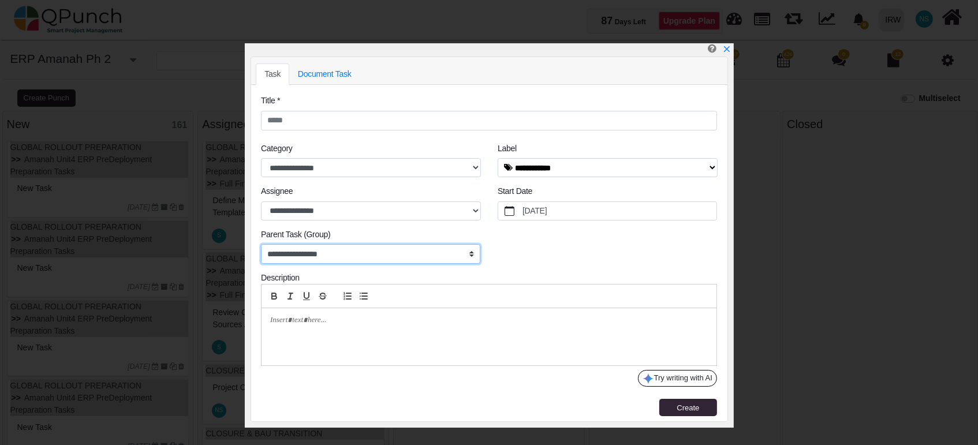
click at [470, 254] on select "**********" at bounding box center [370, 254] width 219 height 20
click at [469, 254] on select "**********" at bounding box center [370, 254] width 219 height 20
click at [725, 51] on icon "x" at bounding box center [726, 50] width 6 height 6
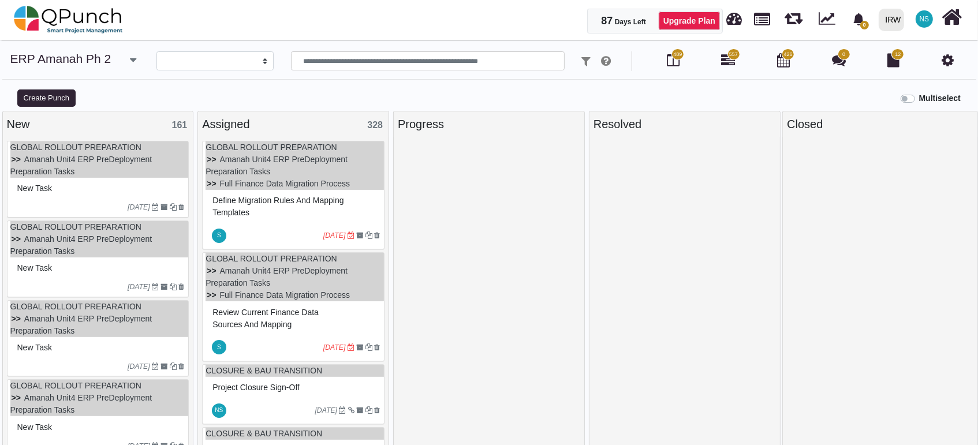
click at [949, 64] on icon at bounding box center [947, 60] width 12 height 14
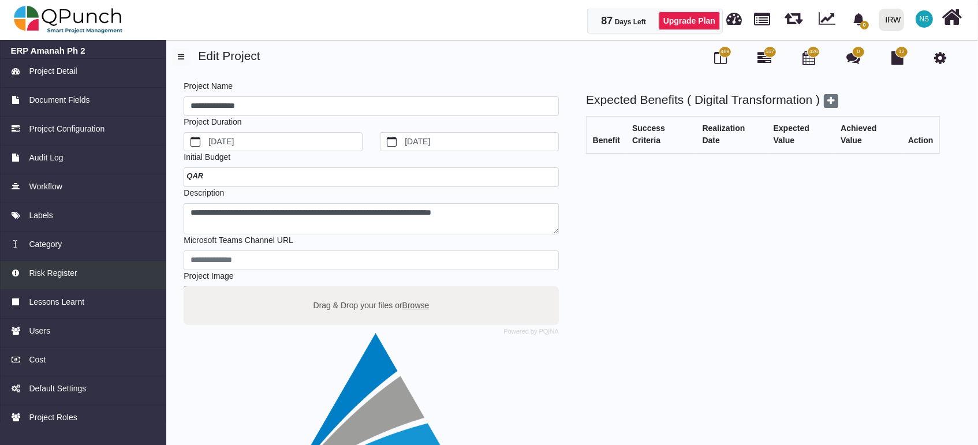
click at [63, 277] on span "Risk Register" at bounding box center [53, 273] width 48 height 12
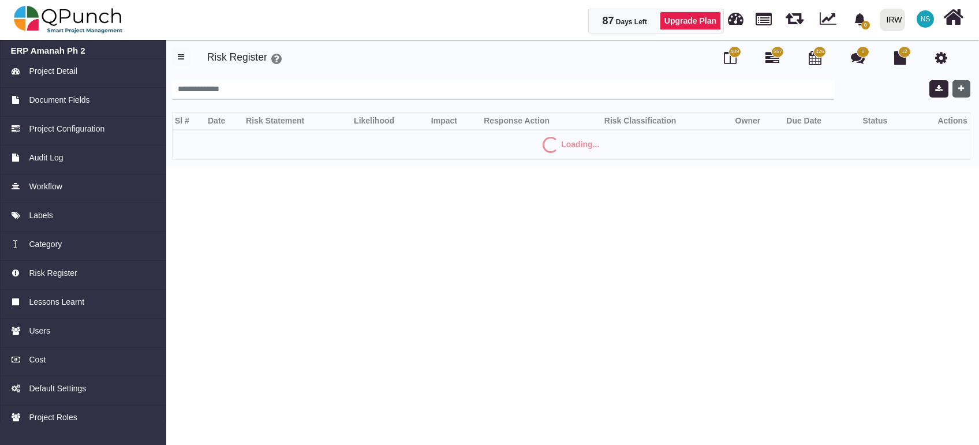
click at [963, 88] on icon "button" at bounding box center [961, 89] width 6 height 8
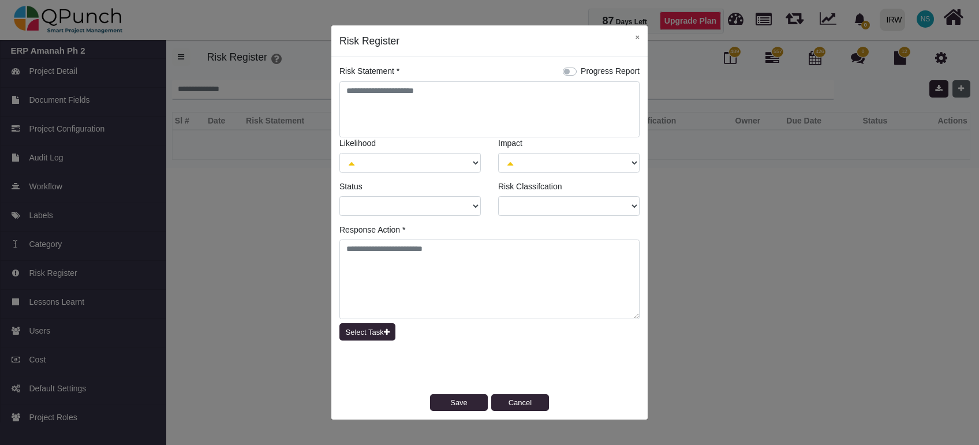
select select
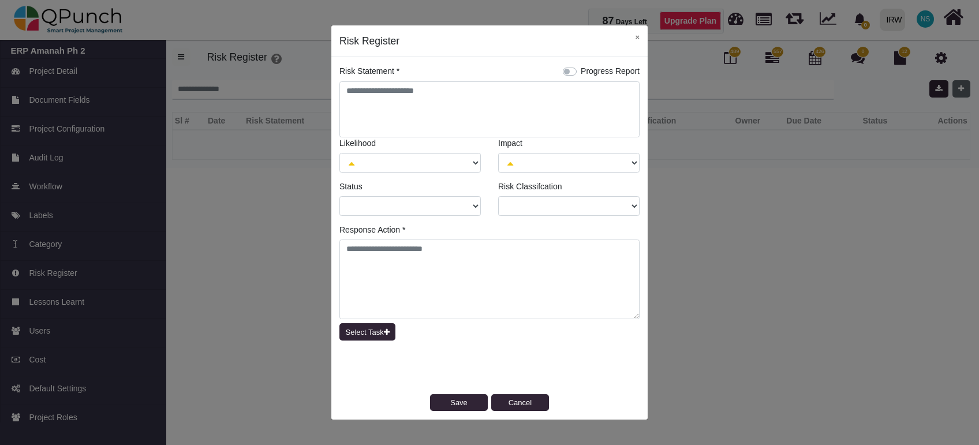
select select
select select "*"
select select
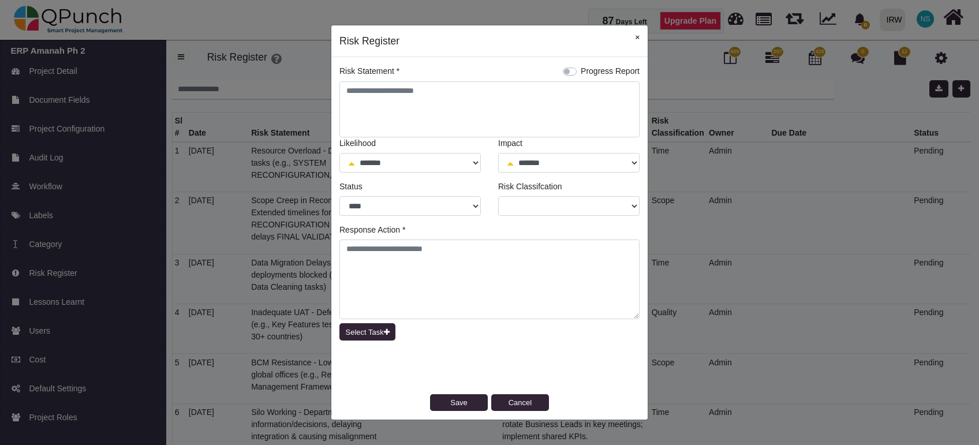
click at [638, 40] on button "×" at bounding box center [637, 37] width 21 height 24
select select "*"
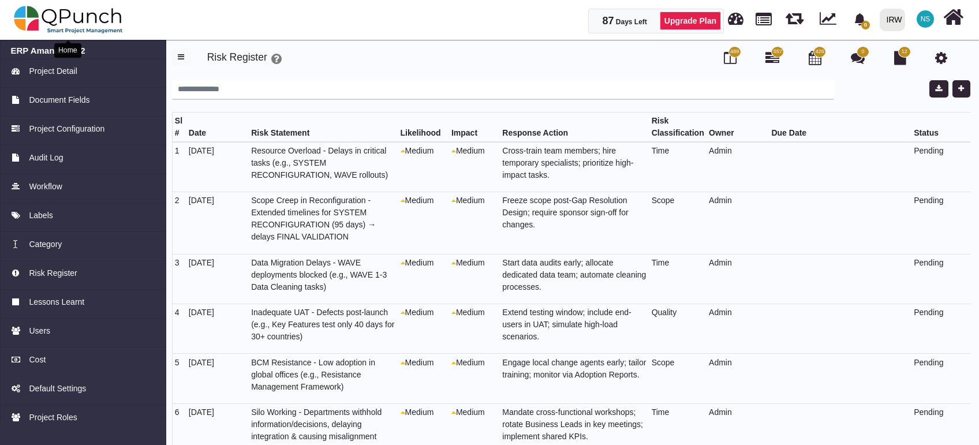
click at [57, 21] on img at bounding box center [68, 19] width 109 height 35
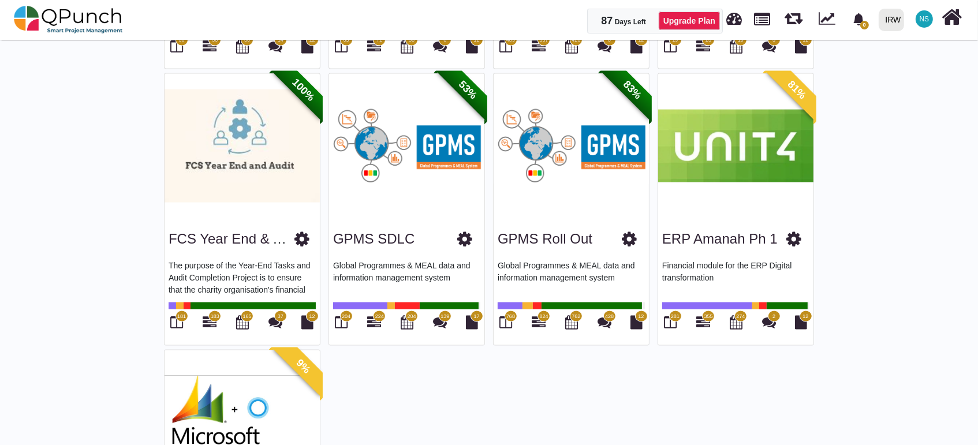
scroll to position [1667, 0]
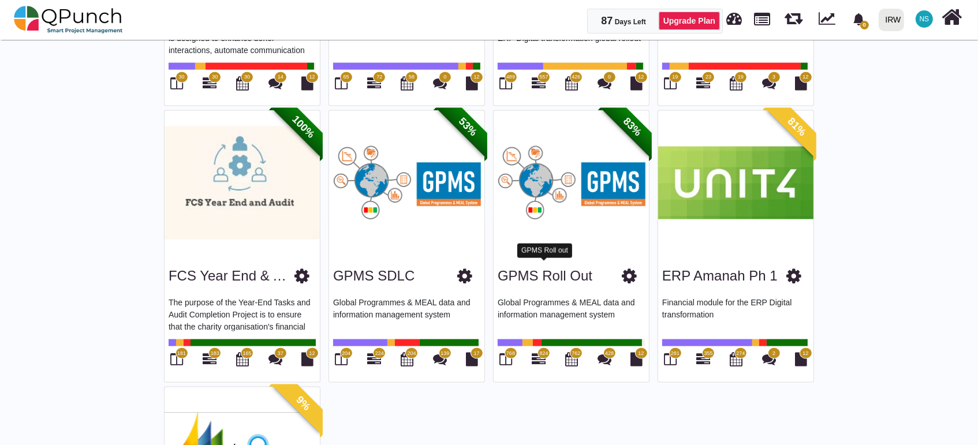
click at [545, 268] on link "GPMS Roll out" at bounding box center [544, 276] width 95 height 16
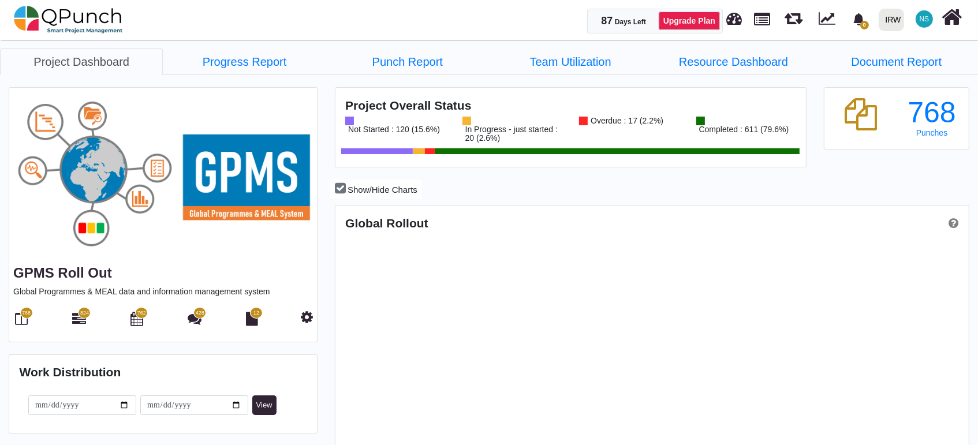
scroll to position [201, 210]
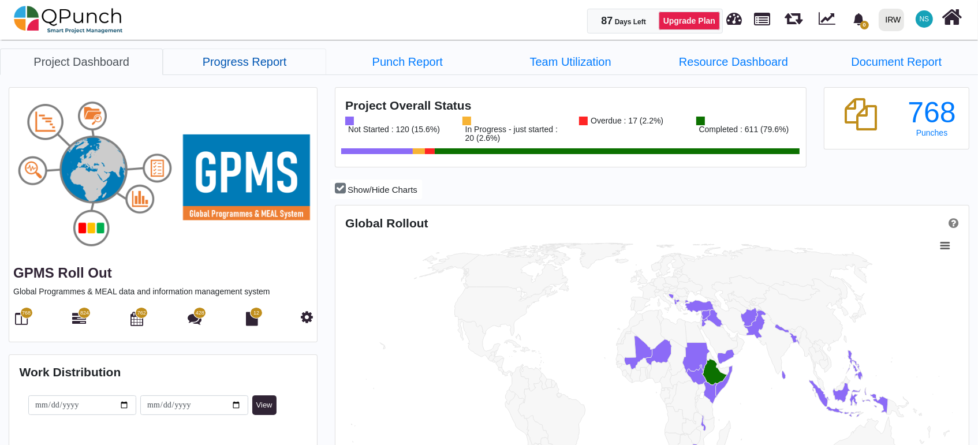
click at [254, 59] on link "Progress Report" at bounding box center [244, 61] width 163 height 27
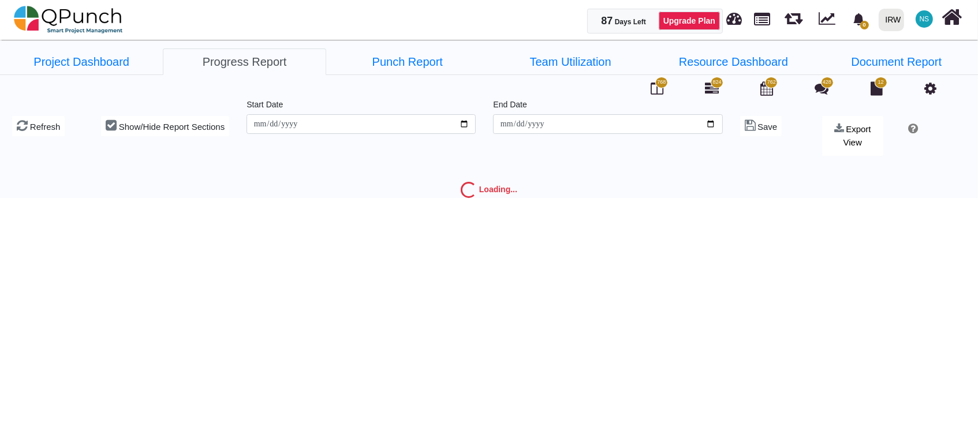
type input "**********"
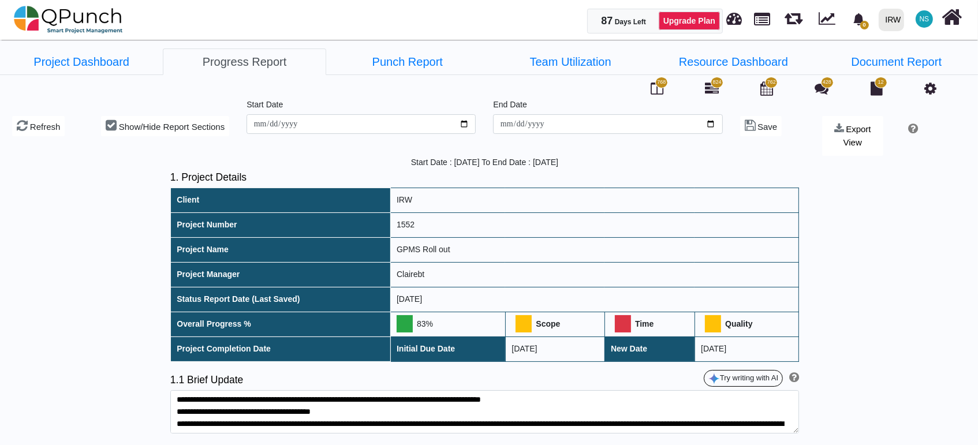
click at [931, 14] on span "NS" at bounding box center [923, 18] width 17 height 17
click at [889, 56] on link "Subscription Settings" at bounding box center [889, 52] width 100 height 16
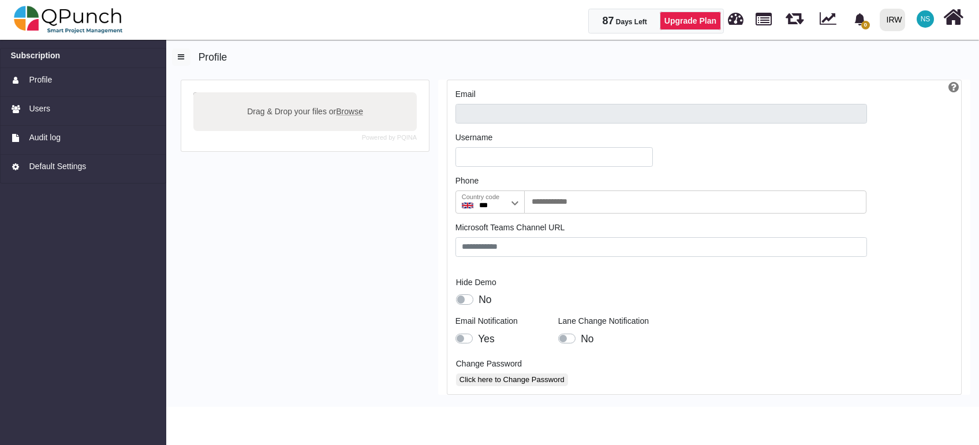
type input "**********"
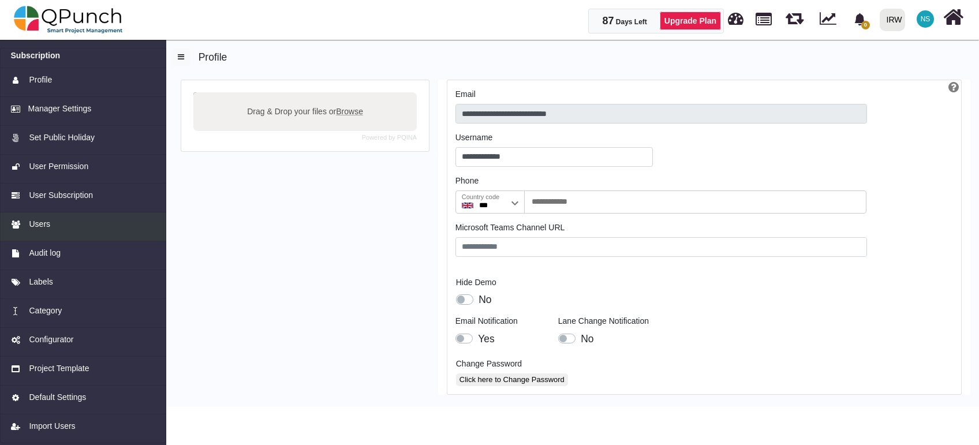
click at [62, 222] on div "Users" at bounding box center [83, 224] width 145 height 12
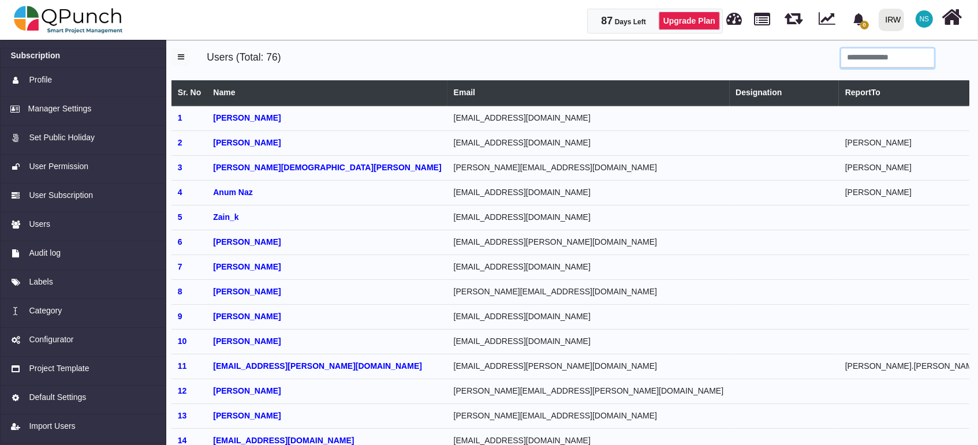
click at [877, 57] on input "search" at bounding box center [887, 58] width 93 height 20
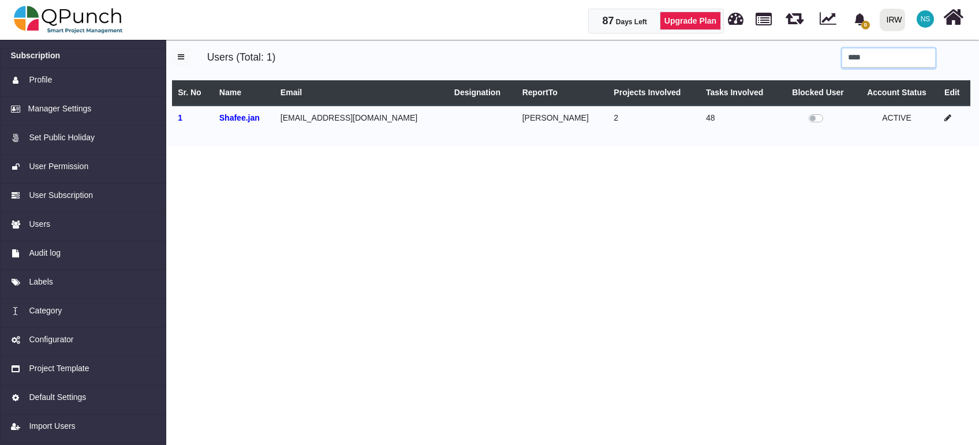
type input "****"
click at [673, 190] on body "87 Days Left Upgrade Plan 0 Notification Clear IRW IRW PMOBytes ccc SCRUM 0 Tes…" at bounding box center [489, 222] width 979 height 445
click at [944, 118] on icon at bounding box center [947, 118] width 7 height 8
select select "****"
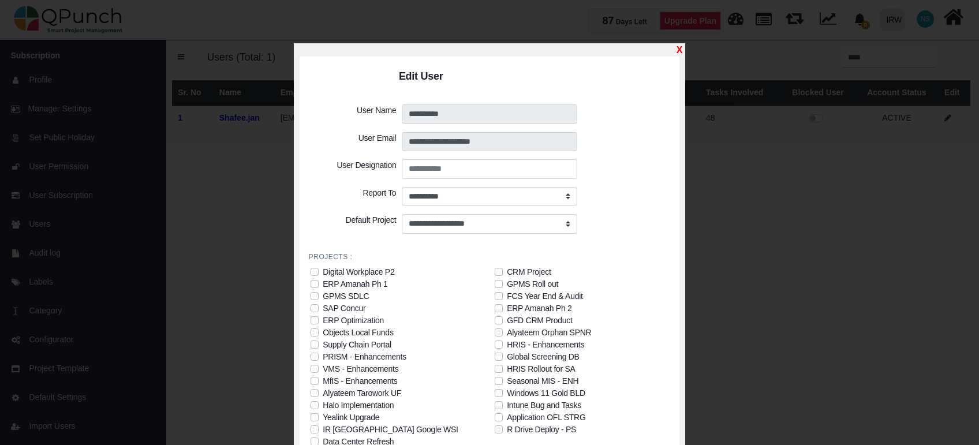
click at [677, 46] on link "X" at bounding box center [679, 50] width 6 height 10
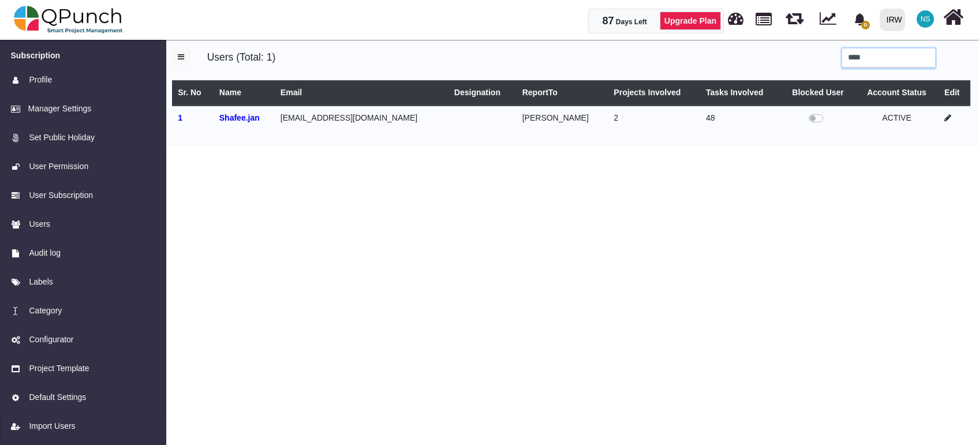
click at [879, 58] on input "****" at bounding box center [888, 58] width 93 height 20
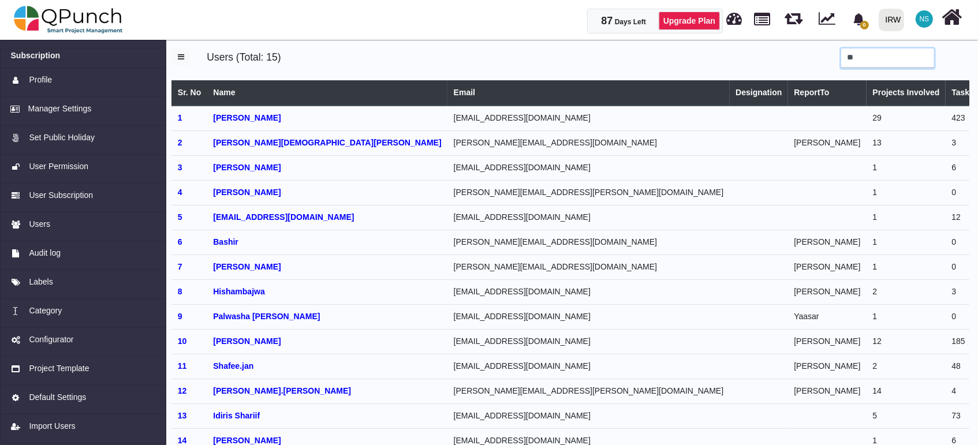
click at [928, 16] on span "NS" at bounding box center [924, 19] width 10 height 7
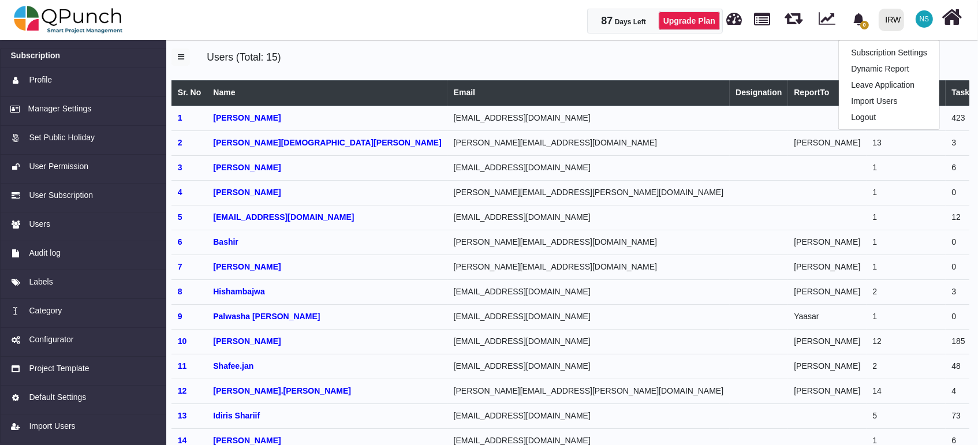
click at [643, 52] on label at bounding box center [713, 58] width 249 height 20
click at [841, 52] on input "**" at bounding box center [887, 58] width 93 height 20
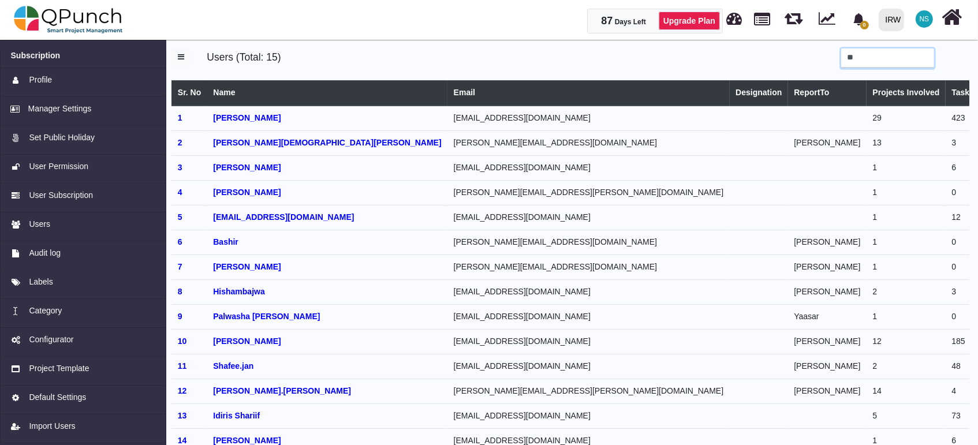
type input "*"
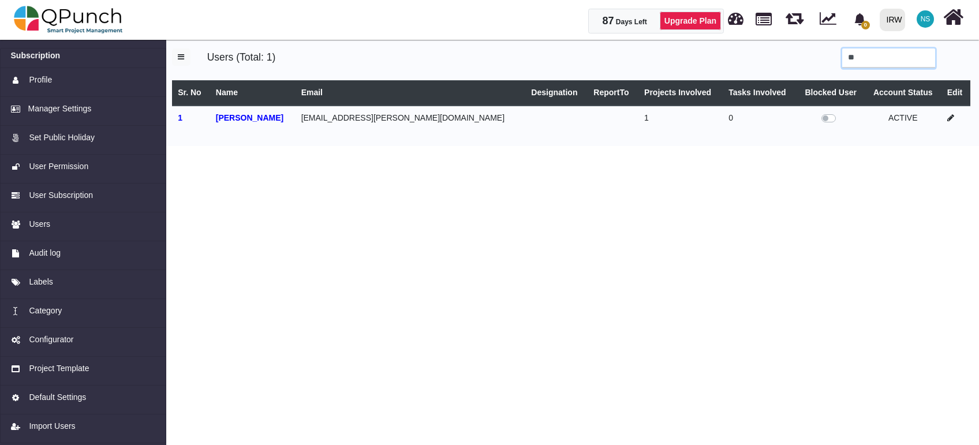
type input "*"
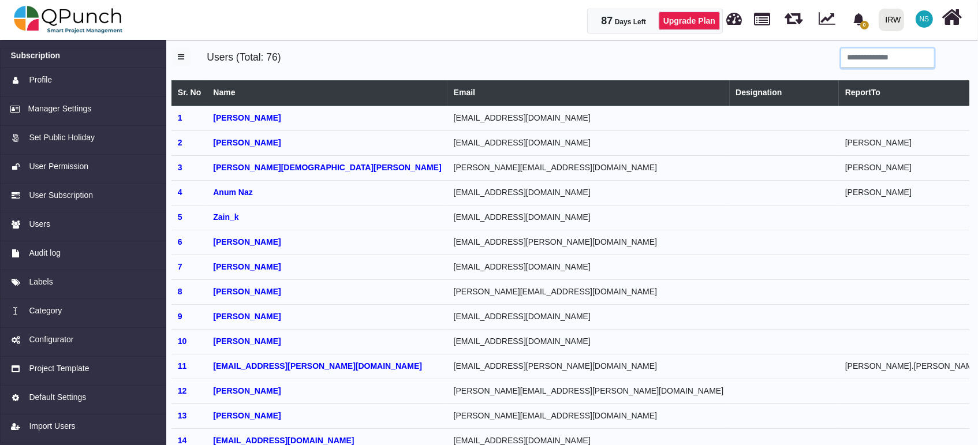
click at [929, 19] on span "NS" at bounding box center [923, 18] width 17 height 17
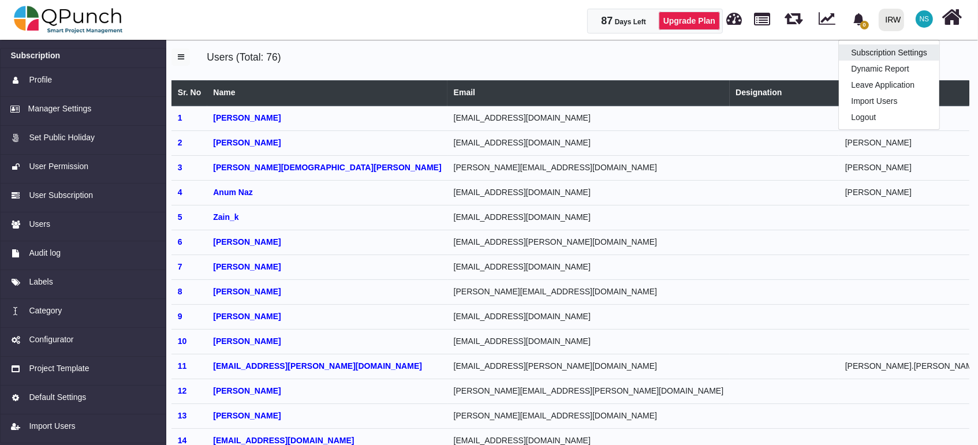
click at [900, 54] on link "Subscription Settings" at bounding box center [889, 52] width 100 height 16
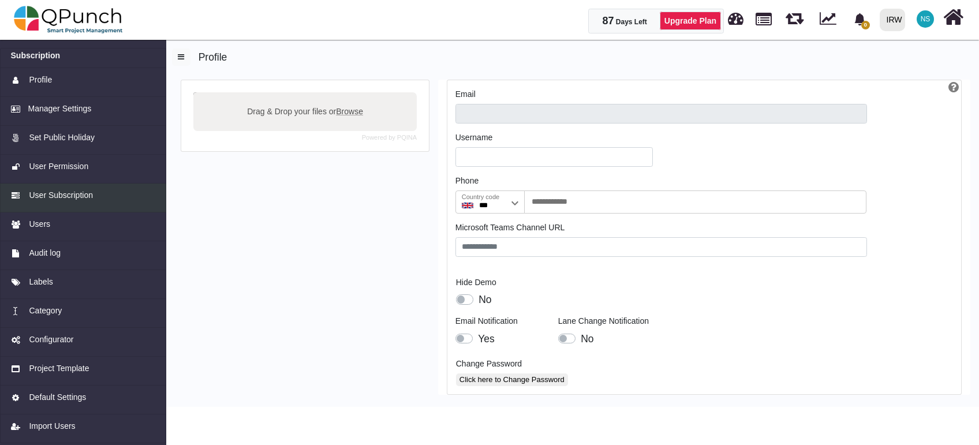
type input "**********"
click at [40, 221] on span "Users" at bounding box center [39, 224] width 21 height 12
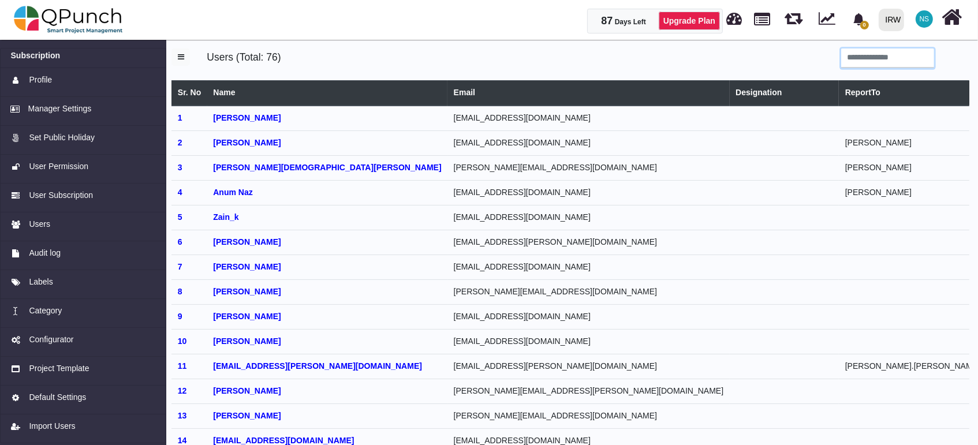
click at [900, 53] on input "search" at bounding box center [887, 58] width 93 height 20
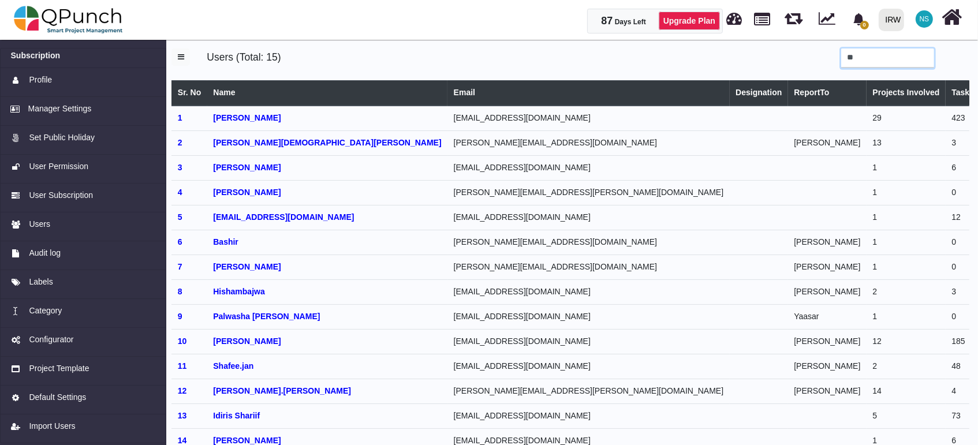
type input "*"
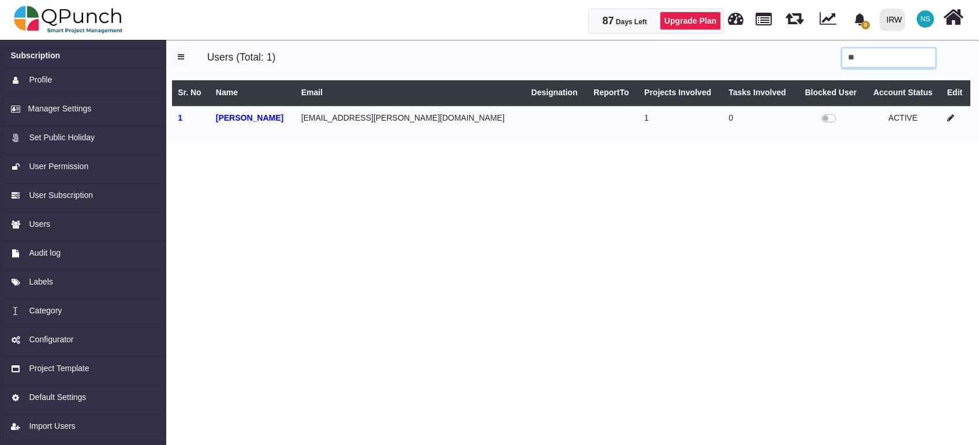
type input "*"
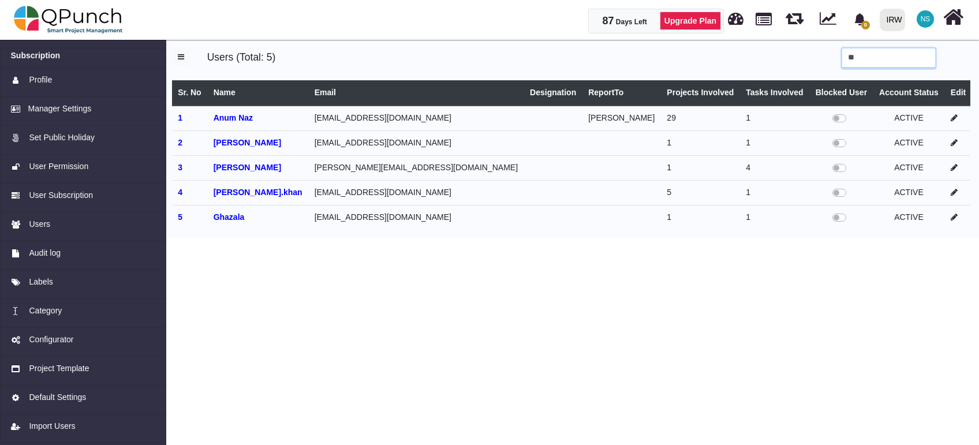
type input "*"
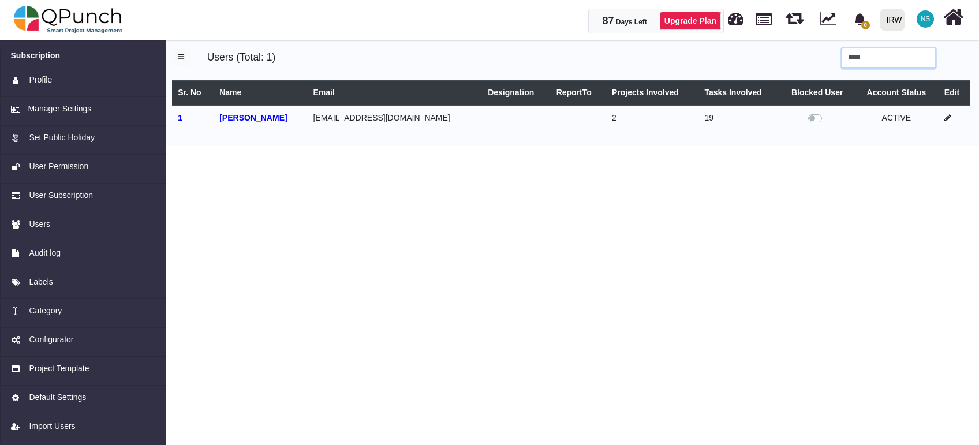
type input "****"
click at [946, 115] on icon at bounding box center [947, 118] width 7 height 8
select select
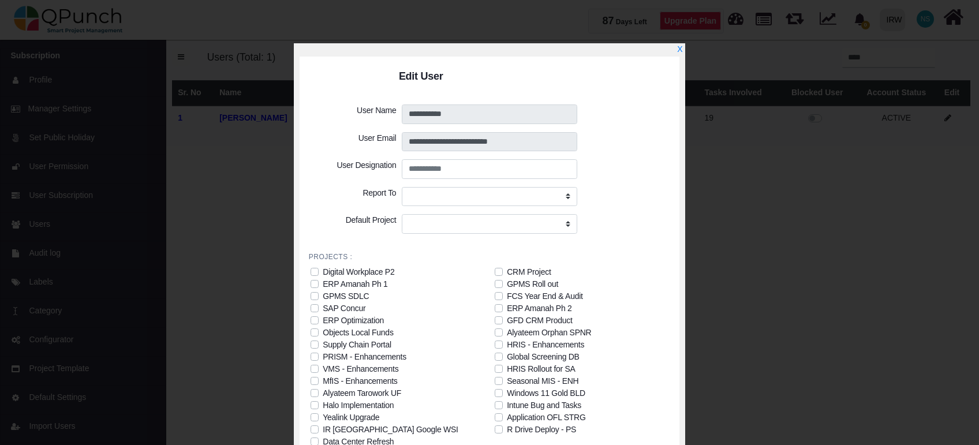
click at [557, 308] on div "ERP Amanah Ph 2" at bounding box center [539, 308] width 65 height 12
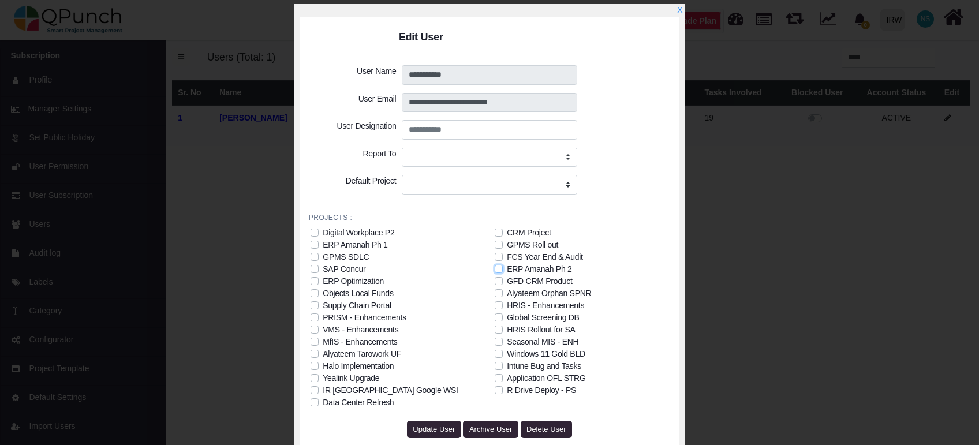
scroll to position [58, 0]
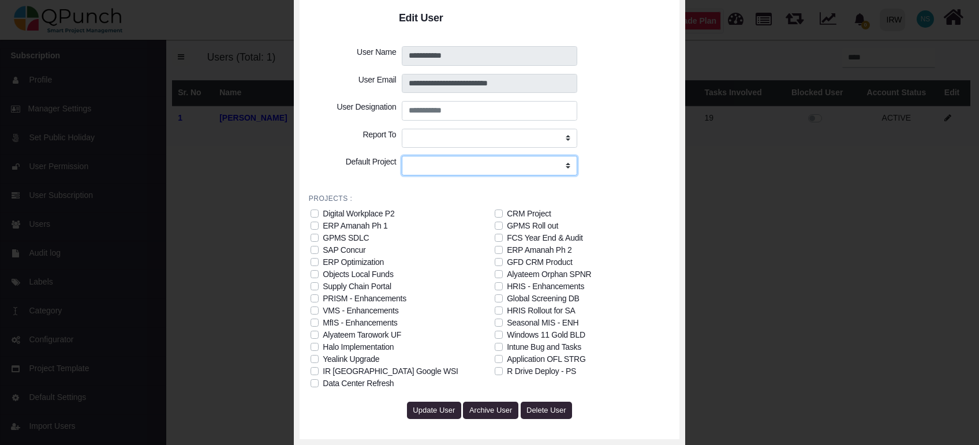
click at [569, 166] on select "**********" at bounding box center [489, 166] width 175 height 20
click at [473, 216] on div "Digital Workplace P2" at bounding box center [402, 214] width 184 height 12
click at [564, 167] on select "**********" at bounding box center [489, 166] width 175 height 20
select select "****"
click at [402, 156] on select "**********" at bounding box center [489, 166] width 175 height 20
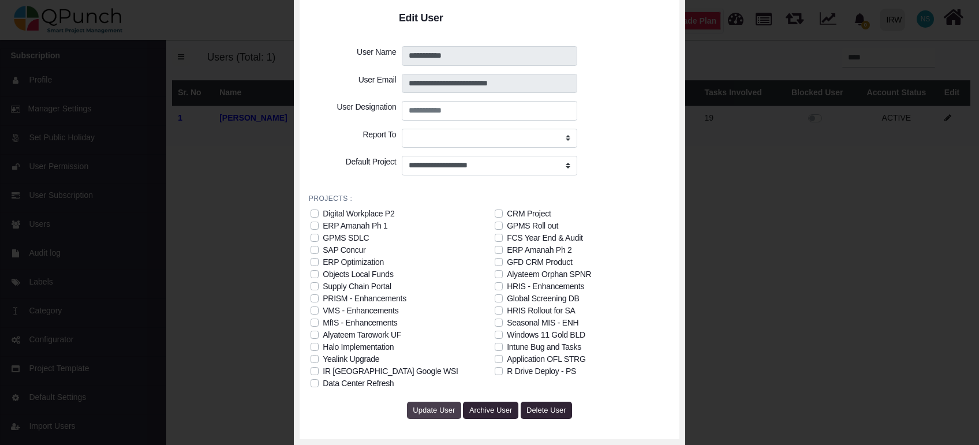
click at [436, 408] on span "Update User" at bounding box center [434, 410] width 42 height 9
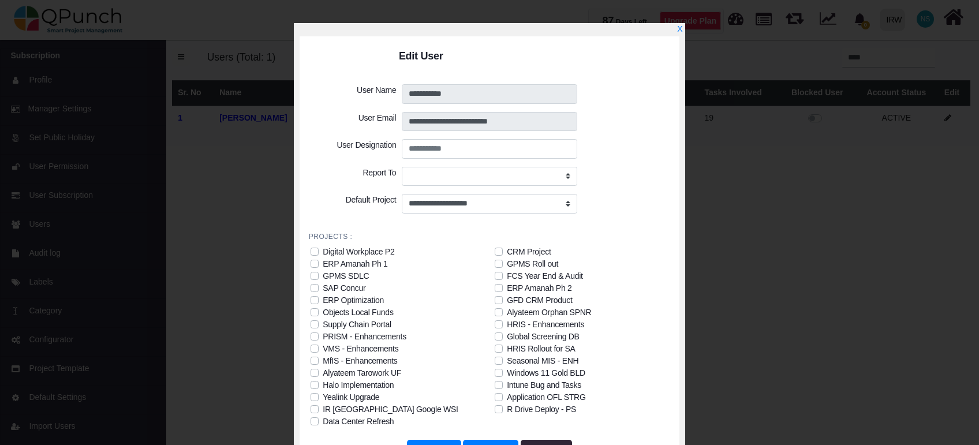
scroll to position [0, 0]
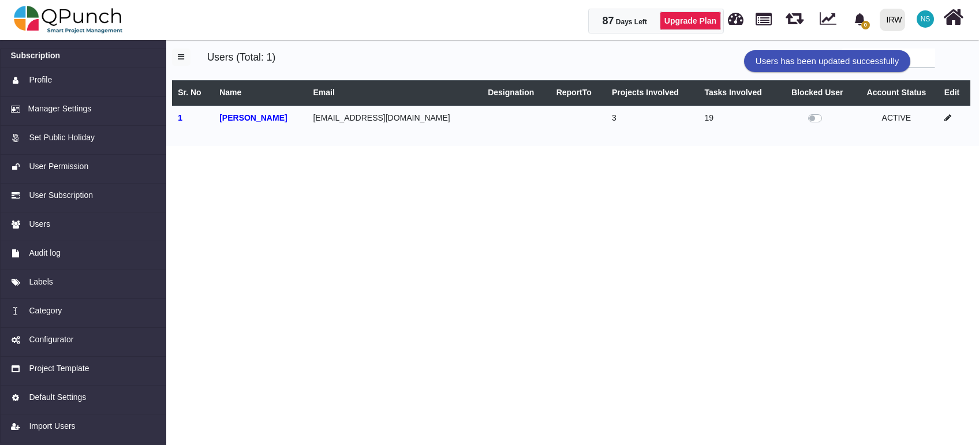
click at [677, 47] on div "Users (Total: 1) **** Sr. No Name Email Designation ReportTo Projects Involved …" at bounding box center [570, 91] width 815 height 110
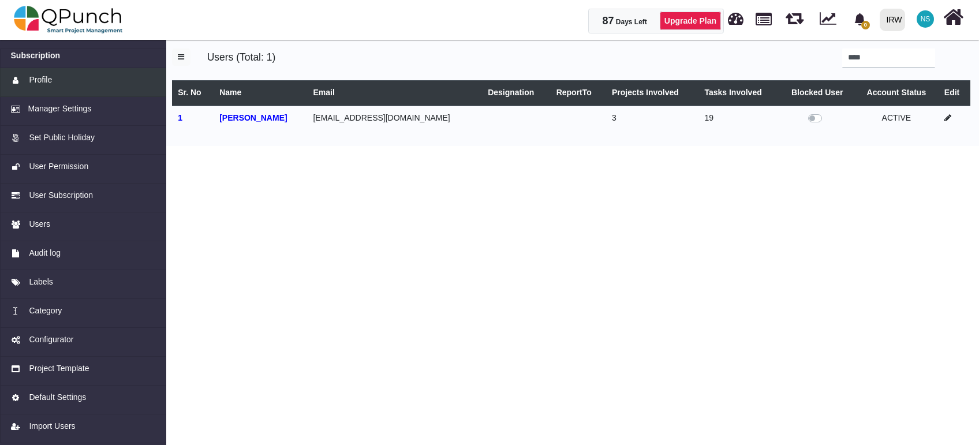
click at [55, 83] on div "Profile" at bounding box center [83, 80] width 145 height 12
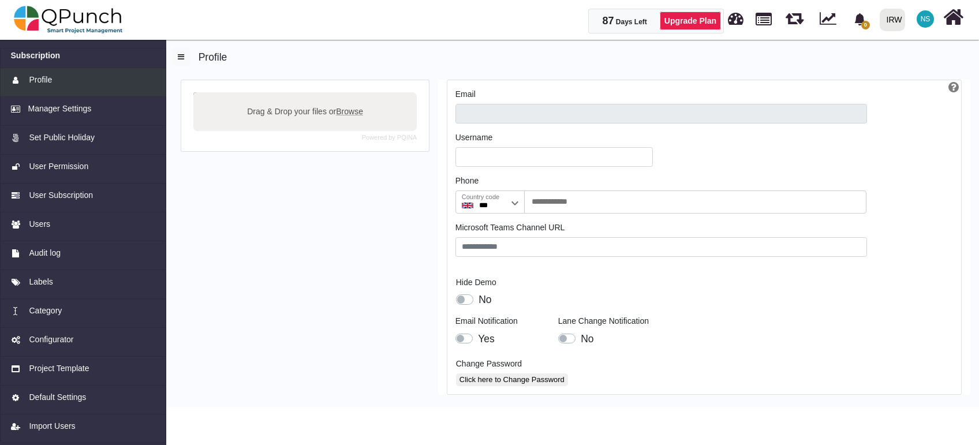
type input "**********"
